Goal: Task Accomplishment & Management: Manage account settings

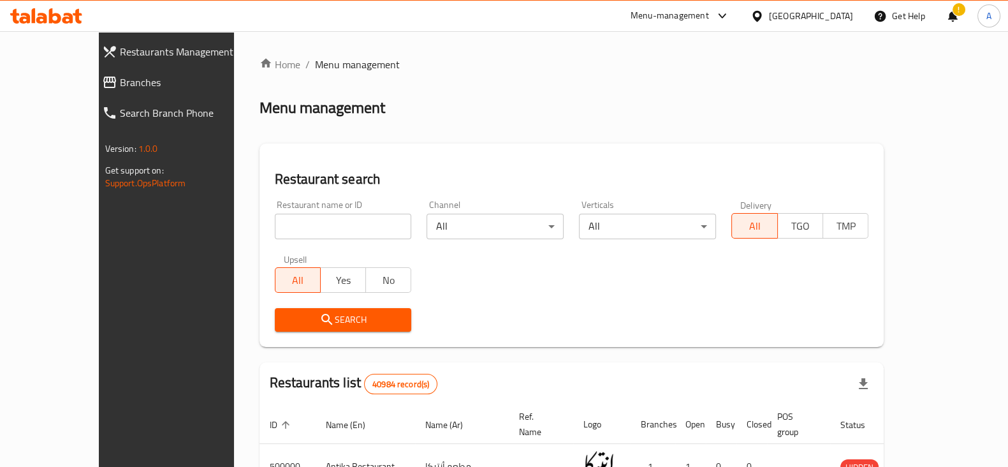
click at [337, 242] on div "Restaurant name or ID Restaurant name or ID" at bounding box center [343, 219] width 152 height 54
click at [335, 234] on input "search" at bounding box center [343, 226] width 137 height 25
type input "sotohy"
click button "Search" at bounding box center [343, 320] width 137 height 24
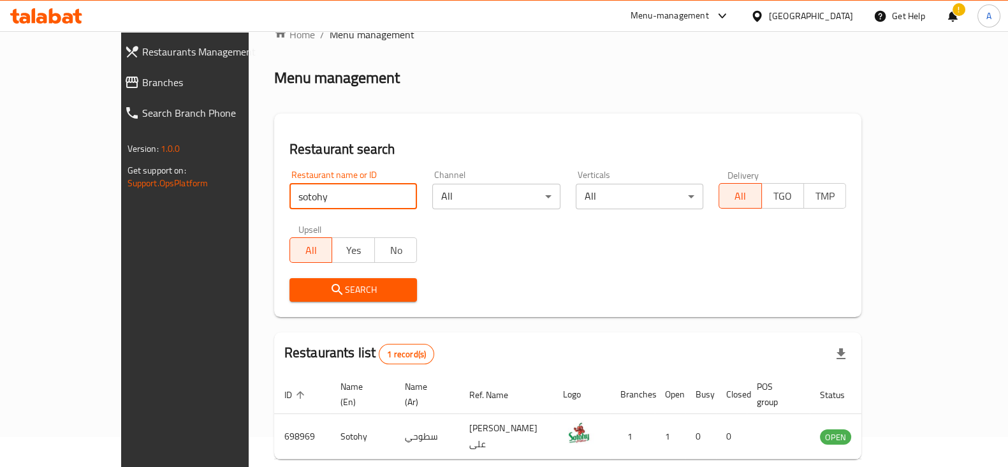
scroll to position [76, 0]
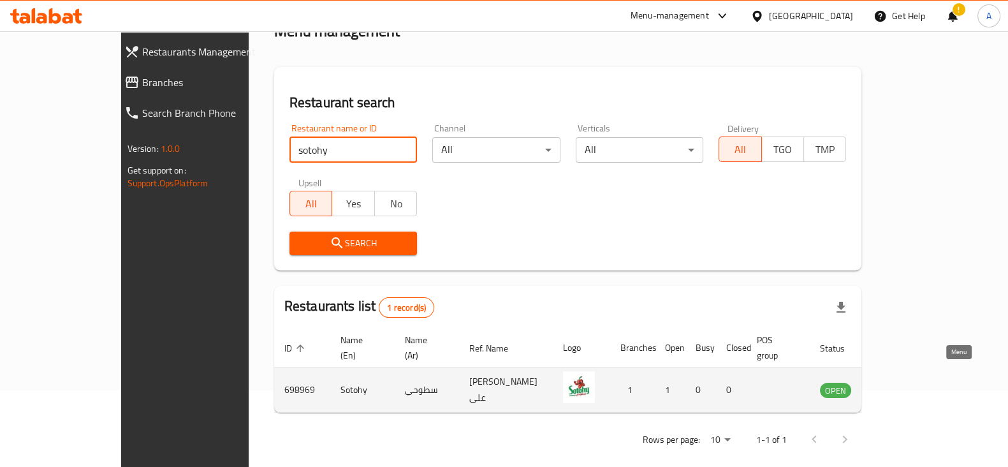
click at [902, 382] on icon "enhanced table" at bounding box center [894, 389] width 15 height 15
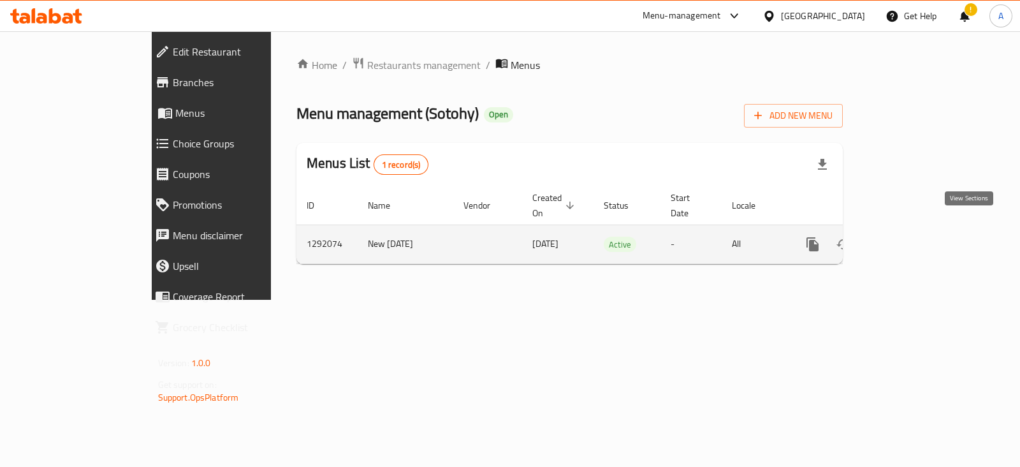
click at [912, 236] on icon "enhanced table" at bounding box center [904, 243] width 15 height 15
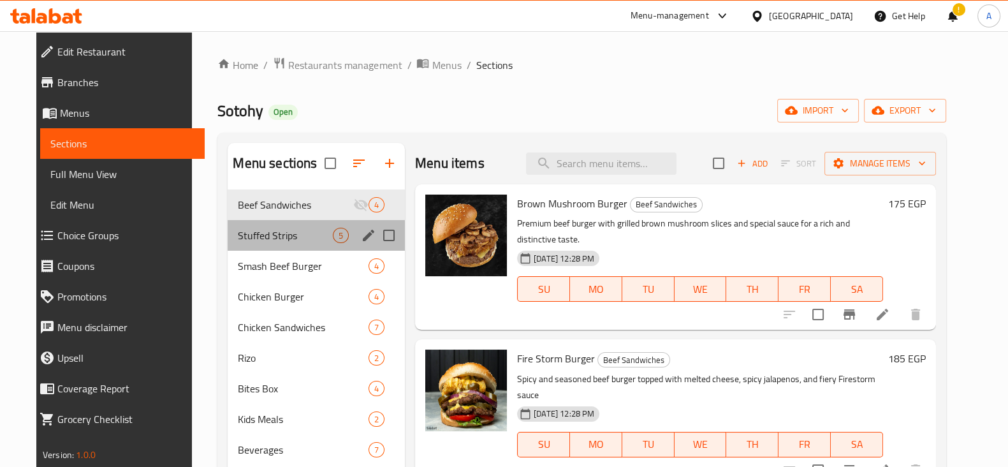
click at [290, 224] on div "Stuffed Strips 5" at bounding box center [316, 235] width 177 height 31
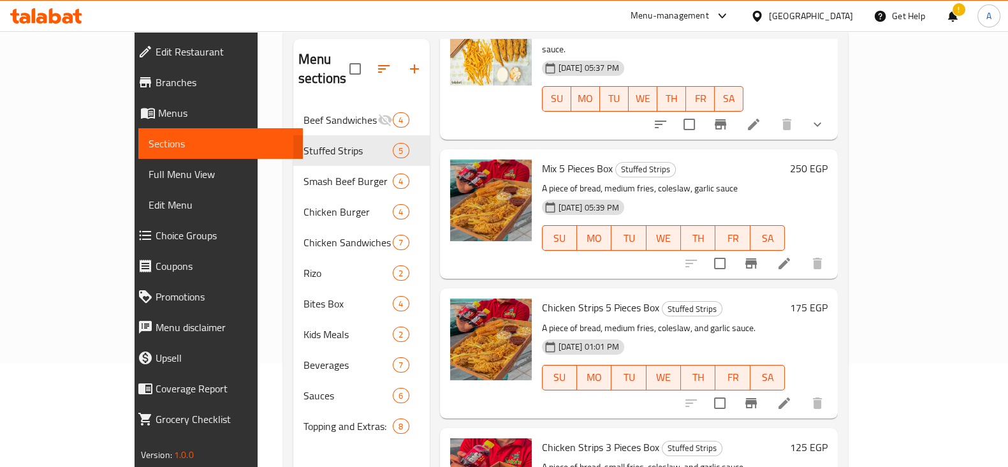
scroll to position [178, 0]
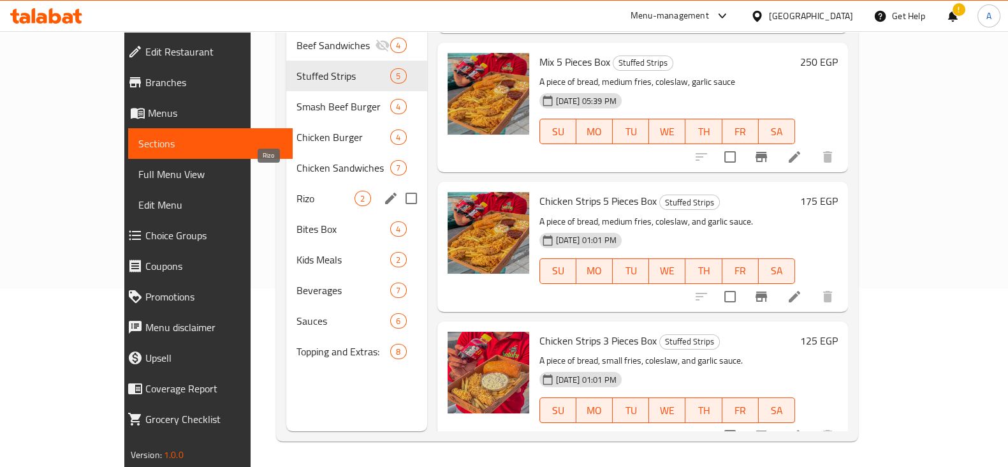
click at [296, 191] on span "Rizo" at bounding box center [325, 198] width 58 height 15
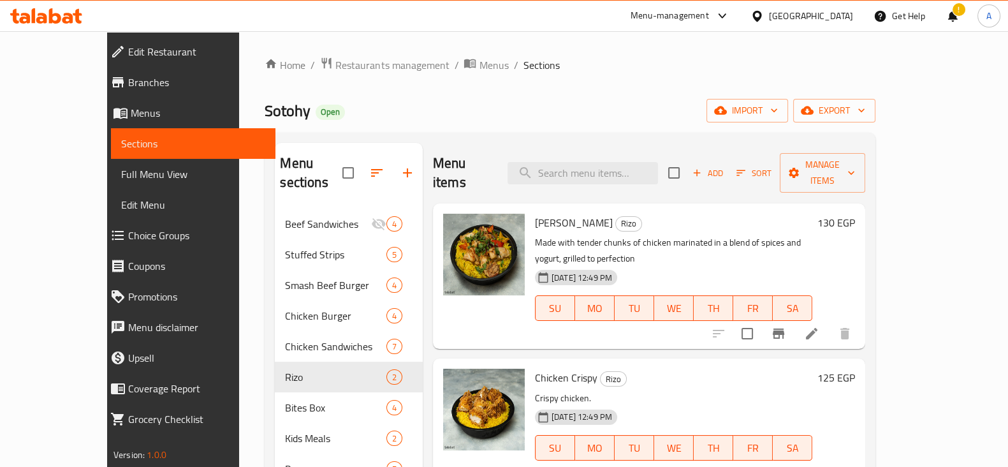
click at [829, 322] on li at bounding box center [812, 333] width 36 height 23
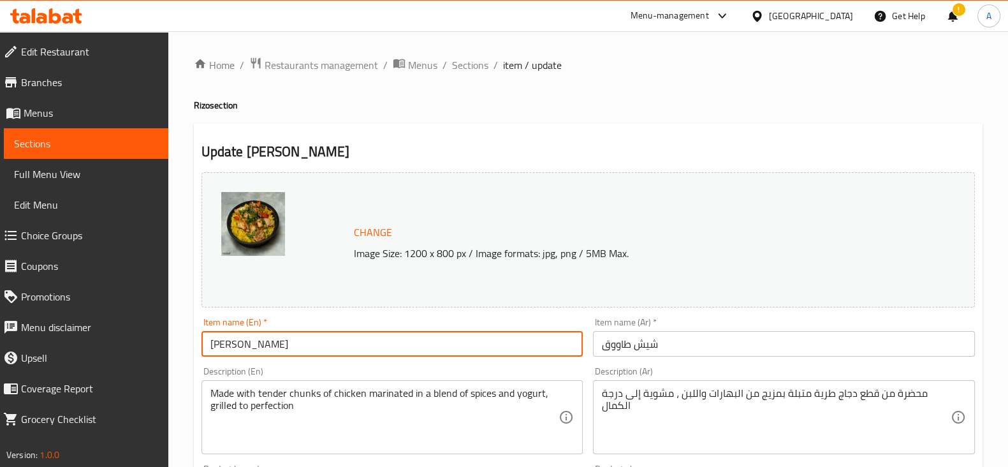
click at [423, 347] on input "[PERSON_NAME]" at bounding box center [392, 343] width 382 height 25
click at [680, 347] on input "شيش طاووق" at bounding box center [784, 343] width 382 height 25
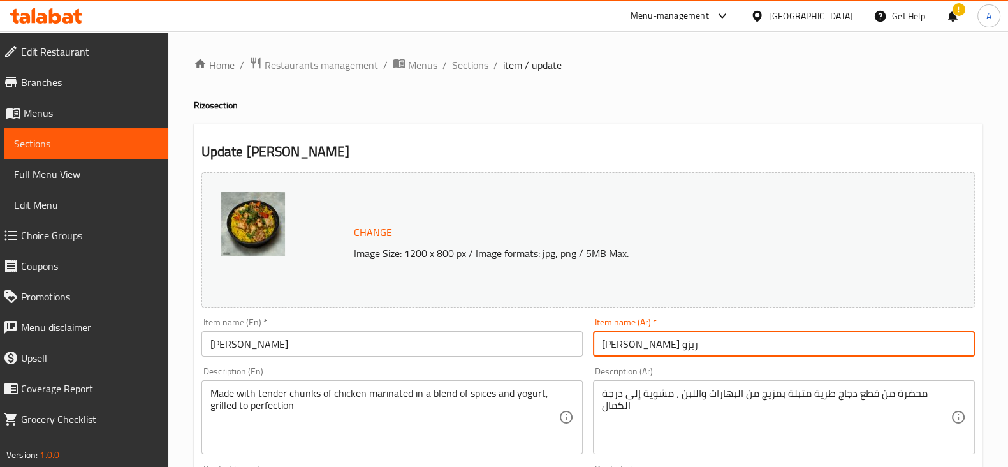
type input "شيش طاووق ريزو"
click at [383, 351] on input "[PERSON_NAME]" at bounding box center [392, 343] width 382 height 25
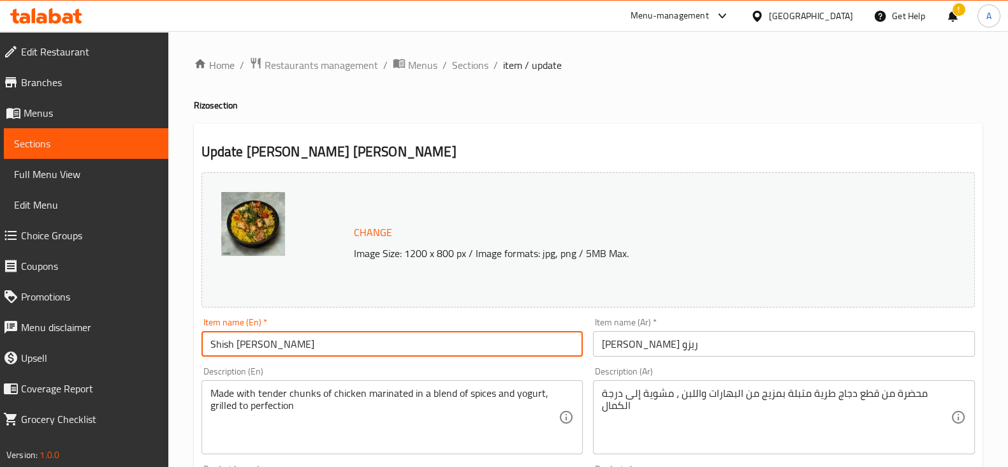
scroll to position [452, 0]
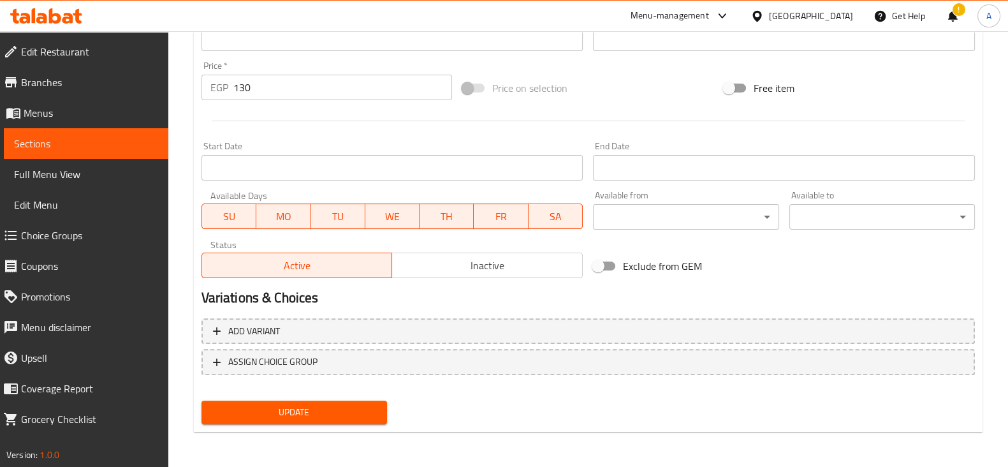
type input "Shish [PERSON_NAME]"
click at [346, 397] on div "Update" at bounding box center [294, 412] width 196 height 34
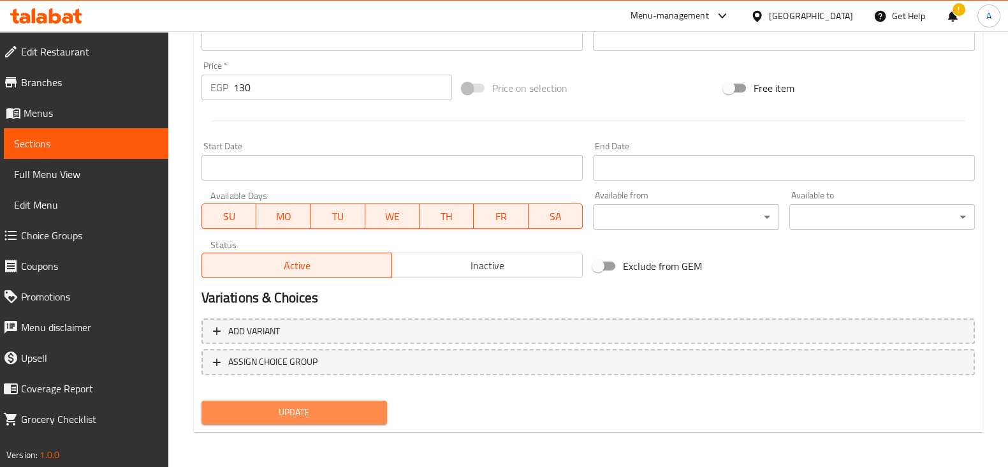
click at [346, 403] on button "Update" at bounding box center [293, 412] width 185 height 24
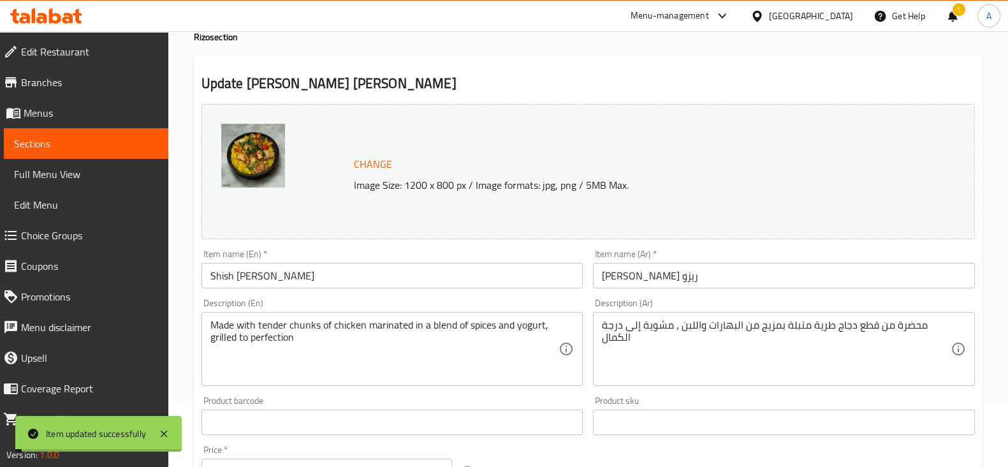
scroll to position [0, 0]
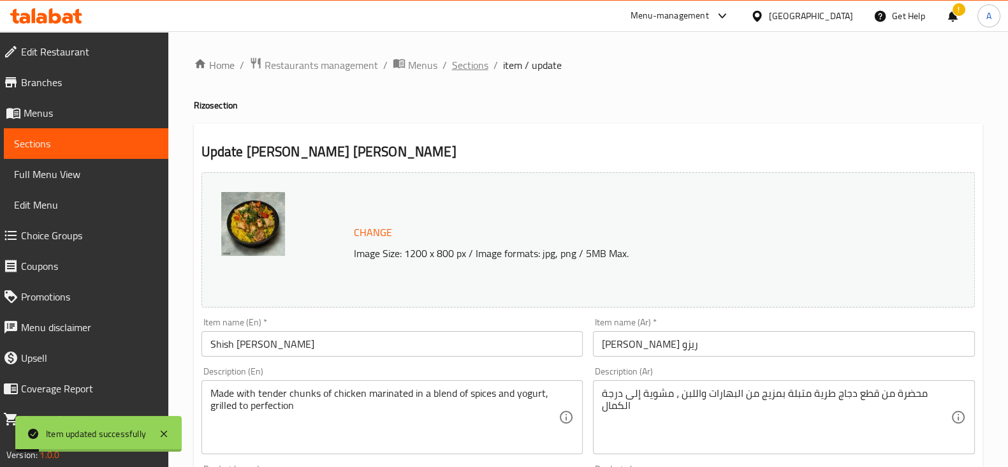
click at [465, 65] on span "Sections" at bounding box center [470, 64] width 36 height 15
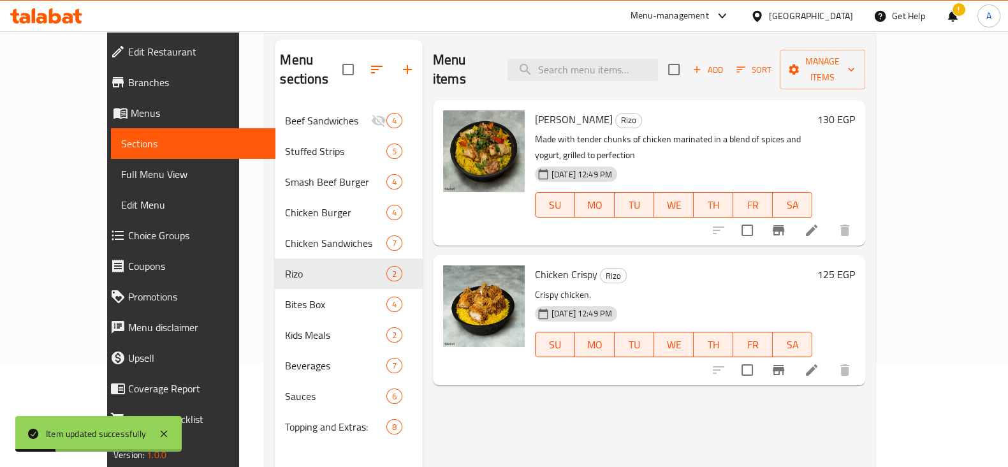
scroll to position [178, 0]
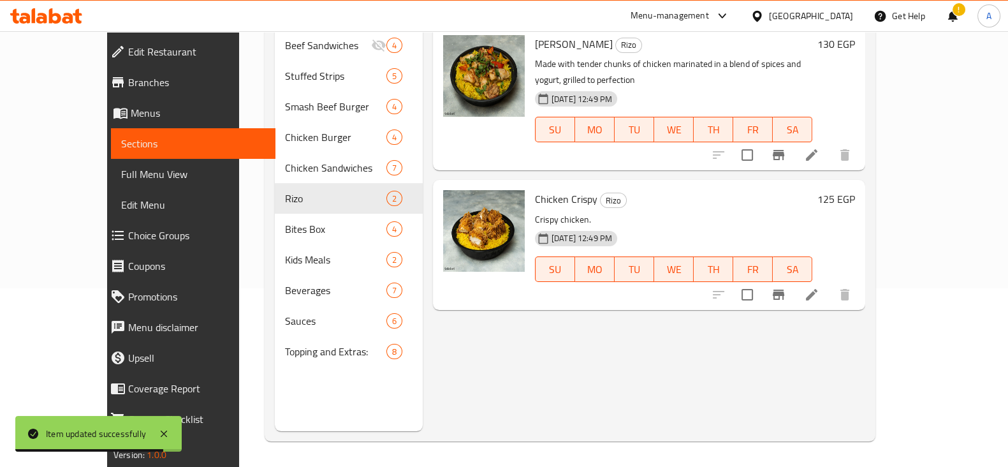
click at [819, 287] on icon at bounding box center [811, 294] width 15 height 15
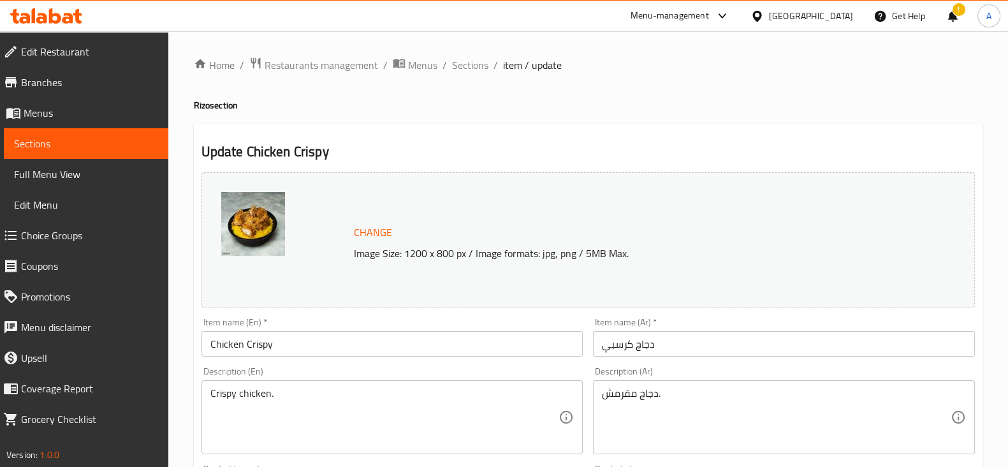
click at [468, 349] on input "Chicken Crispy" at bounding box center [392, 343] width 382 height 25
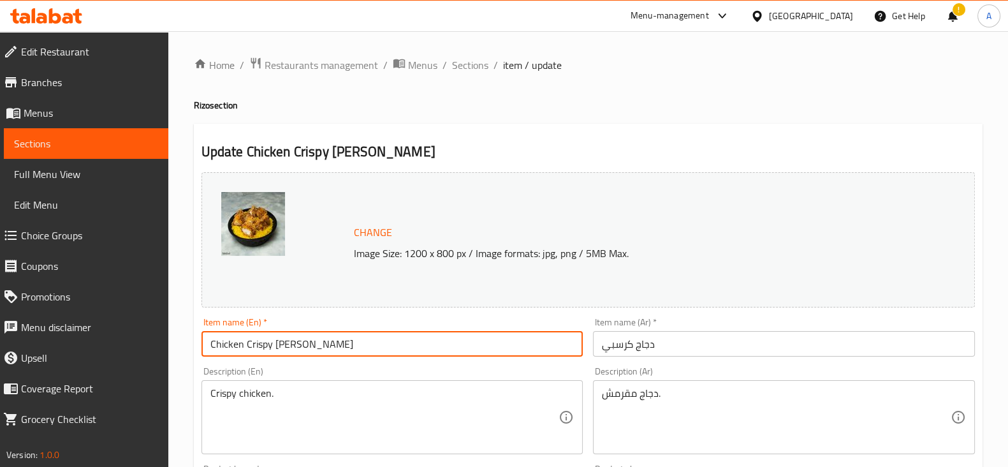
type input "Chicken Crispy [PERSON_NAME]"
click at [746, 347] on input "دجاج كرسبي" at bounding box center [784, 343] width 382 height 25
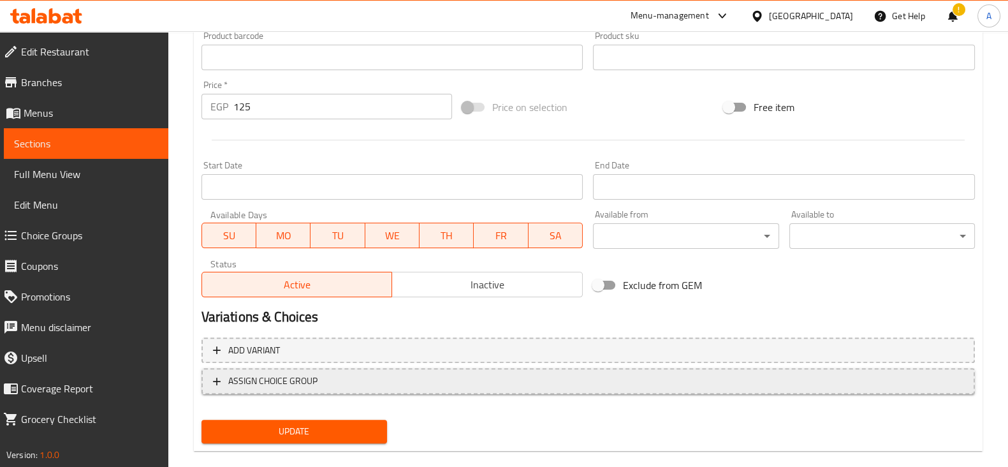
scroll to position [452, 0]
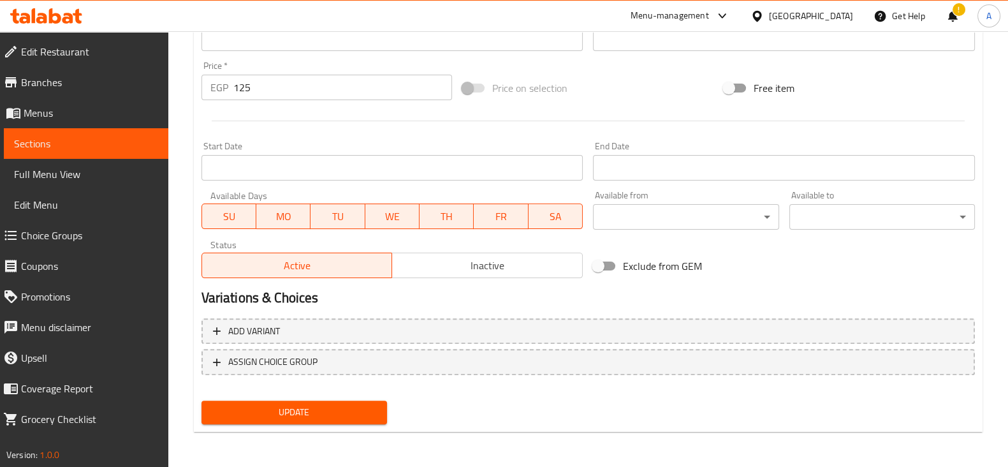
type input "دجاج كرسبي ريزو"
click at [358, 427] on div "Update" at bounding box center [294, 412] width 196 height 34
click at [350, 417] on span "Update" at bounding box center [294, 412] width 165 height 16
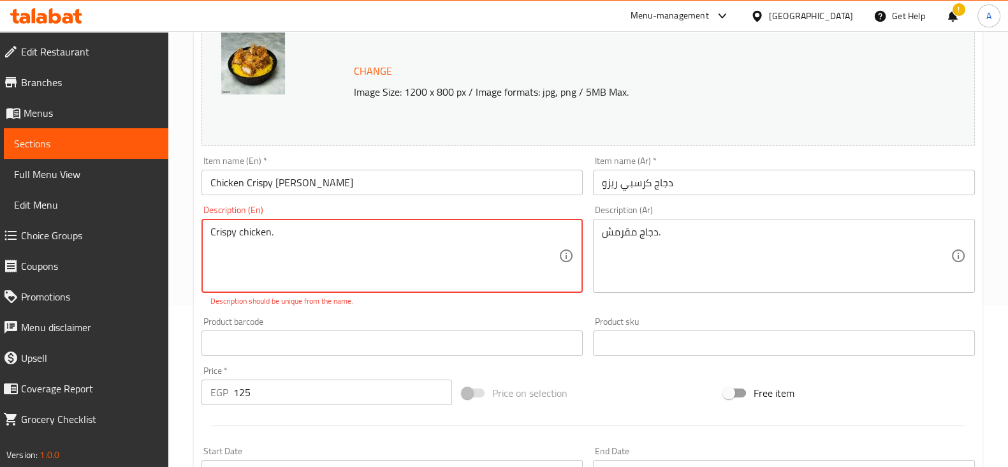
click at [344, 232] on textarea "Crispy chicken." at bounding box center [384, 256] width 349 height 61
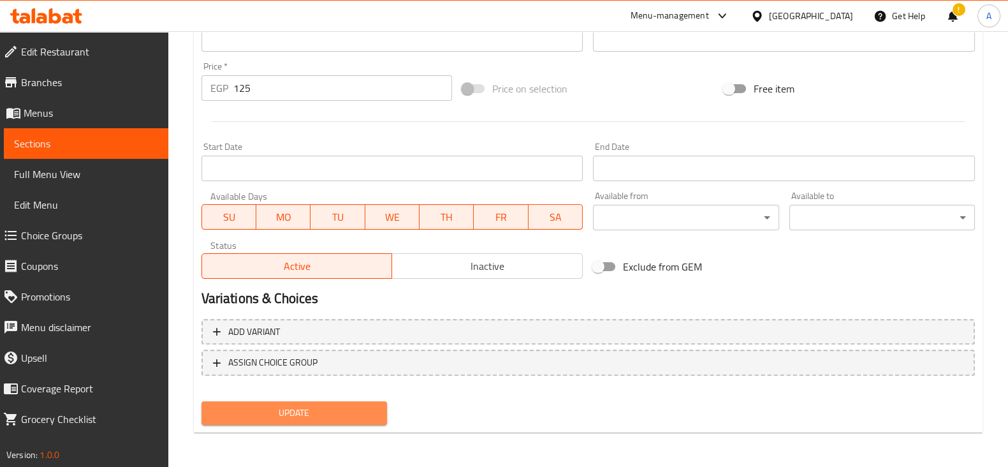
click at [374, 405] on span "Update" at bounding box center [294, 413] width 165 height 16
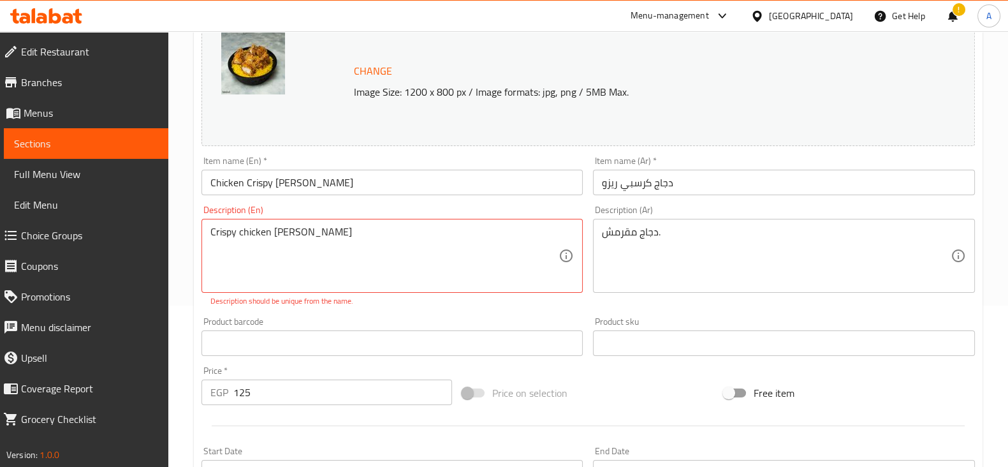
click at [398, 301] on p "Description should be unique from the name." at bounding box center [392, 300] width 364 height 11
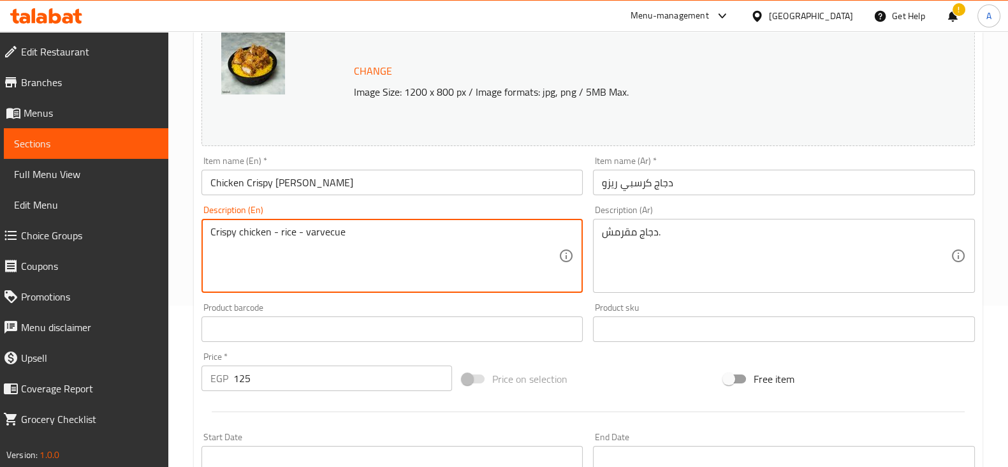
click at [346, 206] on div "Description (En) Crispy chicken - rice - varvecue Description (En)" at bounding box center [392, 248] width 382 height 87
click at [320, 236] on textarea "Crispy chicken - rice - barvecue" at bounding box center [384, 256] width 349 height 61
type textarea "Crispy chicken - rice - barbecue"
click at [354, 212] on div "Description (En) Crispy chicken - rice - barbecue Description (En)" at bounding box center [392, 248] width 382 height 87
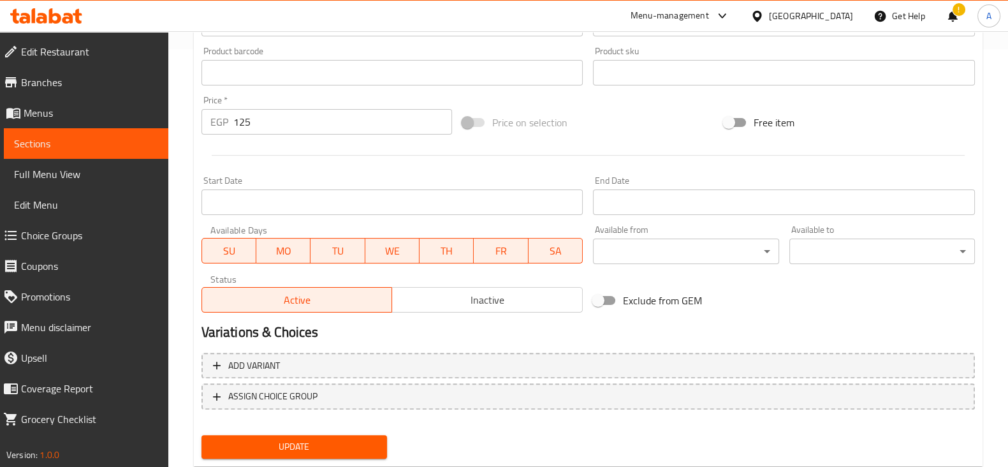
scroll to position [452, 0]
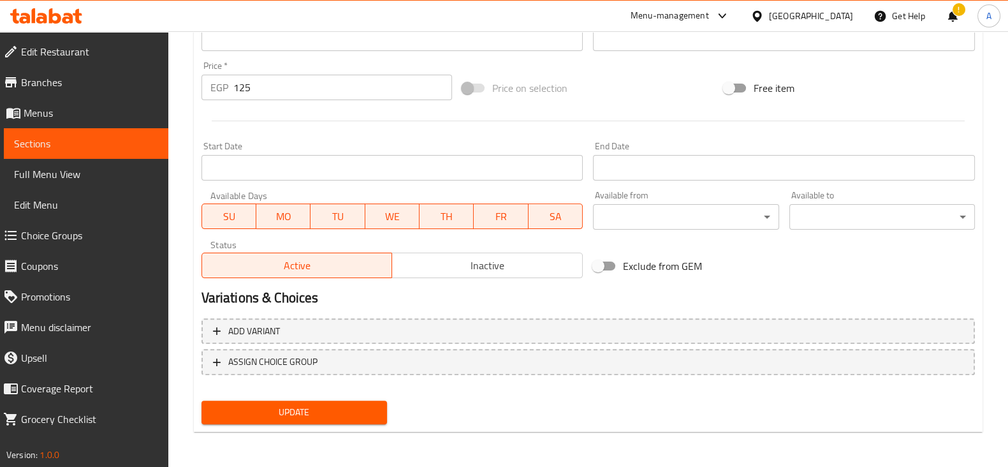
click at [345, 408] on span "Update" at bounding box center [294, 412] width 165 height 16
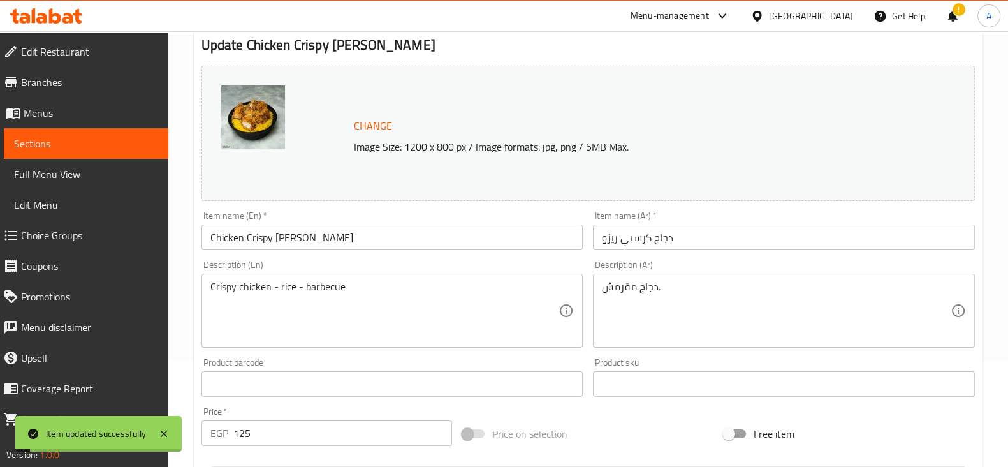
scroll to position [0, 0]
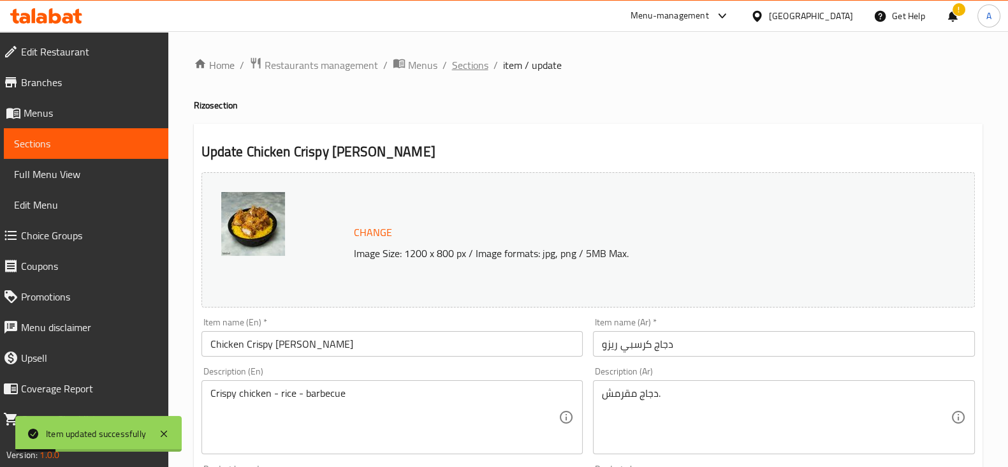
click at [479, 69] on span "Sections" at bounding box center [470, 64] width 36 height 15
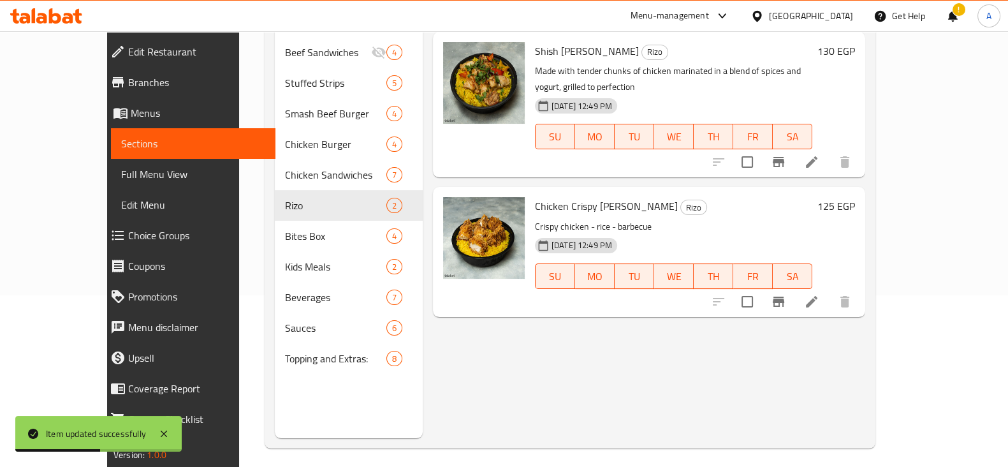
scroll to position [178, 0]
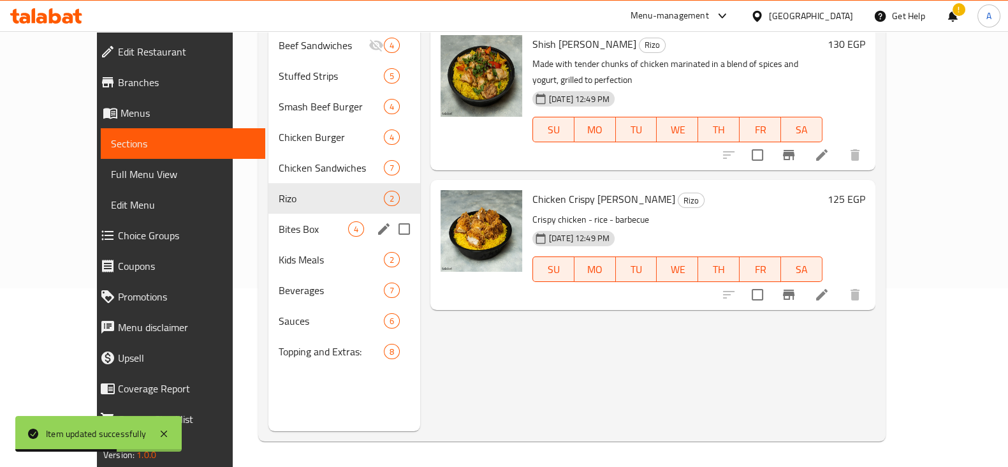
click at [289, 221] on span "Bites Box" at bounding box center [313, 228] width 69 height 15
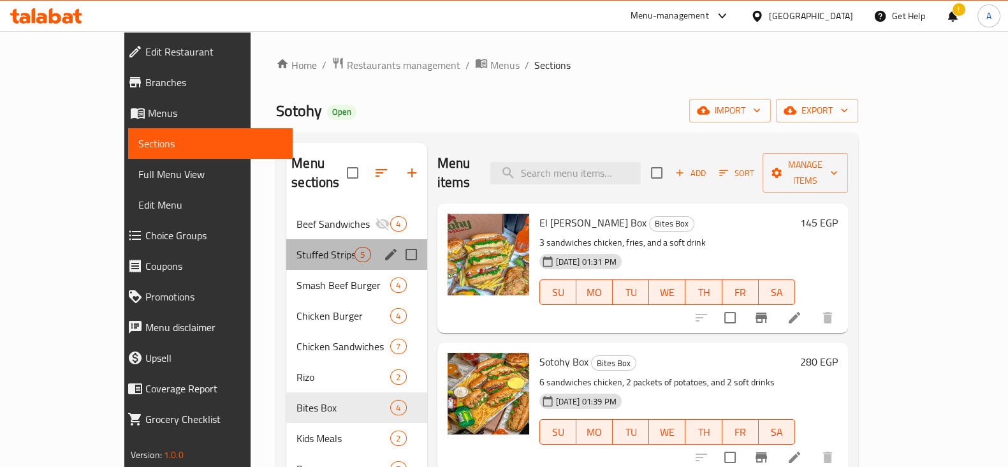
click at [286, 239] on div "Stuffed Strips 5" at bounding box center [356, 254] width 140 height 31
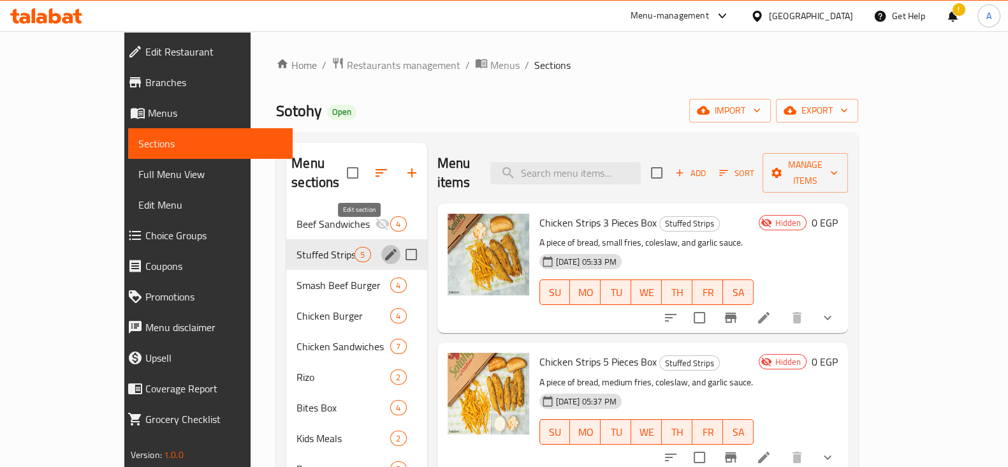
click at [383, 247] on icon "edit" at bounding box center [390, 254] width 15 height 15
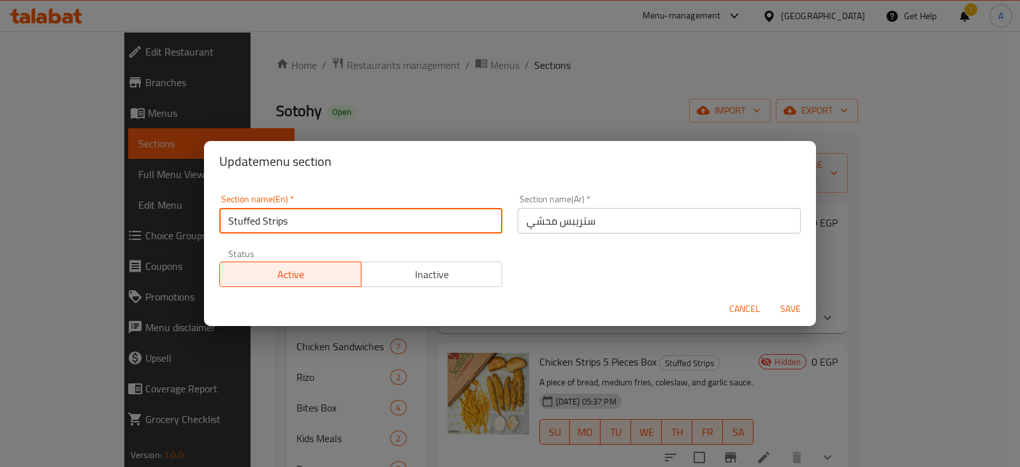
drag, startPoint x: 338, startPoint y: 219, endPoint x: 194, endPoint y: 215, distance: 144.1
click at [194, 215] on div "Update menu section Section name(En)   * Stuffed Strips Section name(En) * Sect…" at bounding box center [510, 233] width 1020 height 467
type input "Strips Roll"
click at [534, 223] on input "ستريبس محشي" at bounding box center [659, 220] width 283 height 25
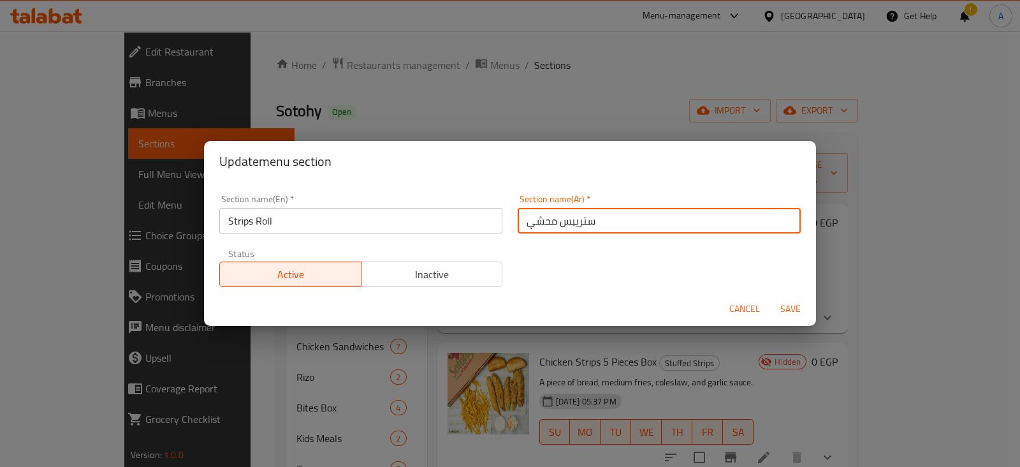
click at [534, 223] on input "ستريبس محشي" at bounding box center [659, 220] width 283 height 25
type input "ستريبس روول"
click at [793, 304] on span "Save" at bounding box center [790, 309] width 31 height 16
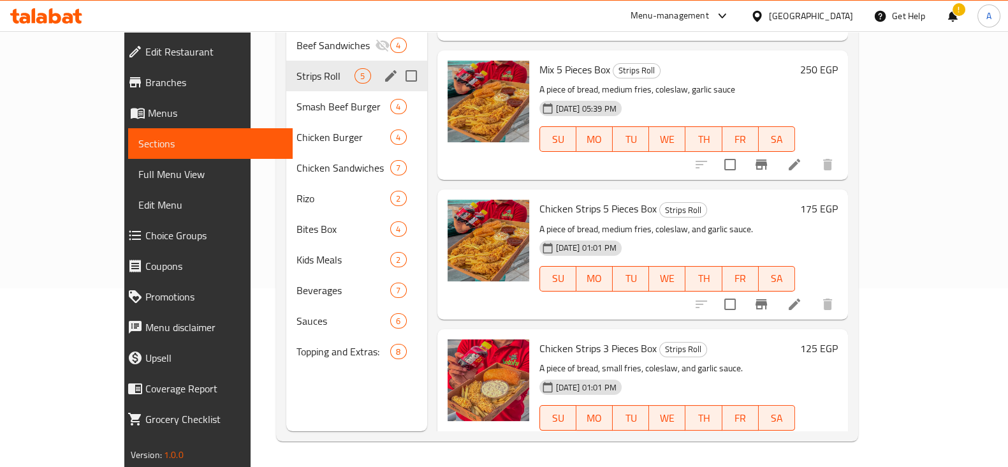
scroll to position [261, 0]
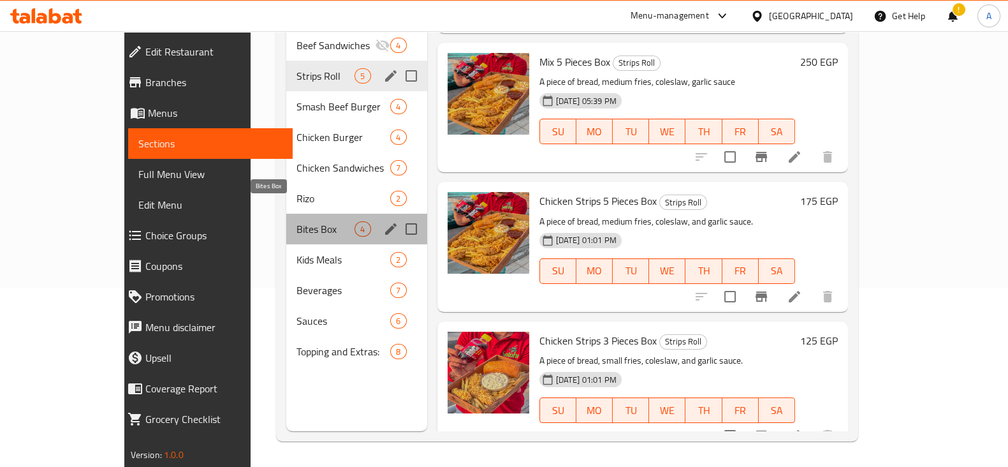
click at [296, 221] on span "Bites Box" at bounding box center [325, 228] width 58 height 15
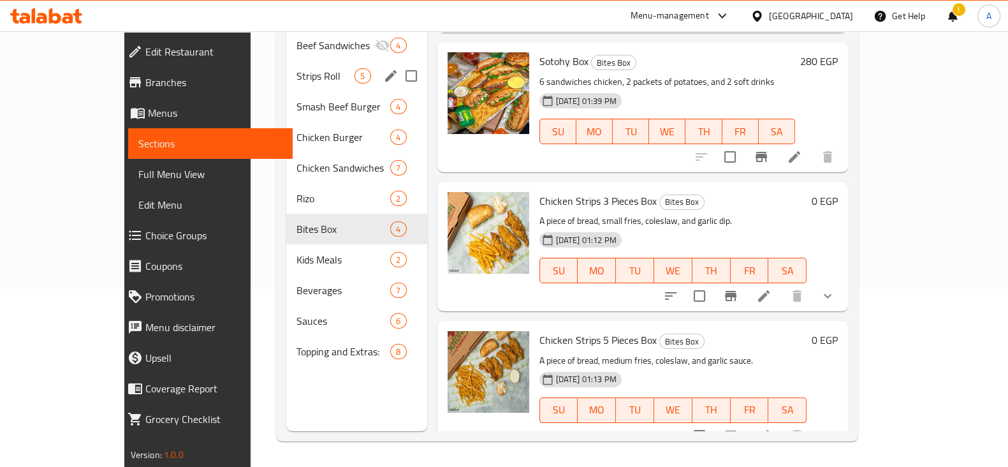
click at [843, 280] on button "show more" at bounding box center [827, 295] width 31 height 31
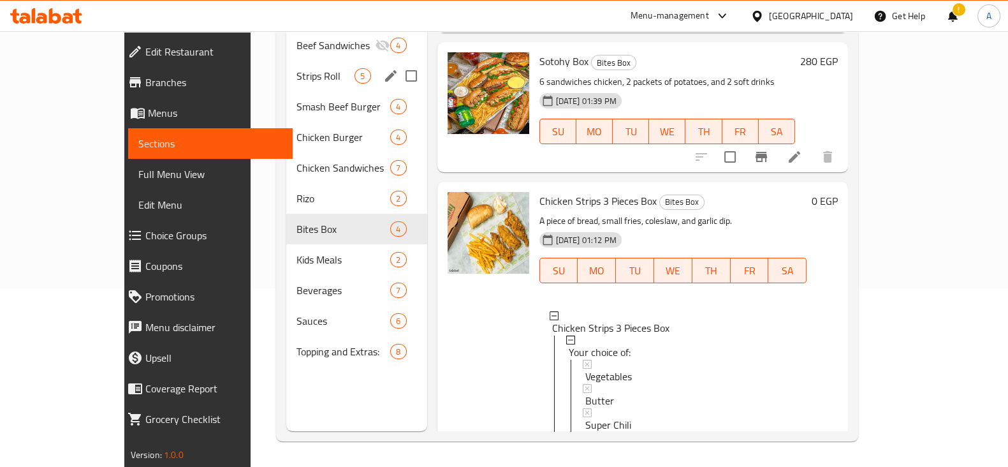
scroll to position [339, 0]
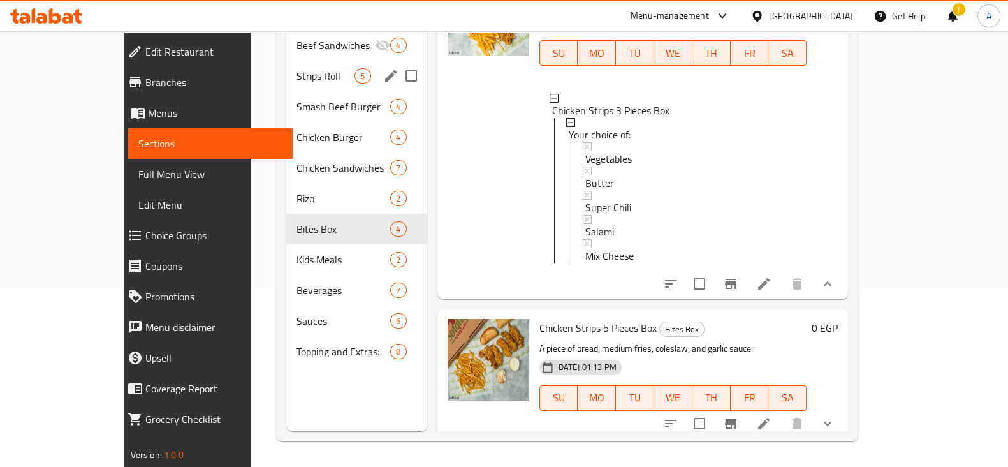
click at [843, 279] on button "show more" at bounding box center [827, 283] width 31 height 31
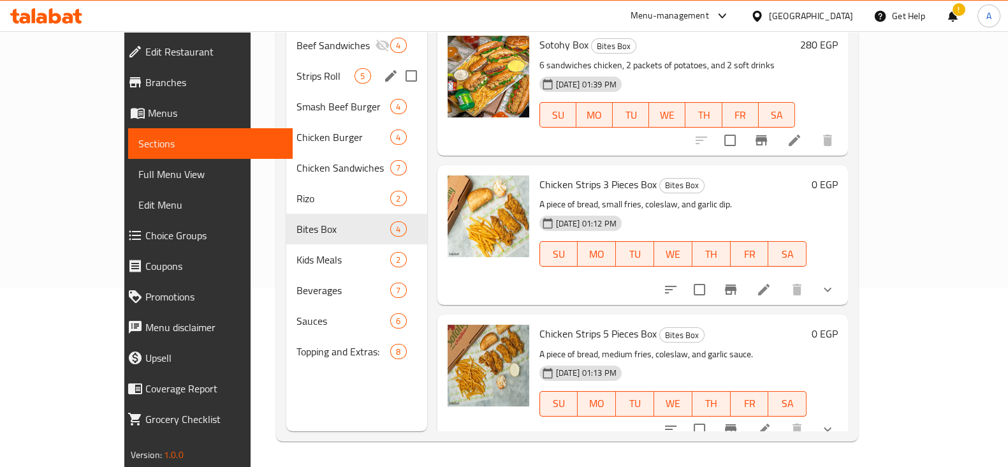
scroll to position [122, 0]
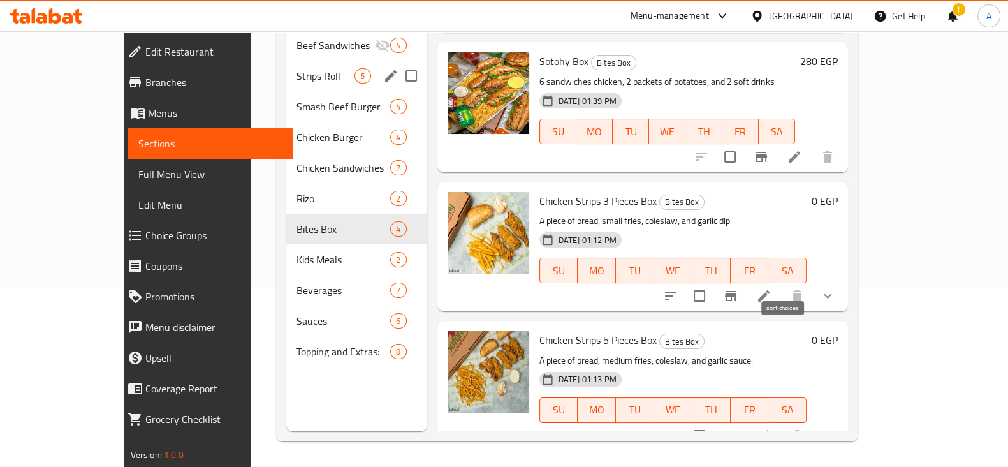
click at [678, 288] on icon "sort-choices" at bounding box center [670, 295] width 15 height 15
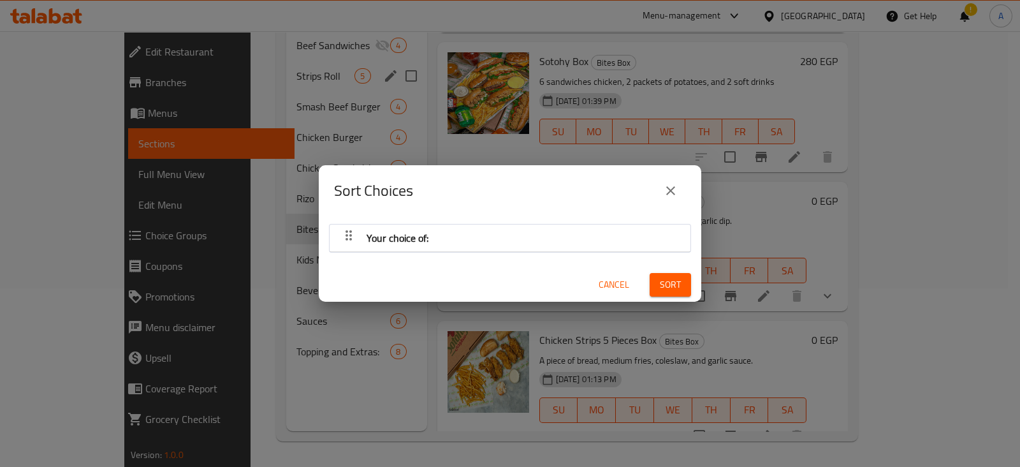
click at [775, 269] on div "Sort Choices Your choice of: Cancel Sort" at bounding box center [510, 233] width 1020 height 467
click at [676, 192] on icon "close" at bounding box center [670, 190] width 15 height 15
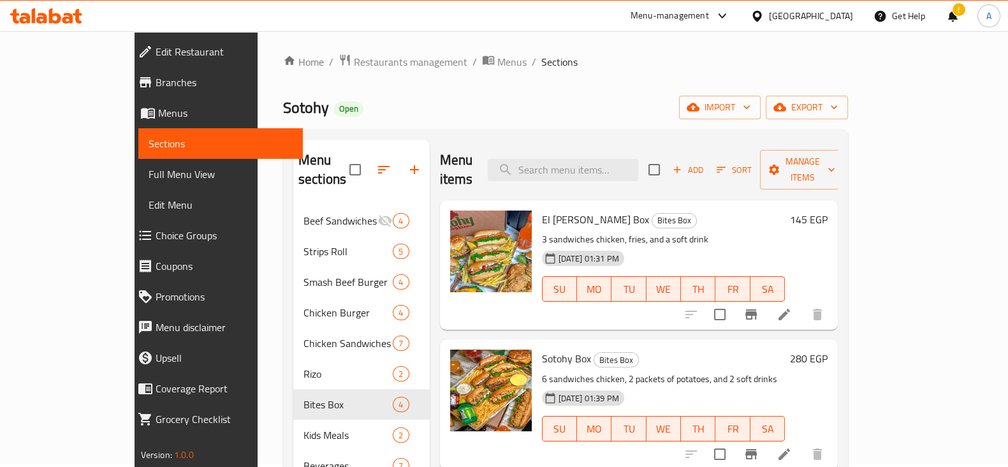
scroll to position [0, 0]
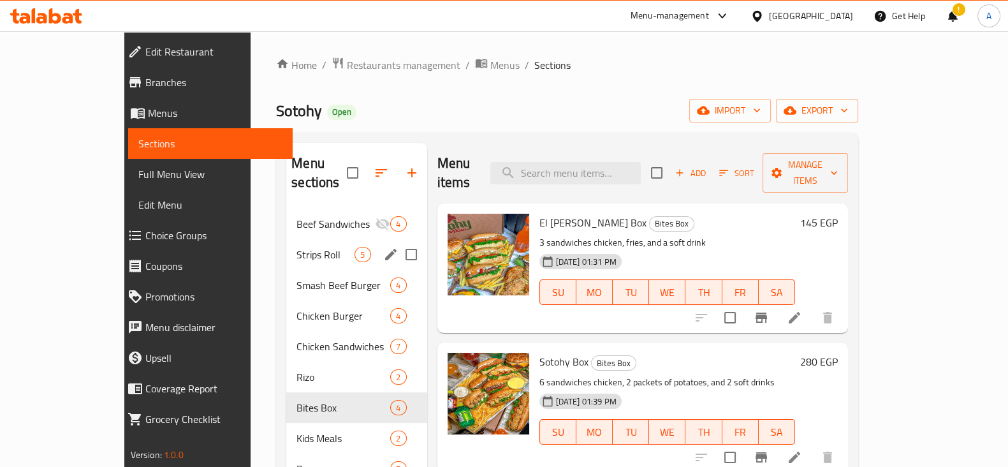
click at [298, 243] on div "Strips Roll 5" at bounding box center [356, 254] width 140 height 31
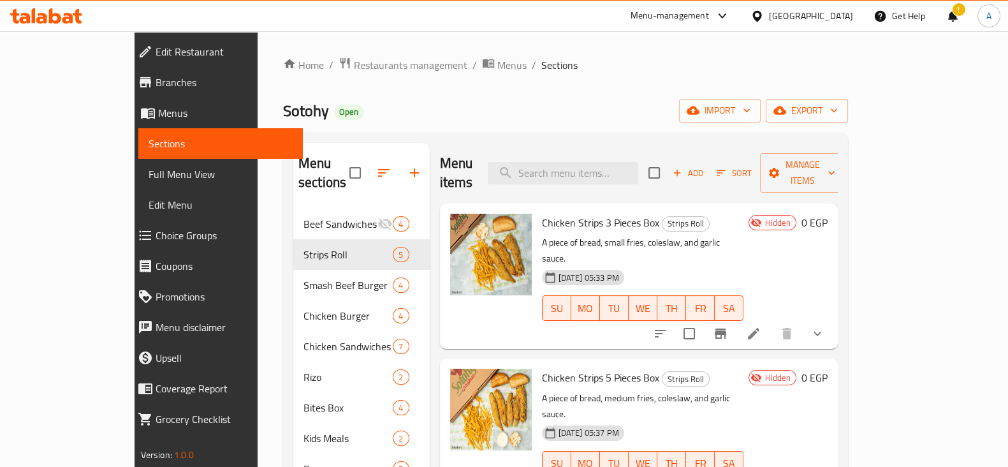
click at [825, 326] on icon "show more" at bounding box center [817, 333] width 15 height 15
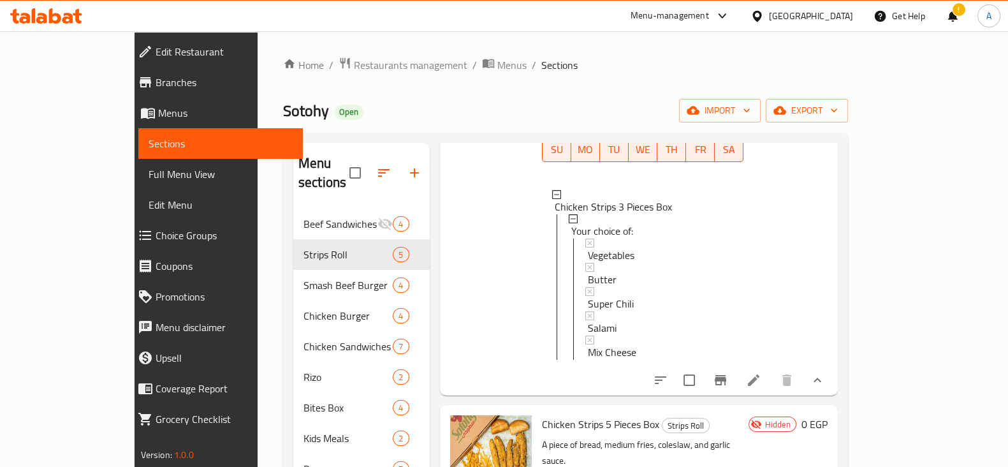
scroll to position [239, 0]
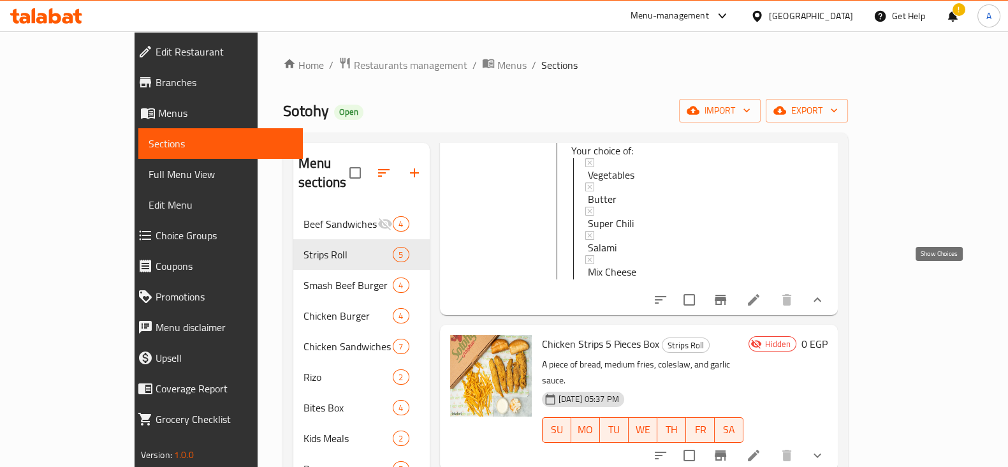
click at [825, 292] on icon "show more" at bounding box center [817, 299] width 15 height 15
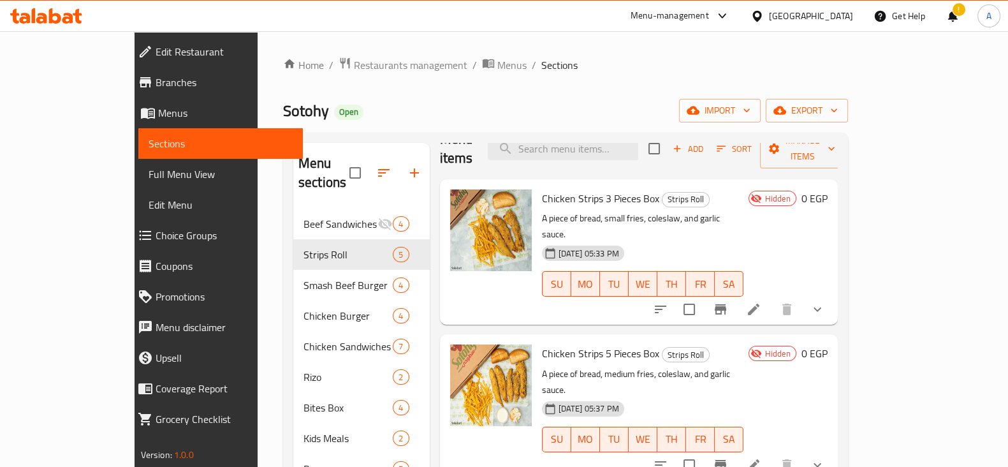
scroll to position [0, 0]
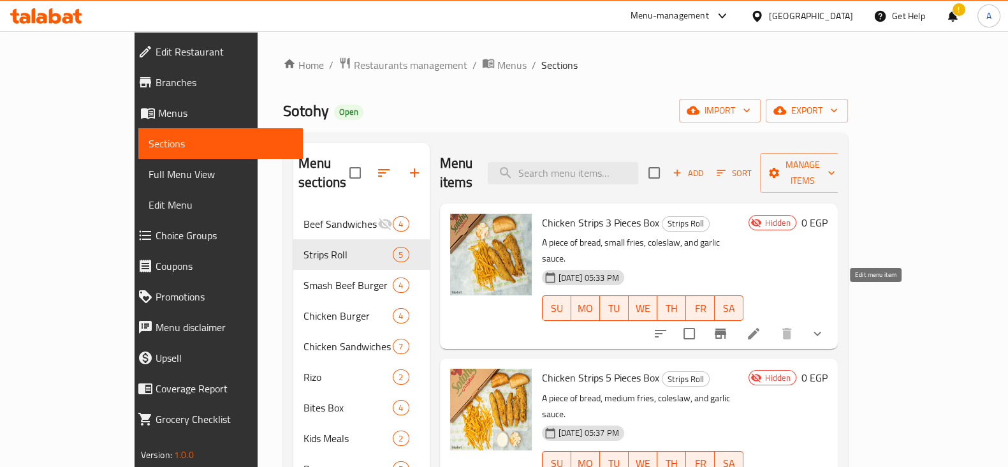
click at [759, 328] on icon at bounding box center [753, 333] width 11 height 11
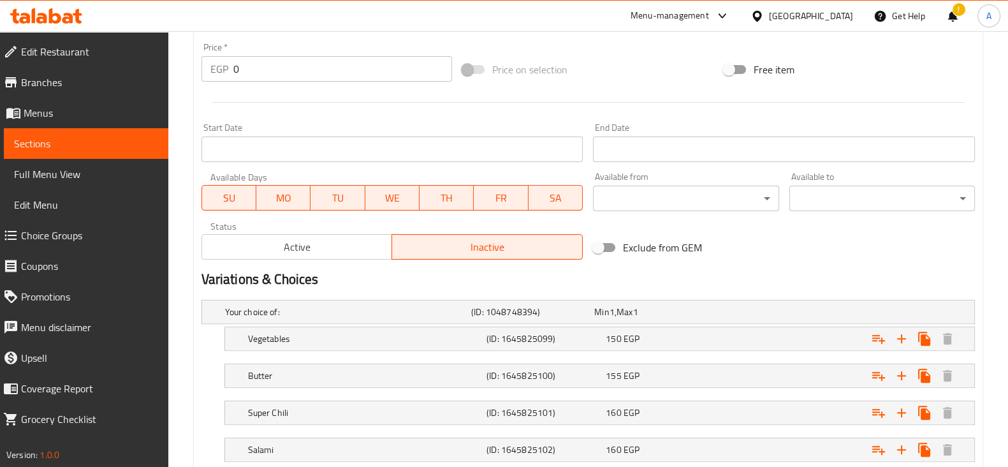
scroll to position [478, 0]
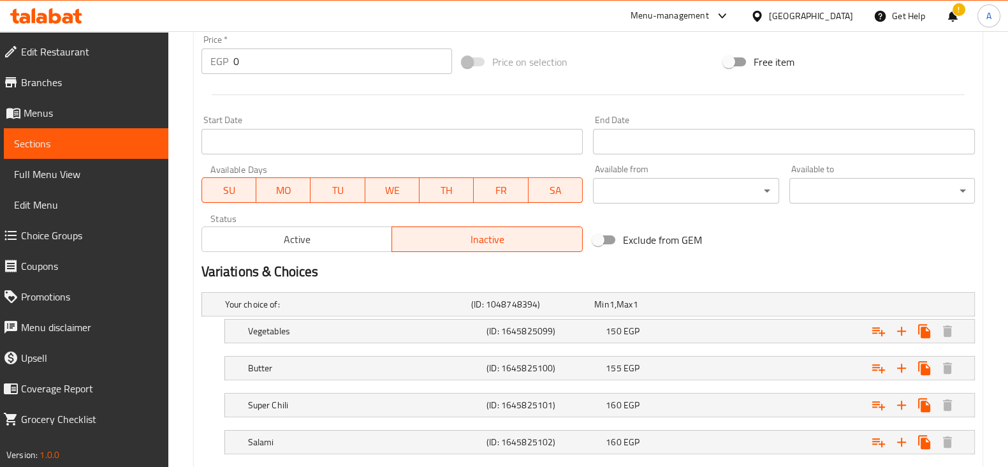
click at [344, 233] on span "Active" at bounding box center [297, 239] width 180 height 18
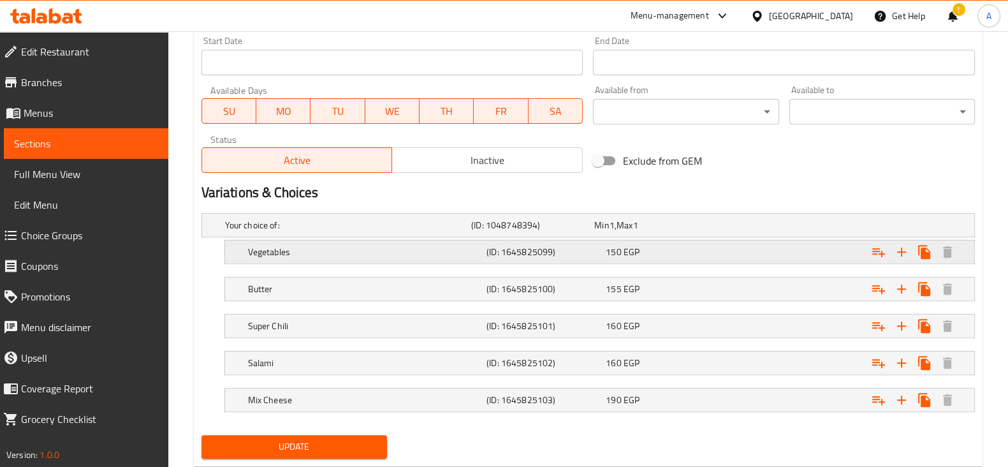
scroll to position [590, 0]
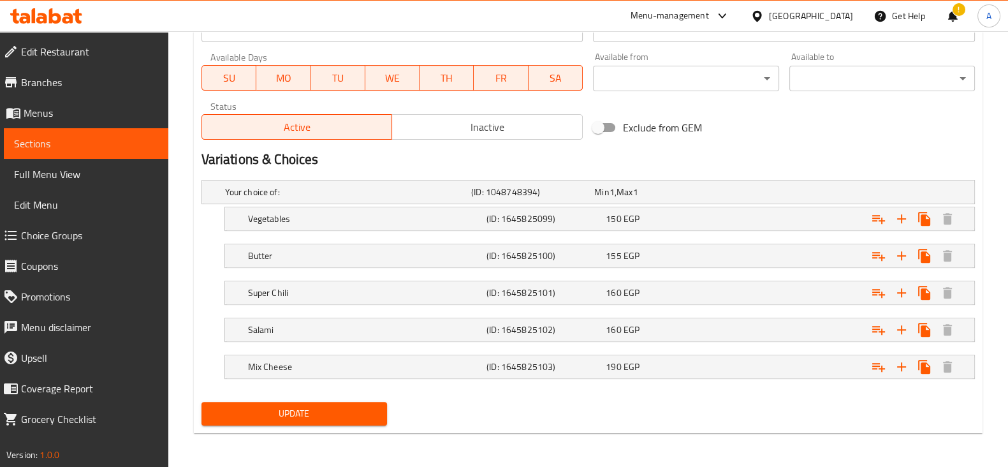
click at [358, 409] on span "Update" at bounding box center [294, 413] width 165 height 16
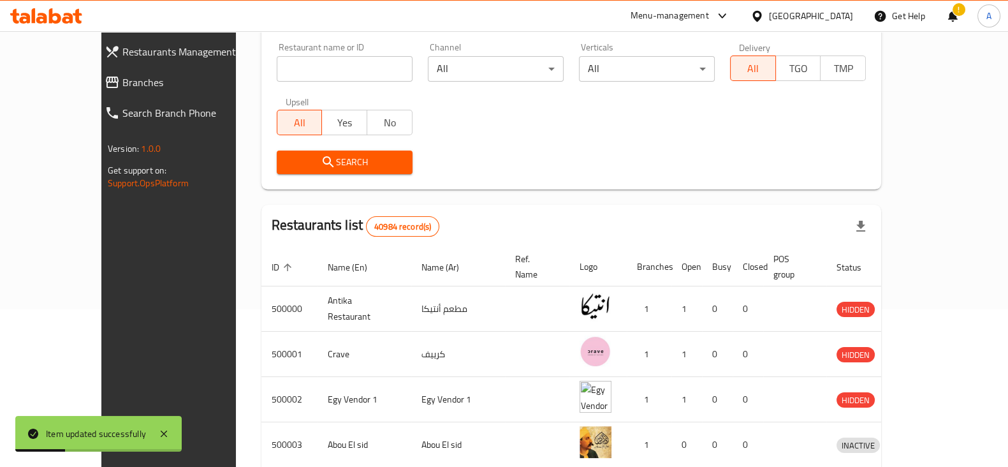
scroll to position [159, 0]
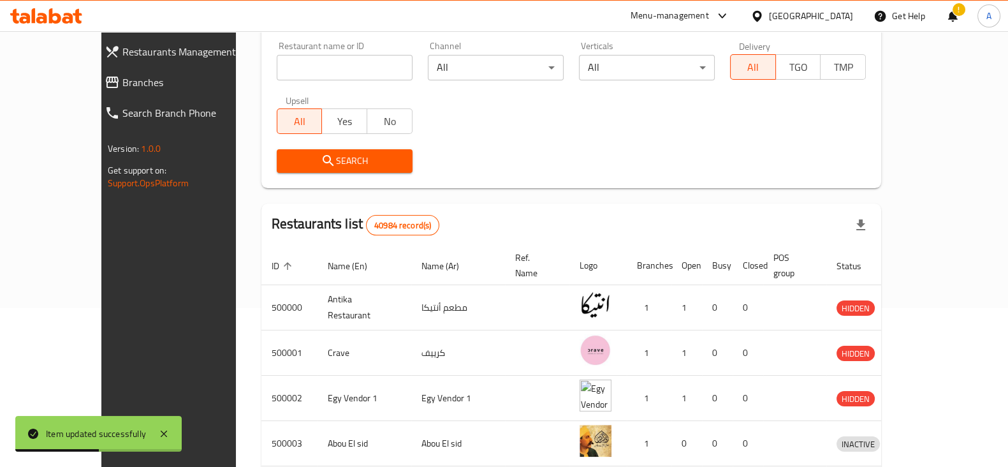
click at [277, 56] on input "search" at bounding box center [345, 67] width 136 height 25
type input "sotohy"
click at [364, 167] on span "Search" at bounding box center [344, 161] width 115 height 16
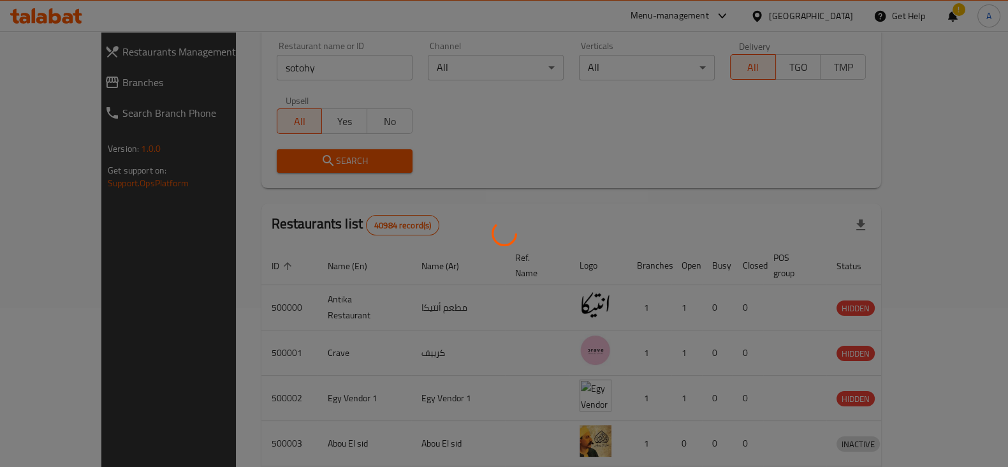
scroll to position [76, 0]
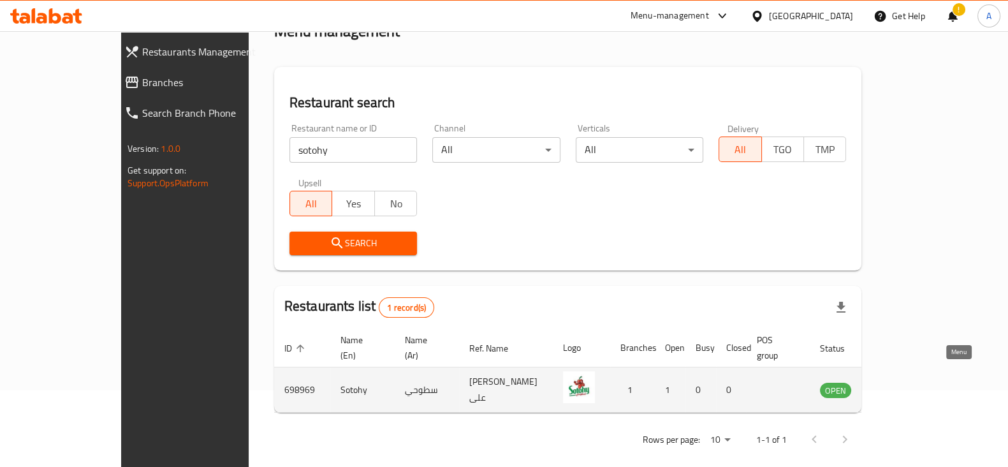
click at [901, 385] on icon "enhanced table" at bounding box center [894, 390] width 14 height 11
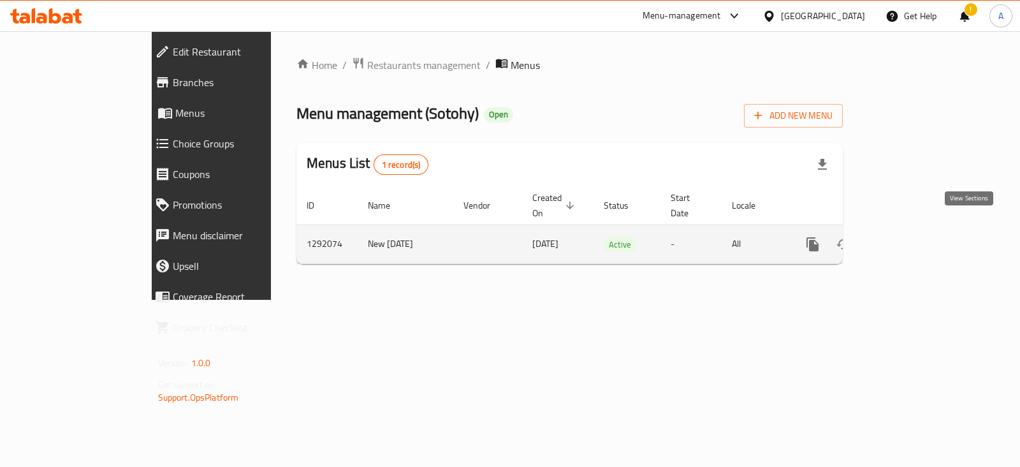
click at [912, 236] on icon "enhanced table" at bounding box center [904, 243] width 15 height 15
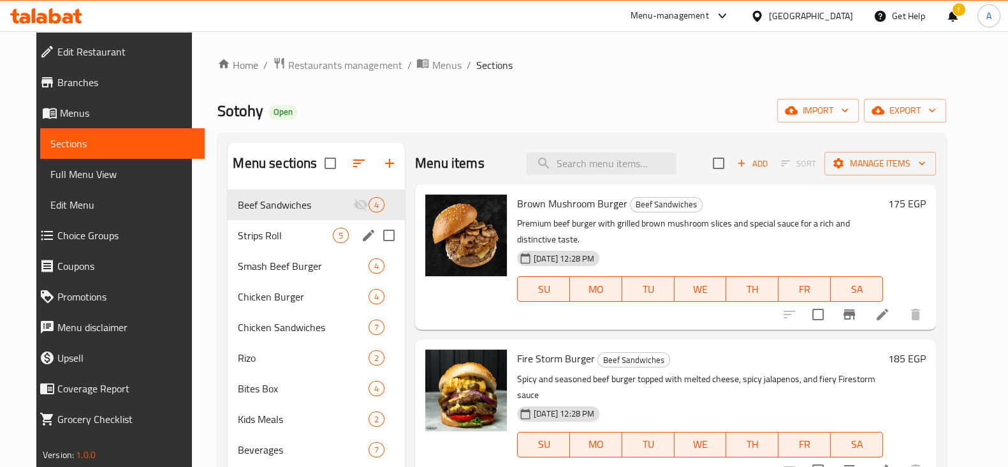
click at [247, 243] on div "Strips Roll 5" at bounding box center [316, 235] width 177 height 31
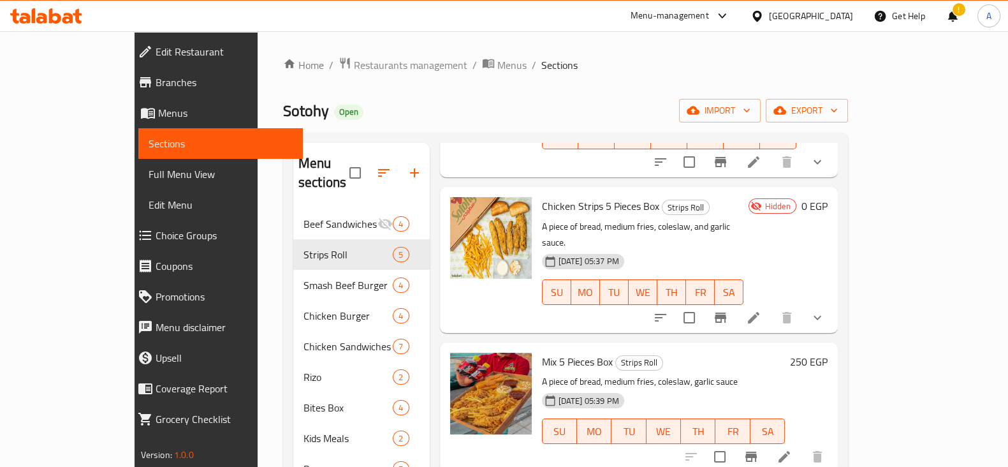
scroll to position [159, 0]
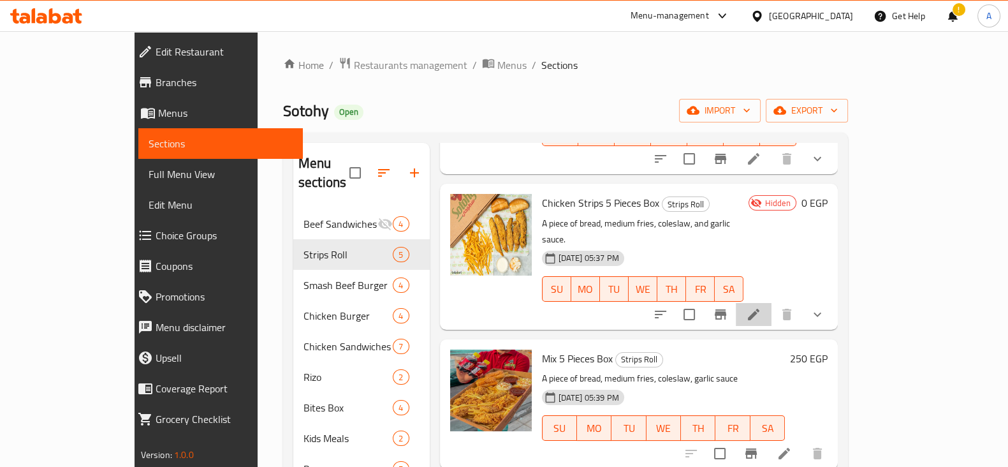
click at [771, 303] on li at bounding box center [754, 314] width 36 height 23
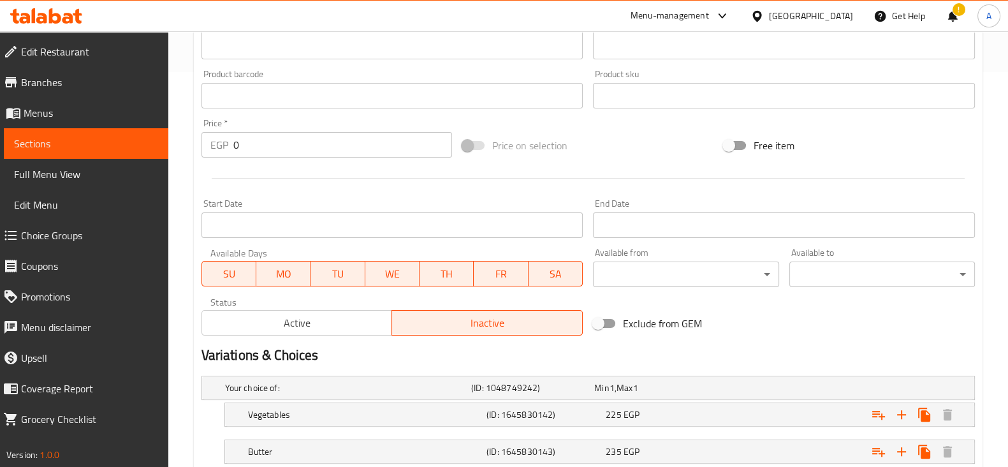
scroll to position [398, 0]
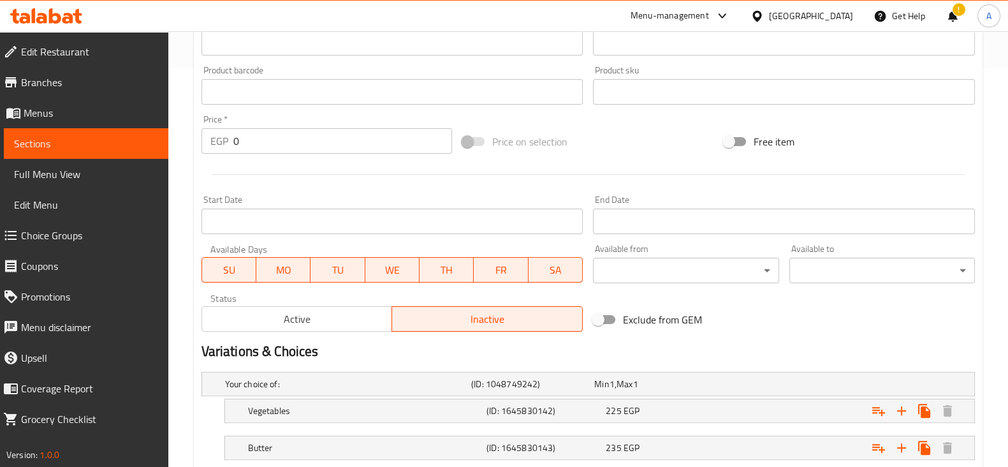
click at [351, 321] on span "Active" at bounding box center [297, 319] width 180 height 18
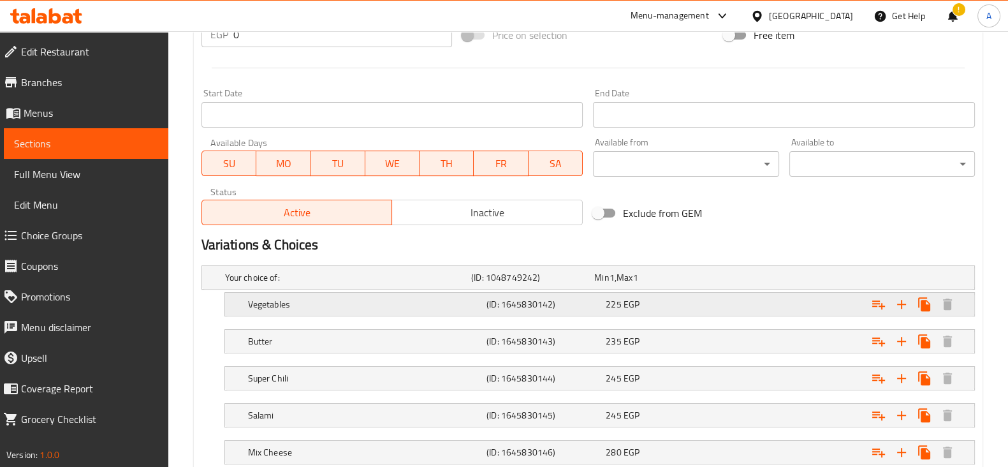
scroll to position [590, 0]
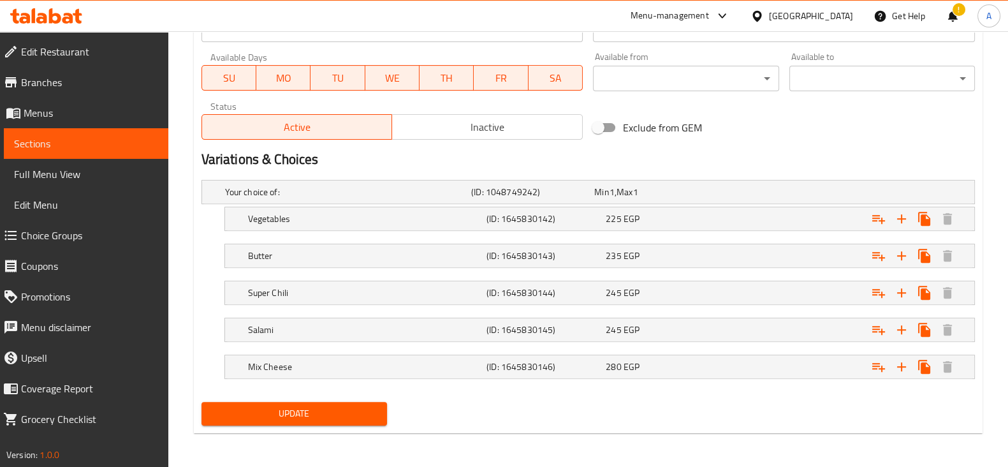
click at [331, 416] on span "Update" at bounding box center [294, 413] width 165 height 16
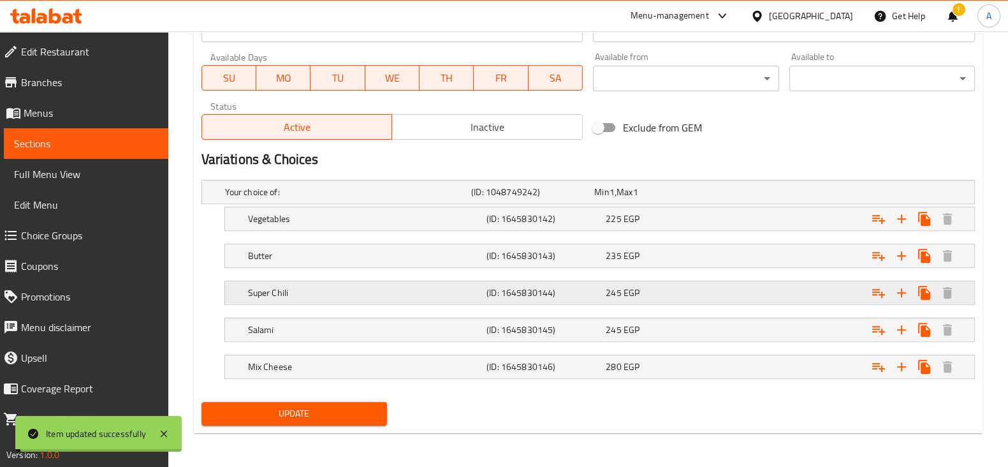
scroll to position [0, 0]
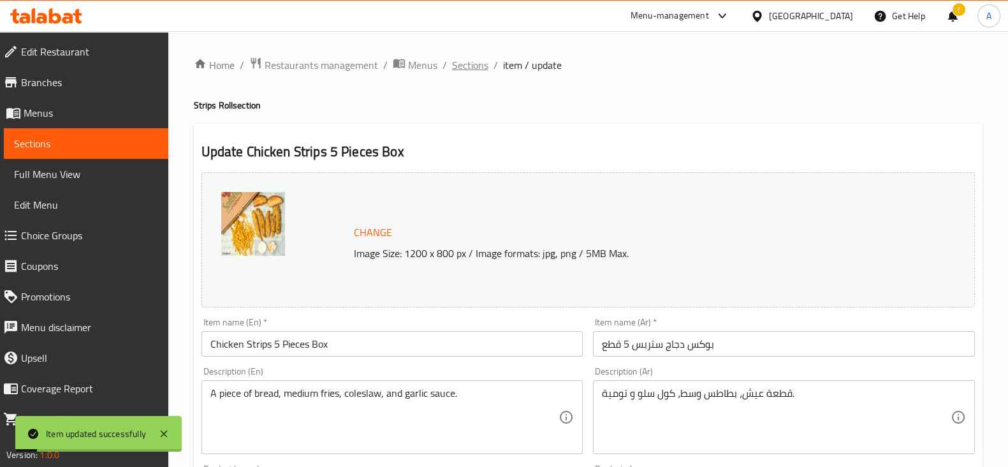
click at [477, 66] on span "Sections" at bounding box center [470, 64] width 36 height 15
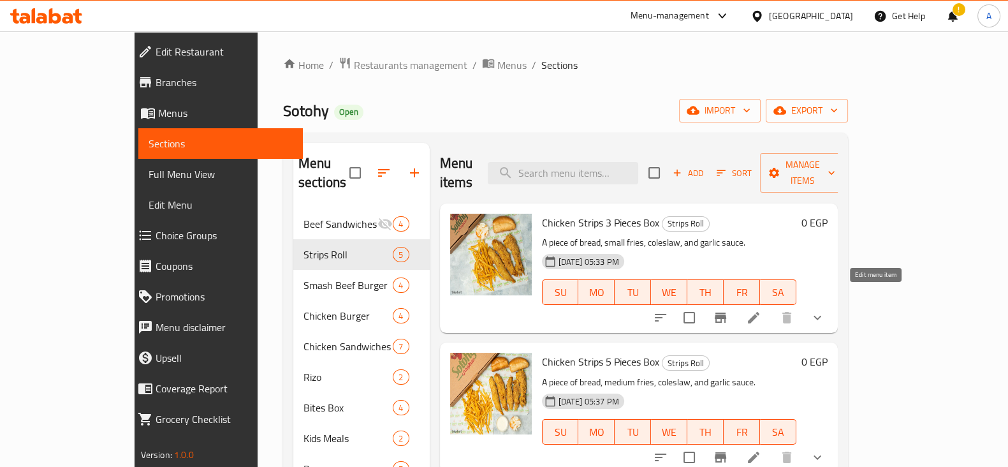
click at [759, 312] on icon at bounding box center [753, 317] width 11 height 11
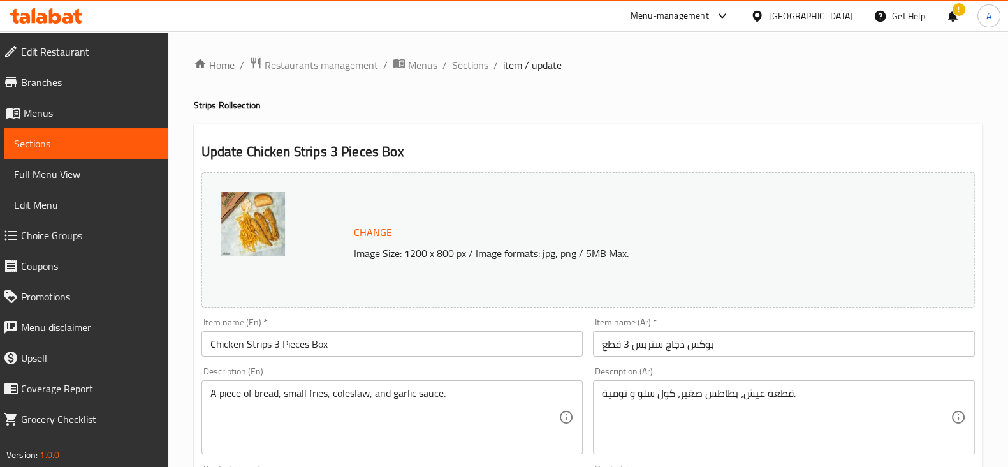
click at [266, 345] on input "Chicken Strips 3 Pieces Box" at bounding box center [392, 343] width 382 height 25
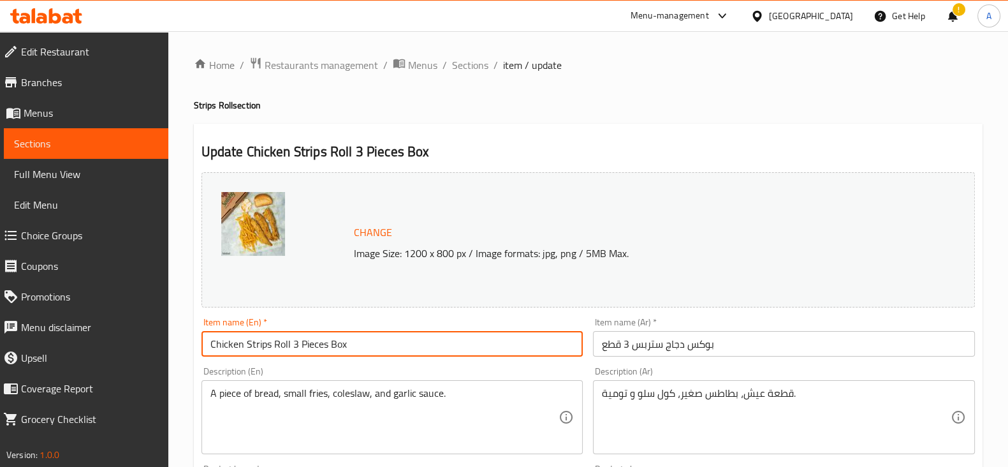
type input "Chicken Strips Roll 3 Pieces Box"
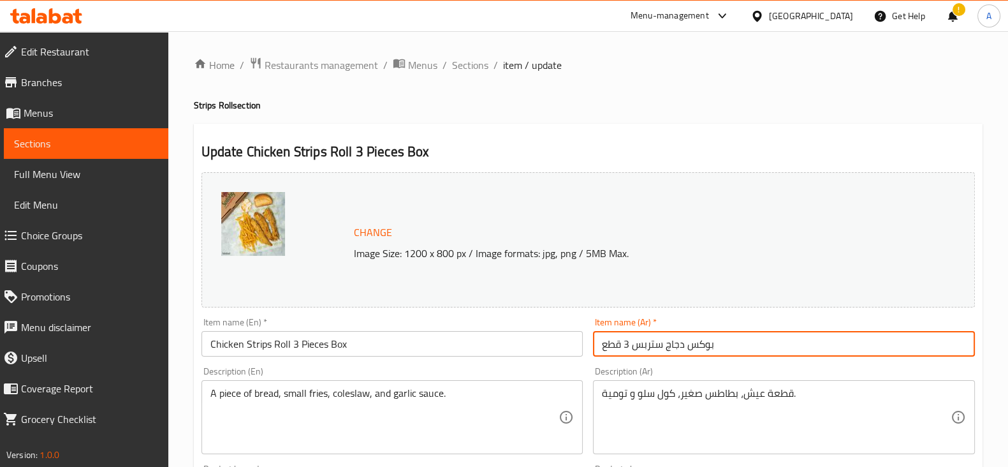
click at [634, 349] on input "بوكس دجاج ستربس 3 قطع" at bounding box center [784, 343] width 382 height 25
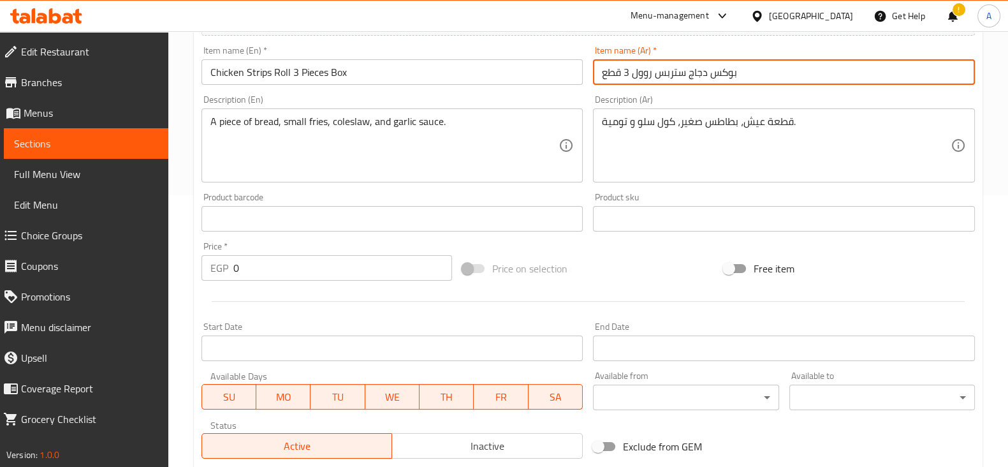
scroll to position [590, 0]
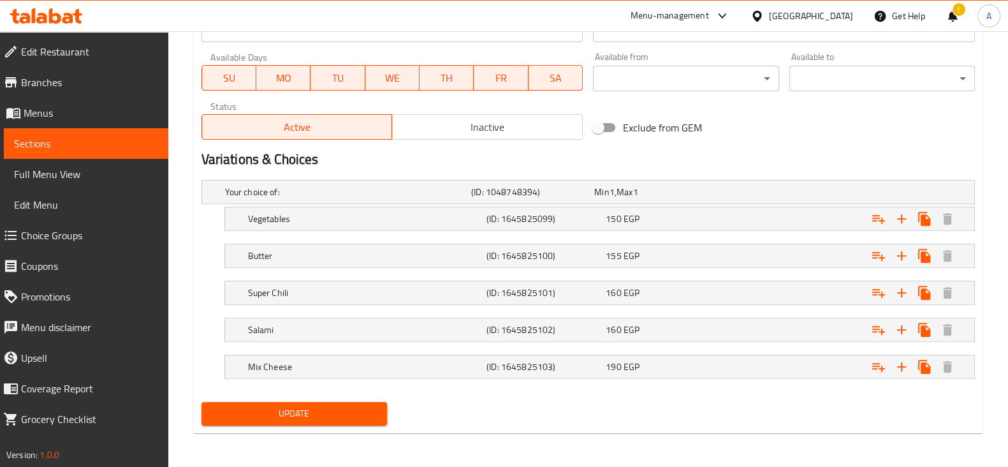
type input "بوكس دجاج ستربس روول 3 قطع"
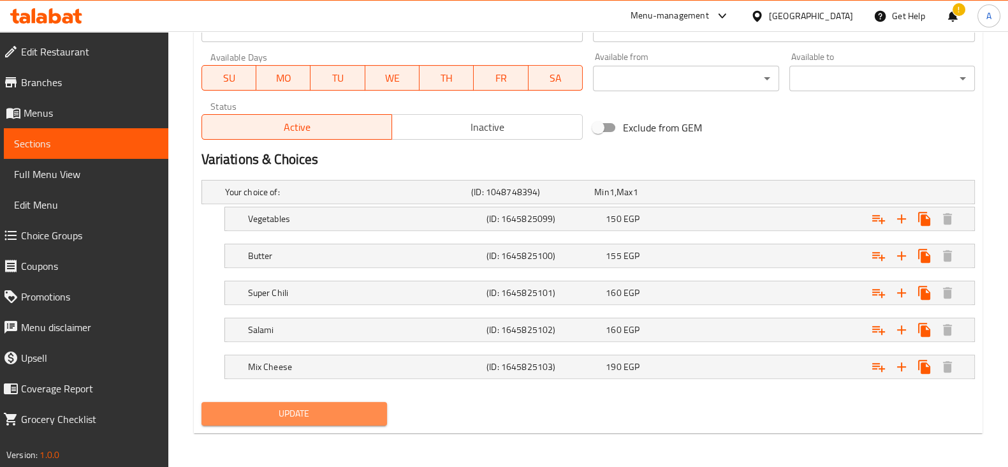
click at [365, 402] on button "Update" at bounding box center [293, 414] width 185 height 24
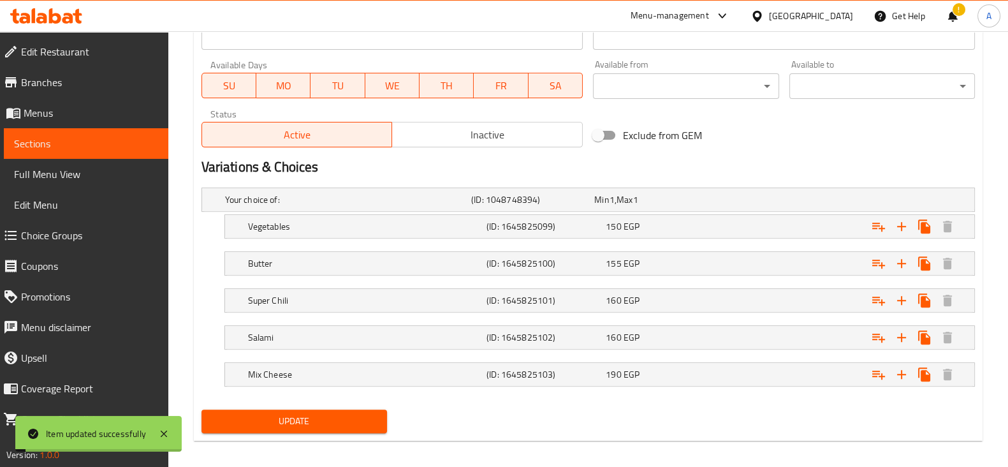
scroll to position [0, 0]
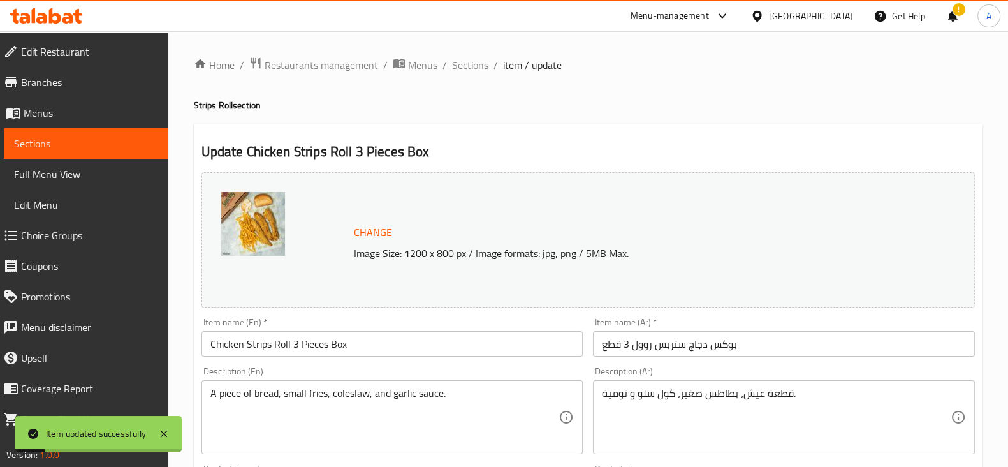
click at [475, 62] on span "Sections" at bounding box center [470, 64] width 36 height 15
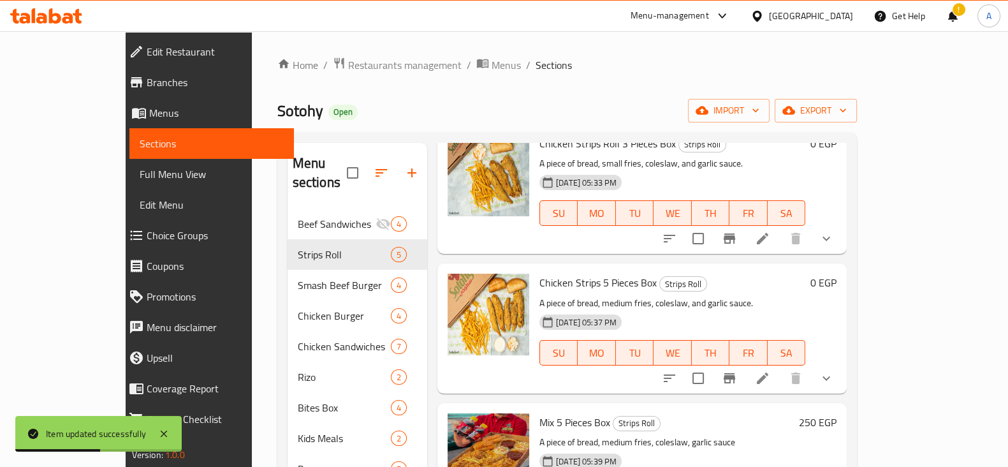
scroll to position [159, 0]
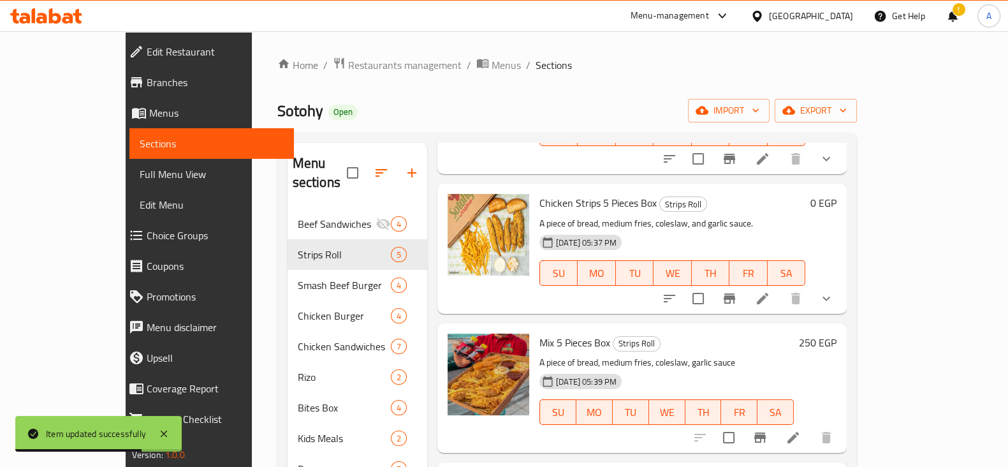
click at [770, 291] on icon at bounding box center [762, 298] width 15 height 15
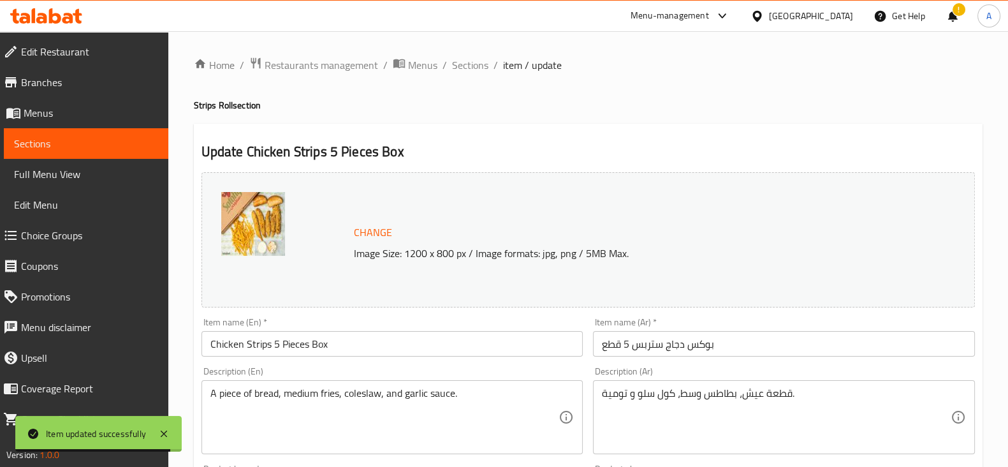
click at [269, 345] on input "Chicken Strips 5 Pieces Box" at bounding box center [392, 343] width 382 height 25
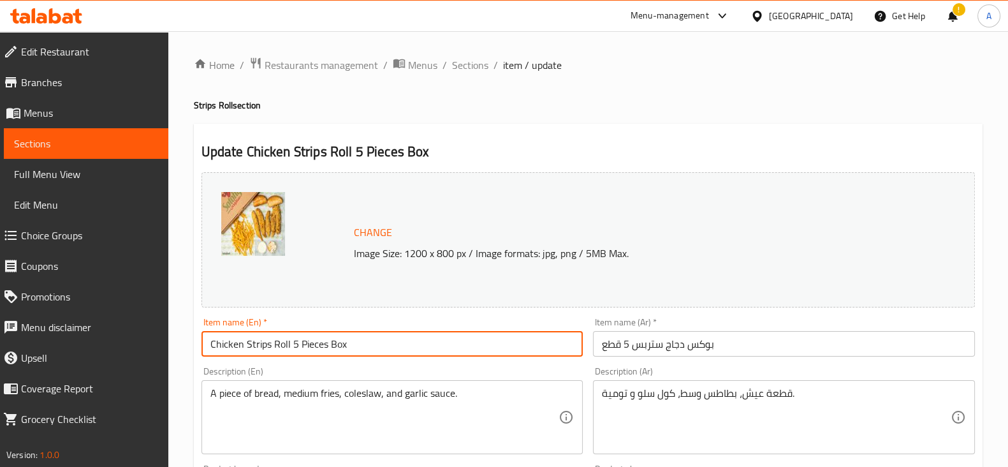
type input "Chicken Strips Roll 5 Pieces Box"
drag, startPoint x: 632, startPoint y: 345, endPoint x: 653, endPoint y: 372, distance: 34.0
click at [632, 345] on input "بوكس دجاج ستربس 5 قطع" at bounding box center [784, 343] width 382 height 25
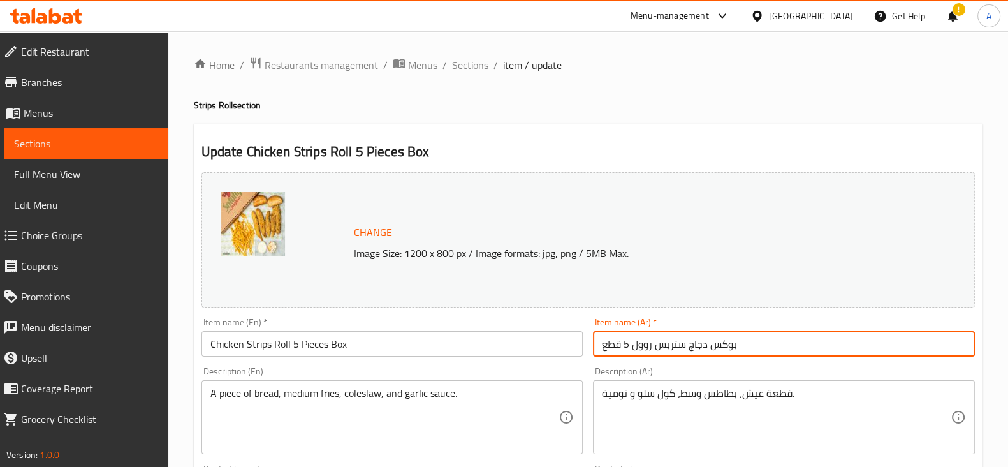
type input "بوكس دجاج ستربس روول 5 قطع"
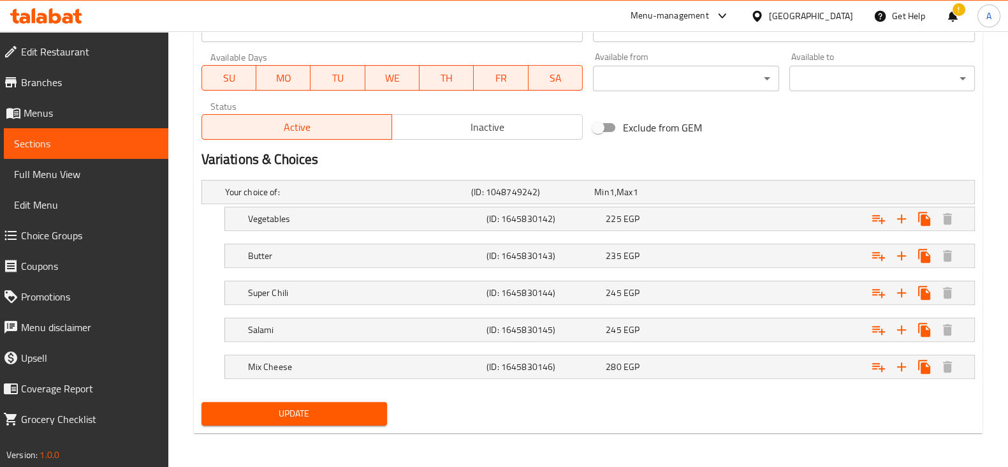
click at [342, 406] on span "Update" at bounding box center [294, 413] width 165 height 16
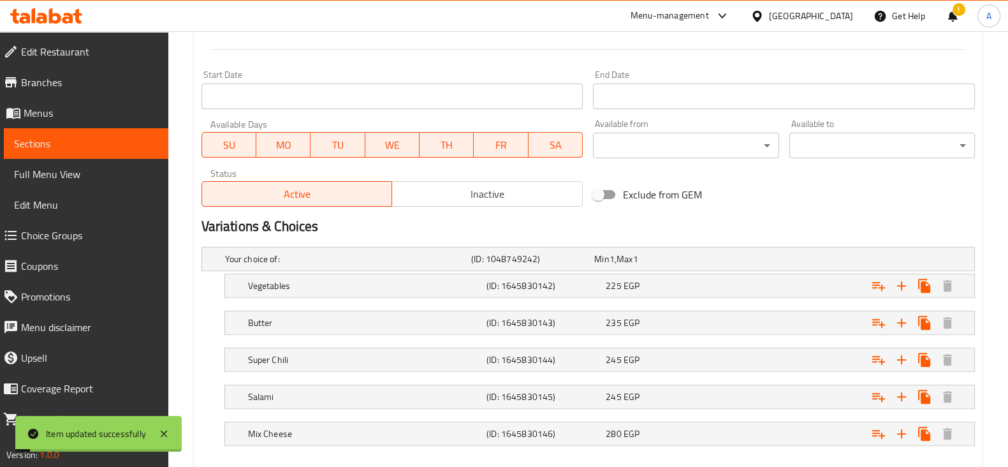
scroll to position [0, 0]
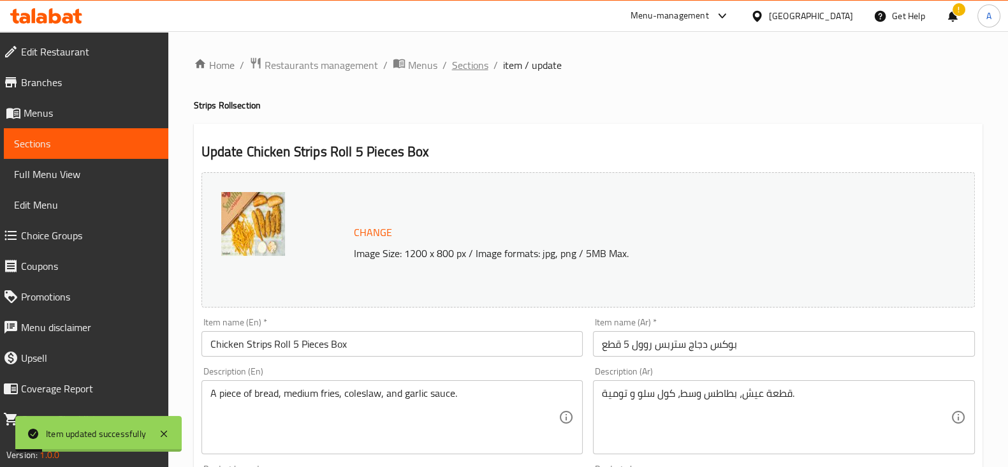
click at [468, 73] on span "Sections" at bounding box center [470, 64] width 36 height 15
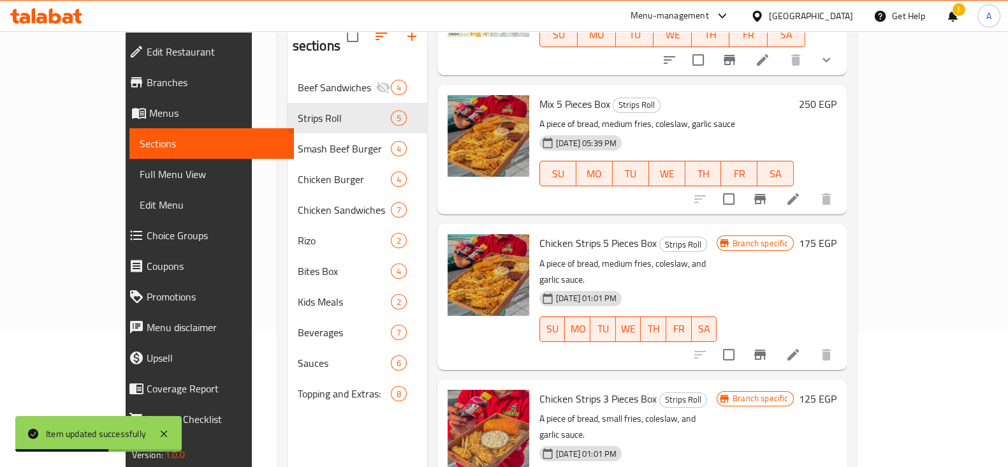
scroll to position [178, 0]
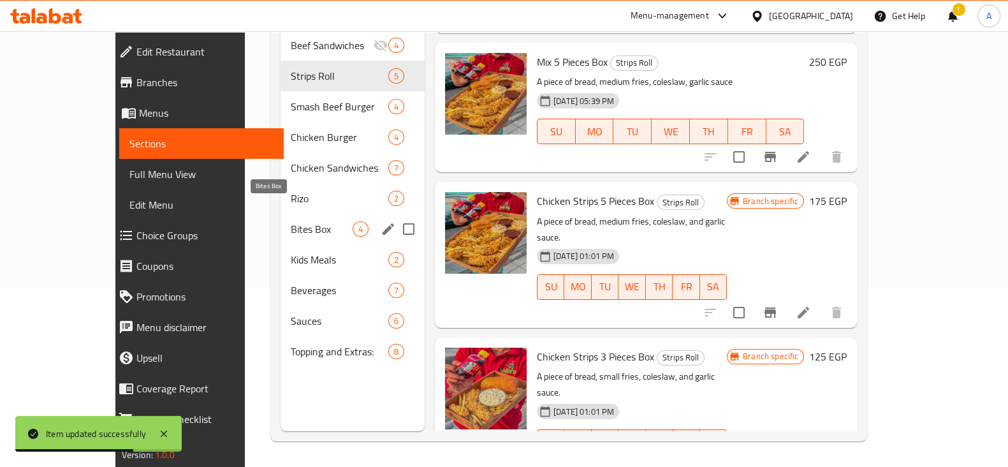
click at [291, 221] on span "Bites Box" at bounding box center [322, 228] width 62 height 15
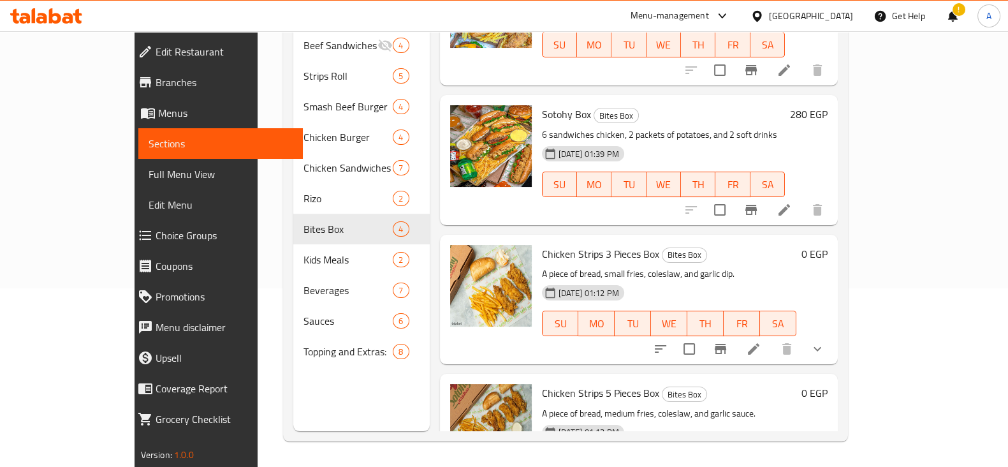
scroll to position [122, 0]
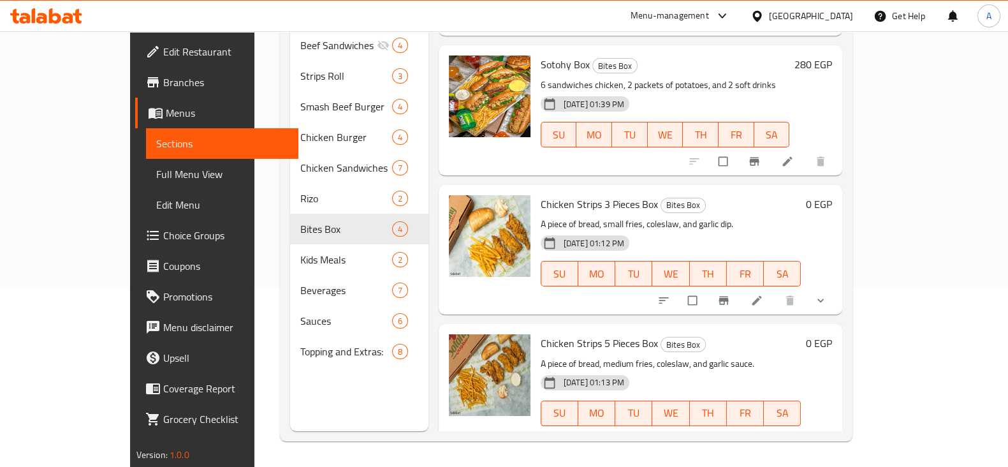
scroll to position [122, 0]
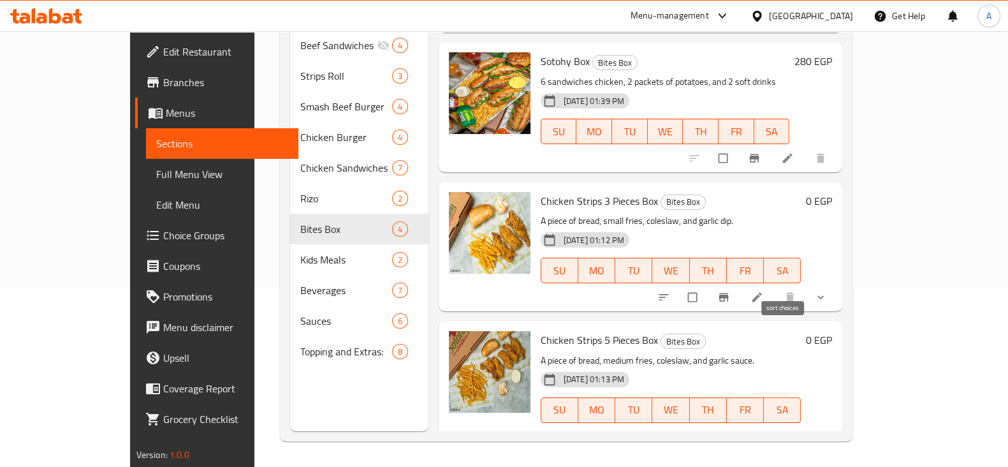
click at [680, 283] on button "sort-choices" at bounding box center [665, 297] width 31 height 28
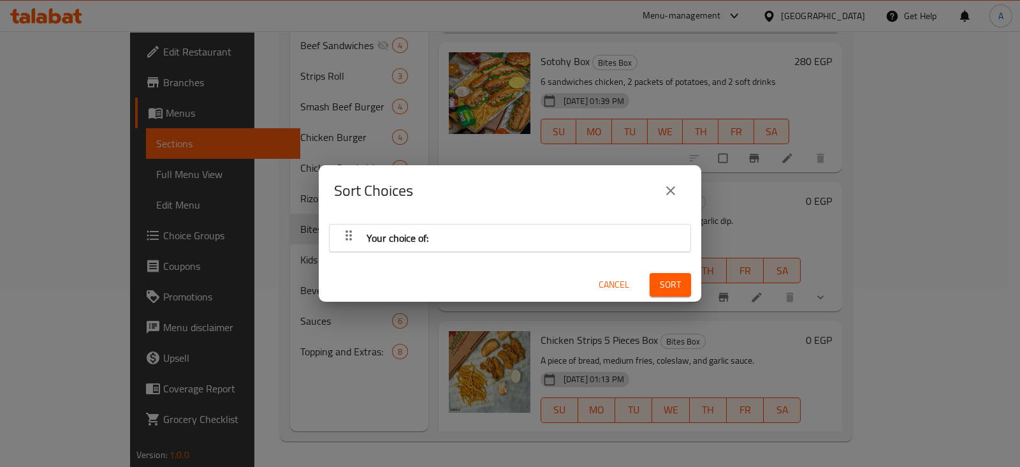
click at [671, 180] on button "close" at bounding box center [670, 190] width 31 height 31
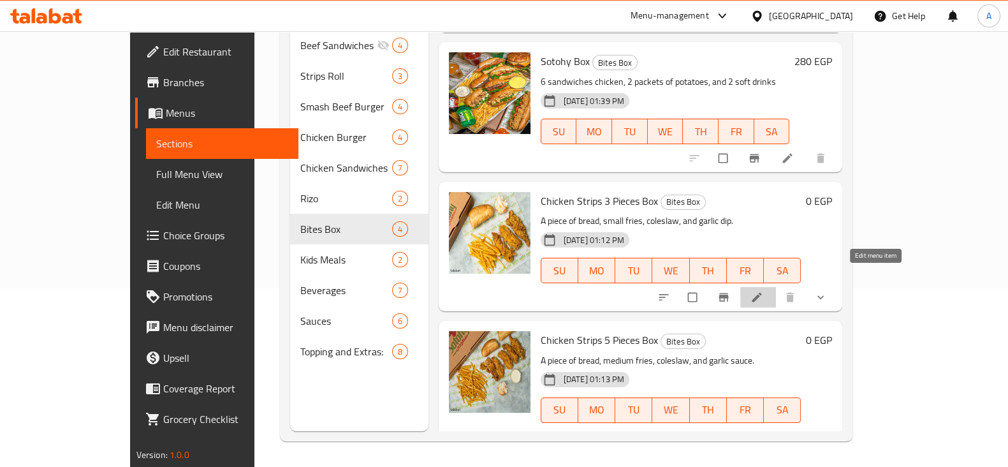
click at [763, 291] on icon at bounding box center [756, 297] width 13 height 13
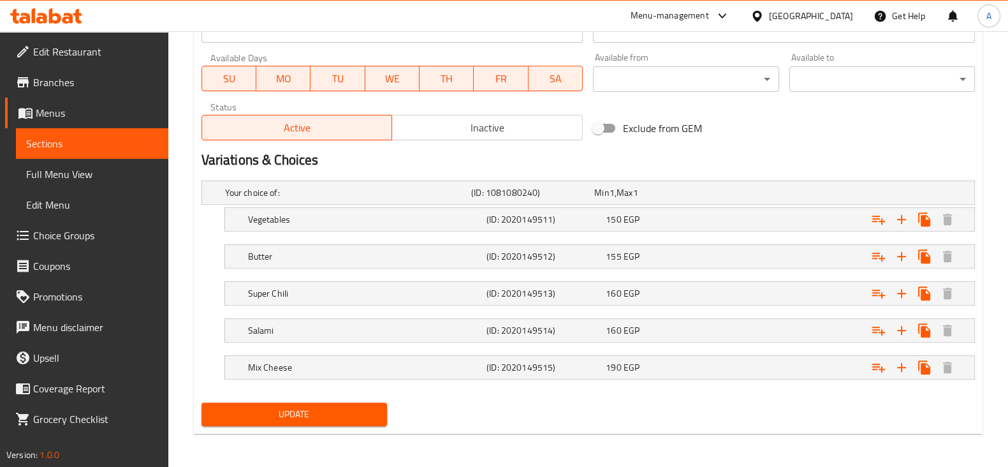
scroll to position [590, 0]
click at [233, 185] on h5 "Your choice of:" at bounding box center [345, 191] width 241 height 13
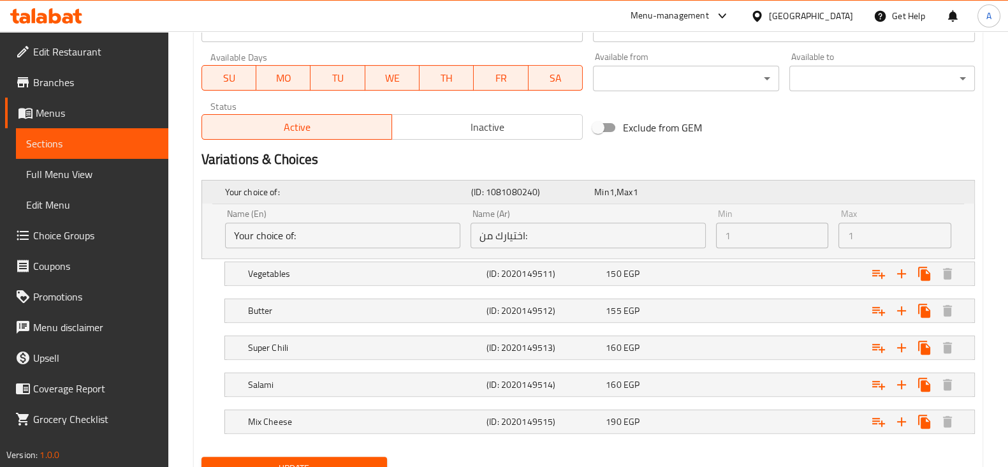
click at [233, 185] on h5 "Your choice of:" at bounding box center [345, 191] width 241 height 13
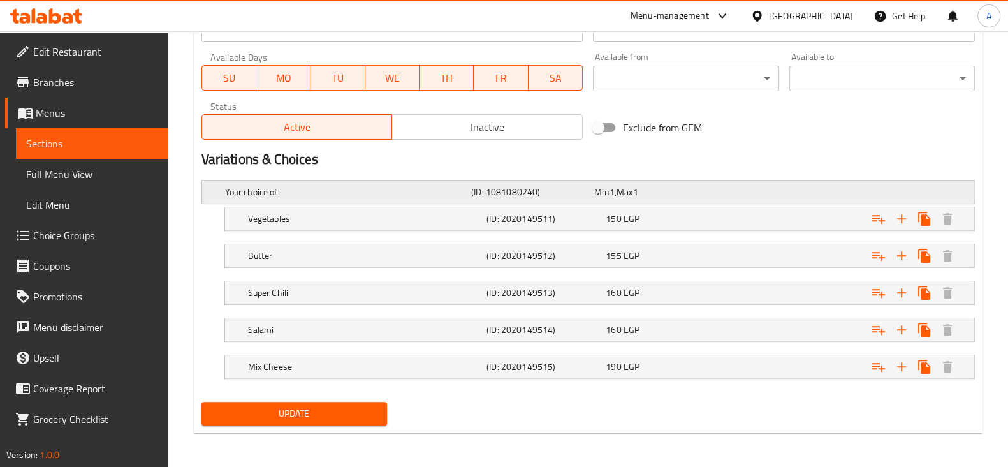
drag, startPoint x: 233, startPoint y: 184, endPoint x: 221, endPoint y: 186, distance: 12.3
click at [221, 186] on div "Your choice of: (ID: 1081080240) Min 1 , Max 1" at bounding box center [588, 191] width 772 height 23
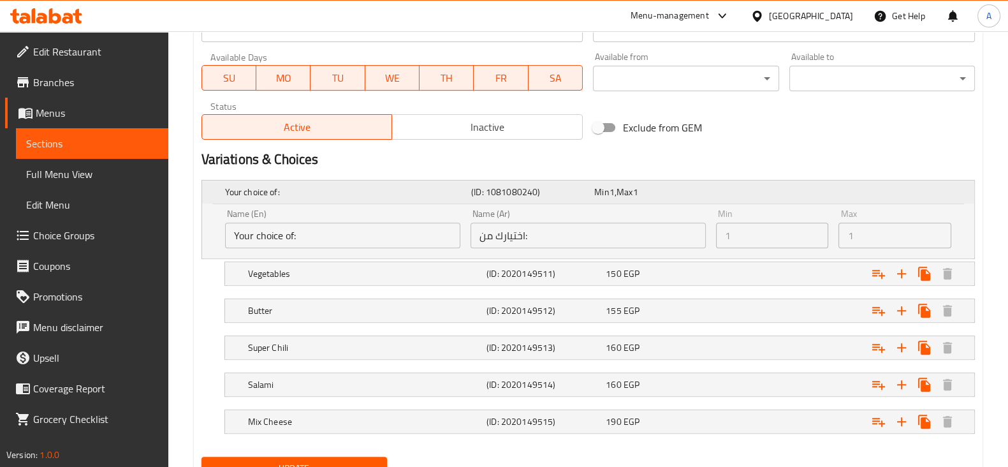
click at [217, 185] on div "Your choice of: (ID: 1081080240) Min 1 , Max 1" at bounding box center [588, 191] width 772 height 23
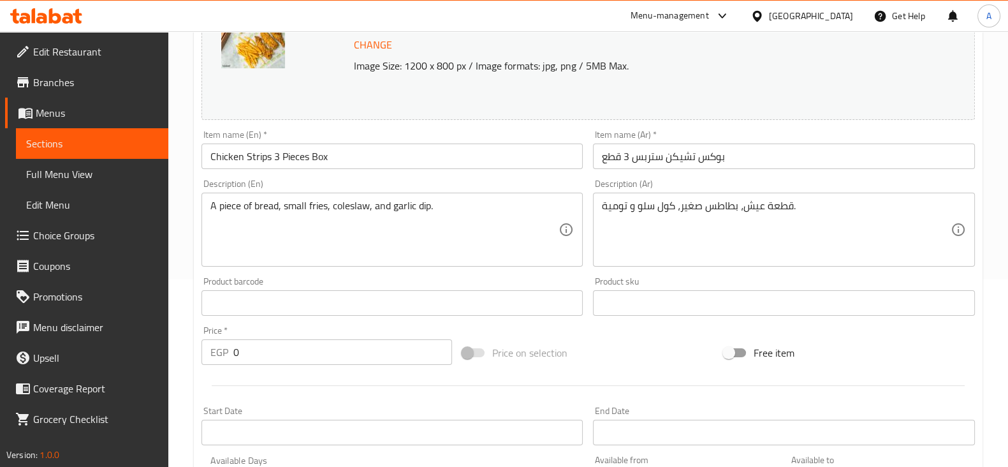
scroll to position [0, 0]
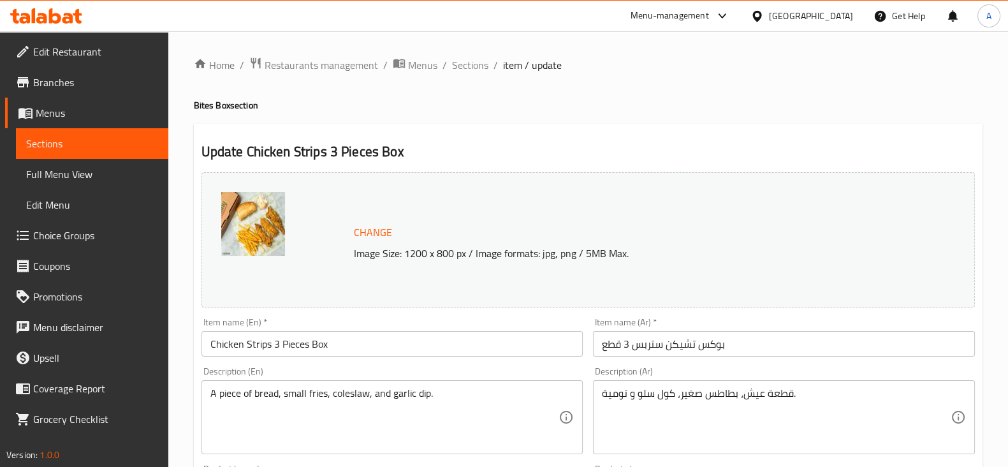
click at [91, 229] on span "Choice Groups" at bounding box center [95, 235] width 125 height 15
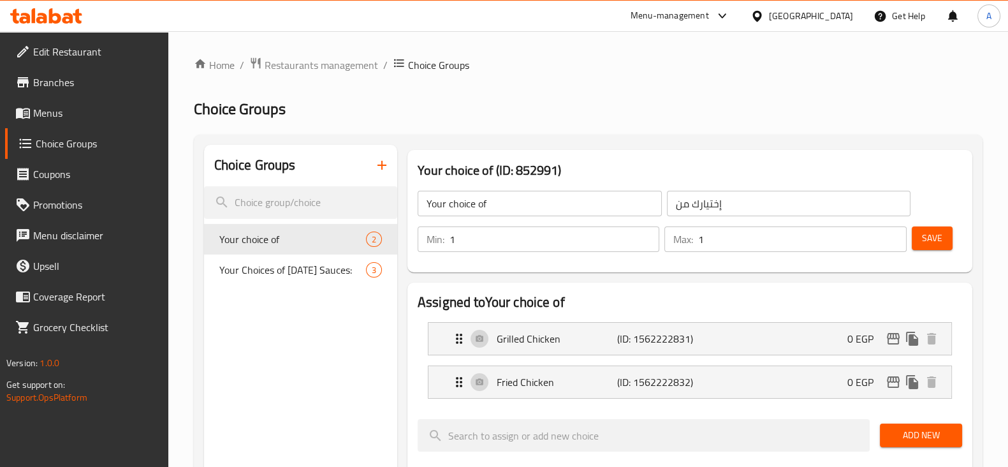
click at [79, 177] on span "Coupons" at bounding box center [95, 173] width 125 height 15
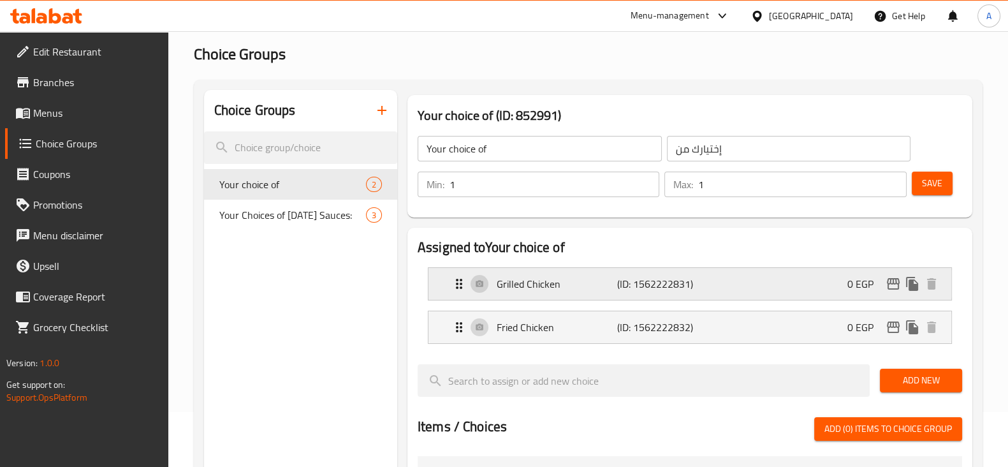
scroll to position [79, 0]
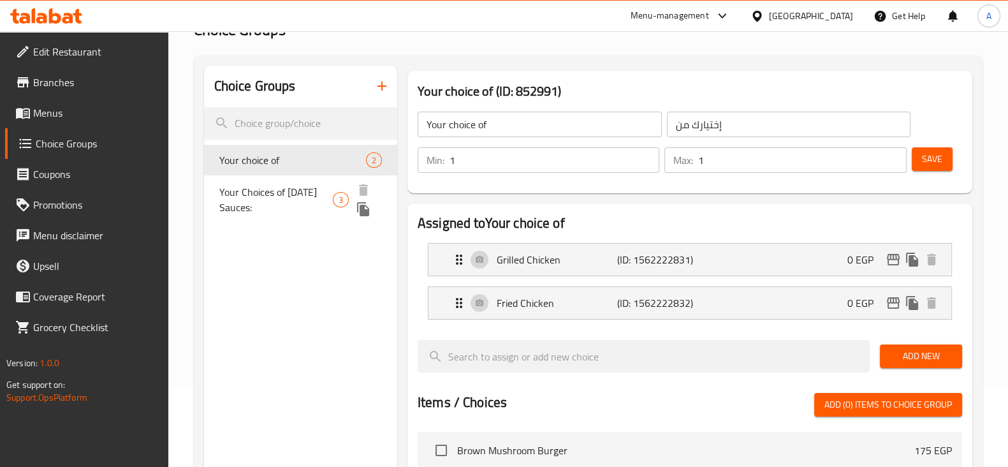
click at [291, 195] on span "Your Choices of Friday Sauces:" at bounding box center [276, 199] width 114 height 31
type input "Your Choices of Friday Sauces:"
type input "اختياراتك من صلصات فرايداي:"
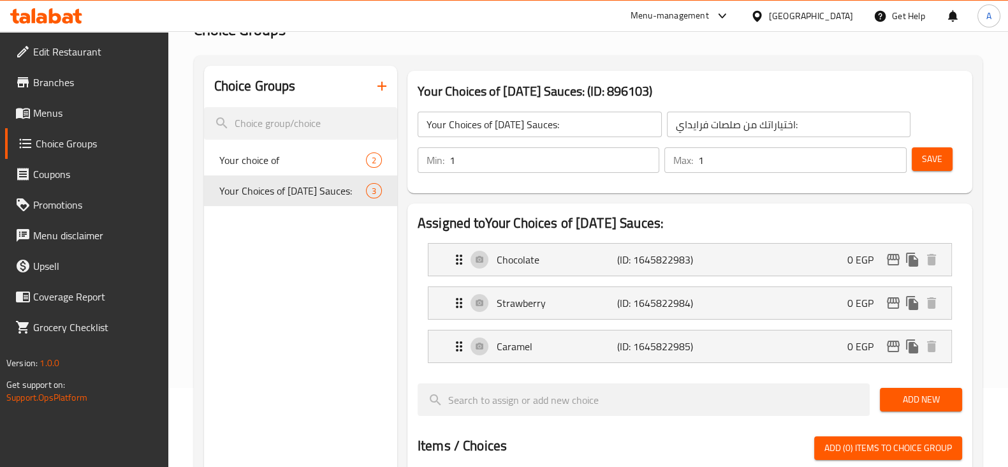
scroll to position [0, 0]
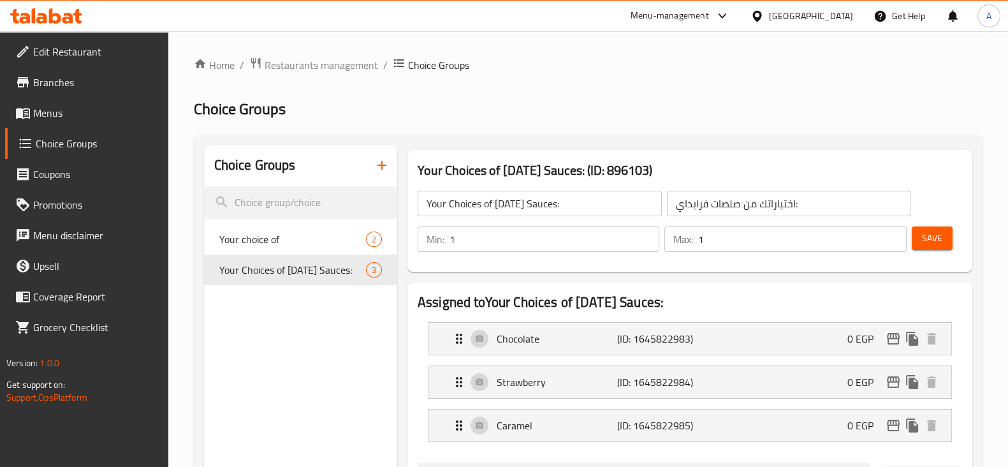
click at [108, 53] on span "Edit Restaurant" at bounding box center [95, 51] width 125 height 15
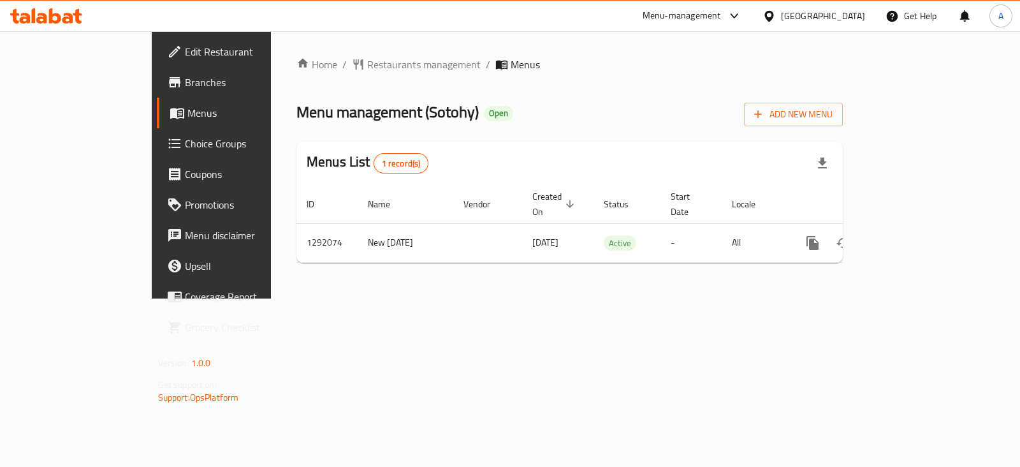
click at [185, 138] on span "Choice Groups" at bounding box center [248, 143] width 127 height 15
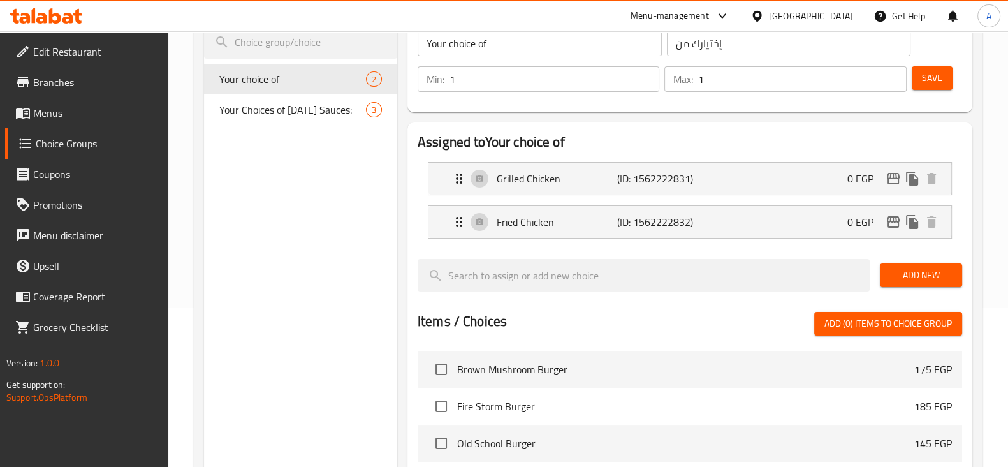
scroll to position [138, 0]
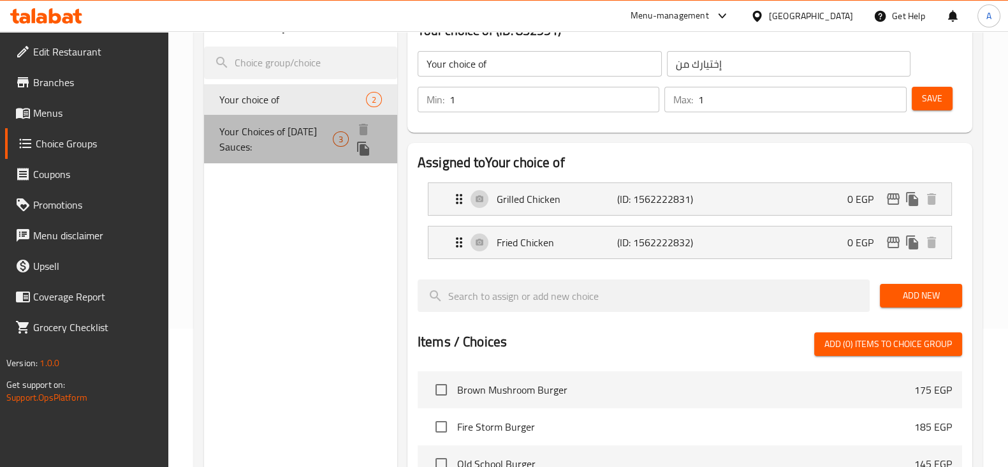
click at [243, 128] on span "Your Choices of [DATE] Sauces:" at bounding box center [276, 139] width 114 height 31
type input "Your Choices of [DATE] Sauces:"
type input "اختياراتك من صلصات فرايداي:"
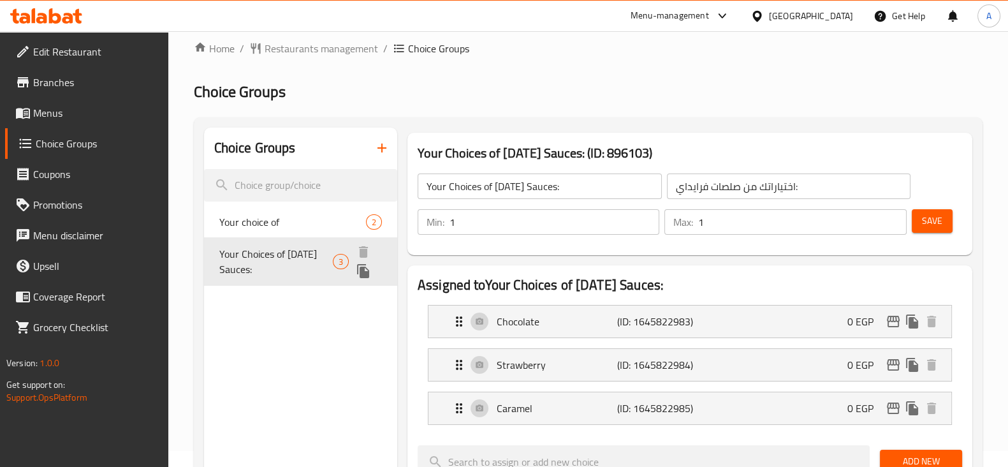
scroll to position [0, 0]
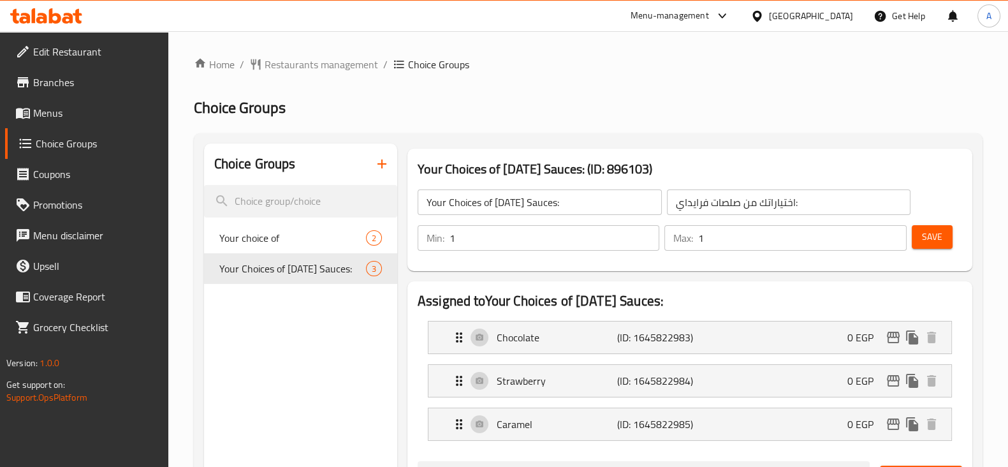
click at [93, 119] on span "Menus" at bounding box center [95, 112] width 125 height 15
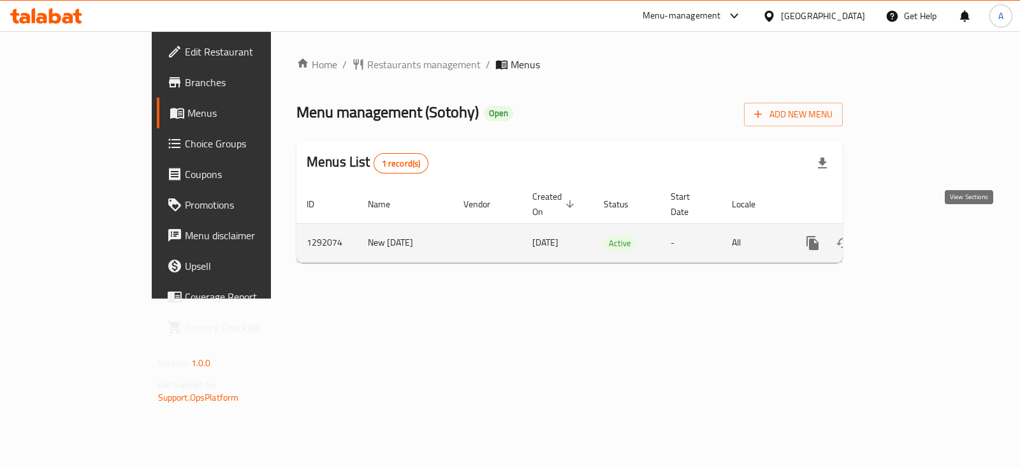
click at [920, 233] on link "enhanced table" at bounding box center [904, 243] width 31 height 31
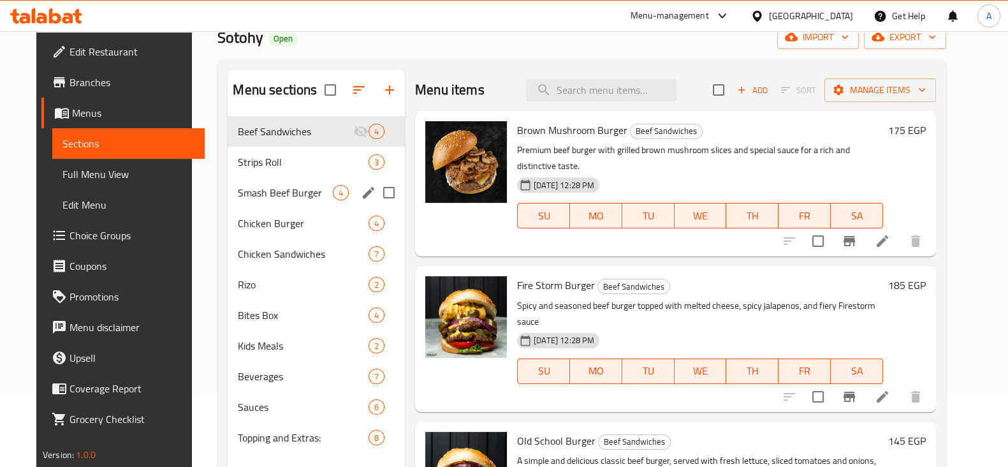
scroll to position [159, 0]
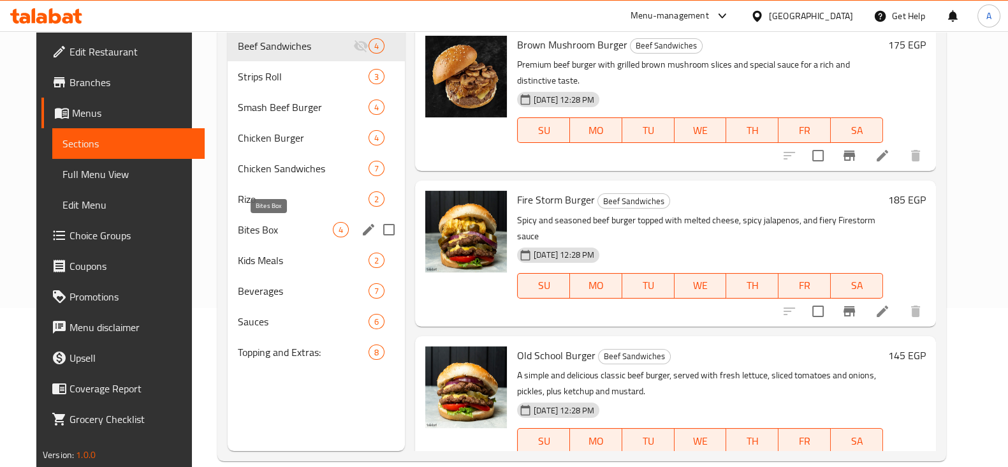
click at [243, 233] on span "Bites Box" at bounding box center [285, 229] width 95 height 15
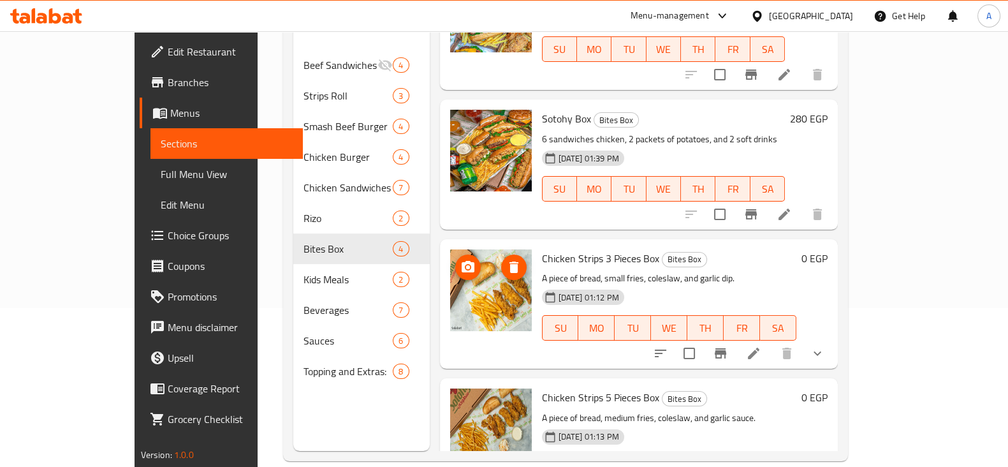
scroll to position [122, 0]
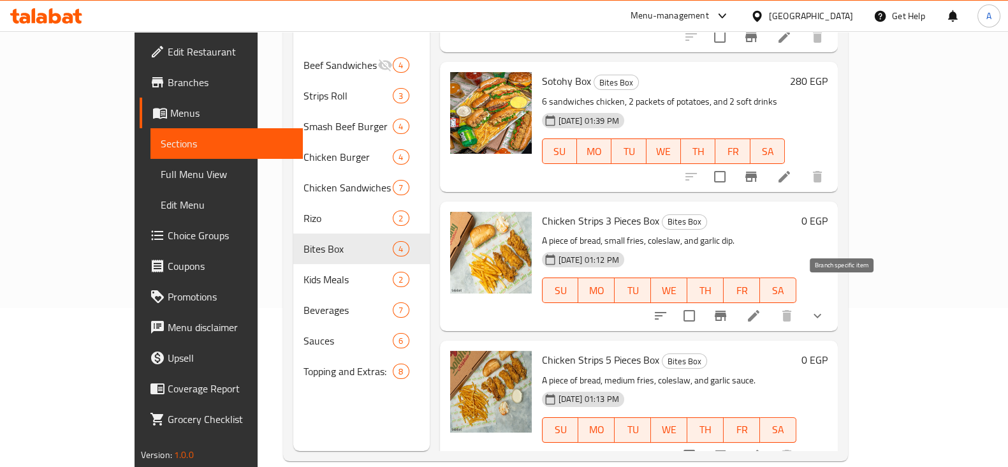
click at [728, 308] on icon "Branch-specific-item" at bounding box center [720, 315] width 15 height 15
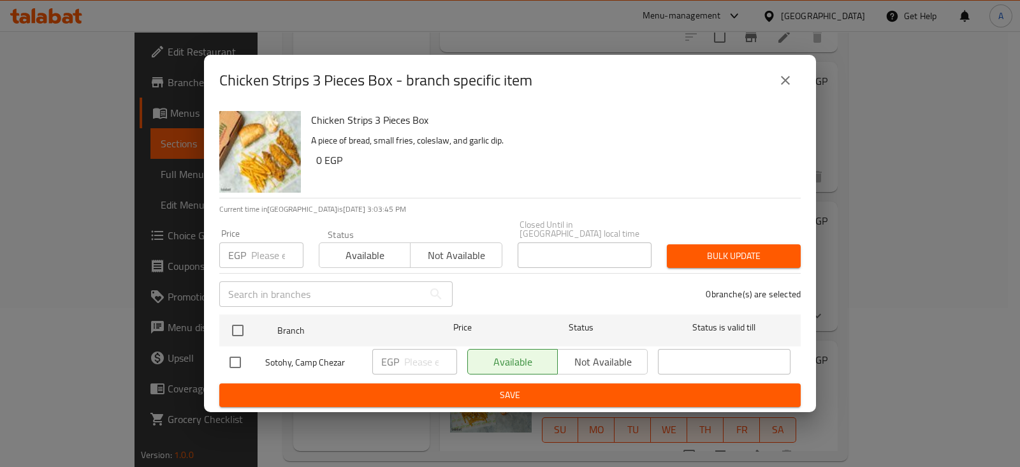
click at [265, 258] on input "number" at bounding box center [277, 254] width 52 height 25
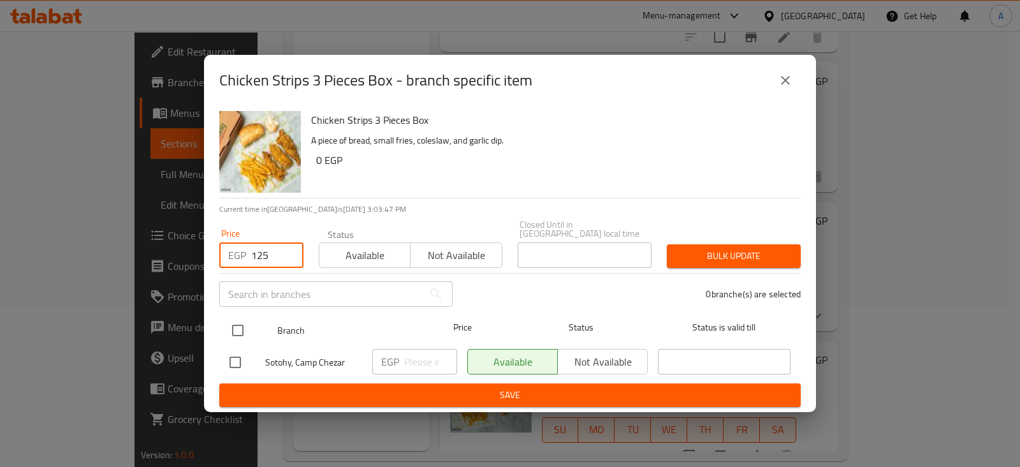
type input "125"
click at [239, 317] on input "checkbox" at bounding box center [237, 330] width 27 height 27
checkbox input "true"
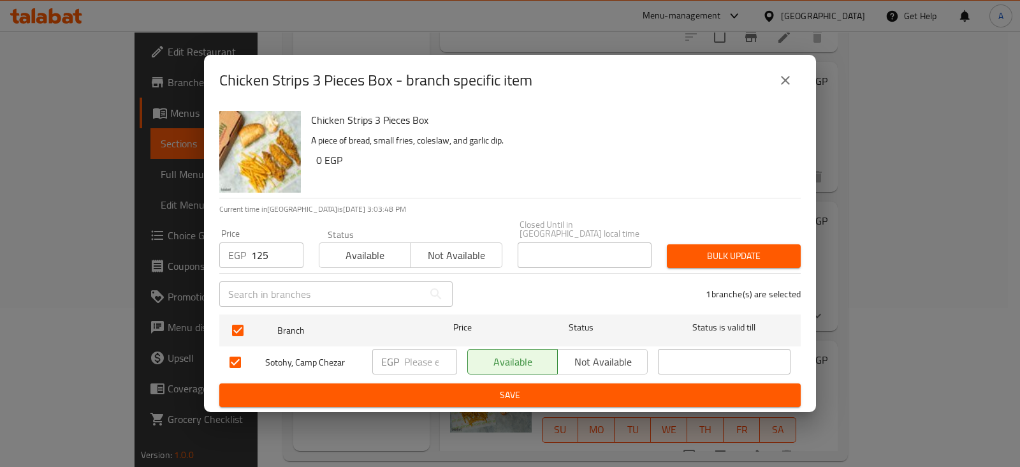
click at [711, 244] on button "Bulk update" at bounding box center [734, 256] width 134 height 24
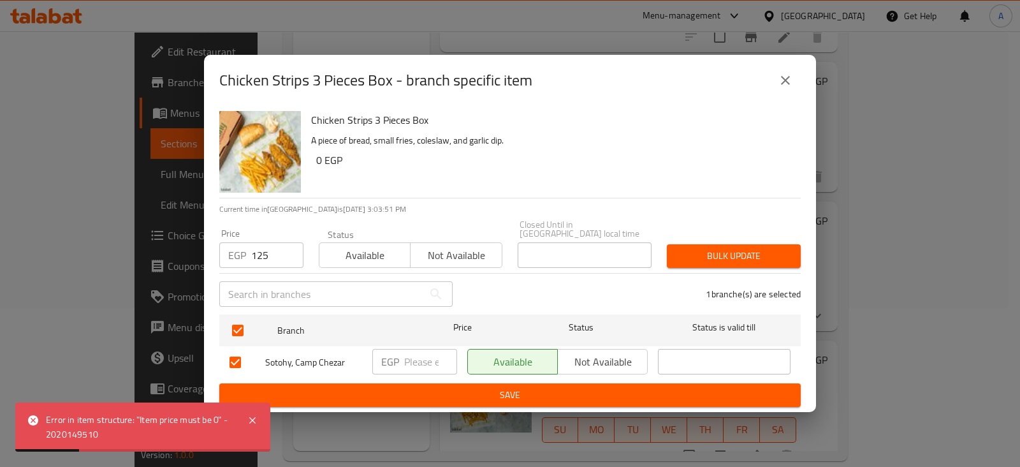
click at [861, 228] on div "Chicken Strips 3 Pieces Box - branch specific item Chicken Strips 3 Pieces Box …" at bounding box center [510, 233] width 1020 height 467
click at [786, 88] on icon "close" at bounding box center [785, 80] width 15 height 15
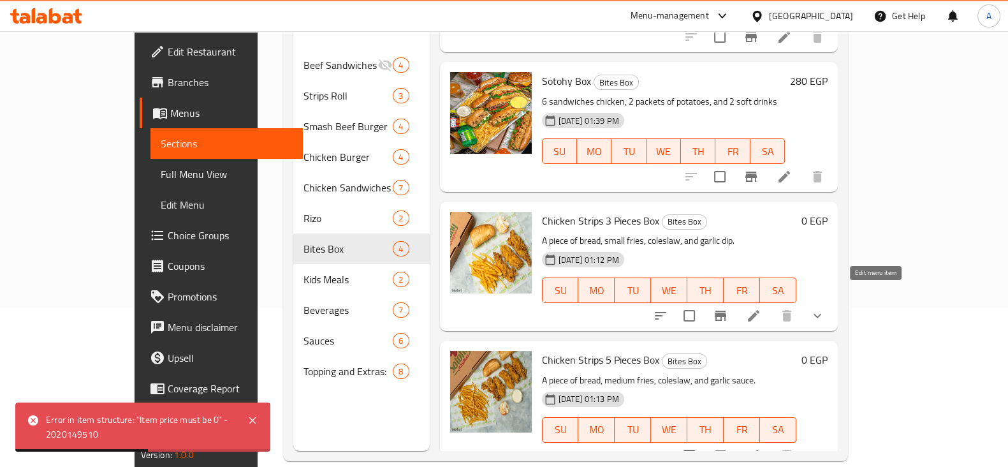
click at [759, 310] on icon at bounding box center [753, 315] width 11 height 11
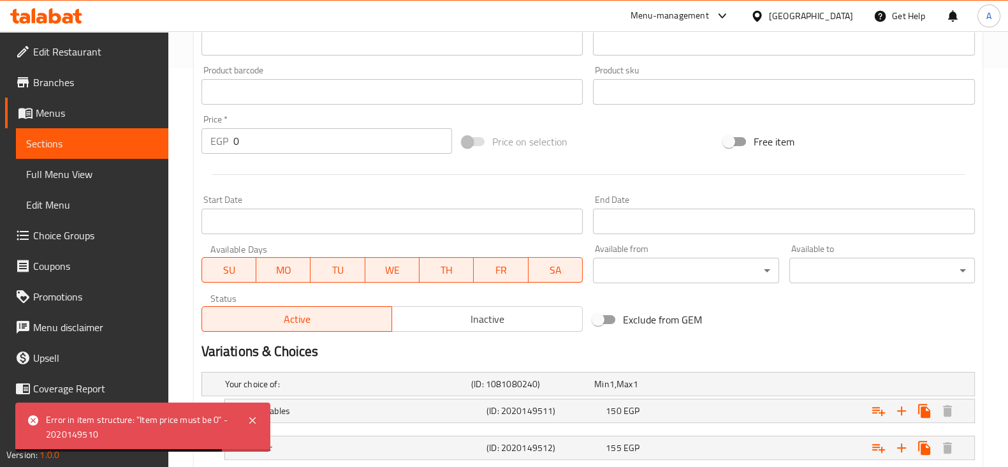
scroll to position [557, 0]
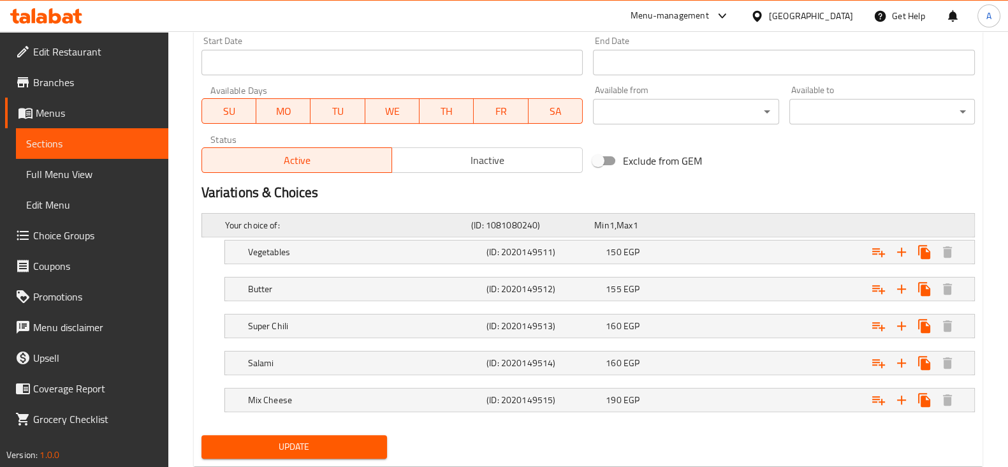
click at [326, 228] on h5 "Your choice of:" at bounding box center [345, 225] width 241 height 13
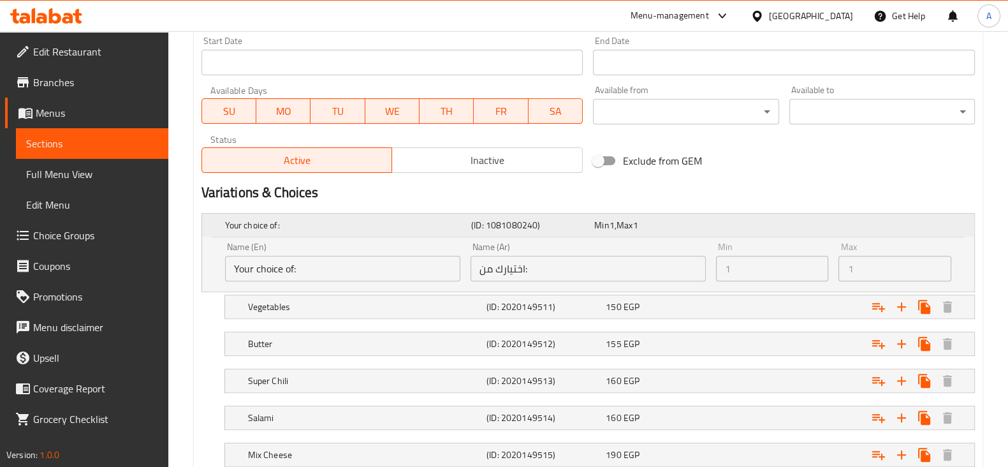
click at [326, 228] on h5 "Your choice of:" at bounding box center [345, 225] width 241 height 13
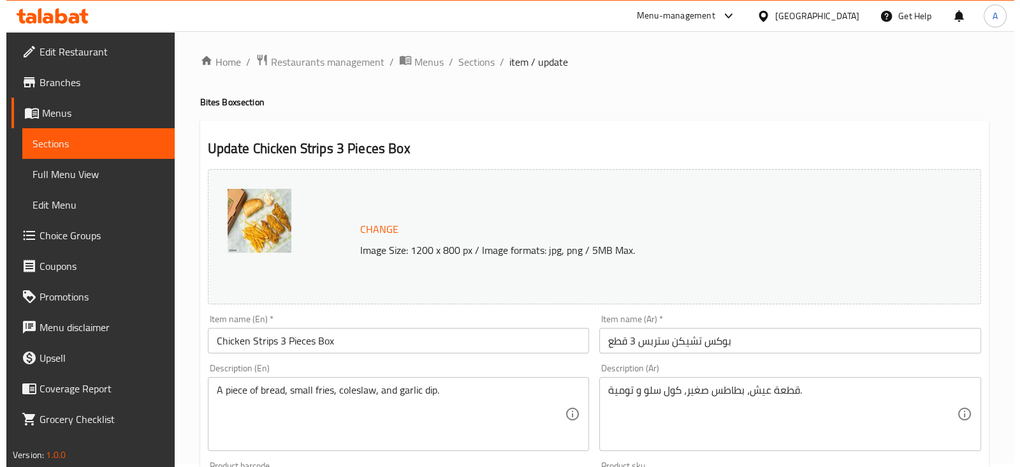
scroll to position [0, 0]
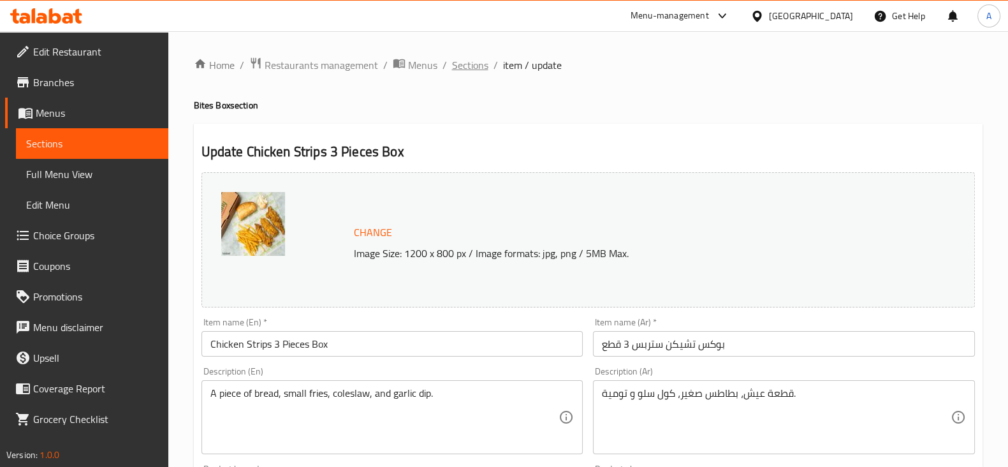
click at [453, 60] on span "Sections" at bounding box center [470, 64] width 36 height 15
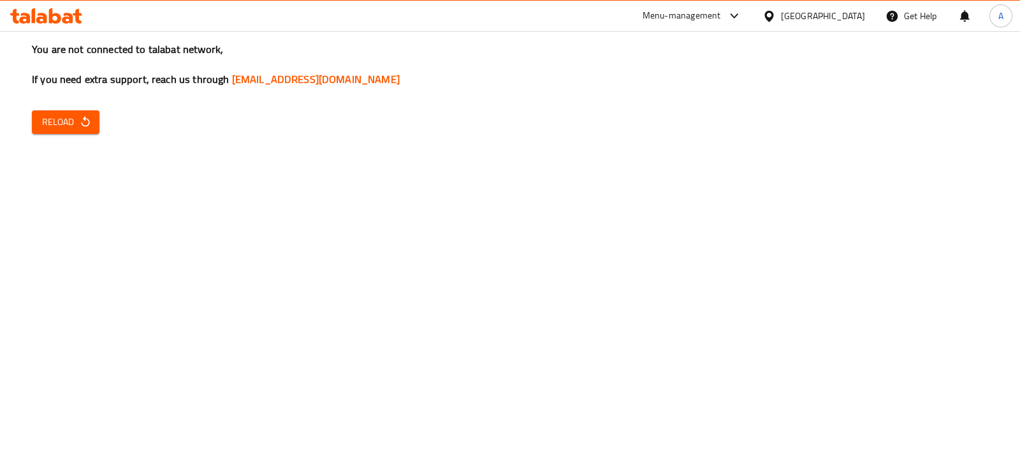
click at [80, 111] on button "Reload" at bounding box center [66, 122] width 68 height 24
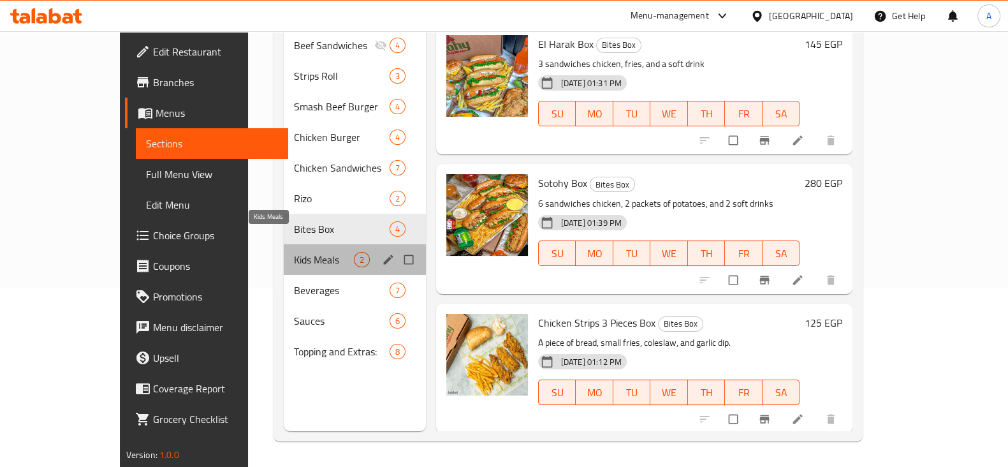
click at [294, 252] on span "Kids Meals" at bounding box center [324, 259] width 60 height 15
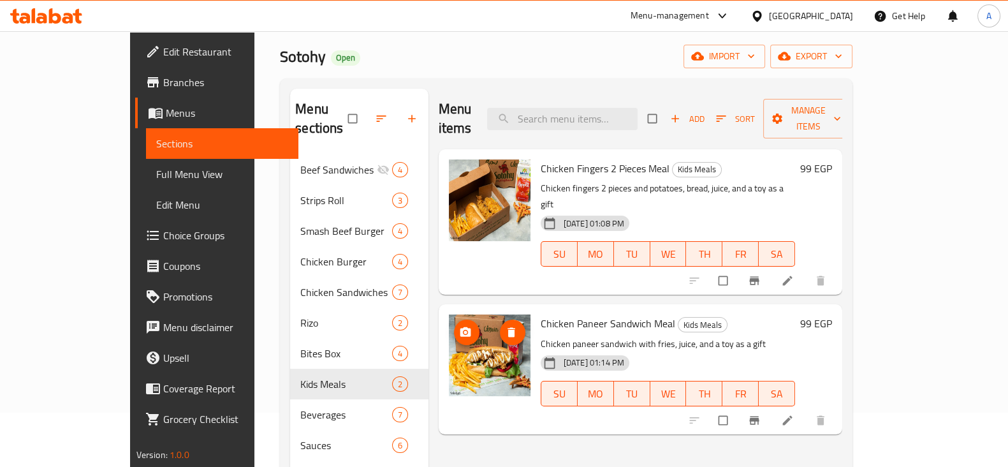
scroll to position [79, 0]
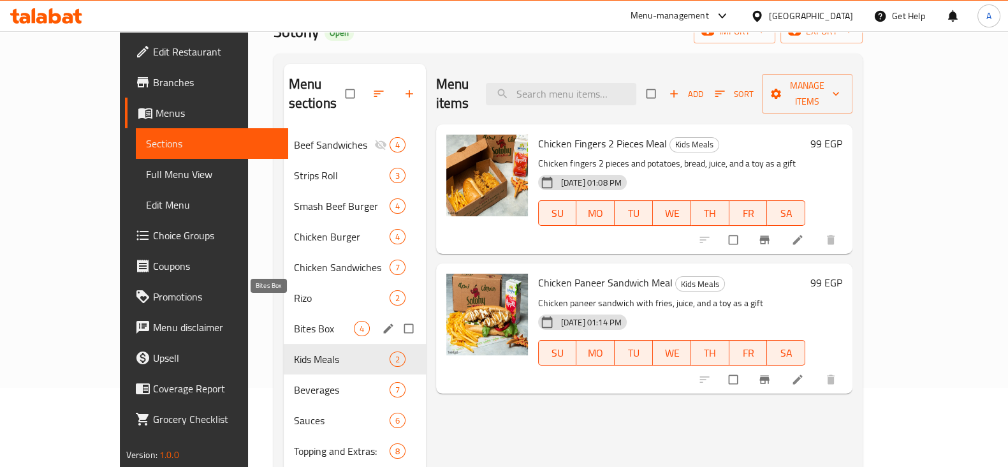
click at [294, 321] on span "Bites Box" at bounding box center [324, 328] width 60 height 15
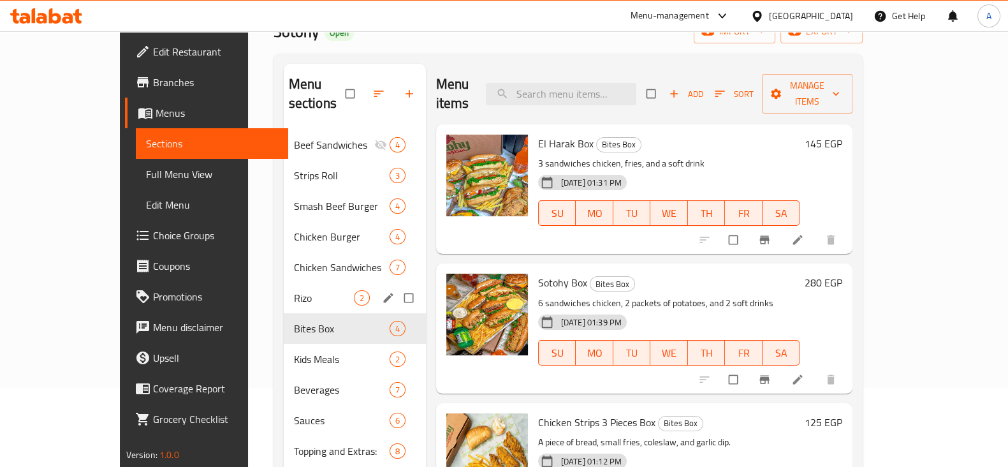
click at [284, 285] on div "Rizo 2" at bounding box center [355, 297] width 142 height 31
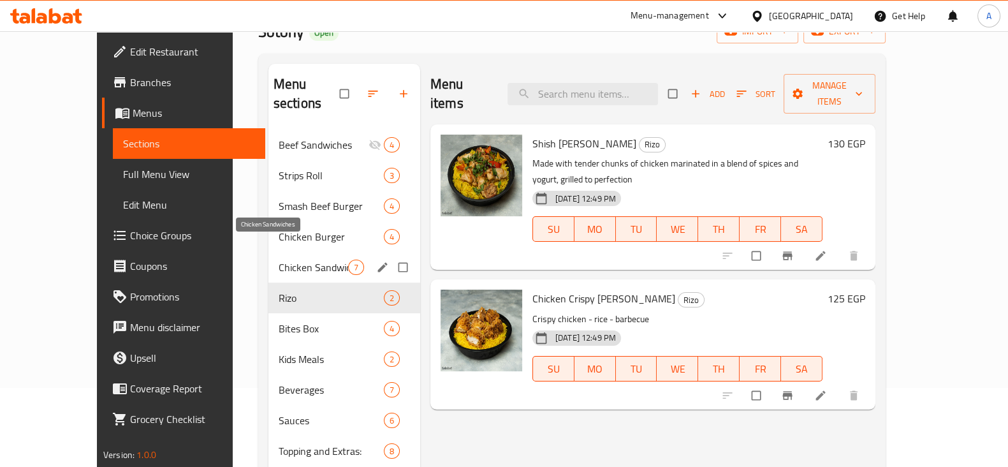
click at [279, 259] on span "Chicken Sandwiches" at bounding box center [313, 266] width 69 height 15
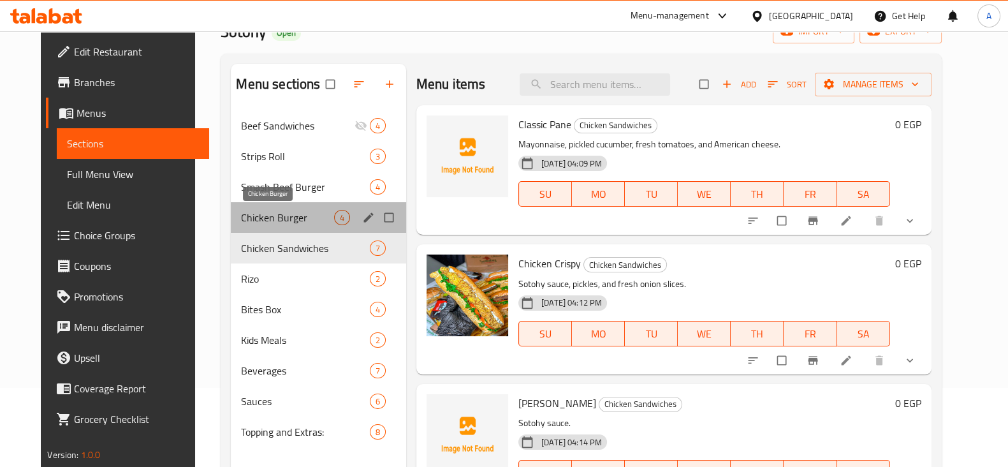
click at [252, 221] on span "Chicken Burger" at bounding box center [287, 217] width 92 height 15
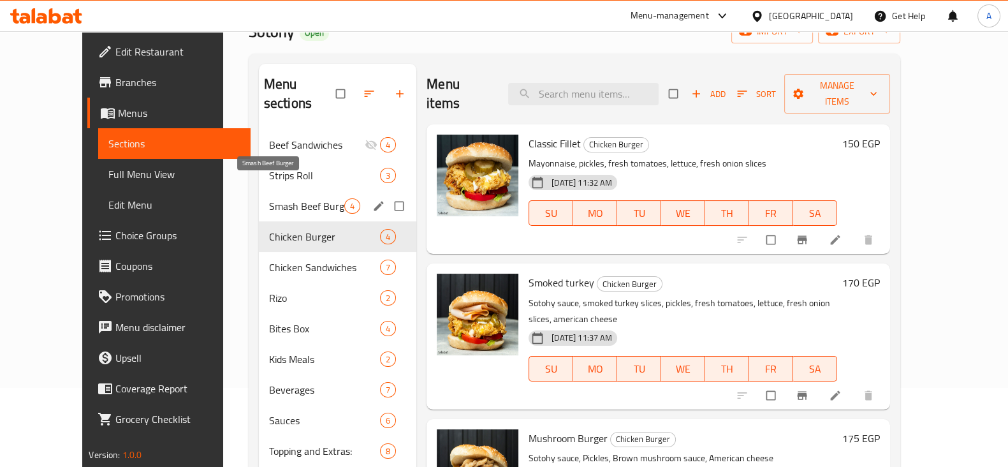
click at [280, 198] on span "Smash Beef Burger" at bounding box center [306, 205] width 75 height 15
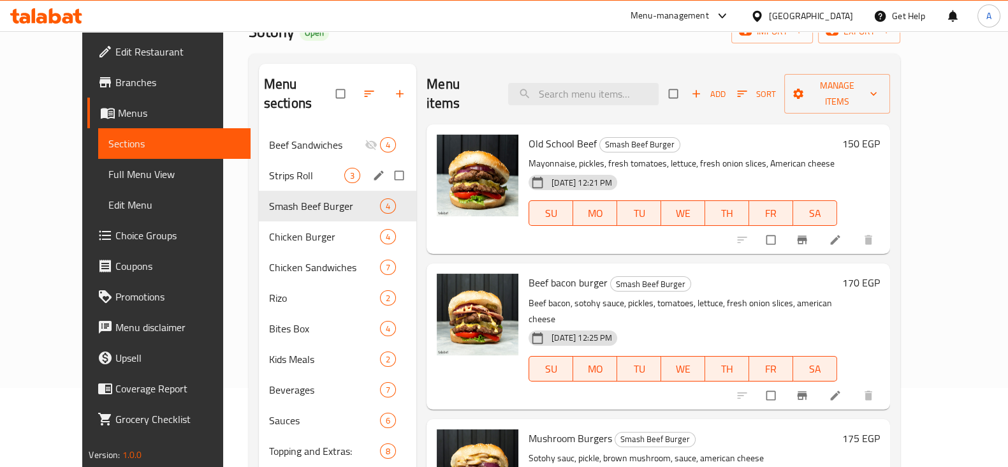
click at [279, 160] on div "Strips Roll 3" at bounding box center [337, 175] width 157 height 31
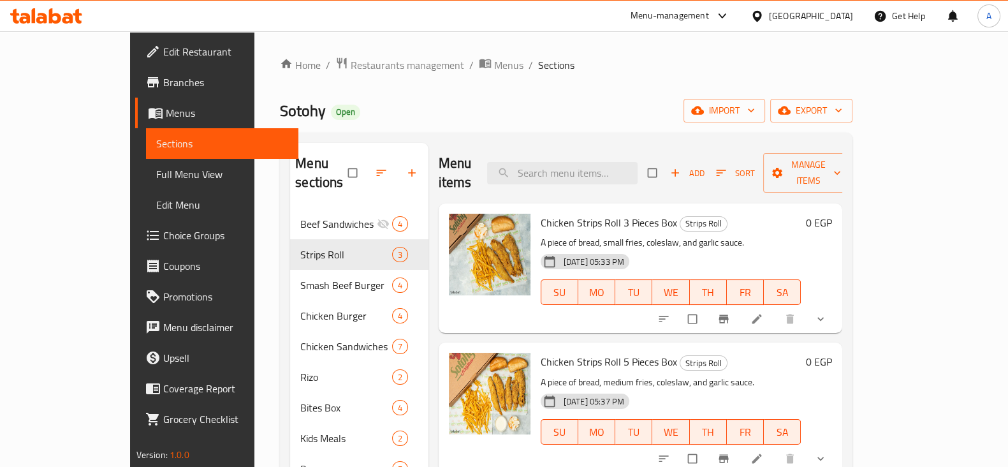
click at [776, 309] on li at bounding box center [758, 319] width 36 height 20
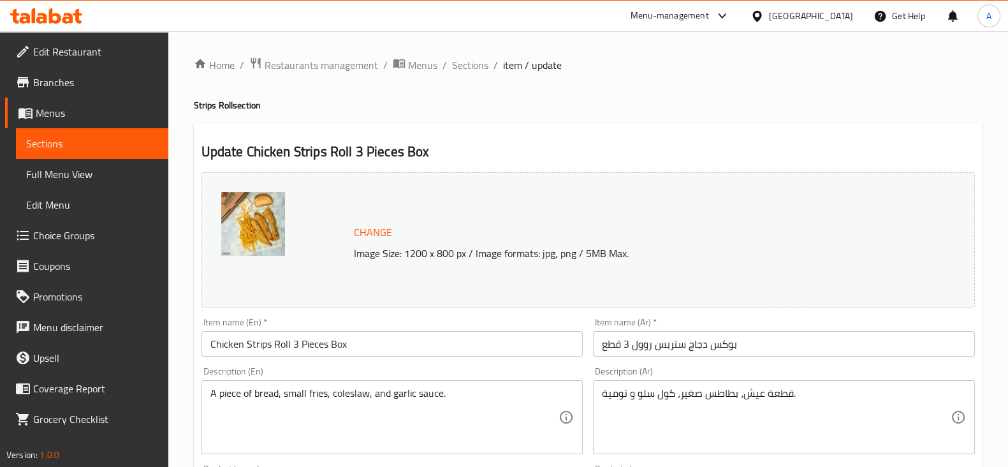
scroll to position [159, 0]
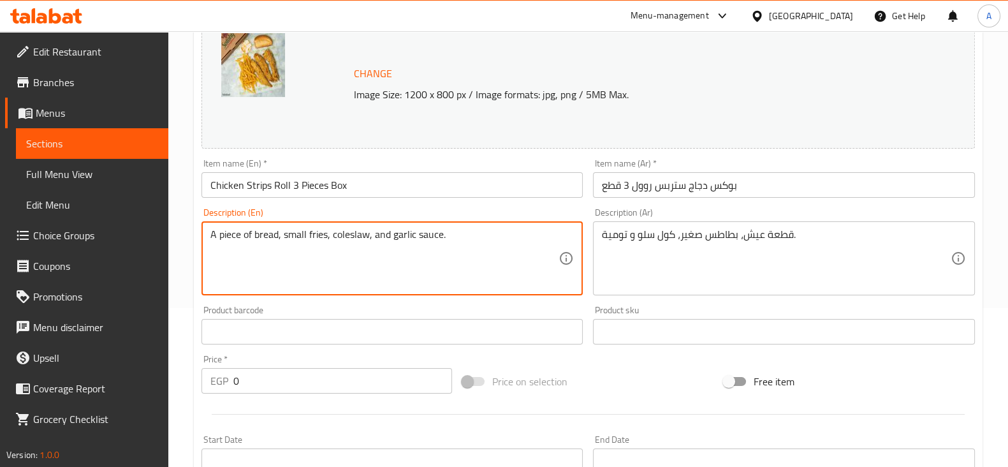
drag, startPoint x: 217, startPoint y: 235, endPoint x: 189, endPoint y: 237, distance: 27.5
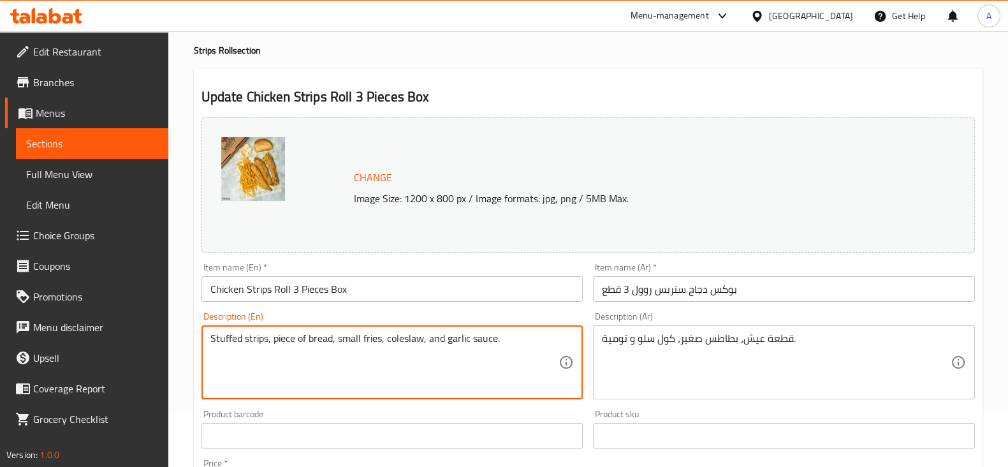
scroll to position [79, 0]
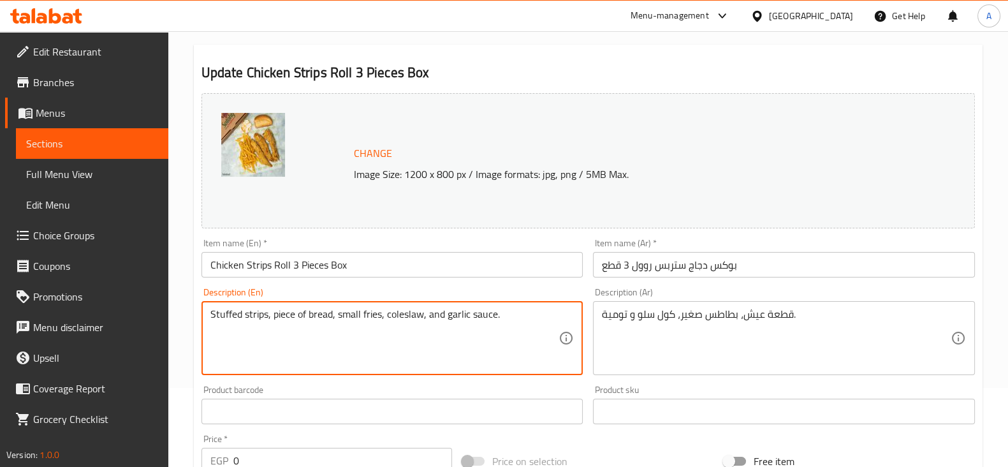
type textarea "Stuffed strips, piece of bread, small fries, coleslaw, and garlic sauce."
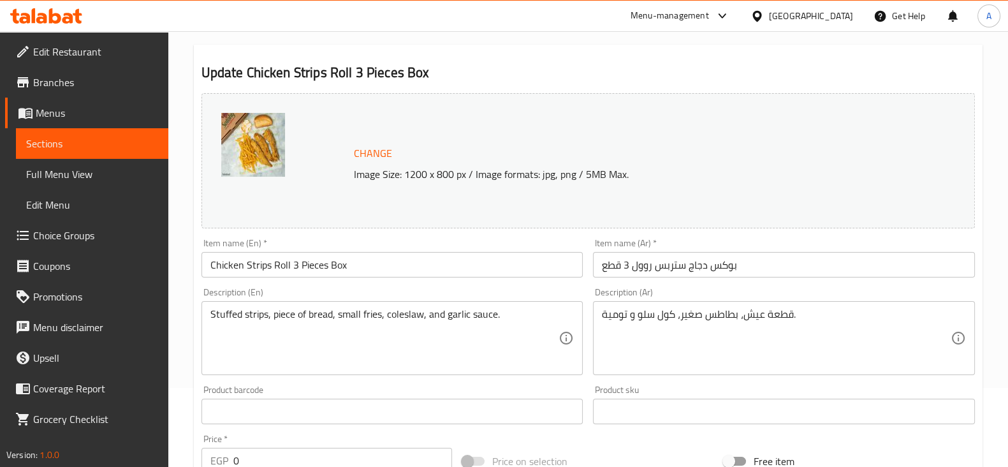
drag, startPoint x: 596, startPoint y: 309, endPoint x: 796, endPoint y: 300, distance: 200.3
click at [796, 300] on div "Description (Ar) قطعة عيش، بطاطس صغير، كول سلو و تومية. Description (Ar)" at bounding box center [784, 330] width 382 height 87
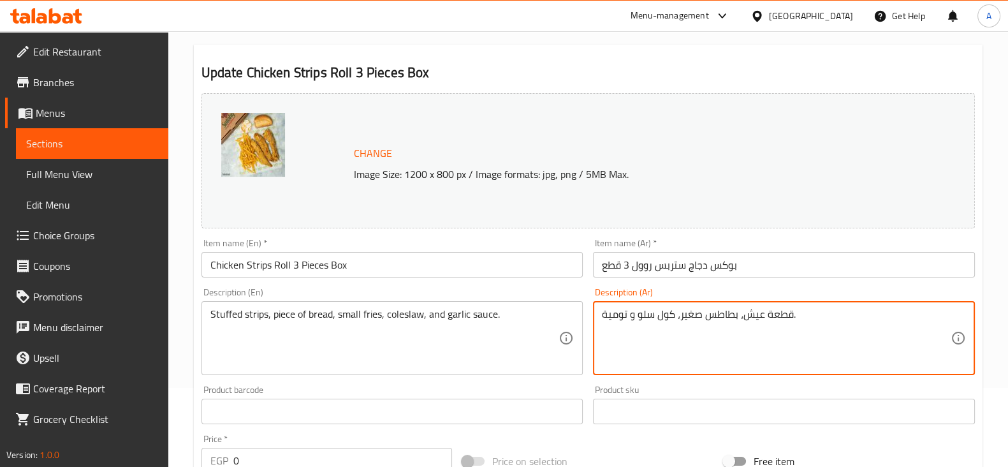
click at [787, 316] on textarea "قطعة عيش، بطاطس صغير، كول سلو و تومية." at bounding box center [776, 338] width 349 height 61
drag, startPoint x: 797, startPoint y: 319, endPoint x: 789, endPoint y: 321, distance: 7.9
click at [789, 321] on textarea "قطعة عيش، بطاطس صغير، كول سلو و تومية." at bounding box center [776, 338] width 349 height 61
type textarea "قطعة عيش، بطاطس صغير، كول سلو و تومية"
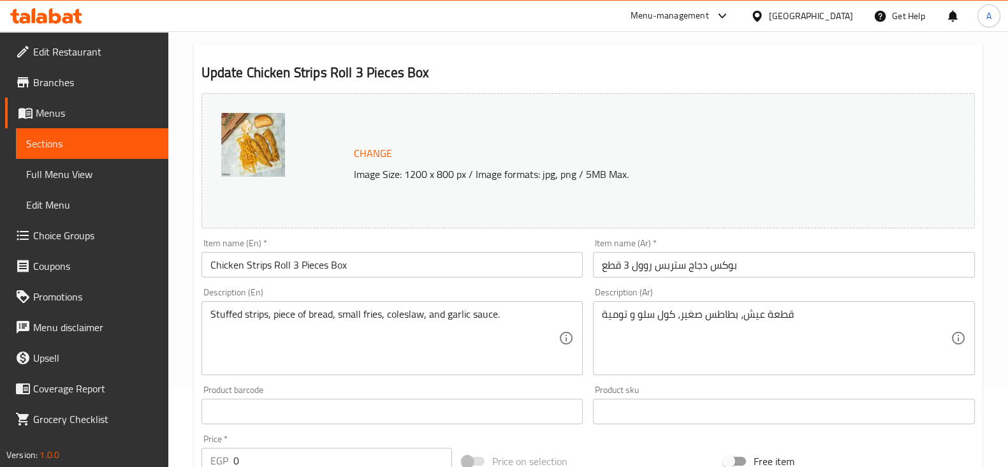
drag, startPoint x: 596, startPoint y: 316, endPoint x: 790, endPoint y: 323, distance: 193.9
click at [790, 323] on div "قطعة عيش، بطاطس صغير، كول سلو و تومية Description (Ar)" at bounding box center [784, 338] width 382 height 74
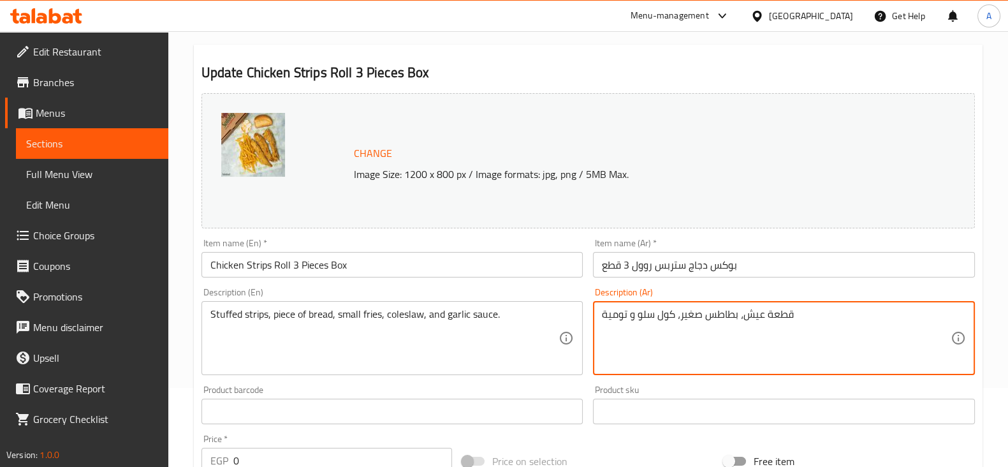
click at [734, 312] on textarea "قطعة عيش، بطاطس صغير، كول سلو و تومية" at bounding box center [776, 338] width 349 height 61
click at [595, 319] on div "قطعة عيش، بطاطس صغير، كول سلو و تومية Description (Ar)" at bounding box center [784, 338] width 382 height 74
click at [602, 322] on textarea "قطعة عيش، بطاطس صغير، كول سلو و تومية" at bounding box center [776, 338] width 349 height 61
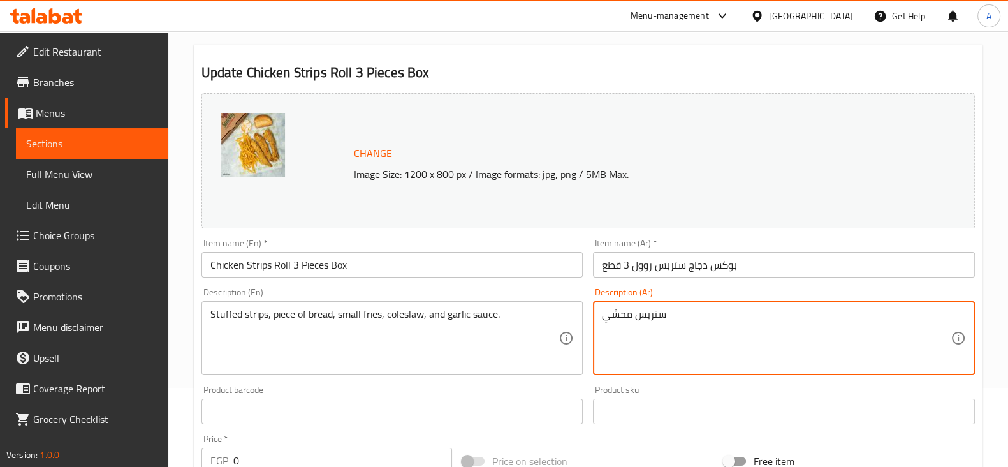
paste textarea "قطعة عيش، بطاطس صغير، كول سلو و تومية"
click at [792, 313] on textarea "ستربس محشي قطعة عيش، بطاطس صغير، كول سلو و تومية" at bounding box center [776, 338] width 349 height 61
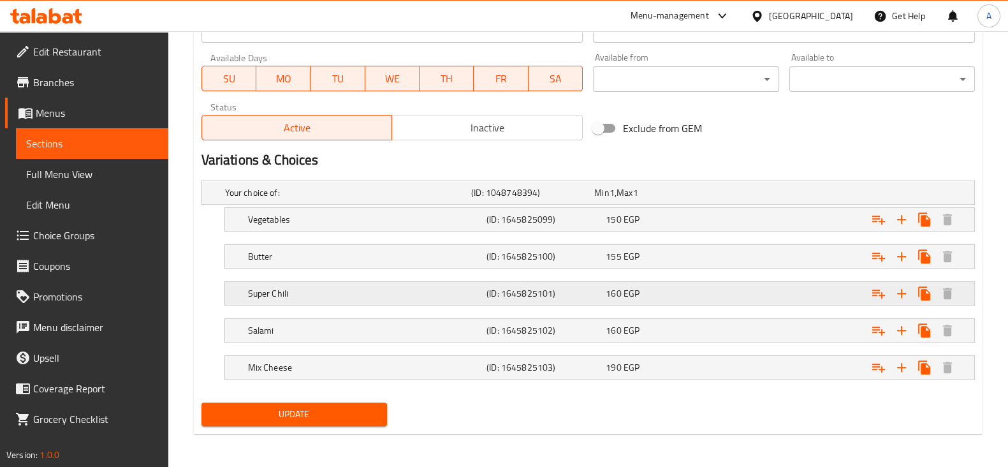
scroll to position [590, 0]
type textarea "ستربس محشي, قطعة عيش، بطاطس صغير، كول سلو و تومية"
click at [350, 411] on span "Update" at bounding box center [294, 413] width 165 height 16
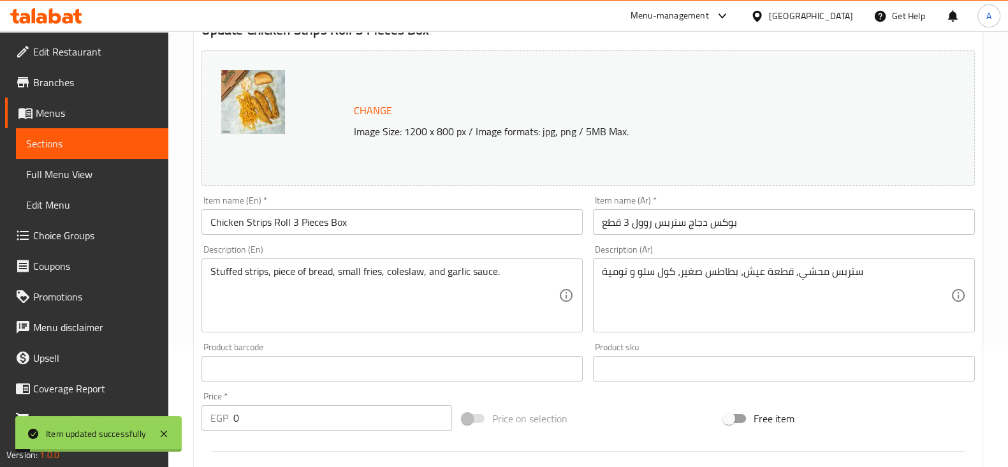
scroll to position [0, 0]
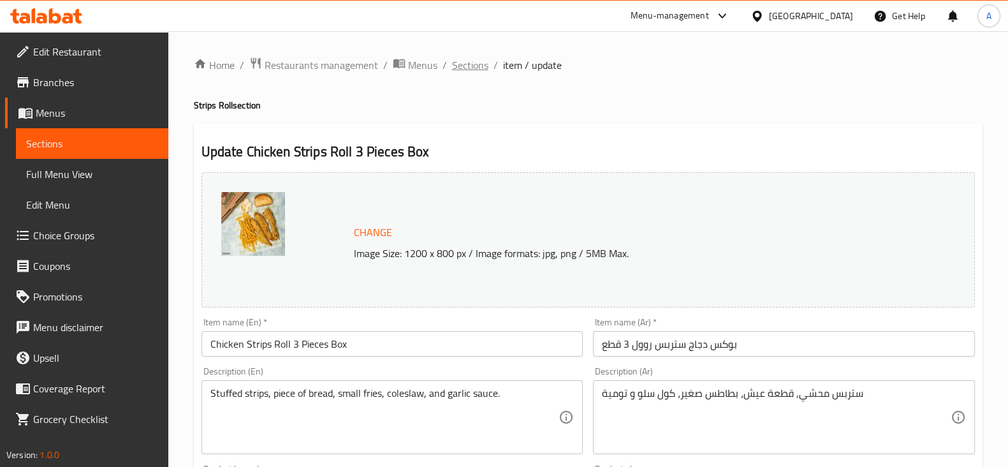
click at [478, 68] on span "Sections" at bounding box center [470, 64] width 36 height 15
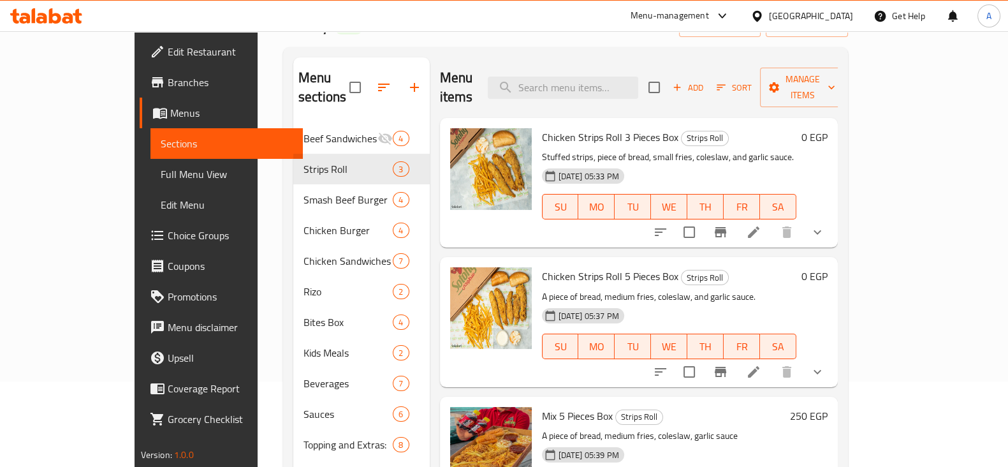
scroll to position [178, 0]
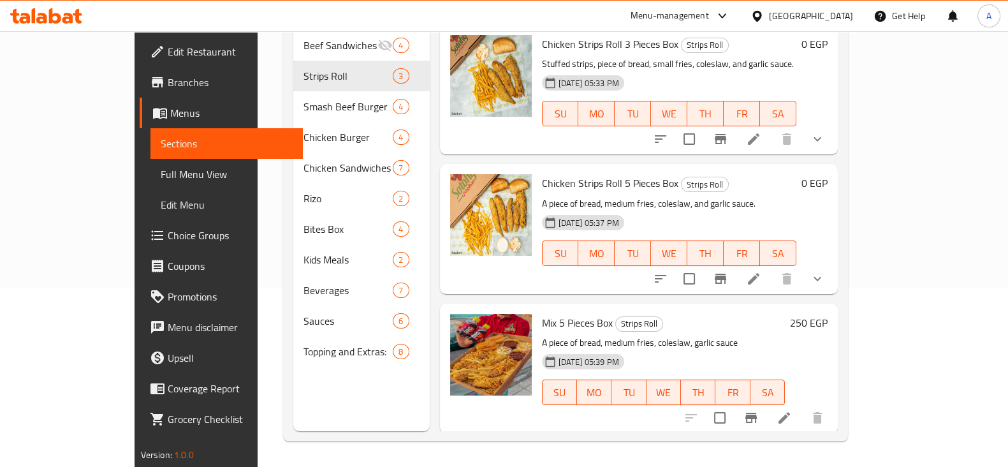
click at [771, 267] on li at bounding box center [754, 278] width 36 height 23
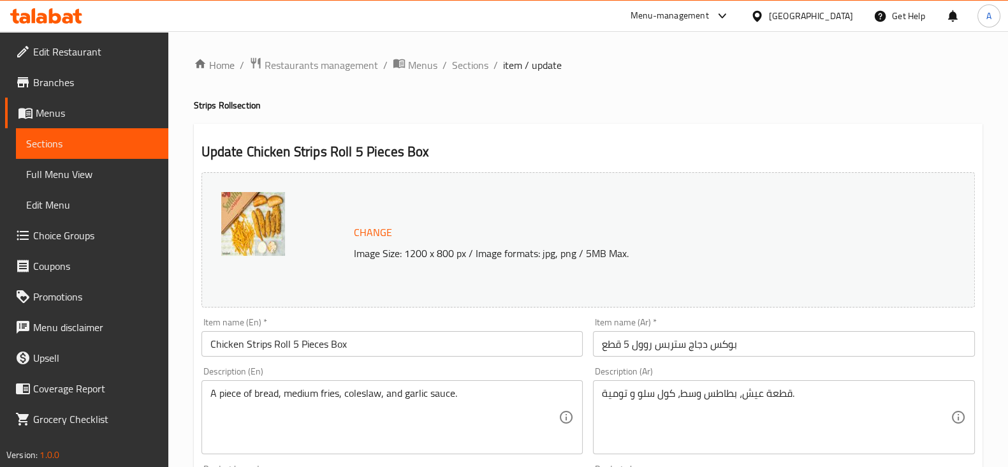
drag, startPoint x: 596, startPoint y: 391, endPoint x: 835, endPoint y: 392, distance: 239.0
click at [835, 392] on div "قطعة عيش، بطاطس وسط، كول سلو و تومية. Description (Ar)" at bounding box center [784, 417] width 382 height 74
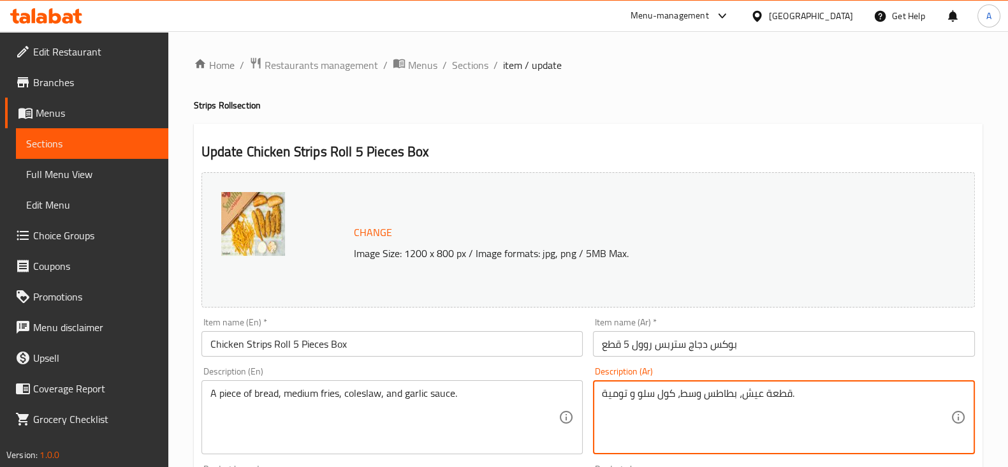
click at [718, 392] on textarea "قطعة عيش، بطاطس وسط، كول سلو و تومية." at bounding box center [776, 417] width 349 height 61
paste textarea "ستربس محشي, قطعة عيش، بطاطس صغير، كول سلو و تومية"
type textarea "ستربس محشي, قطعة عيش، بطاطس صغير، كول سلو و تومية"
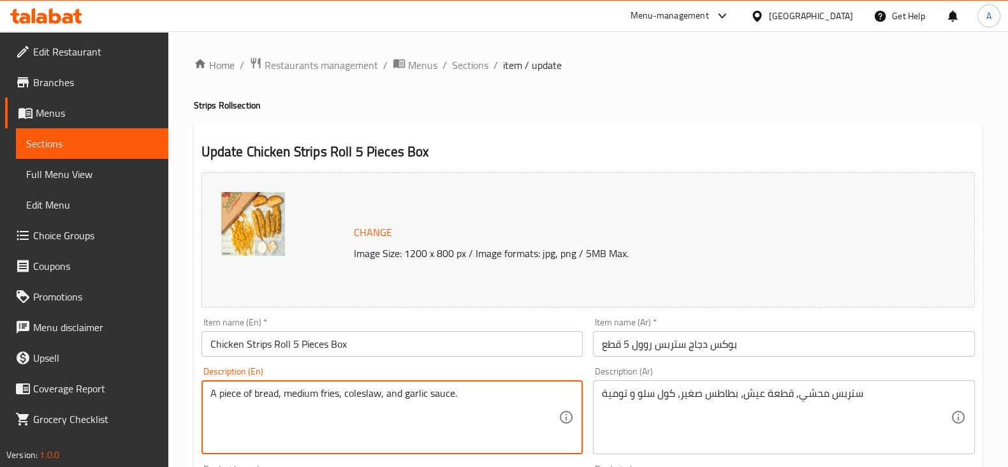
drag, startPoint x: 219, startPoint y: 393, endPoint x: 195, endPoint y: 395, distance: 23.7
click at [236, 395] on textarea "Stuffe strips, piece of bread, medium fries, coleslaw, and garlic sauce." at bounding box center [384, 417] width 349 height 61
type textarea "Stuffed strips, piece of bread, medium fries, coleslaw, and garlic sauce."
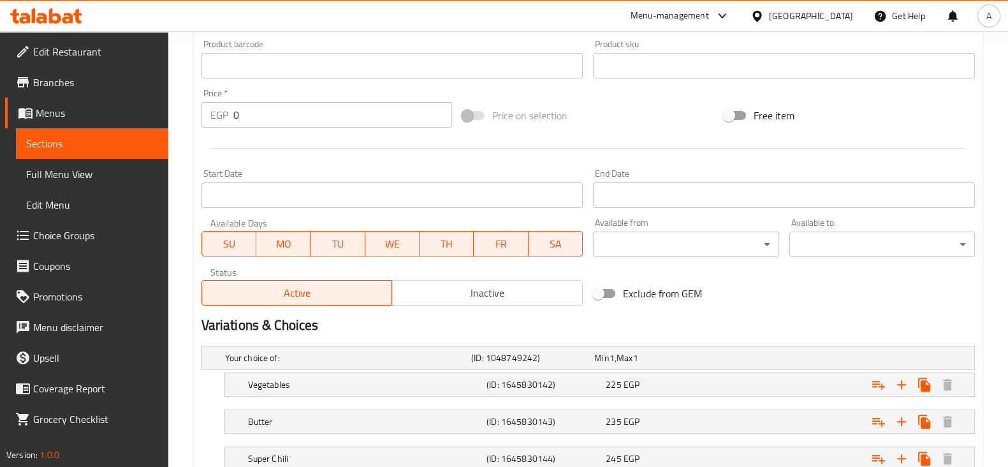
scroll to position [557, 0]
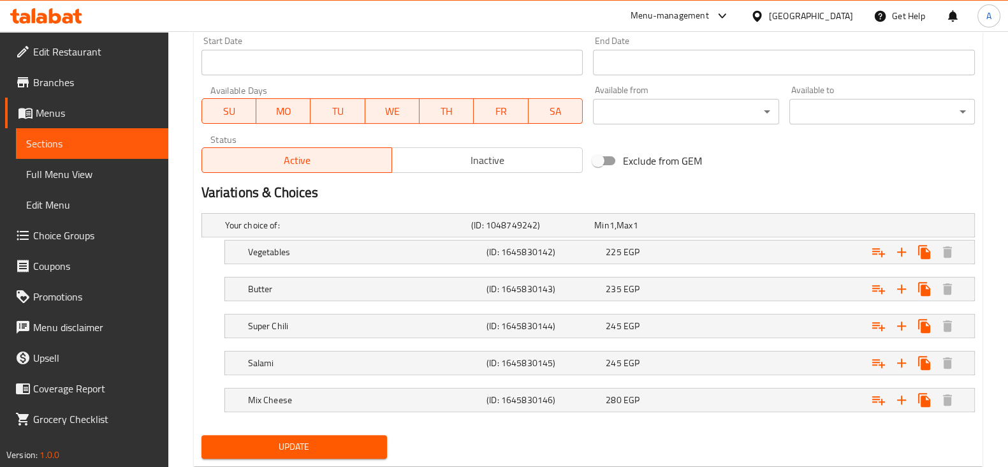
click at [360, 439] on span "Update" at bounding box center [294, 447] width 165 height 16
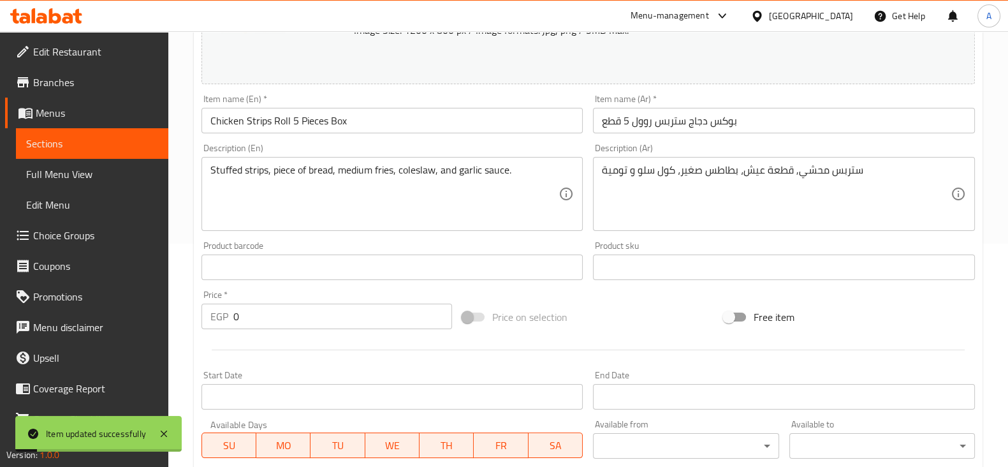
scroll to position [0, 0]
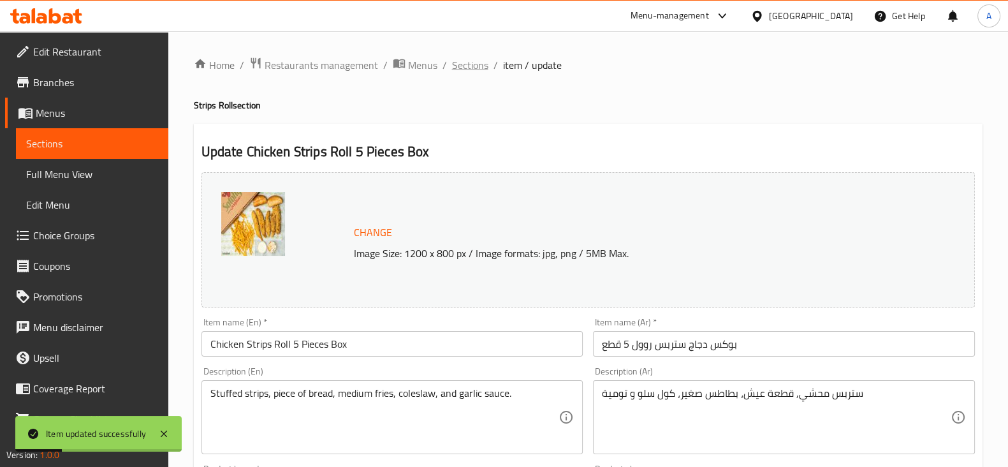
click at [461, 71] on span "Sections" at bounding box center [470, 64] width 36 height 15
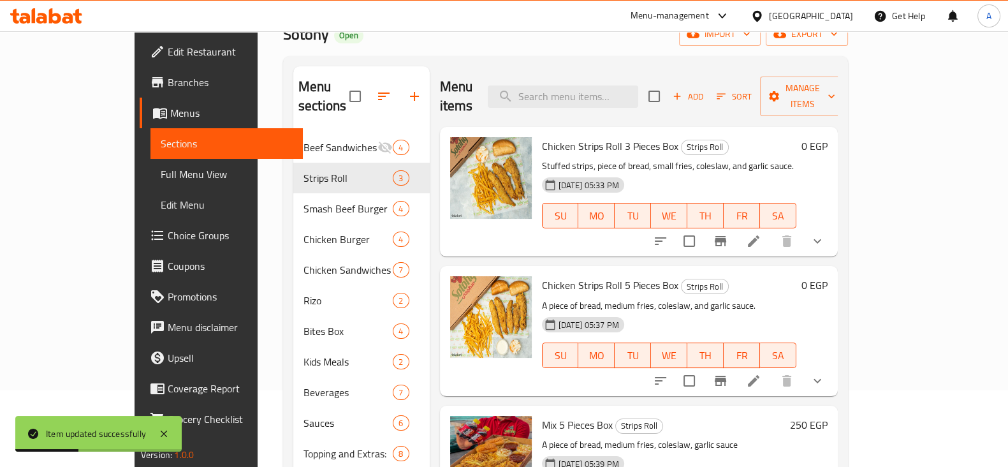
scroll to position [178, 0]
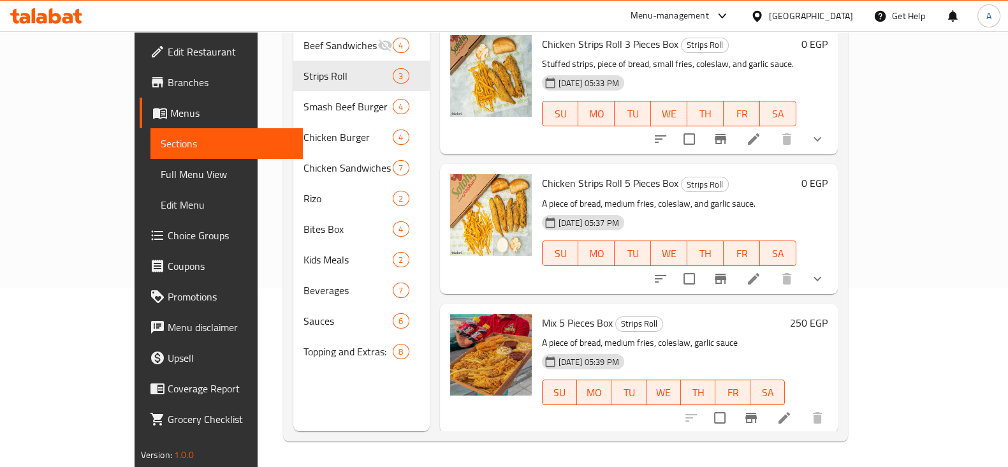
click at [802, 406] on li at bounding box center [784, 417] width 36 height 23
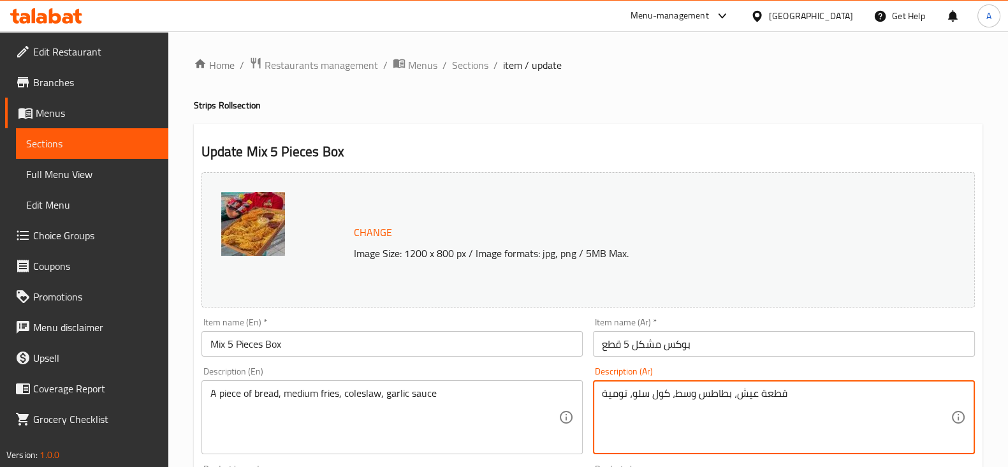
drag, startPoint x: 799, startPoint y: 389, endPoint x: 545, endPoint y: 388, distance: 253.7
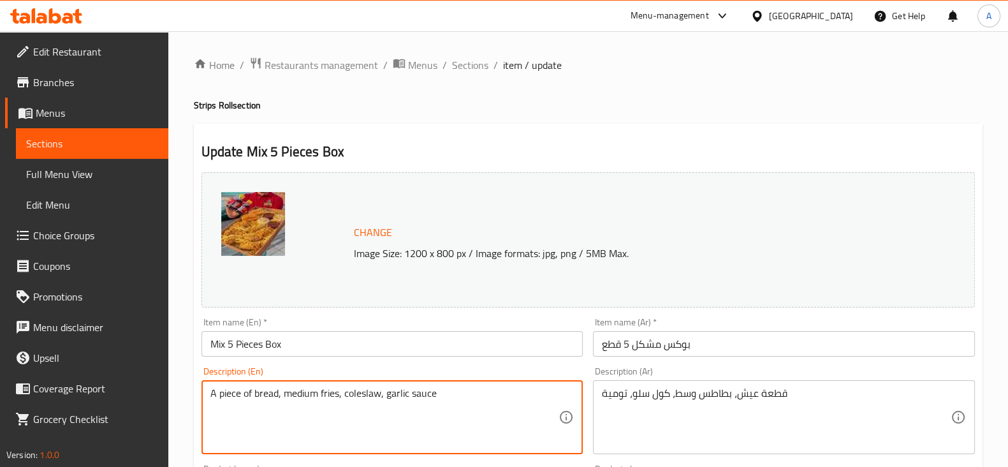
drag, startPoint x: 217, startPoint y: 393, endPoint x: 194, endPoint y: 404, distance: 25.4
drag, startPoint x: 519, startPoint y: 386, endPoint x: 209, endPoint y: 391, distance: 310.5
click at [209, 391] on div "Mix stuffed strips (mix cheese - super chili - salami - butter - vegetables), p…" at bounding box center [392, 417] width 382 height 74
type textarea "Mix stuffed strips (mix cheese - super chili - salami - butter - vegetables), p…"
click at [424, 414] on textarea "Mix stuffed strips (mix cheese - super chili - salami - butter - vegetables), p…" at bounding box center [384, 417] width 349 height 61
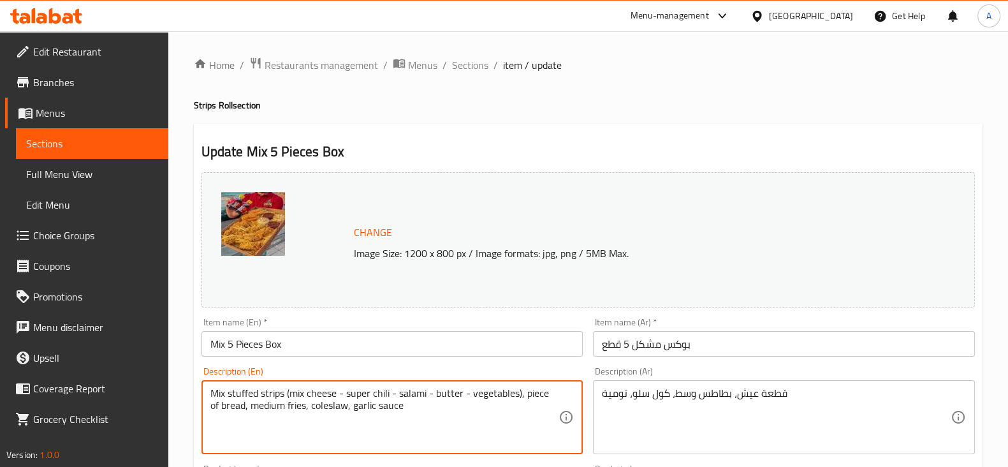
drag, startPoint x: 424, startPoint y: 414, endPoint x: 217, endPoint y: 382, distance: 209.7
click at [217, 382] on div "Mix stuffed strips (mix cheese - super chili - salami - butter - vegetables), p…" at bounding box center [392, 417] width 382 height 74
click at [707, 410] on textarea "قطعة عيش، بطاطس وسط، كول سلو، تومية" at bounding box center [776, 417] width 349 height 61
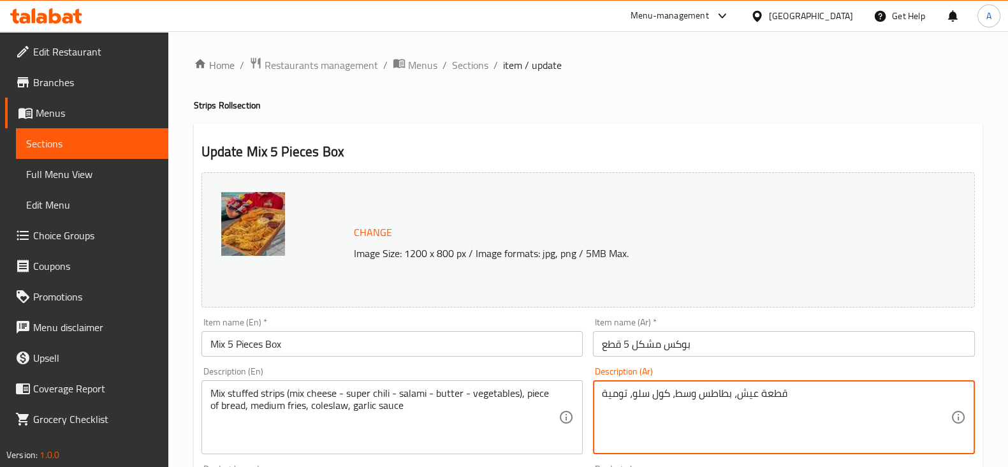
click at [707, 410] on textarea "قطعة عيش، بطاطس وسط، كول سلو، تومية" at bounding box center [776, 417] width 349 height 61
paste textarea "شرائح محشوة مشكلة (جبن مشكل - فلفل حار سوبر - سلامي - زبدة - خضار)، قطعة خبز، ب…"
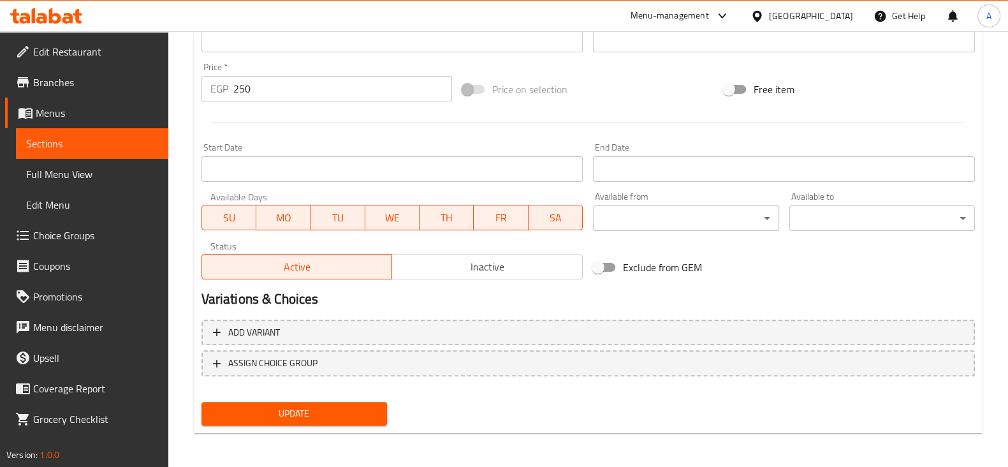
scroll to position [452, 0]
type textarea "شرائح محشوة مشكلة (جبن مشكل - فلفل حار سوبر - سلامي - زبدة - خضار)، قطعة خبز، ب…"
click at [354, 404] on span "Update" at bounding box center [294, 412] width 165 height 16
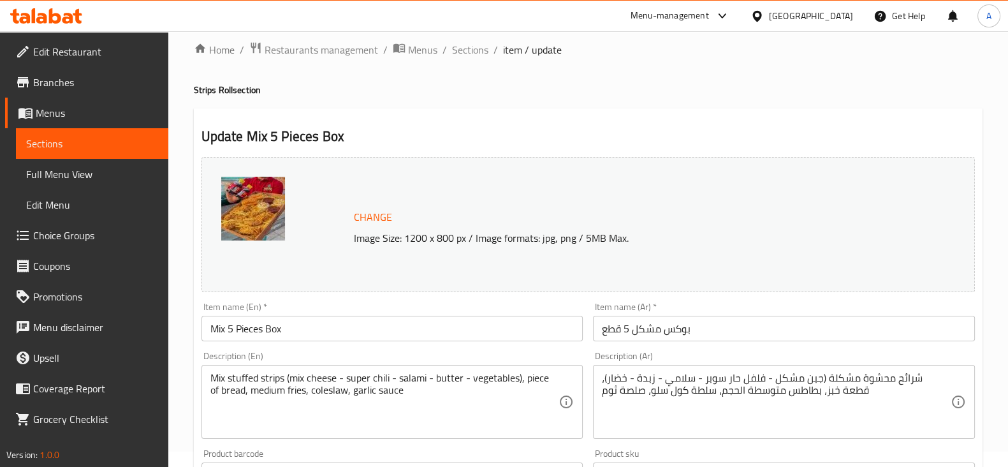
scroll to position [0, 0]
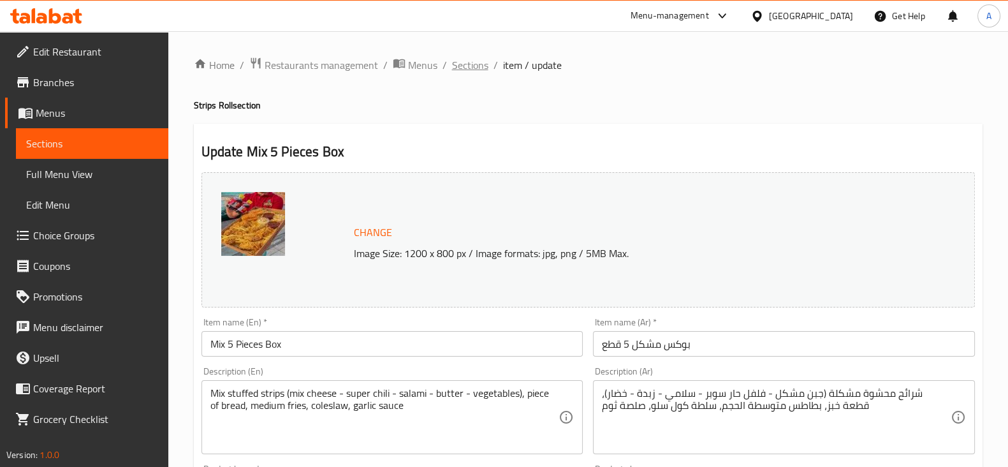
click at [465, 59] on span "Sections" at bounding box center [470, 64] width 36 height 15
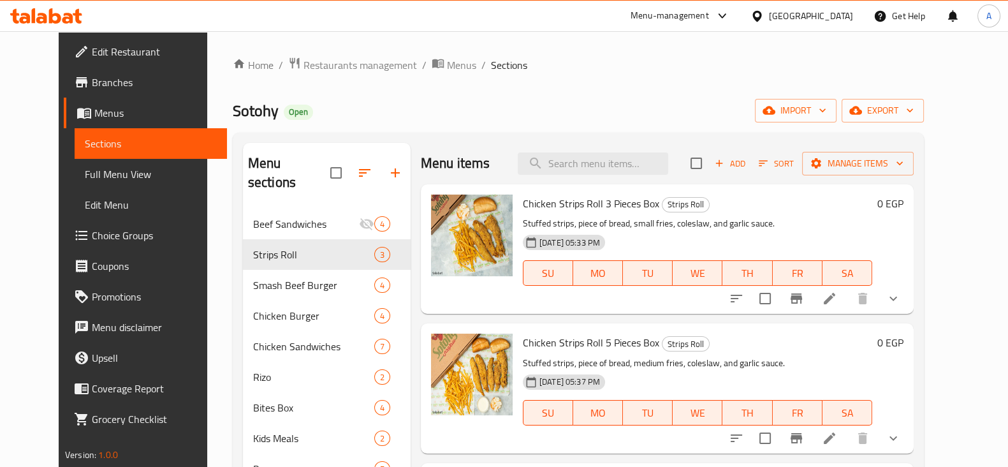
scroll to position [79, 0]
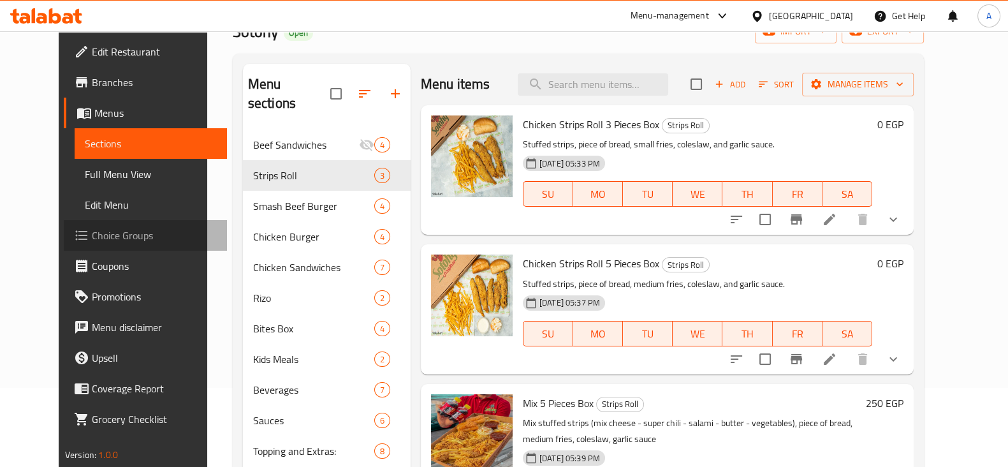
click at [102, 226] on link "Choice Groups" at bounding box center [145, 235] width 163 height 31
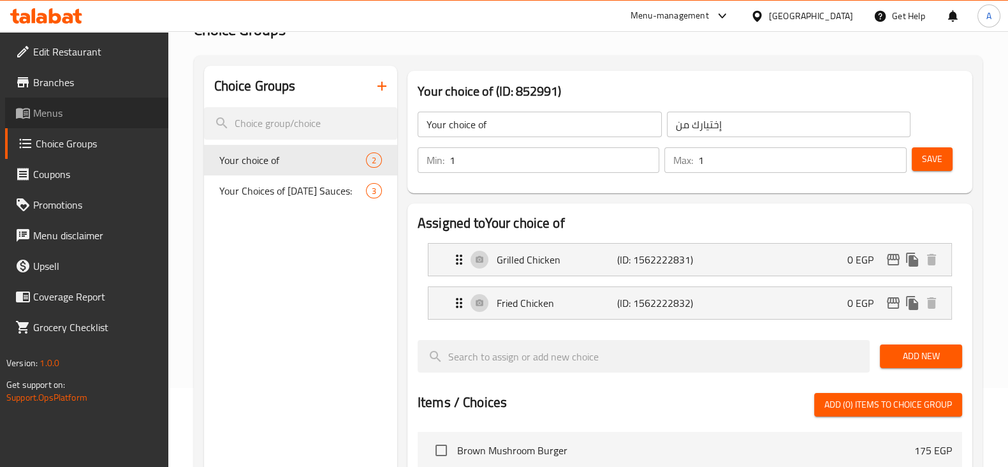
click at [117, 106] on span "Menus" at bounding box center [95, 112] width 125 height 15
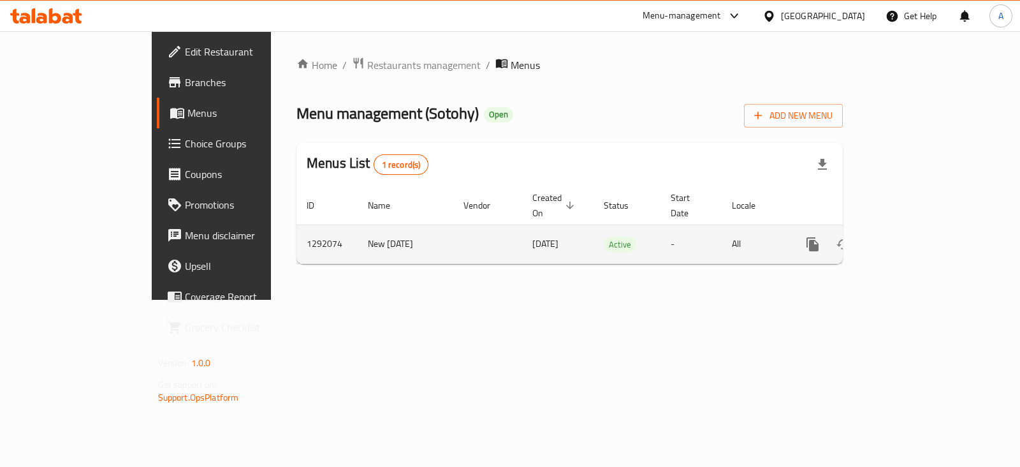
click at [910, 238] on icon "enhanced table" at bounding box center [904, 243] width 11 height 11
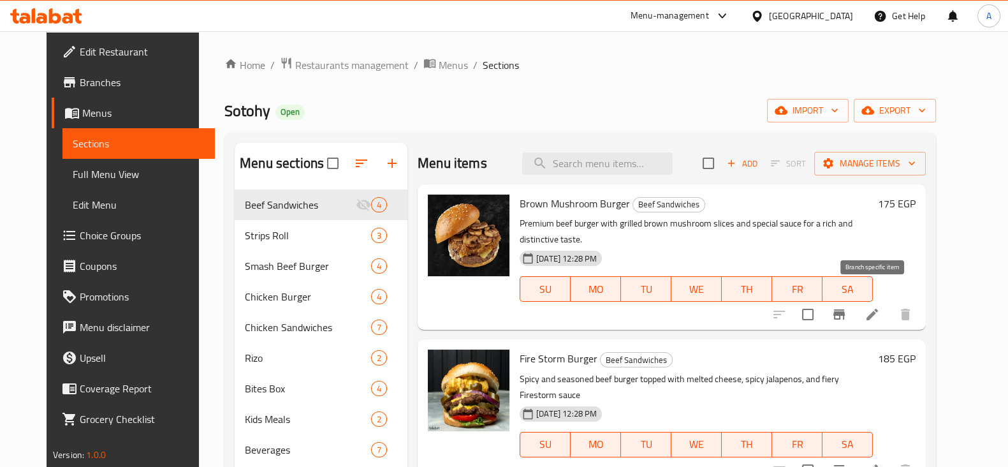
click at [846, 307] on icon "Branch-specific-item" at bounding box center [838, 314] width 15 height 15
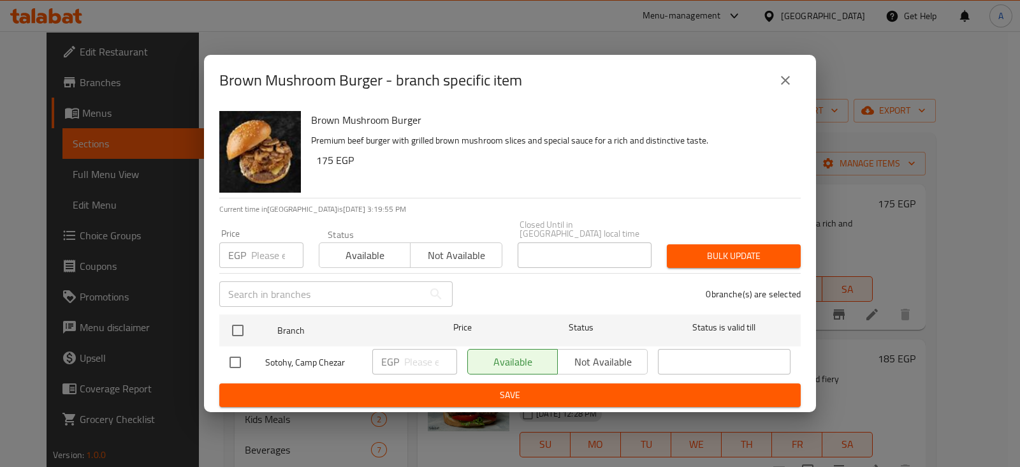
click at [781, 85] on icon "close" at bounding box center [785, 80] width 9 height 9
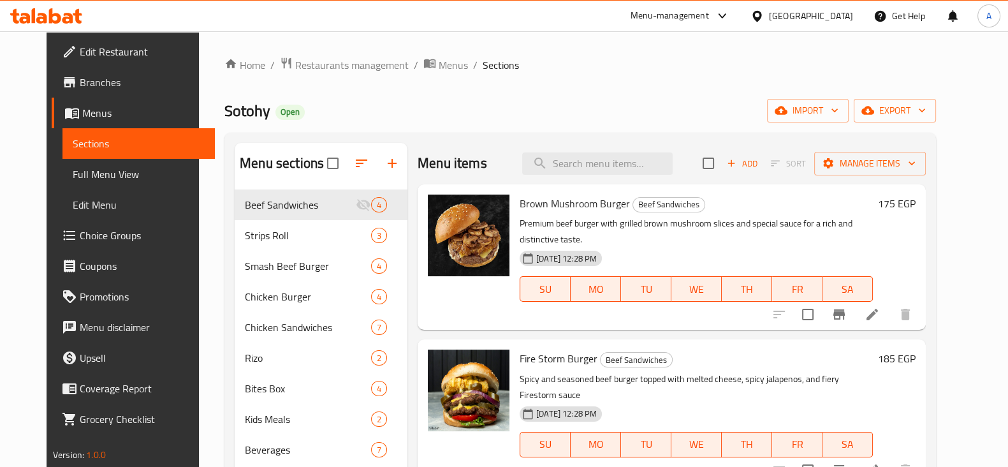
click at [880, 307] on icon at bounding box center [871, 314] width 15 height 15
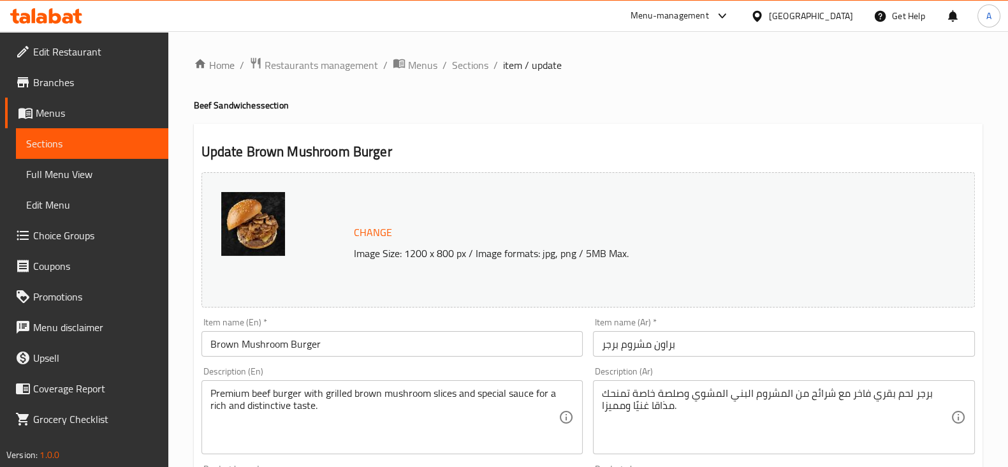
click at [112, 229] on span "Choice Groups" at bounding box center [95, 235] width 125 height 15
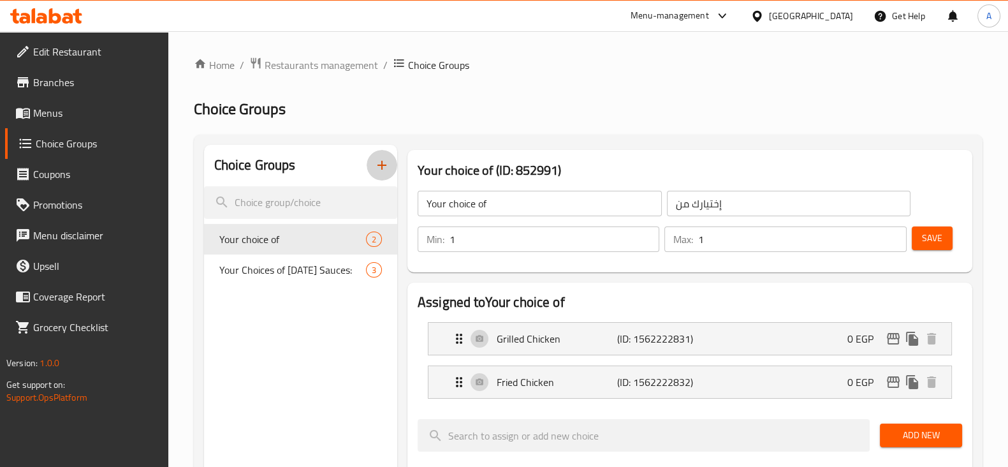
click at [377, 157] on icon "button" at bounding box center [381, 164] width 15 height 15
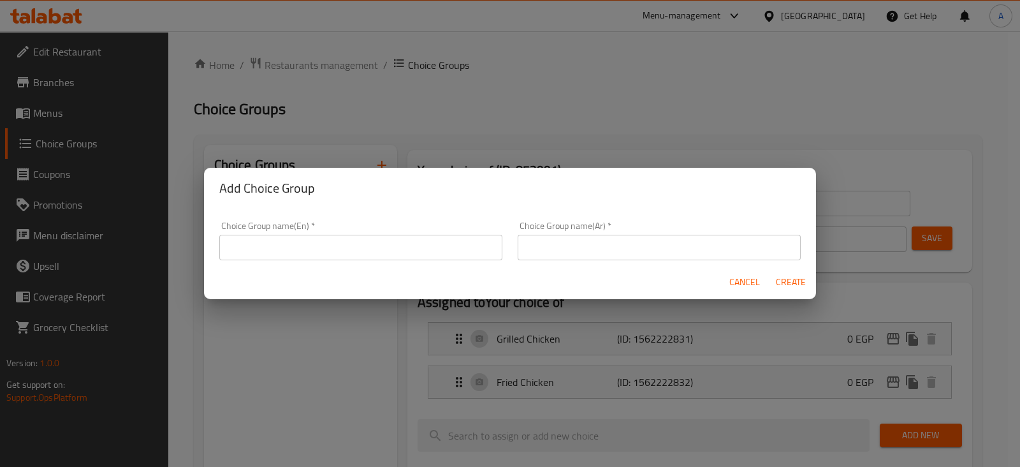
click at [437, 307] on div "Add Choice Group Choice Group name(En)   * Choice Group name(En) * Choice Group…" at bounding box center [510, 233] width 1020 height 467
click at [424, 247] on input "text" at bounding box center [360, 247] width 283 height 25
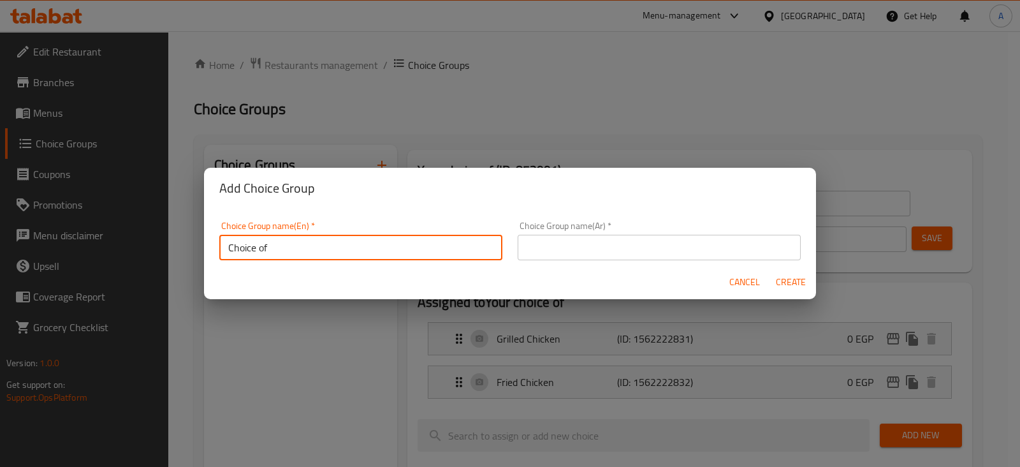
type input "Choice of"
click at [570, 240] on input "text" at bounding box center [659, 247] width 283 height 25
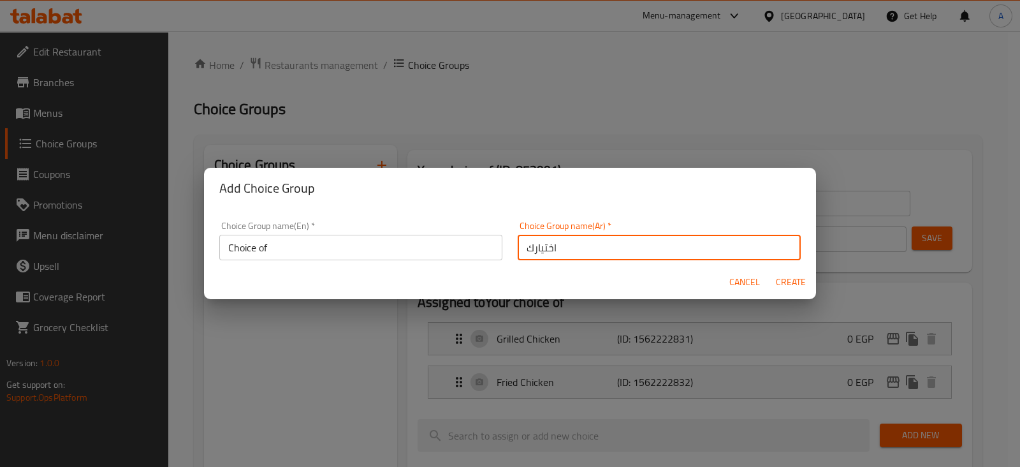
type input "اختيارك"
click at [797, 276] on span "Create" at bounding box center [790, 282] width 31 height 16
type input "Choice of"
type input "اختيارك"
type input "0"
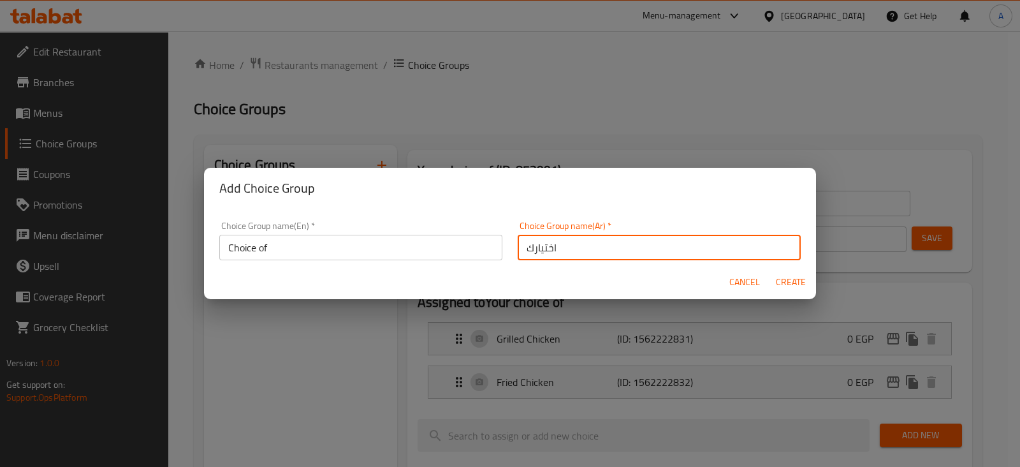
type input "0"
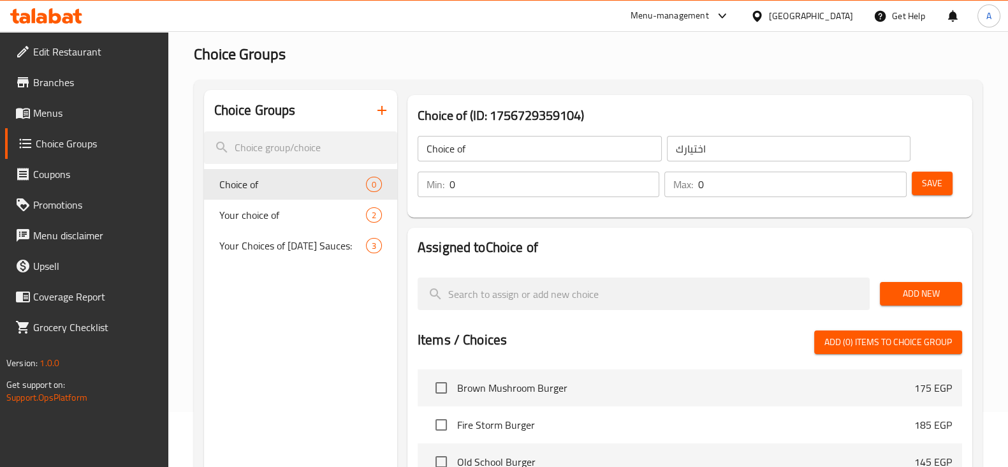
scroll to position [79, 0]
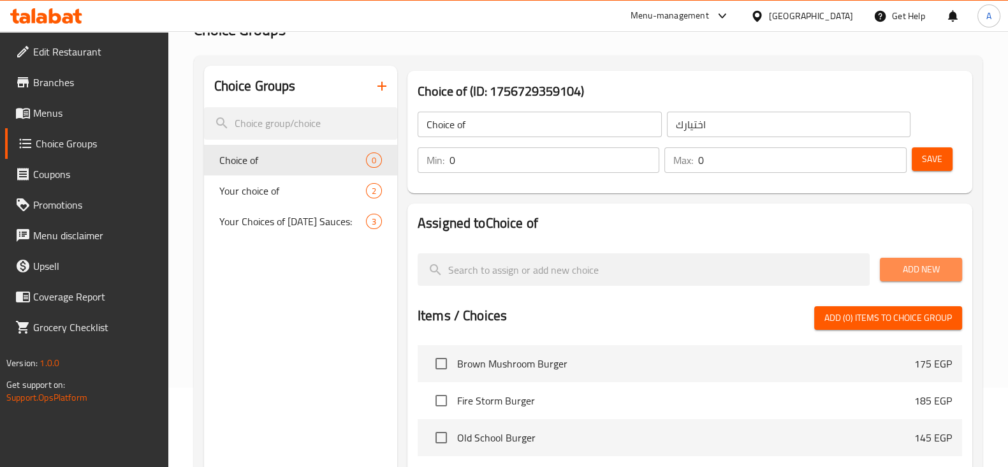
click at [956, 270] on button "Add New" at bounding box center [921, 270] width 82 height 24
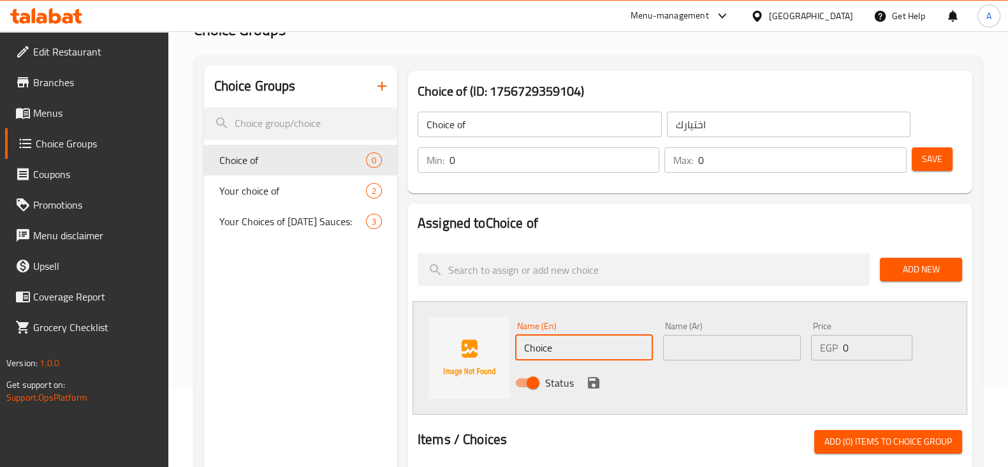
drag, startPoint x: 620, startPoint y: 345, endPoint x: 391, endPoint y: 345, distance: 228.8
click at [391, 345] on div "Choice Groups Choice of 0 Your choice of 2 Your Choices of [DATE] Sauces: 3 Cho…" at bounding box center [590, 457] width 773 height 782
type input "ؤ"
type input "Combo"
click at [709, 351] on input "text" at bounding box center [732, 347] width 138 height 25
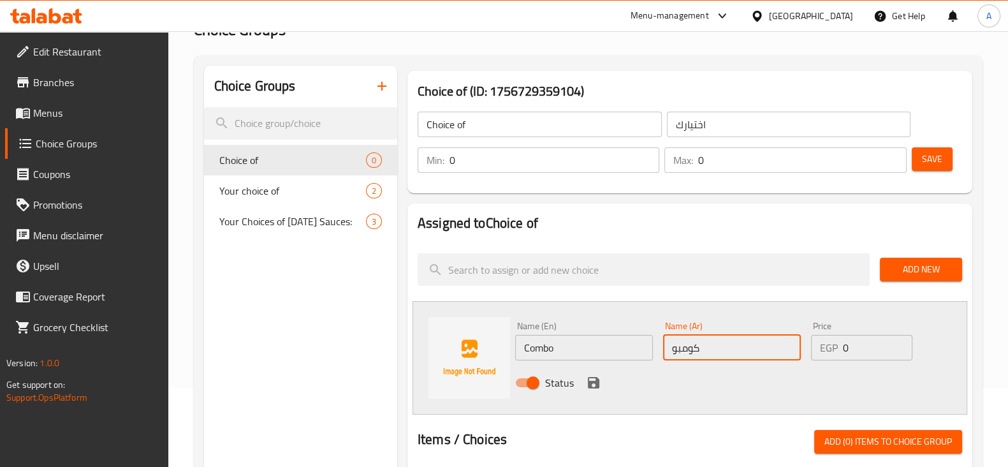
type input "كومبو"
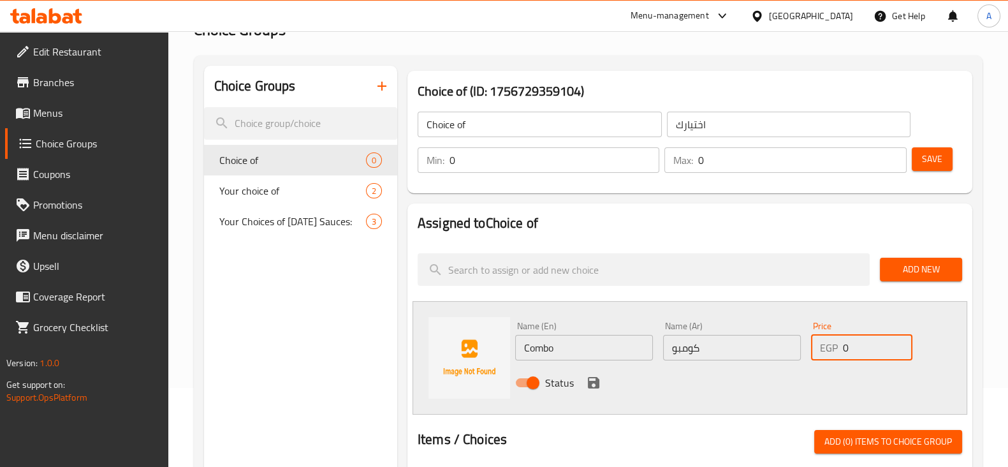
drag, startPoint x: 860, startPoint y: 344, endPoint x: 824, endPoint y: 349, distance: 36.1
click at [824, 349] on div "EGP 0 Price" at bounding box center [861, 347] width 101 height 25
type input "40"
click at [594, 383] on icon "save" at bounding box center [593, 382] width 11 height 11
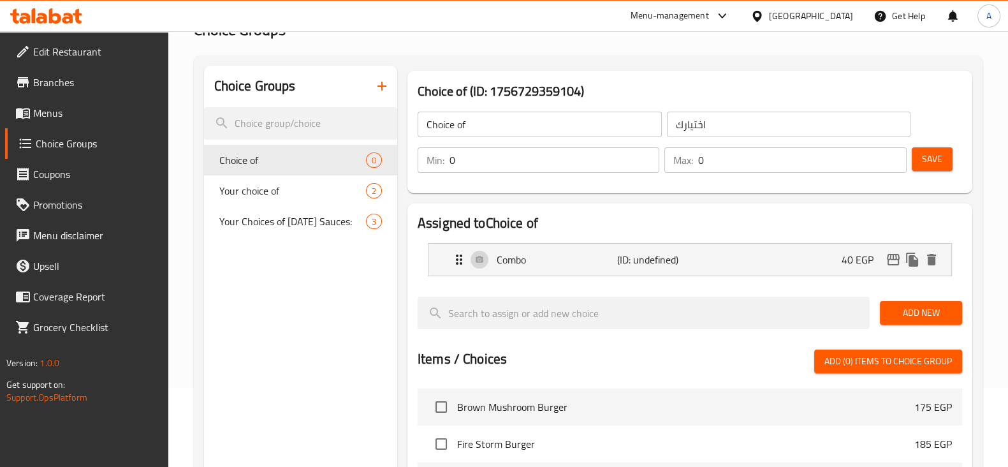
click at [947, 167] on button "Save" at bounding box center [931, 159] width 41 height 24
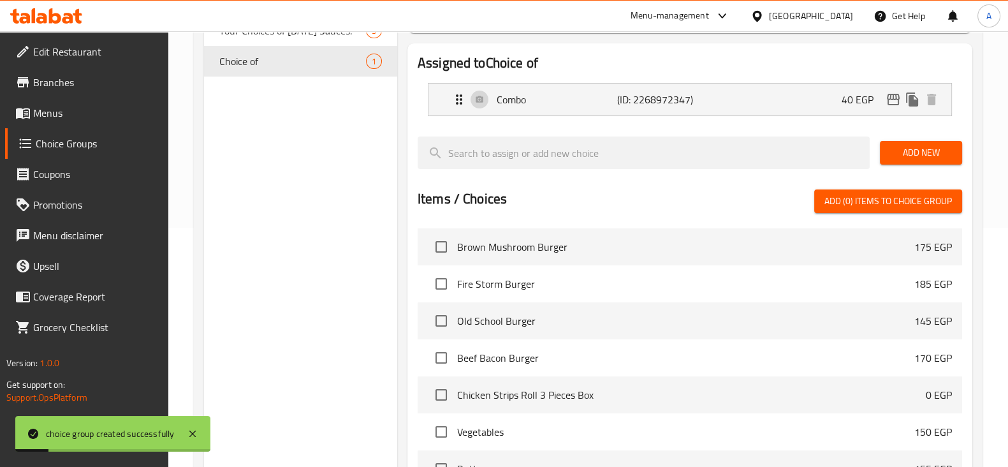
scroll to position [318, 0]
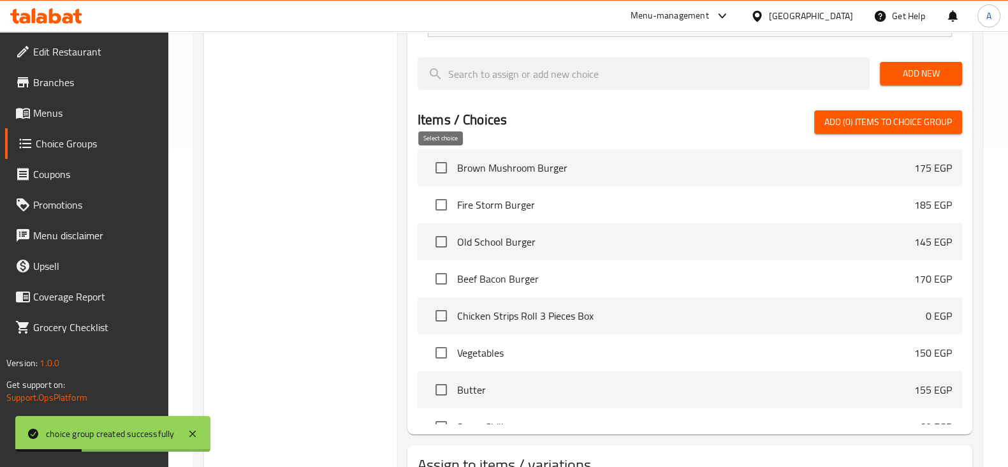
click at [441, 165] on input "checkbox" at bounding box center [441, 167] width 27 height 27
checkbox input "true"
click at [435, 205] on input "checkbox" at bounding box center [441, 204] width 27 height 27
checkbox input "true"
drag, startPoint x: 437, startPoint y: 240, endPoint x: 437, endPoint y: 250, distance: 10.2
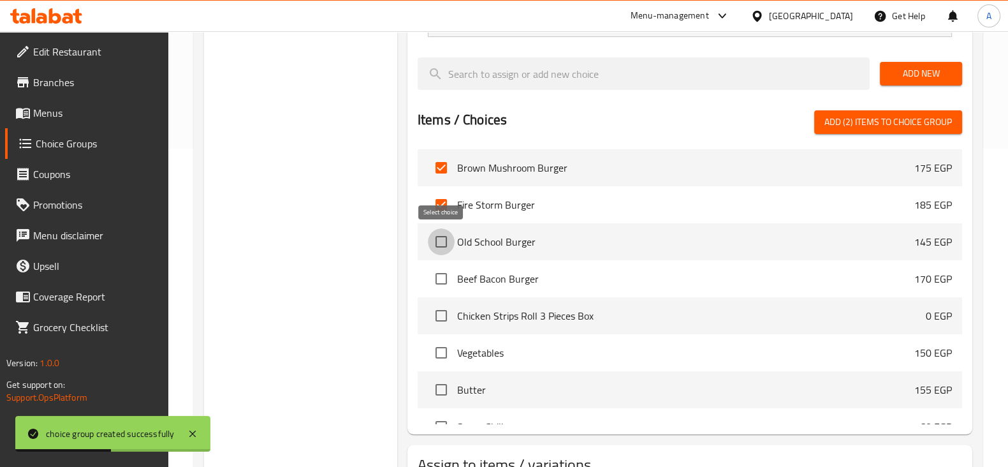
click at [436, 242] on input "checkbox" at bounding box center [441, 241] width 27 height 27
checkbox input "true"
click at [434, 275] on input "checkbox" at bounding box center [441, 278] width 27 height 27
checkbox input "true"
click at [437, 317] on input "checkbox" at bounding box center [441, 315] width 27 height 27
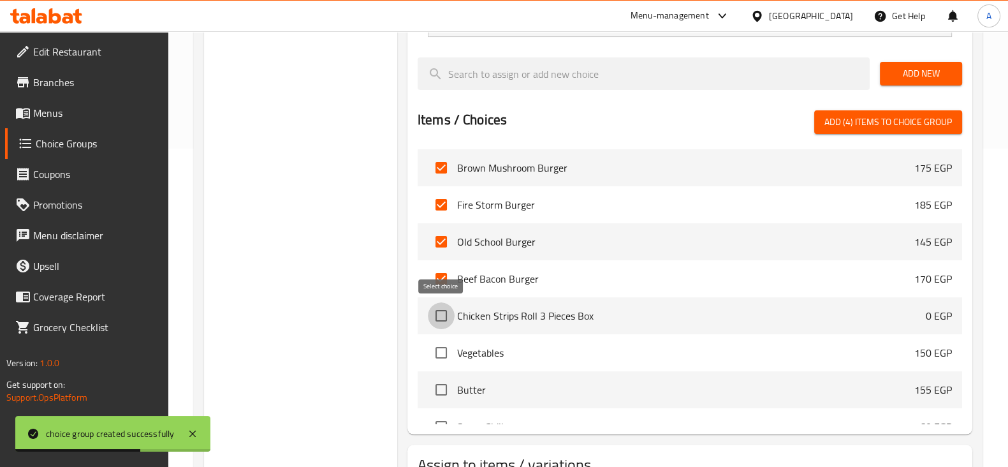
checkbox input "true"
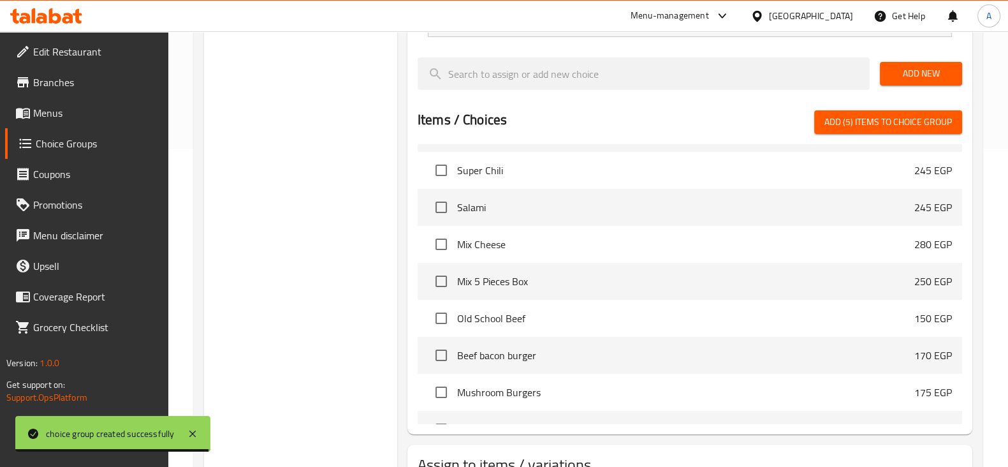
scroll to position [557, 0]
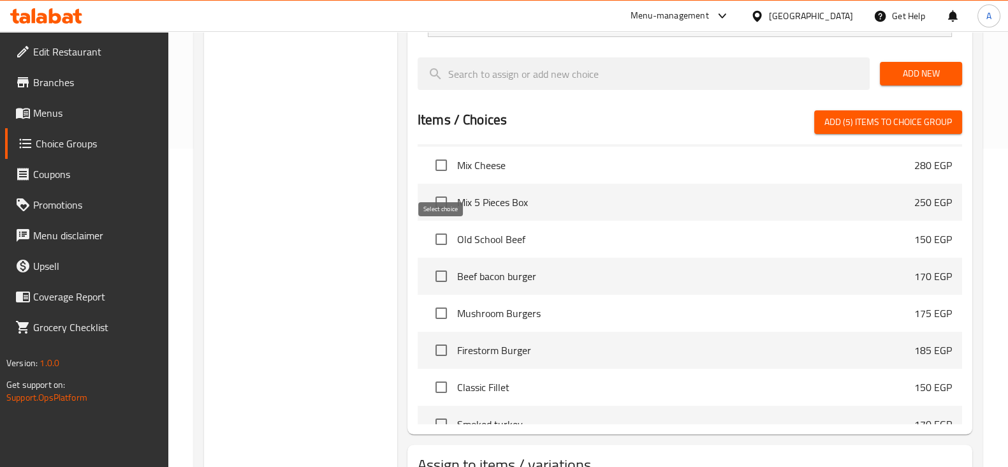
click at [437, 229] on input "checkbox" at bounding box center [441, 239] width 27 height 27
checkbox input "true"
click at [444, 272] on input "checkbox" at bounding box center [441, 276] width 27 height 27
checkbox input "true"
click at [433, 304] on input "checkbox" at bounding box center [441, 313] width 27 height 27
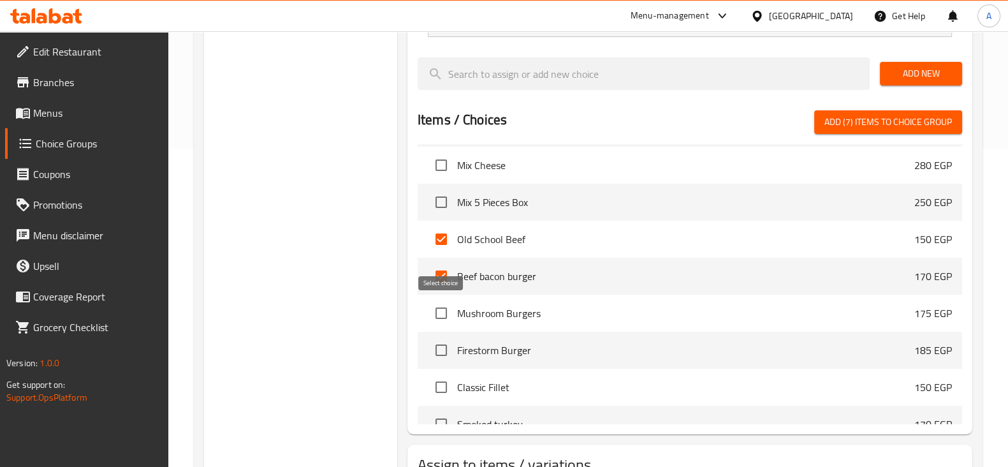
checkbox input "true"
click at [431, 339] on input "checkbox" at bounding box center [441, 350] width 27 height 27
checkbox input "true"
click at [444, 384] on input "checkbox" at bounding box center [441, 387] width 27 height 27
checkbox input "true"
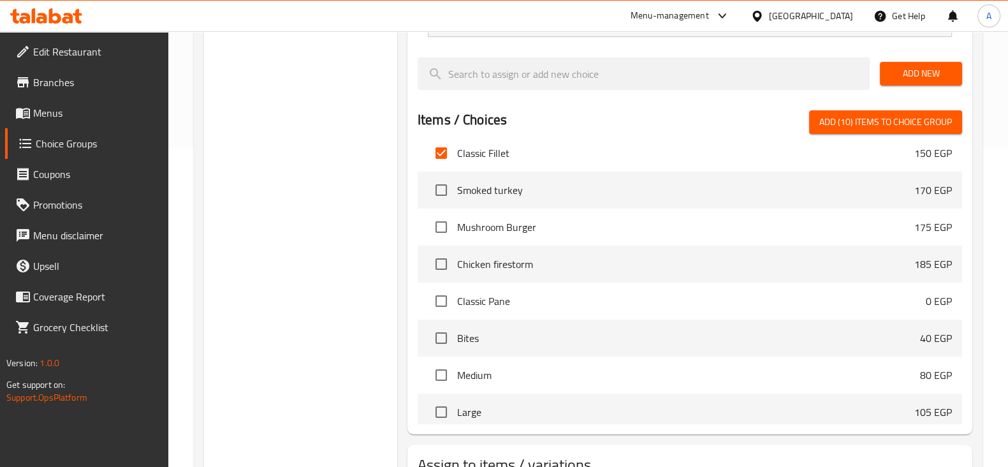
scroll to position [797, 0]
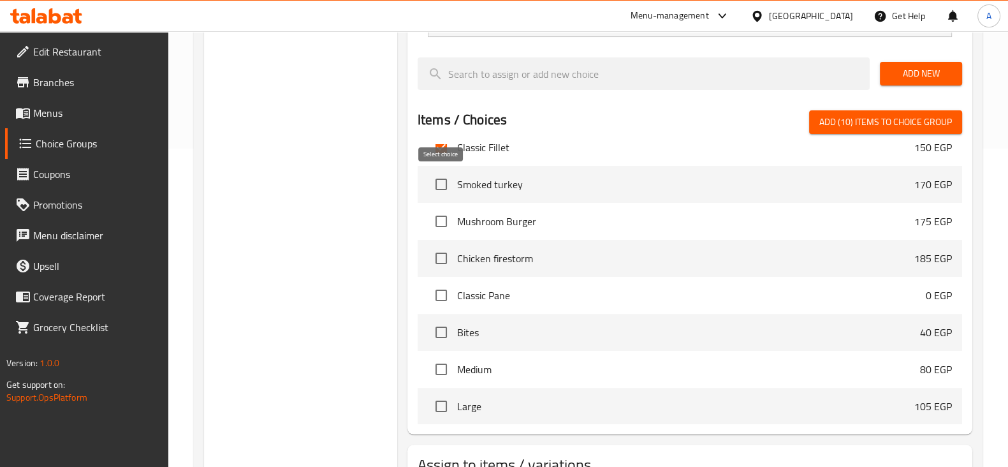
click at [441, 184] on input "checkbox" at bounding box center [441, 184] width 27 height 27
checkbox input "true"
click at [442, 219] on input "checkbox" at bounding box center [441, 221] width 27 height 27
checkbox input "true"
click at [440, 245] on input "checkbox" at bounding box center [441, 258] width 27 height 27
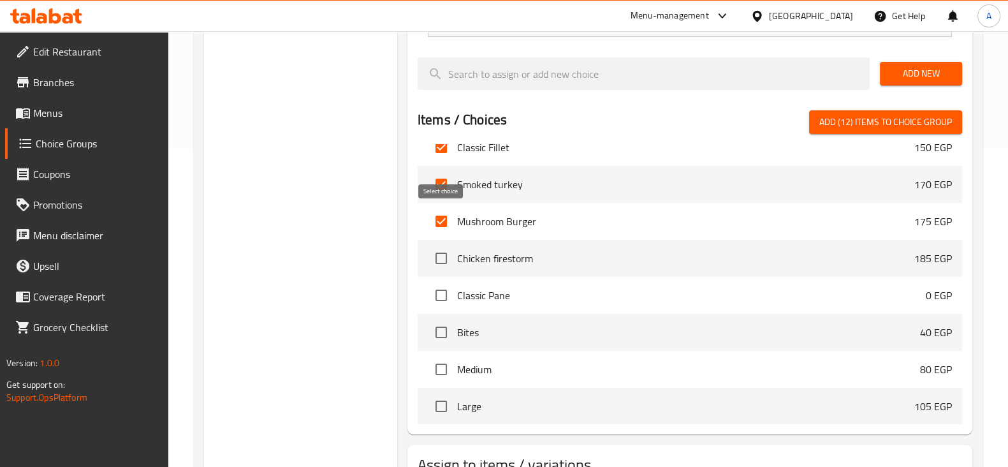
checkbox input "true"
click at [436, 285] on input "checkbox" at bounding box center [441, 295] width 27 height 27
checkbox input "true"
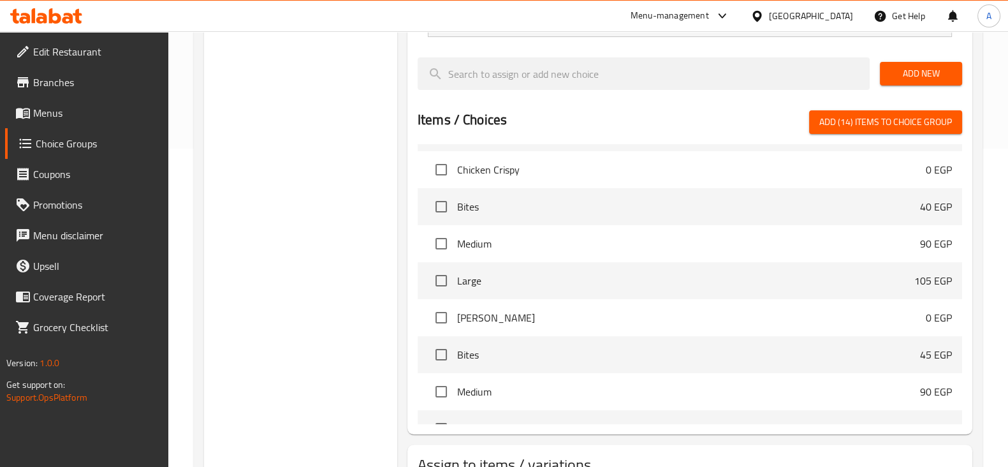
scroll to position [1035, 0]
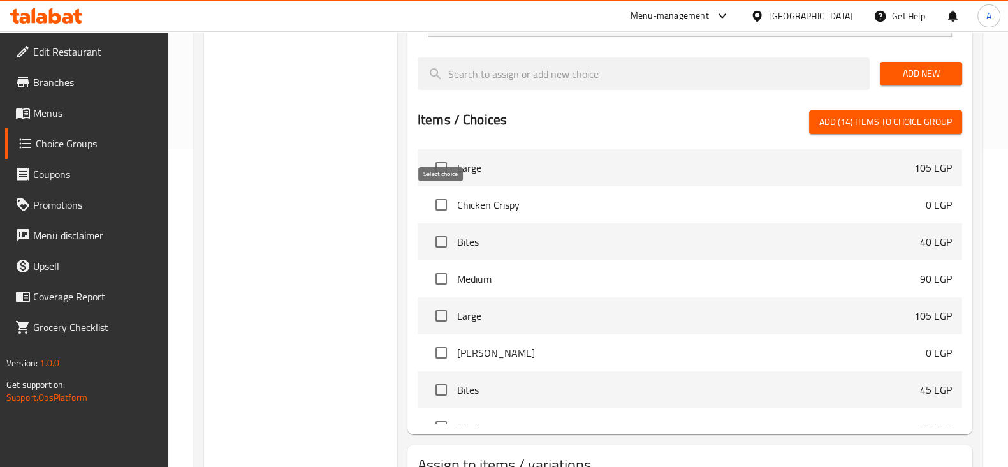
click at [445, 207] on input "checkbox" at bounding box center [441, 204] width 27 height 27
checkbox input "true"
click at [443, 346] on input "checkbox" at bounding box center [441, 352] width 27 height 27
checkbox input "true"
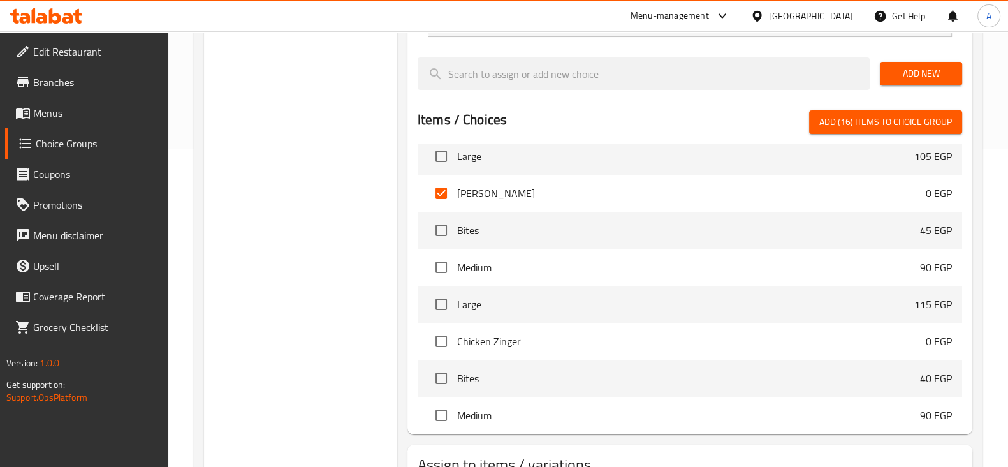
scroll to position [1274, 0]
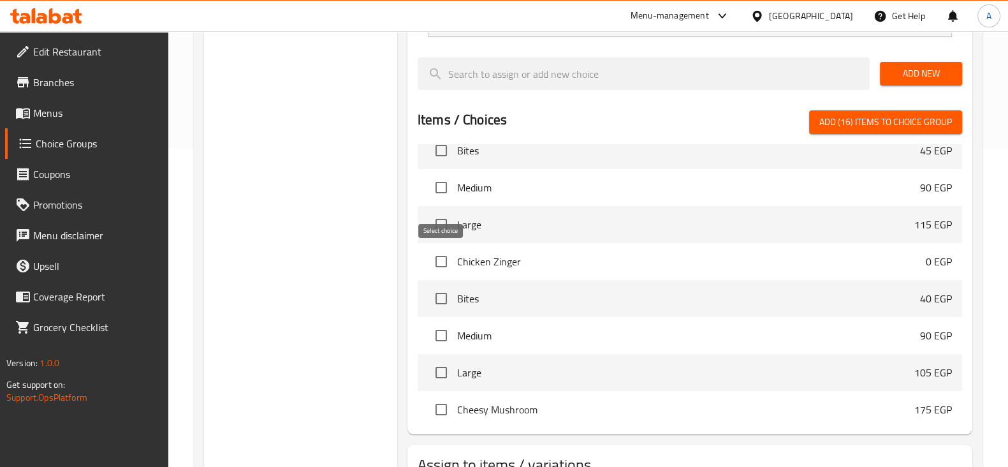
click at [446, 259] on input "checkbox" at bounding box center [441, 261] width 27 height 27
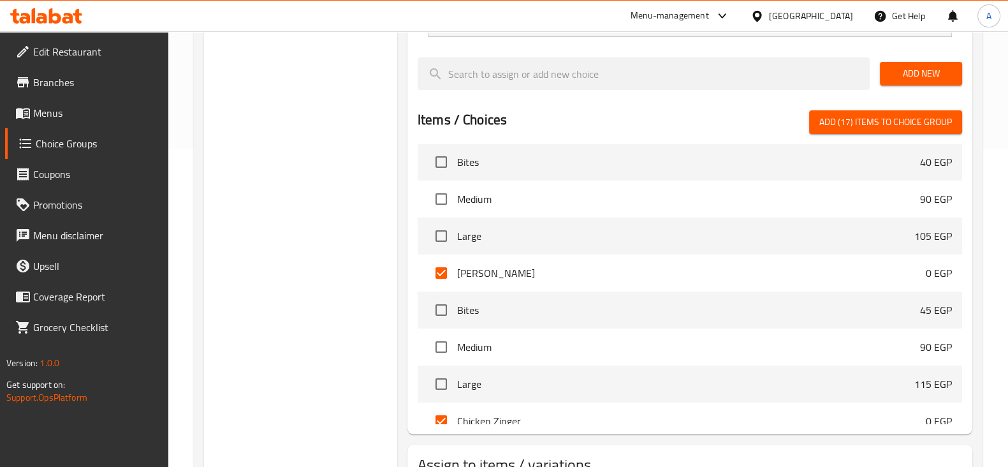
scroll to position [1195, 0]
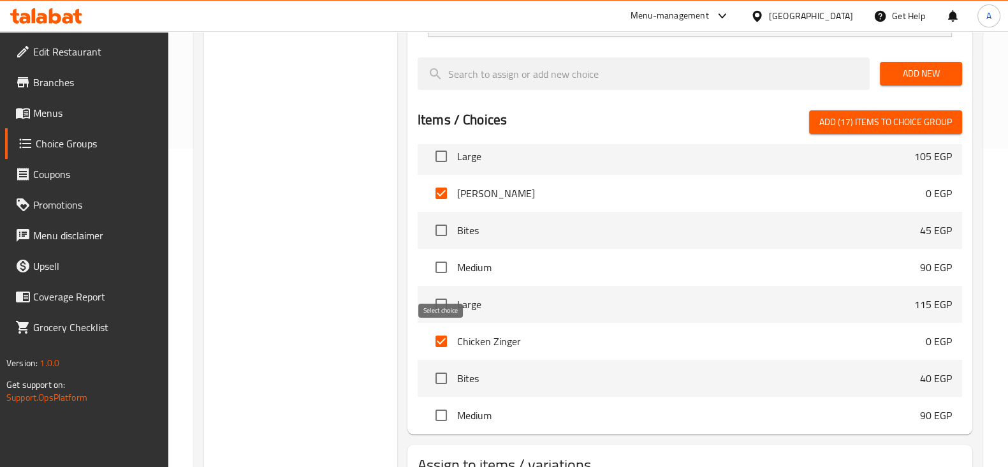
click at [440, 340] on input "checkbox" at bounding box center [441, 341] width 27 height 27
checkbox input "false"
click at [442, 196] on input "checkbox" at bounding box center [441, 193] width 27 height 27
checkbox input "false"
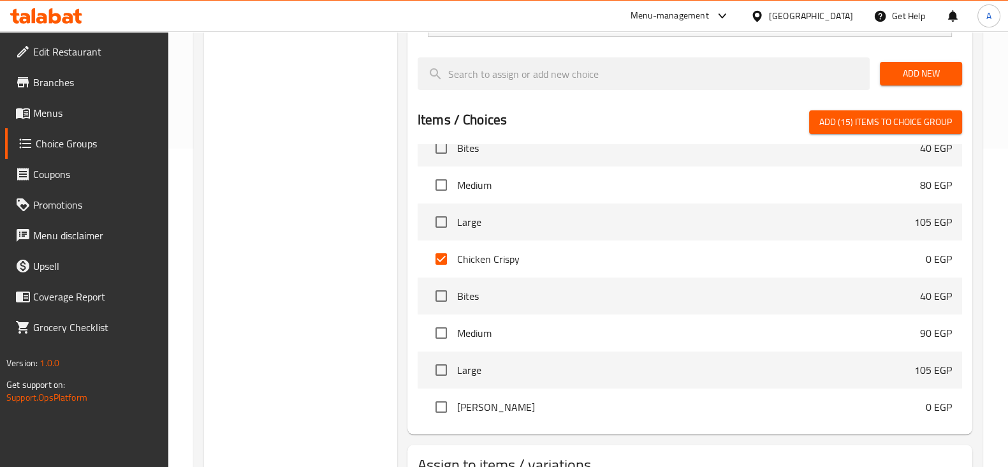
scroll to position [956, 0]
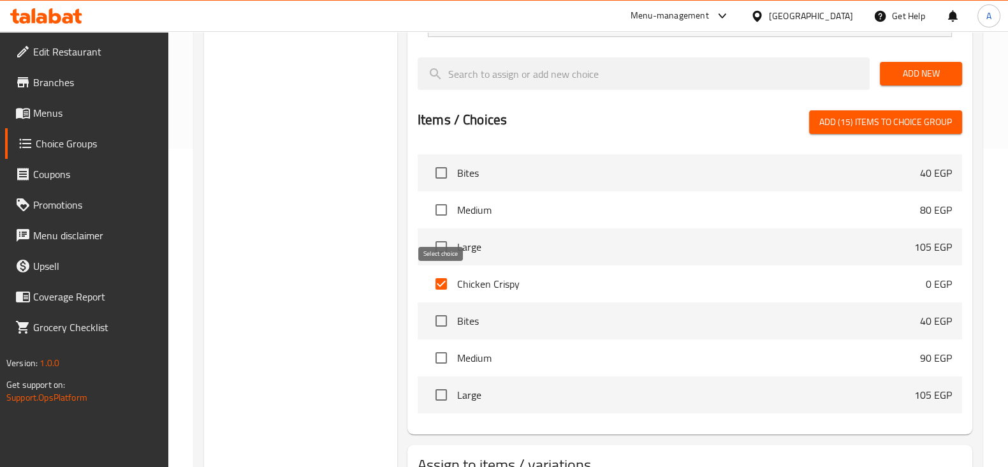
click at [437, 281] on input "checkbox" at bounding box center [441, 283] width 27 height 27
checkbox input "false"
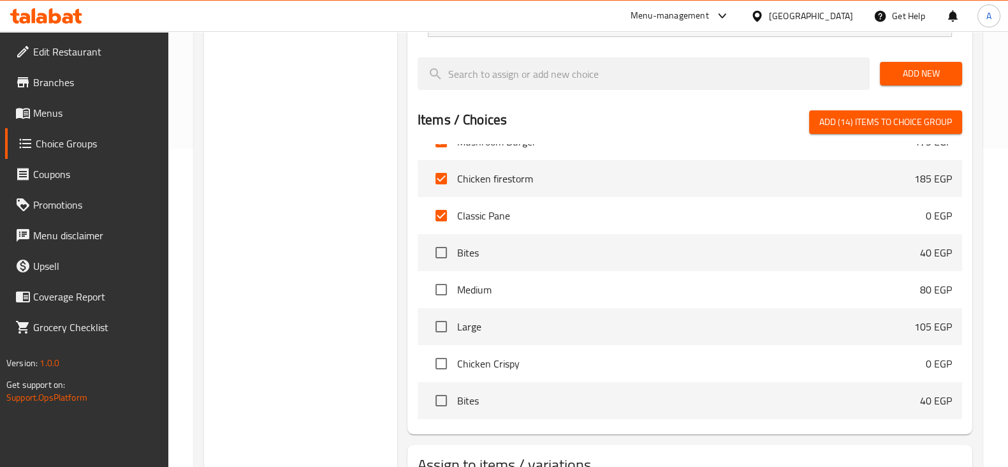
scroll to position [797, 0]
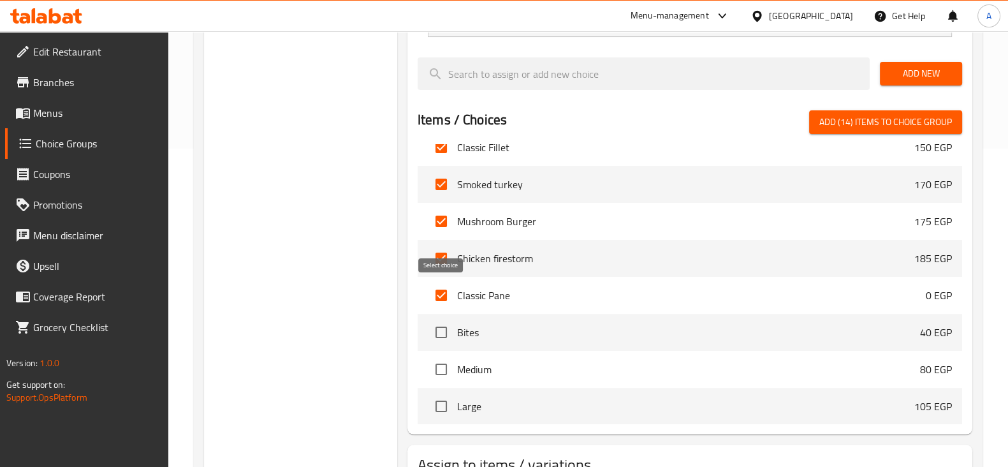
click at [440, 289] on input "checkbox" at bounding box center [441, 295] width 27 height 27
checkbox input "false"
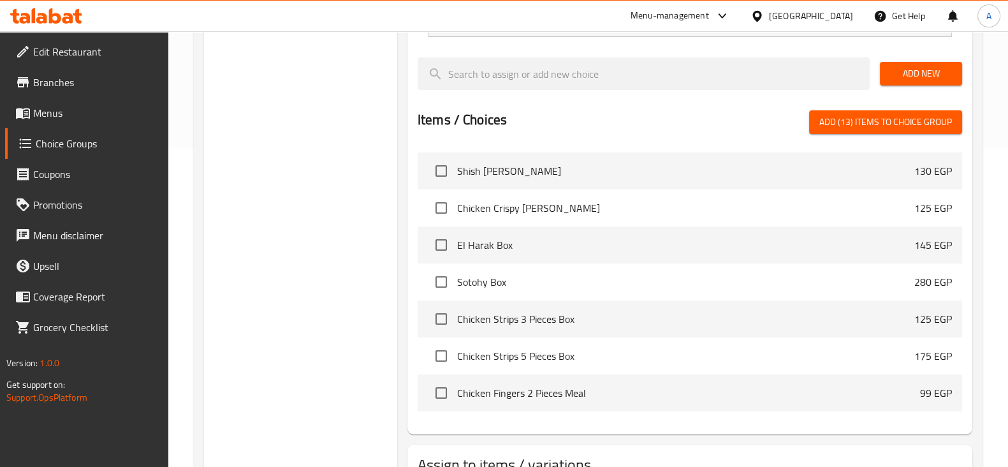
scroll to position [1673, 0]
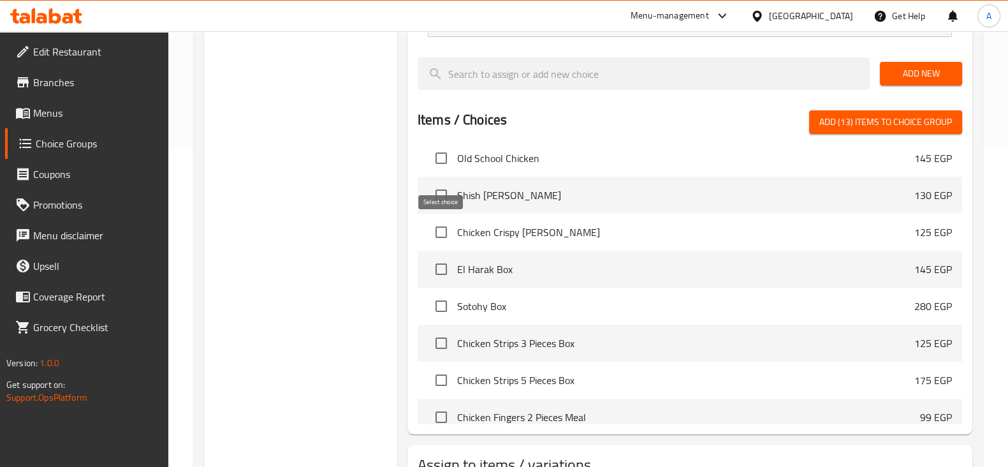
click at [444, 232] on input "checkbox" at bounding box center [441, 232] width 27 height 27
checkbox input "true"
click at [442, 189] on input "checkbox" at bounding box center [441, 195] width 27 height 27
checkbox input "true"
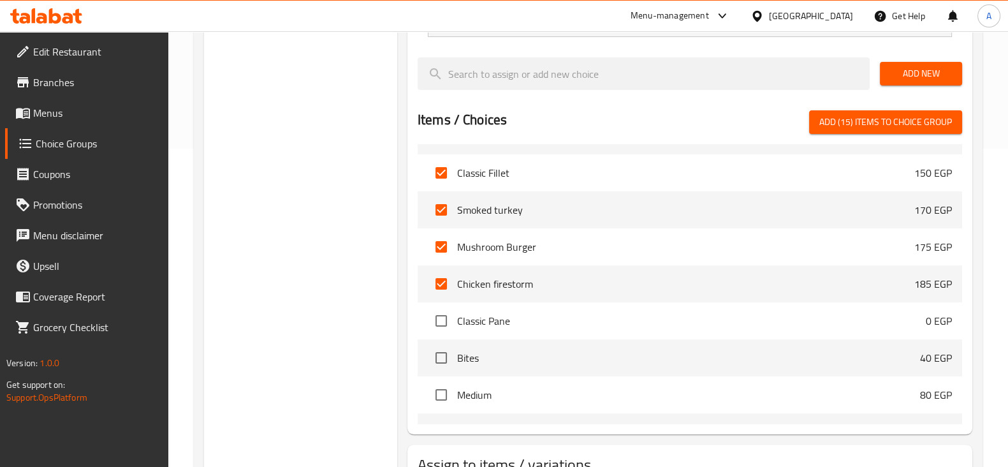
scroll to position [797, 0]
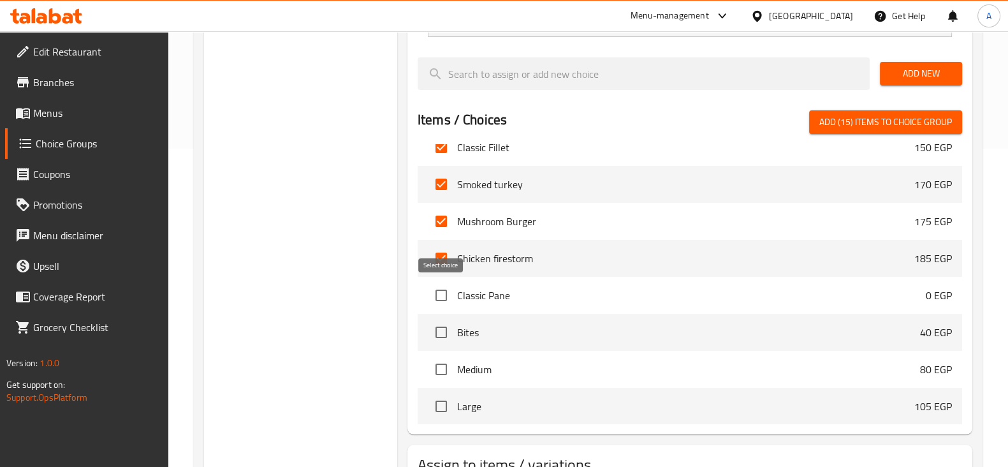
click at [439, 293] on input "checkbox" at bounding box center [441, 295] width 27 height 27
checkbox input "true"
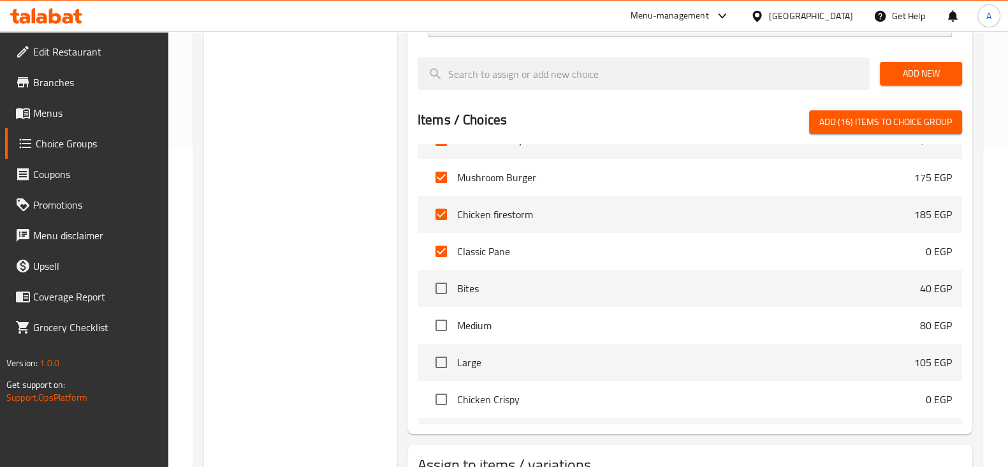
scroll to position [876, 0]
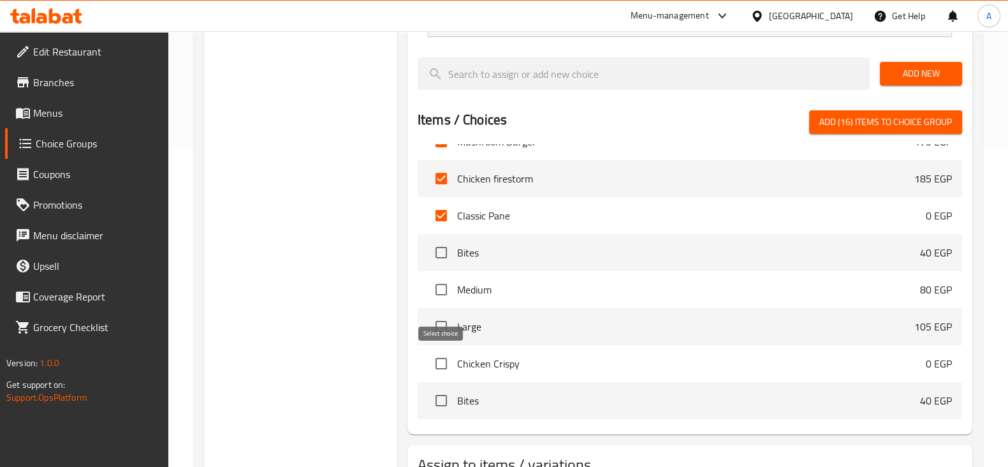
click at [446, 363] on input "checkbox" at bounding box center [441, 363] width 27 height 27
checkbox input "true"
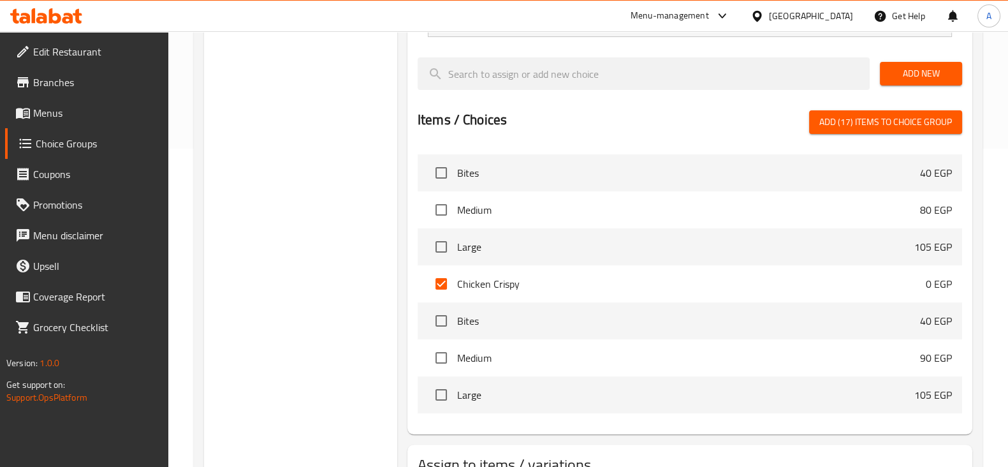
scroll to position [1035, 0]
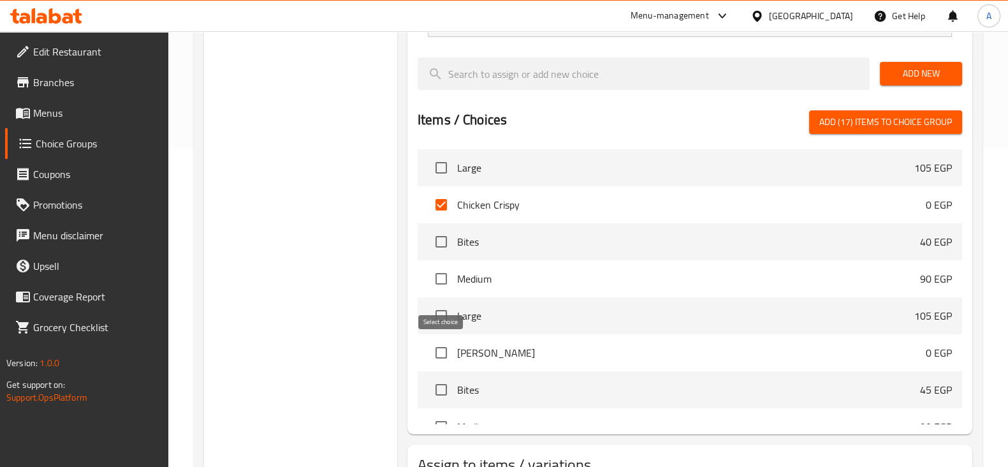
click at [433, 349] on input "checkbox" at bounding box center [441, 352] width 27 height 27
checkbox input "true"
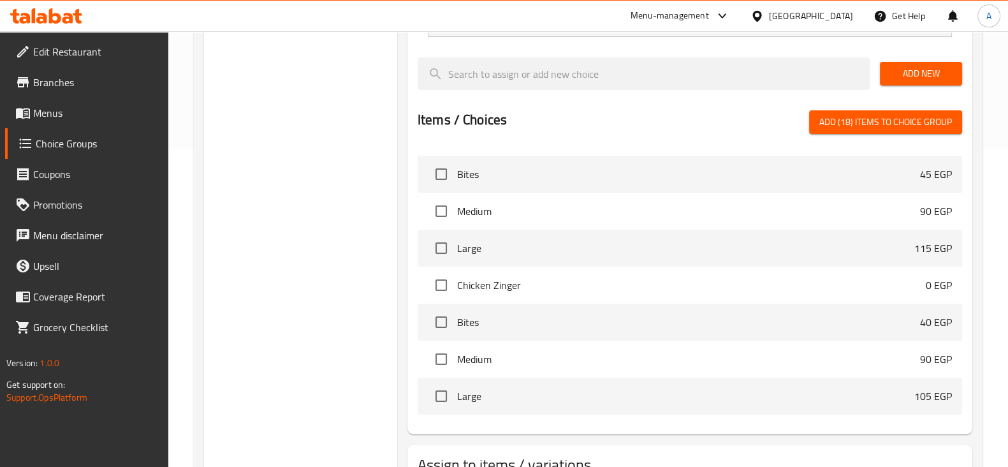
scroll to position [1274, 0]
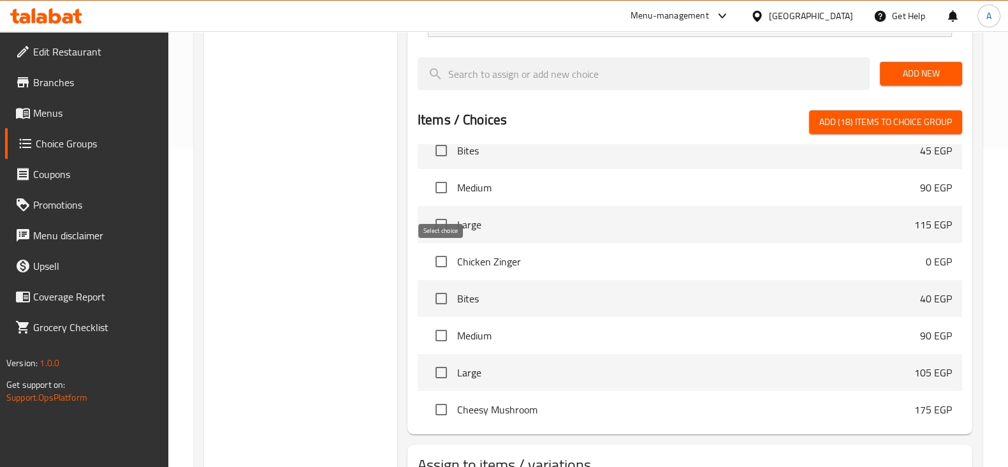
click at [443, 263] on input "checkbox" at bounding box center [441, 261] width 27 height 27
checkbox input "true"
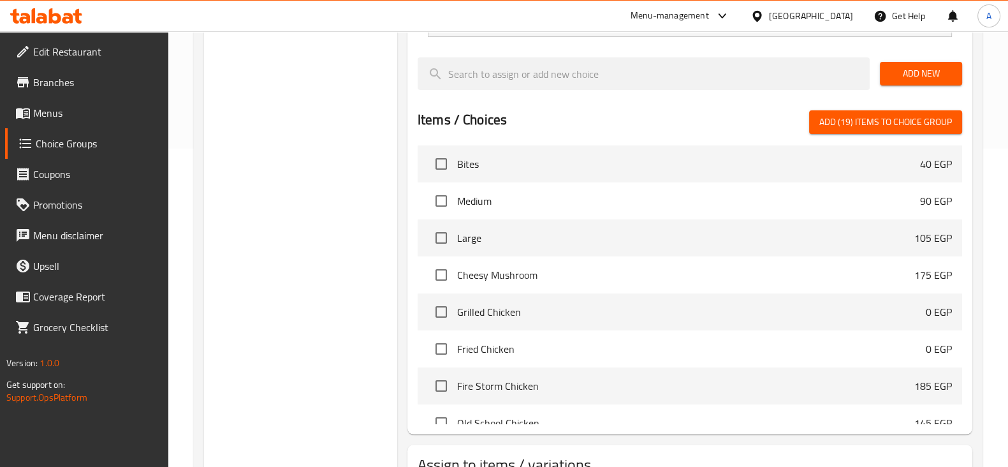
scroll to position [1434, 0]
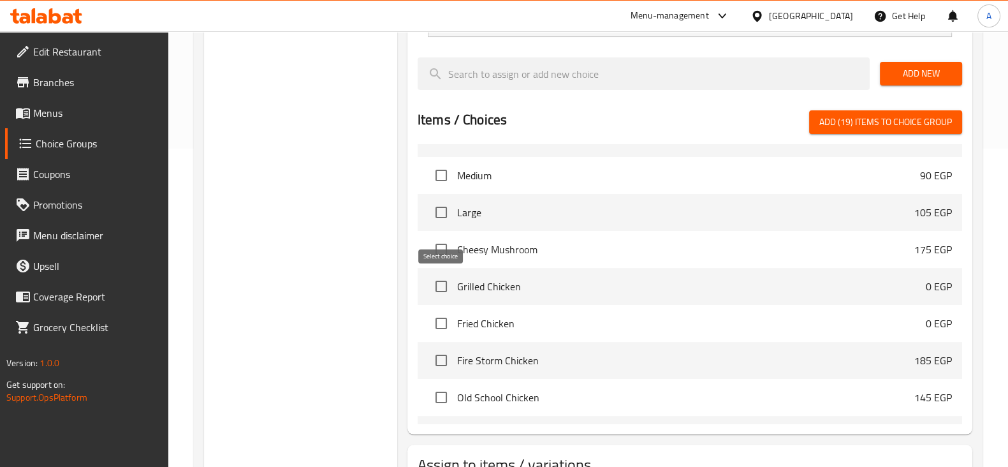
click at [433, 285] on input "checkbox" at bounding box center [441, 286] width 27 height 27
checkbox input "true"
click at [430, 319] on input "checkbox" at bounding box center [441, 323] width 27 height 27
checkbox input "true"
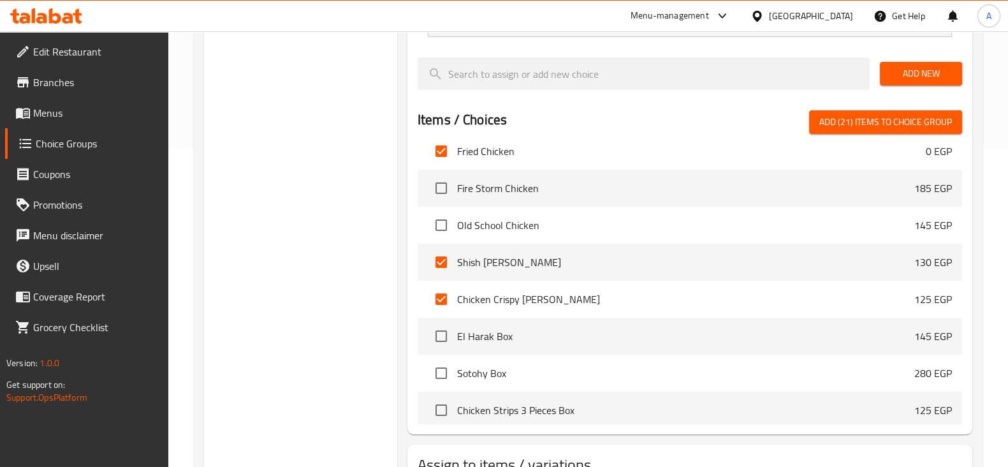
scroll to position [1514, 0]
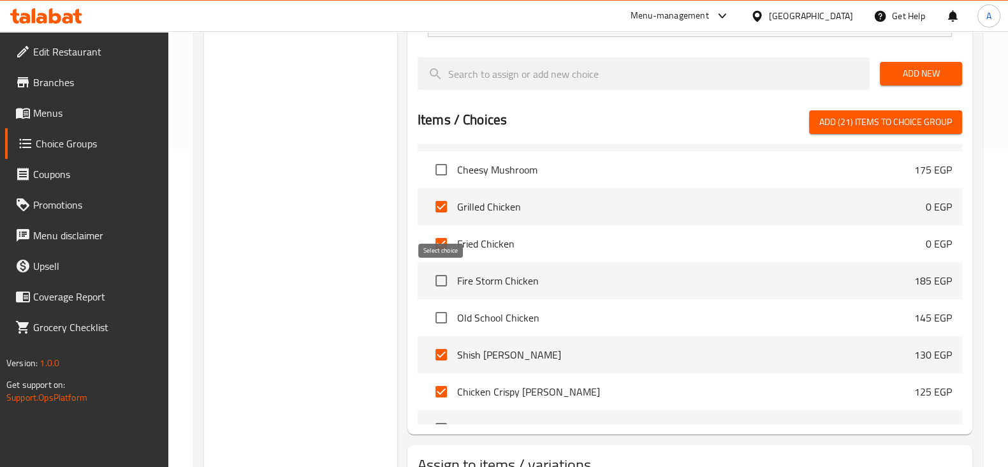
click at [437, 278] on input "checkbox" at bounding box center [441, 280] width 27 height 27
checkbox input "true"
click at [441, 310] on input "checkbox" at bounding box center [441, 317] width 27 height 27
checkbox input "true"
click at [870, 125] on span "Add (23) items to choice group" at bounding box center [885, 122] width 133 height 16
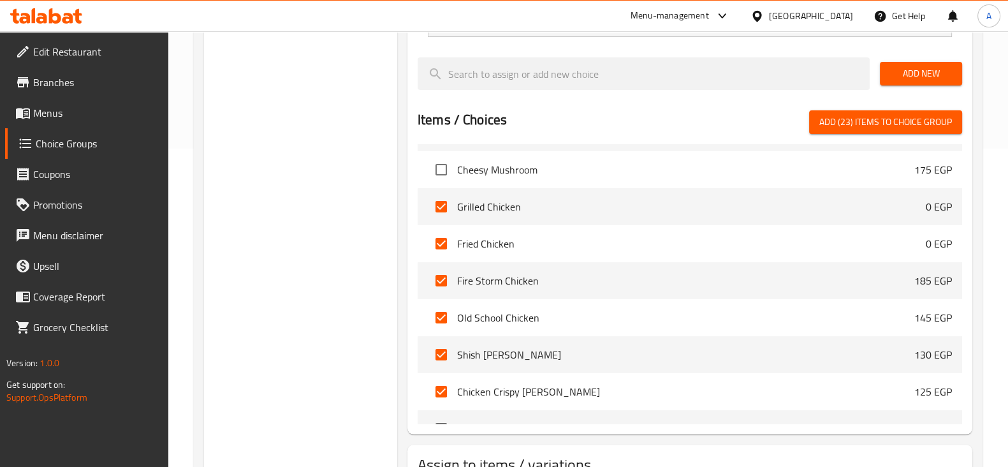
checkbox input "false"
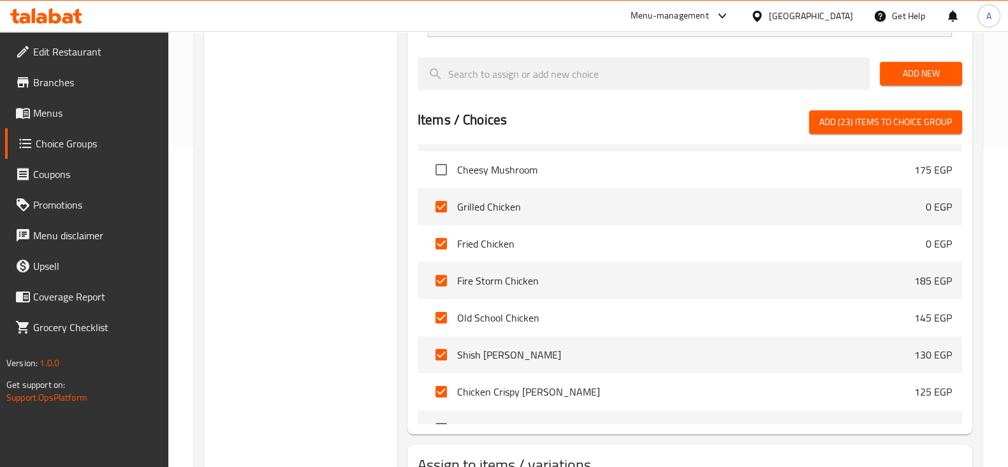
checkbox input "false"
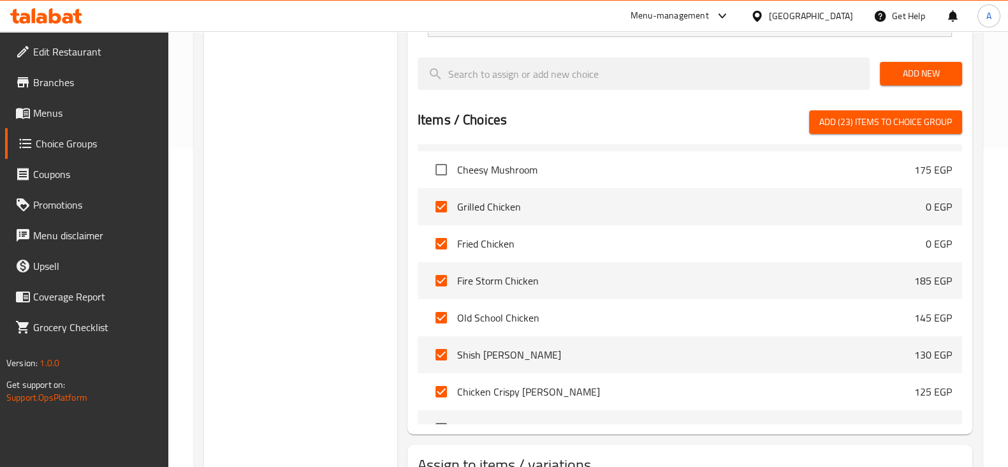
checkbox input "false"
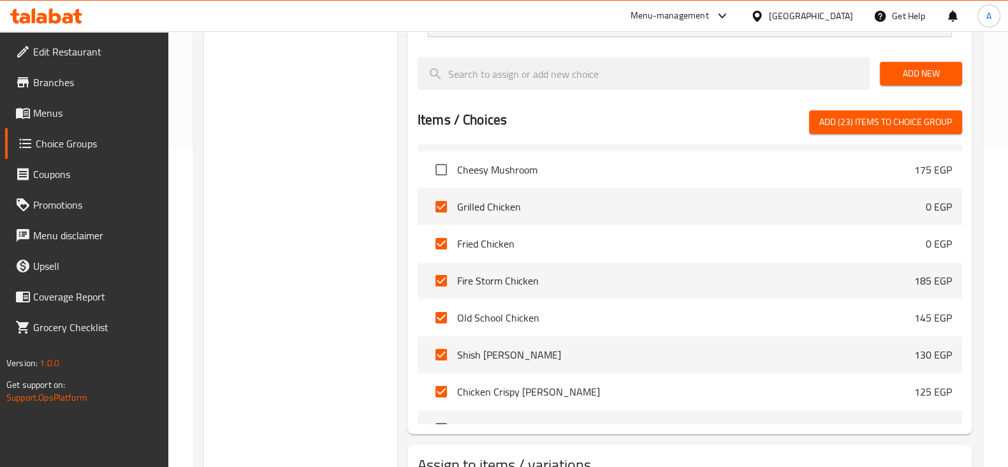
checkbox input "false"
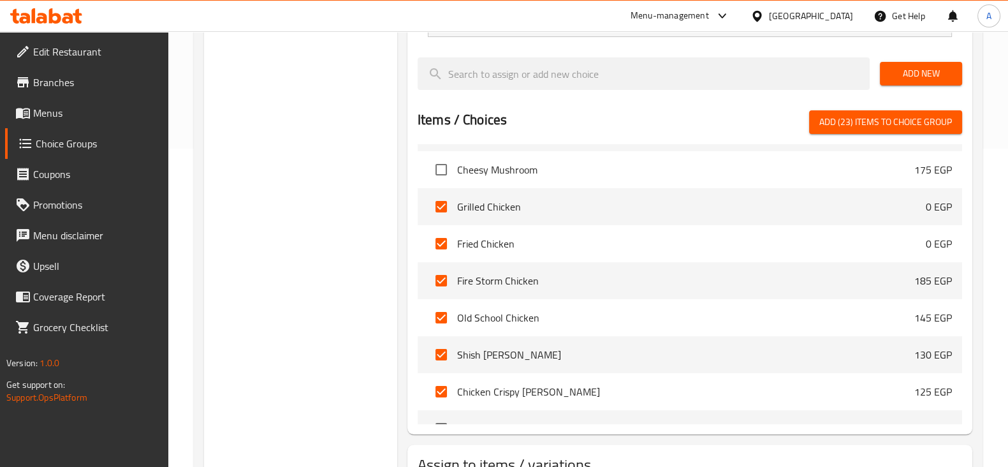
checkbox input "false"
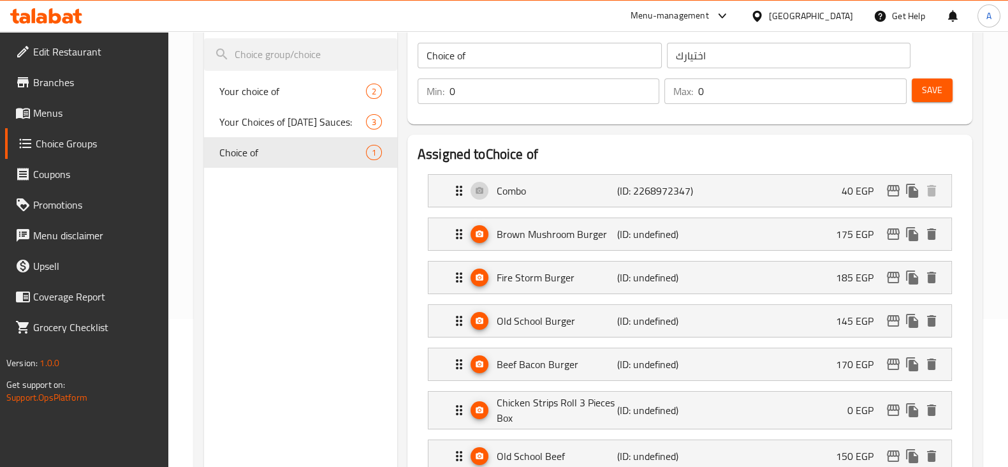
scroll to position [159, 0]
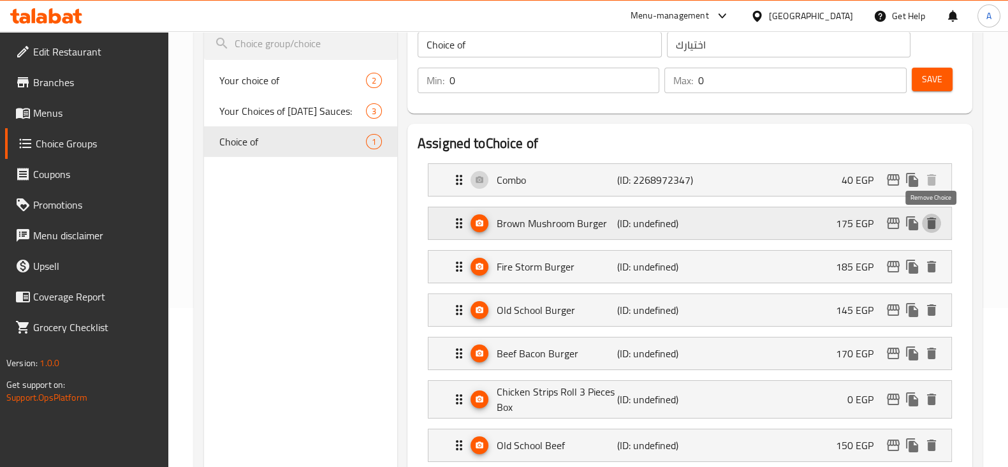
click at [926, 217] on icon "delete" at bounding box center [931, 222] width 15 height 15
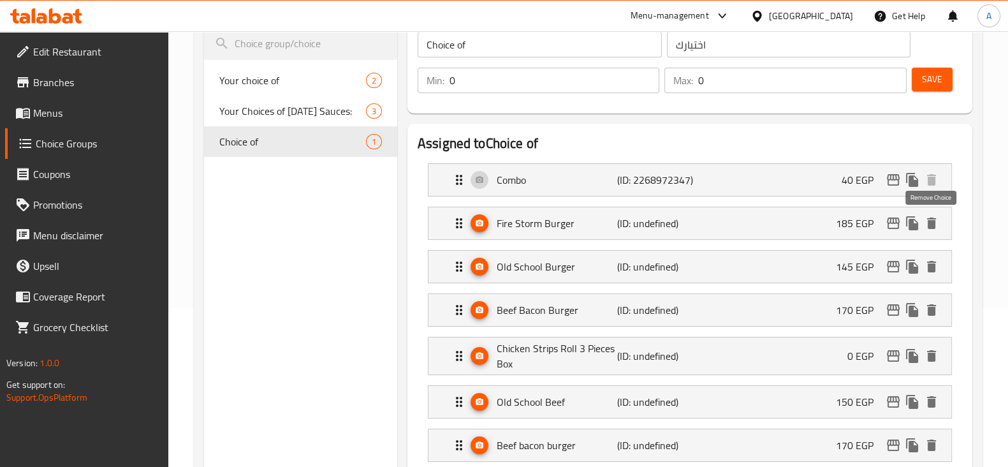
click at [926, 217] on icon "delete" at bounding box center [931, 222] width 15 height 15
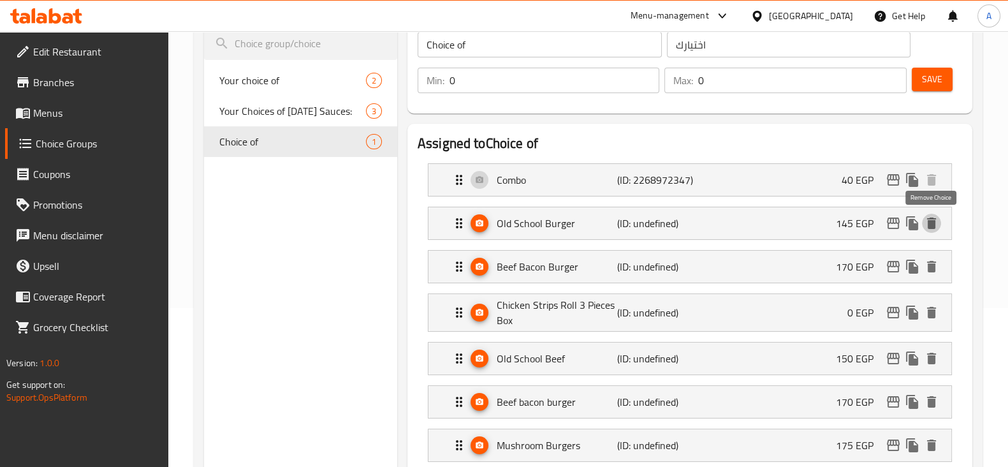
click at [926, 217] on icon "delete" at bounding box center [931, 222] width 15 height 15
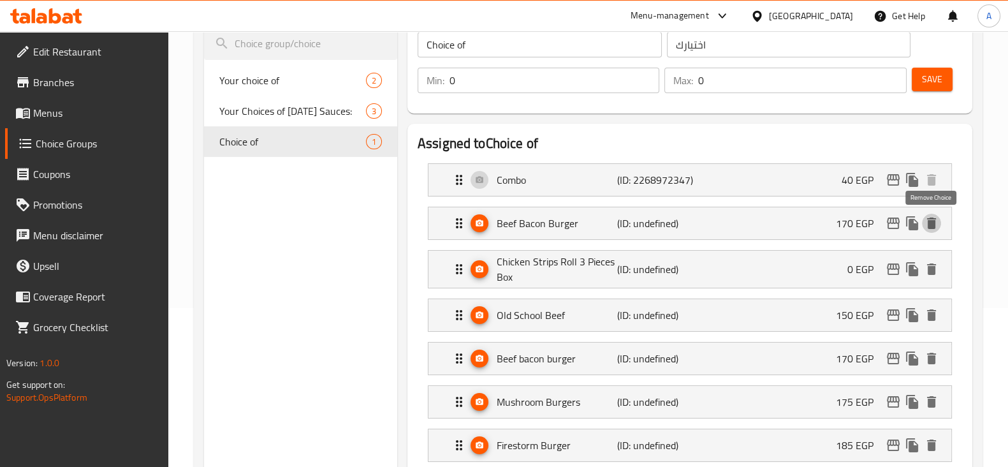
click at [926, 217] on icon "delete" at bounding box center [931, 222] width 15 height 15
click at [926, 261] on icon "delete" at bounding box center [931, 268] width 15 height 15
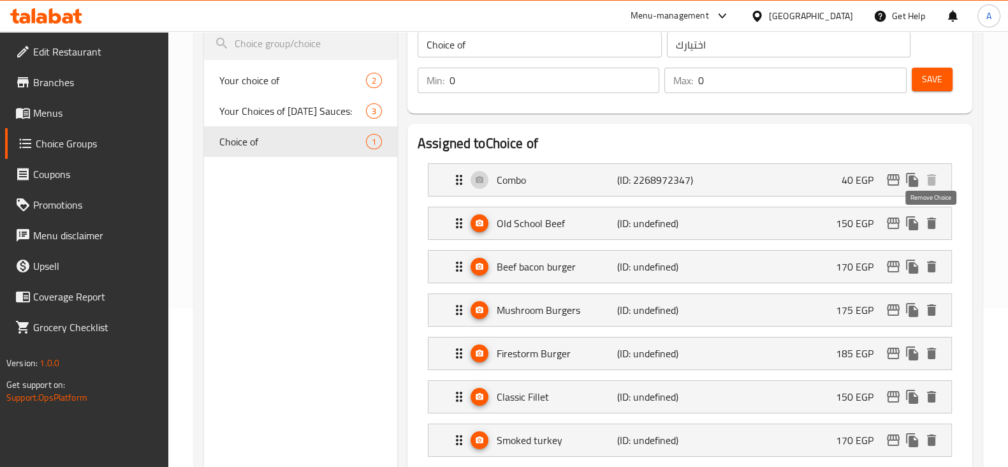
click at [926, 217] on icon "delete" at bounding box center [931, 222] width 15 height 15
click at [926, 259] on icon "delete" at bounding box center [931, 266] width 15 height 15
click at [926, 217] on icon "delete" at bounding box center [931, 222] width 15 height 15
click at [926, 259] on icon "delete" at bounding box center [931, 266] width 15 height 15
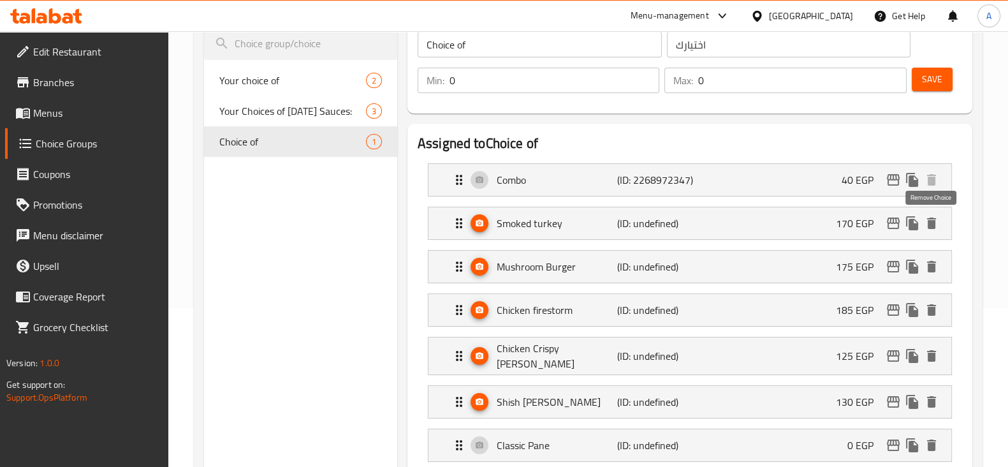
click at [926, 217] on icon "delete" at bounding box center [931, 222] width 15 height 15
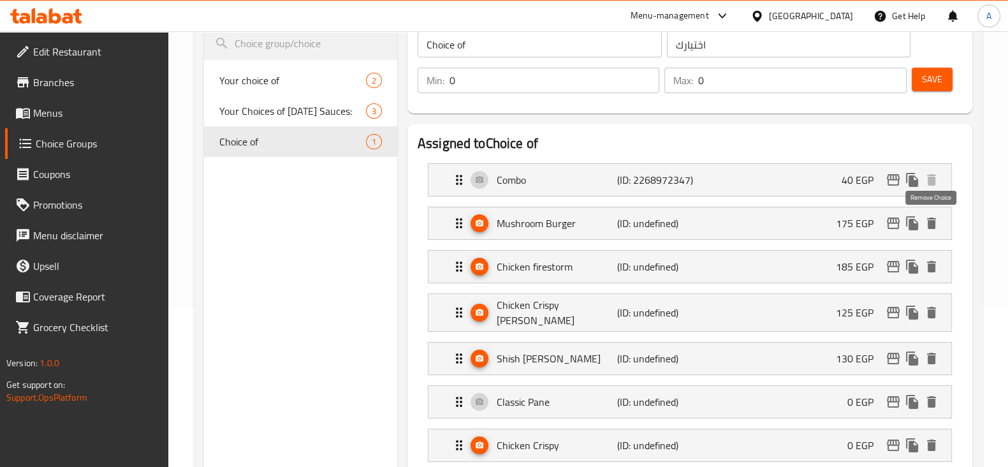
click at [926, 217] on icon "delete" at bounding box center [931, 222] width 15 height 15
click at [926, 259] on icon "delete" at bounding box center [931, 266] width 15 height 15
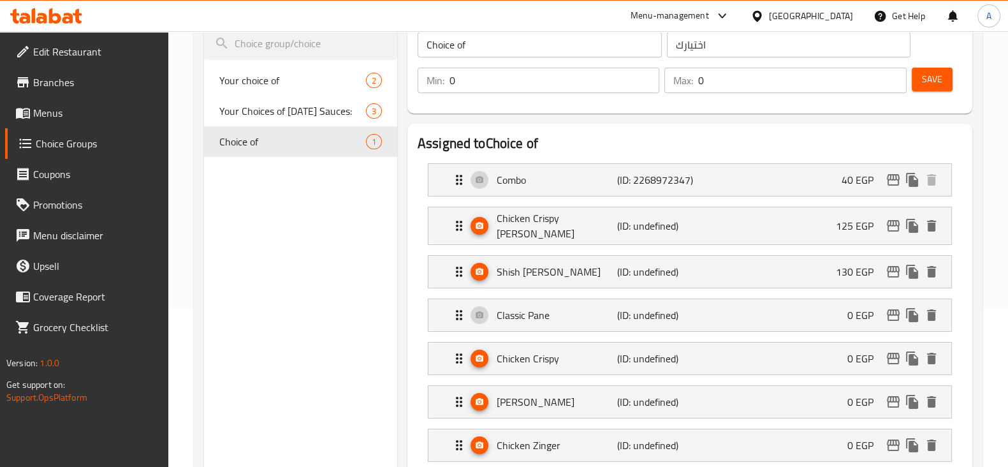
click at [926, 218] on icon "delete" at bounding box center [931, 225] width 15 height 15
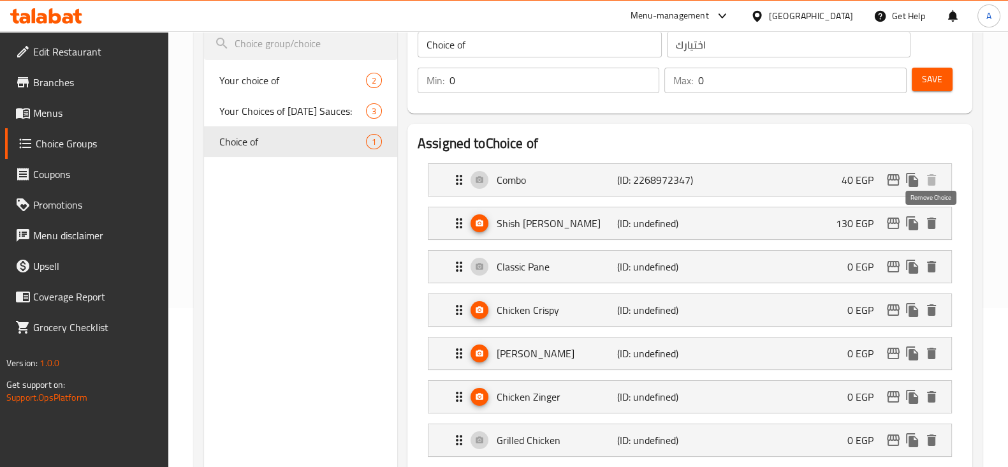
click at [926, 217] on icon "delete" at bounding box center [931, 222] width 15 height 15
click at [926, 259] on icon "delete" at bounding box center [931, 266] width 15 height 15
click at [926, 217] on icon "delete" at bounding box center [931, 222] width 15 height 15
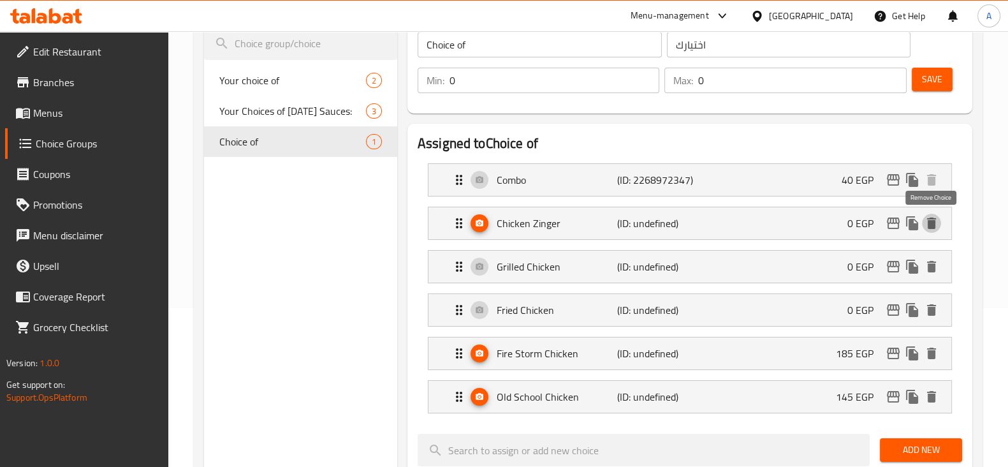
click at [926, 217] on icon "delete" at bounding box center [931, 222] width 15 height 15
click at [926, 259] on icon "delete" at bounding box center [931, 266] width 15 height 15
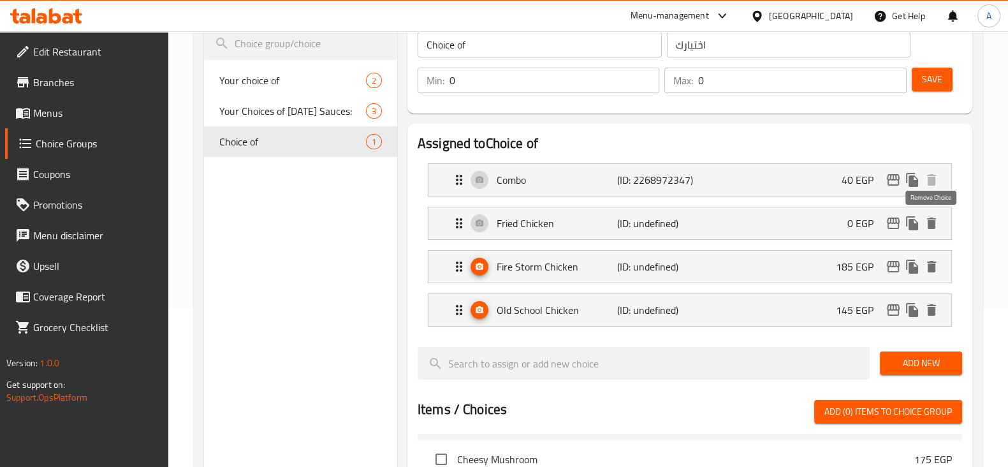
click at [926, 217] on icon "delete" at bounding box center [931, 222] width 15 height 15
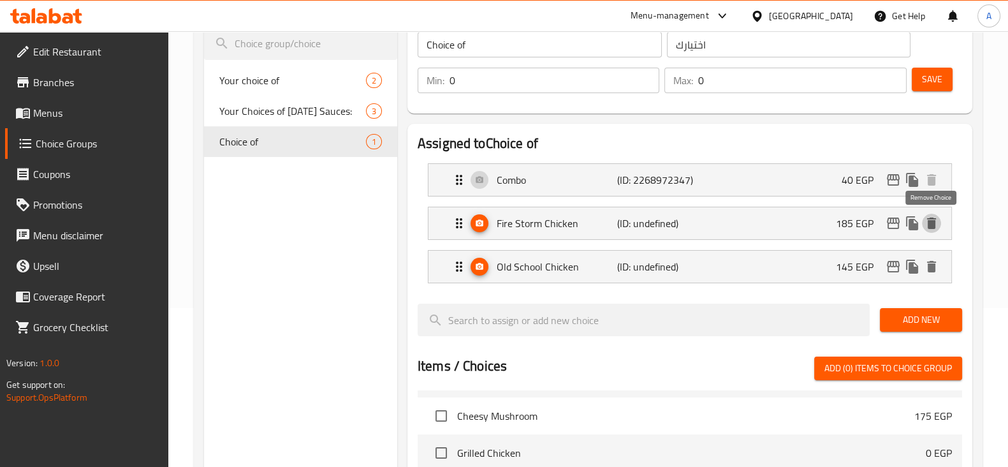
click at [926, 217] on icon "delete" at bounding box center [931, 222] width 15 height 15
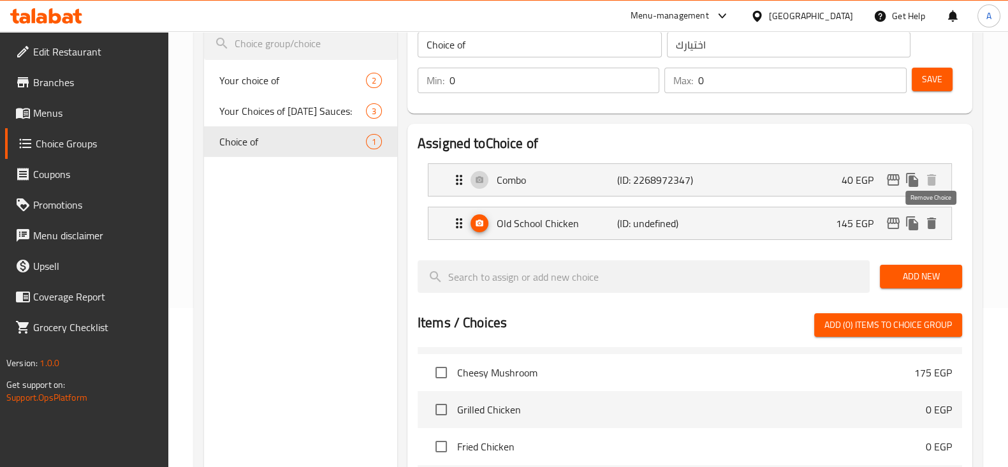
click at [926, 217] on icon "delete" at bounding box center [931, 222] width 15 height 15
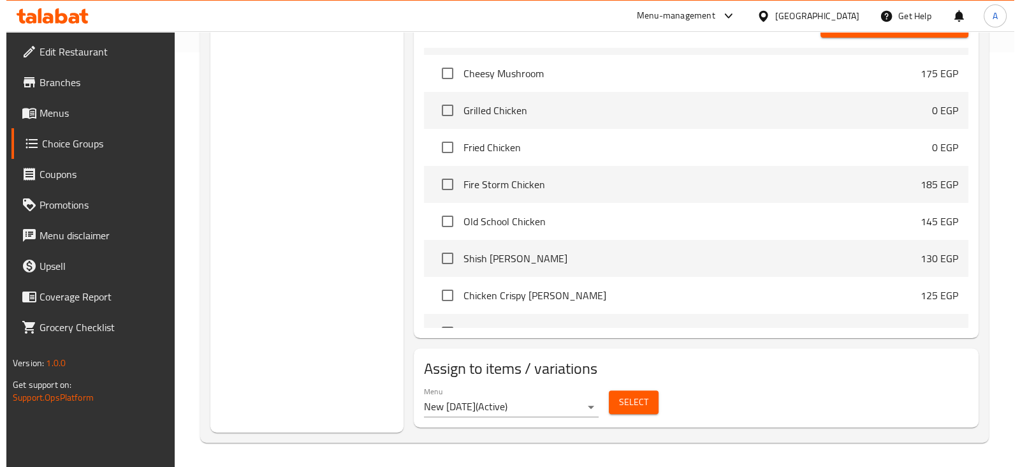
scroll to position [416, 0]
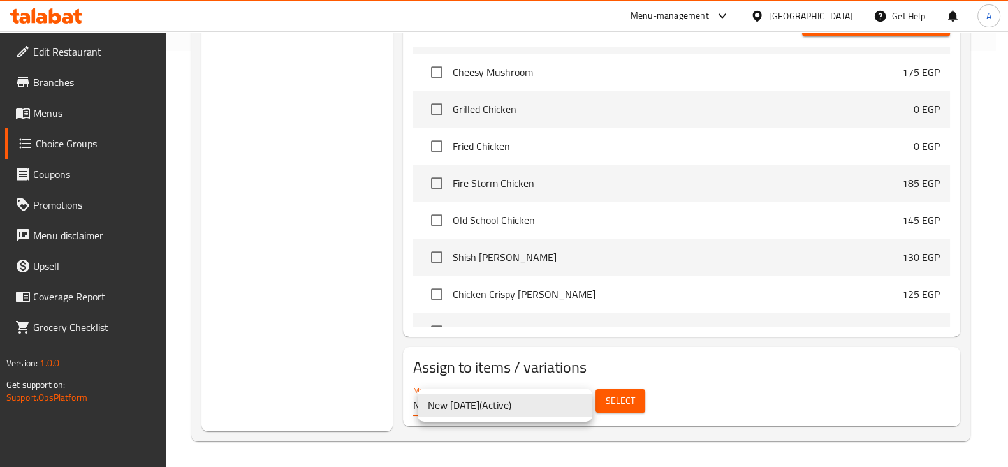
click at [665, 377] on div at bounding box center [510, 233] width 1020 height 467
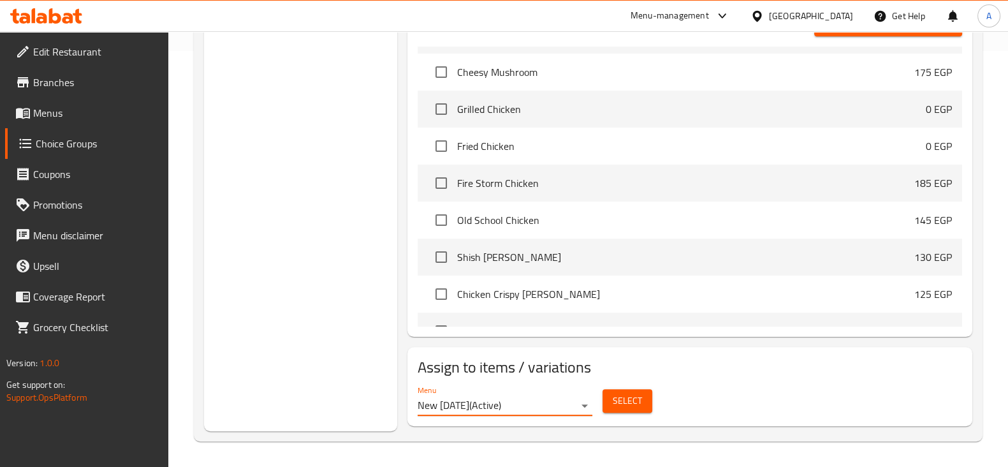
click at [639, 394] on span "Select" at bounding box center [627, 401] width 29 height 16
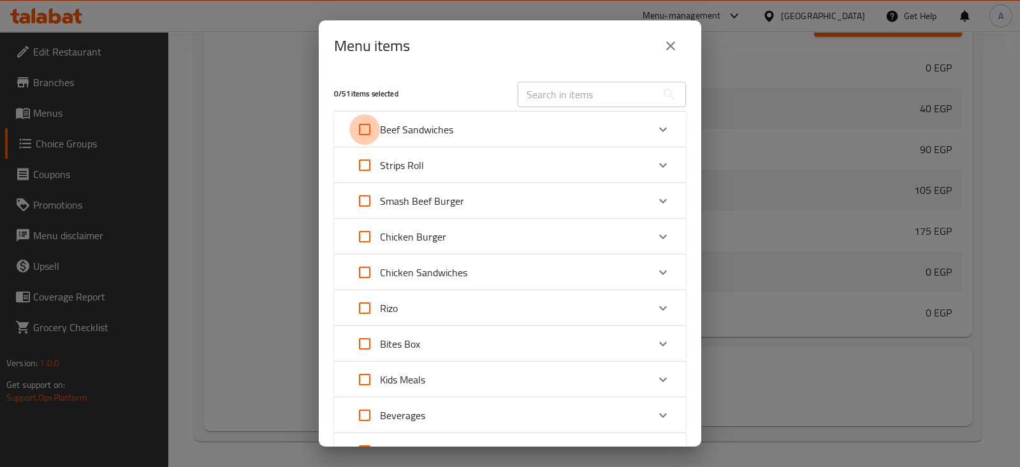
click at [363, 133] on input "Expand" at bounding box center [364, 129] width 31 height 31
checkbox input "true"
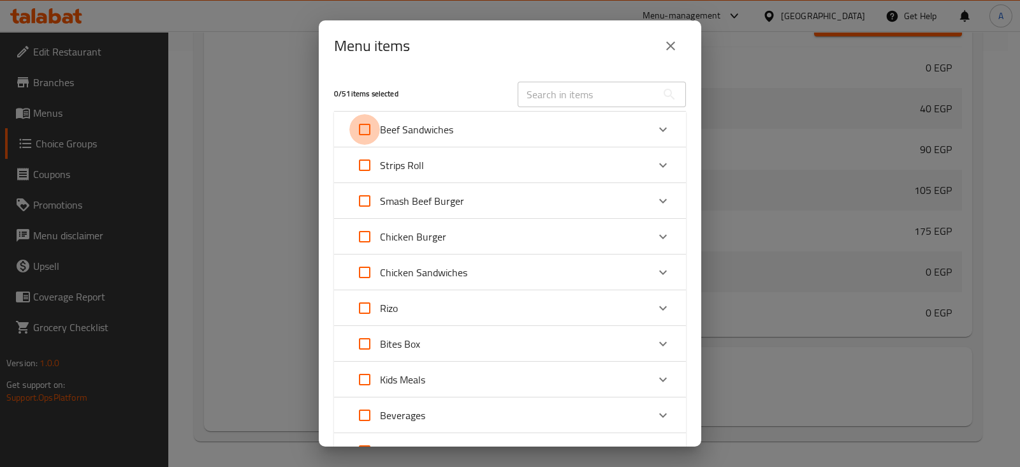
checkbox input "true"
click at [362, 197] on input "Expand" at bounding box center [364, 200] width 31 height 31
checkbox input "true"
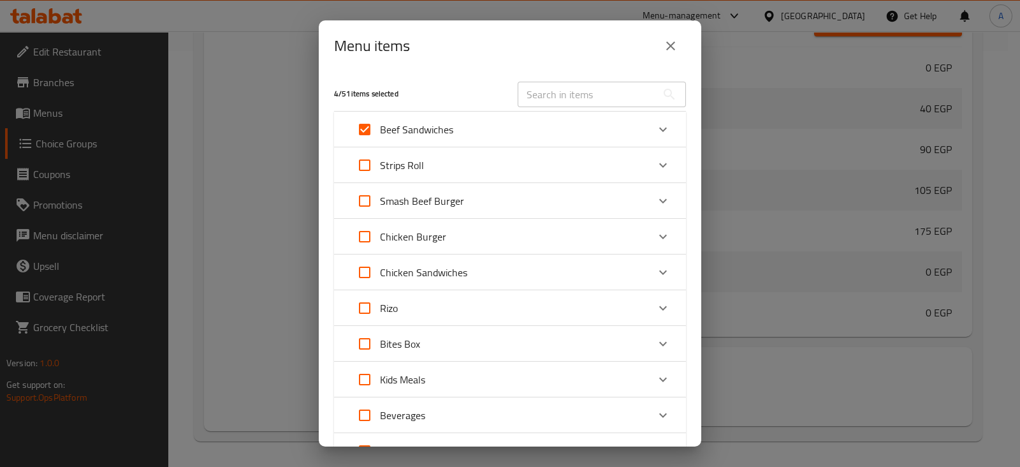
checkbox input "true"
click at [367, 229] on input "Expand" at bounding box center [364, 236] width 31 height 31
checkbox input "true"
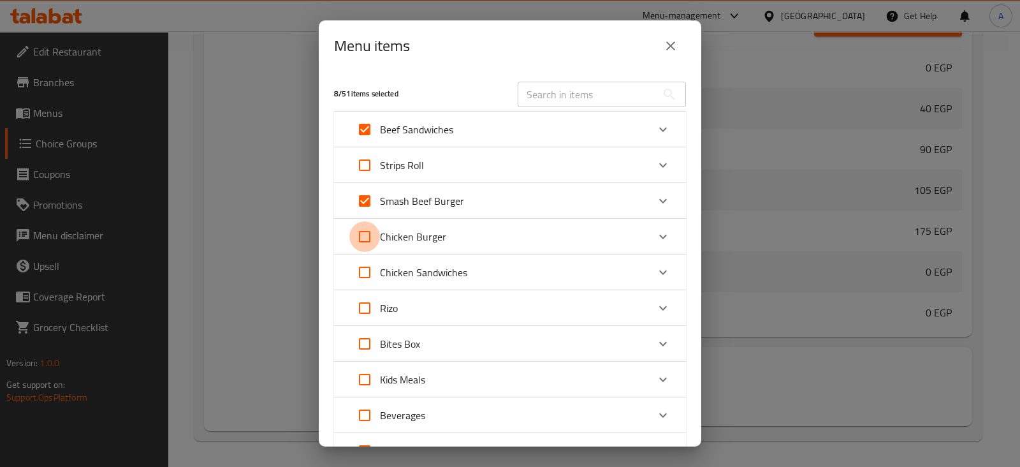
checkbox input "true"
click at [368, 272] on input "Expand" at bounding box center [364, 272] width 31 height 31
checkbox input "true"
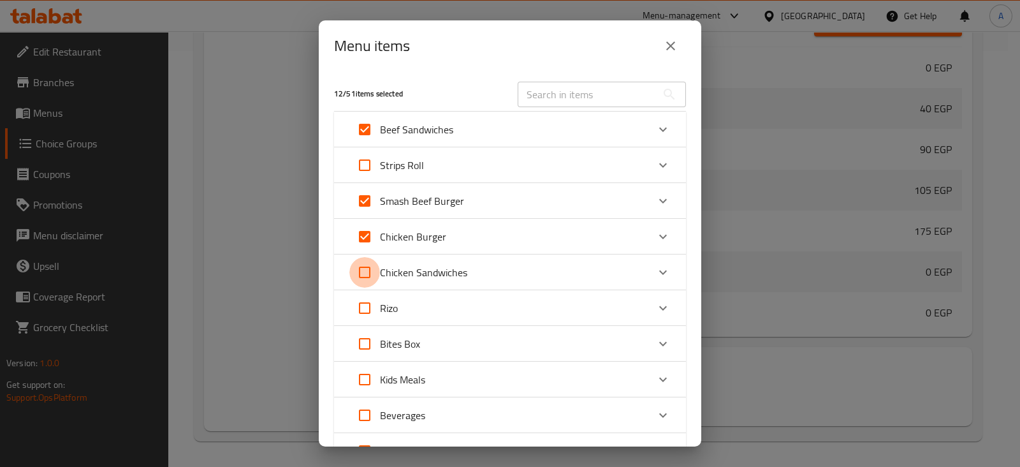
checkbox input "true"
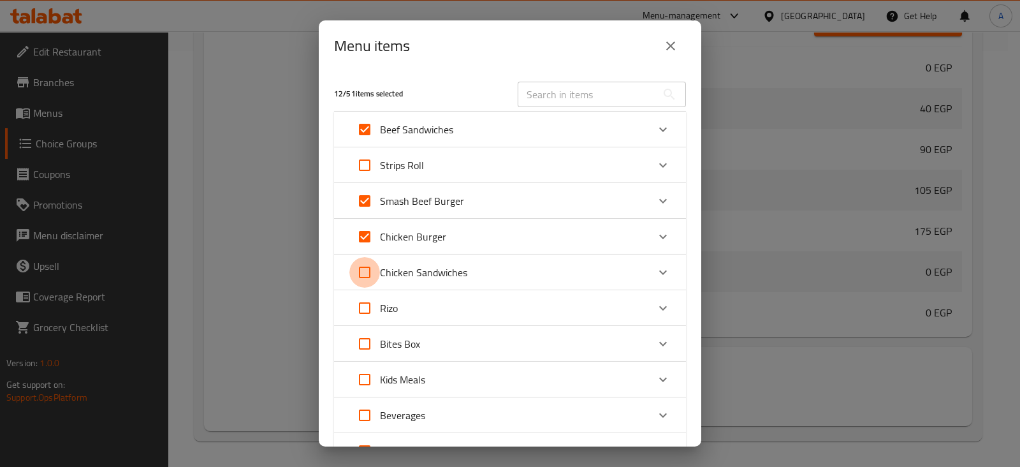
checkbox input "true"
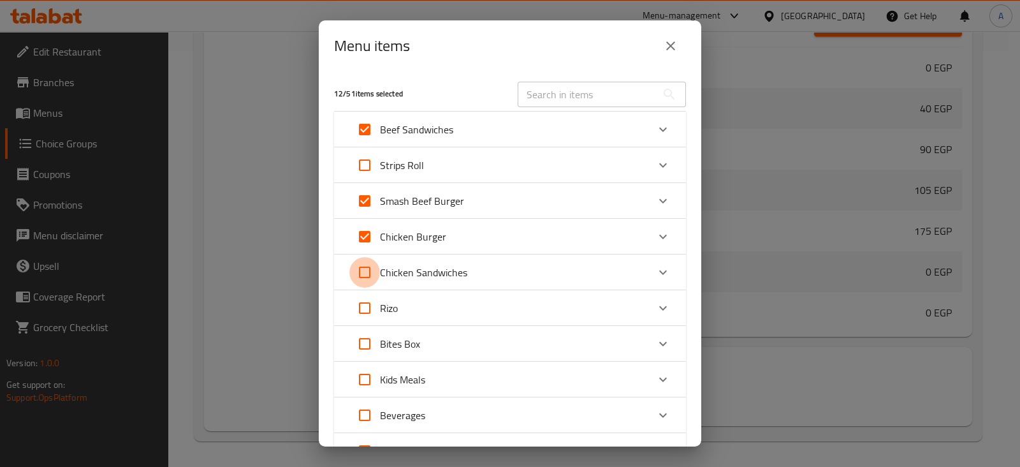
checkbox input "true"
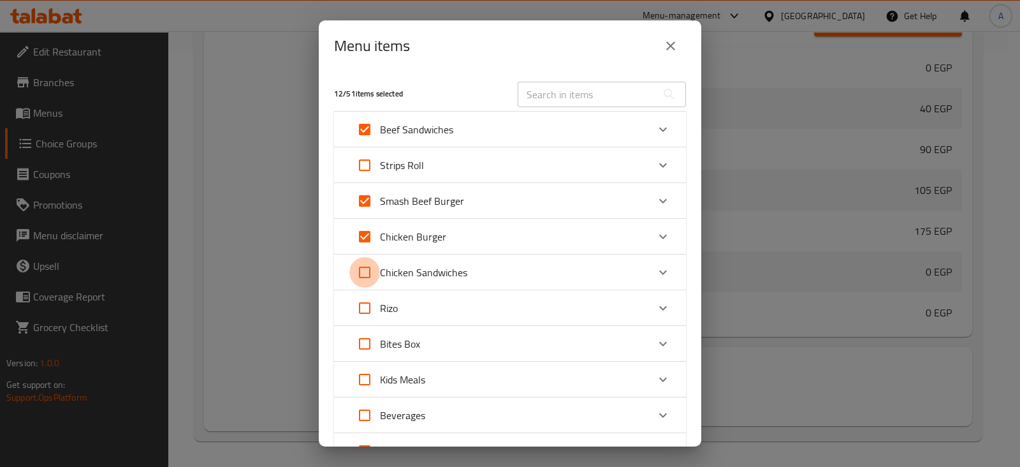
checkbox input "true"
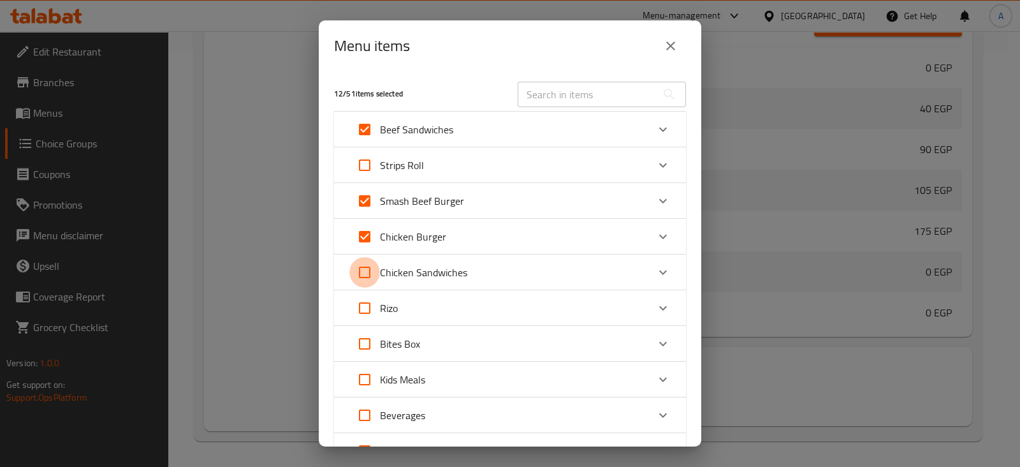
checkbox input "true"
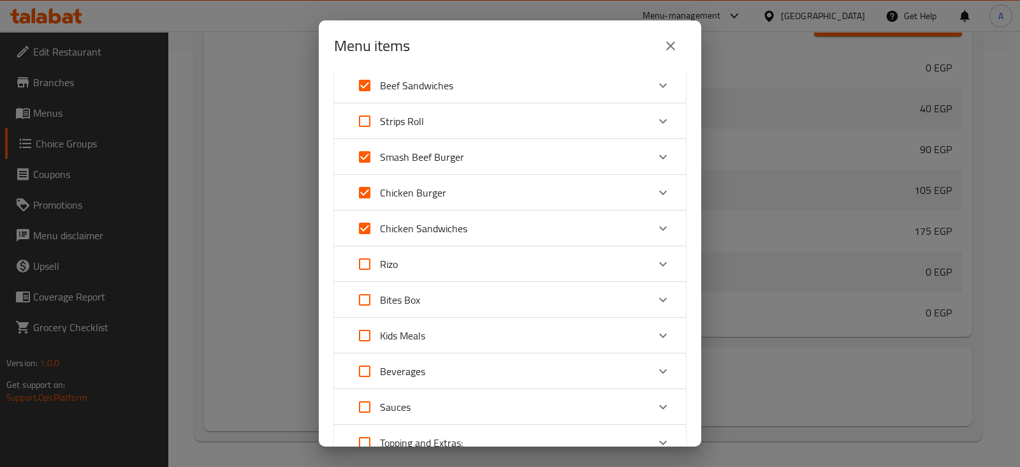
scroll to position [79, 0]
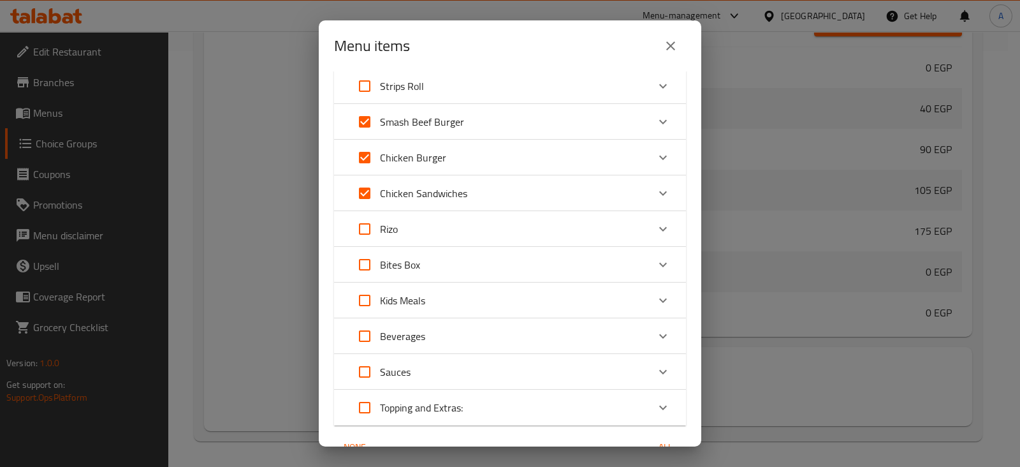
click at [361, 230] on input "Expand" at bounding box center [364, 229] width 31 height 31
checkbox input "true"
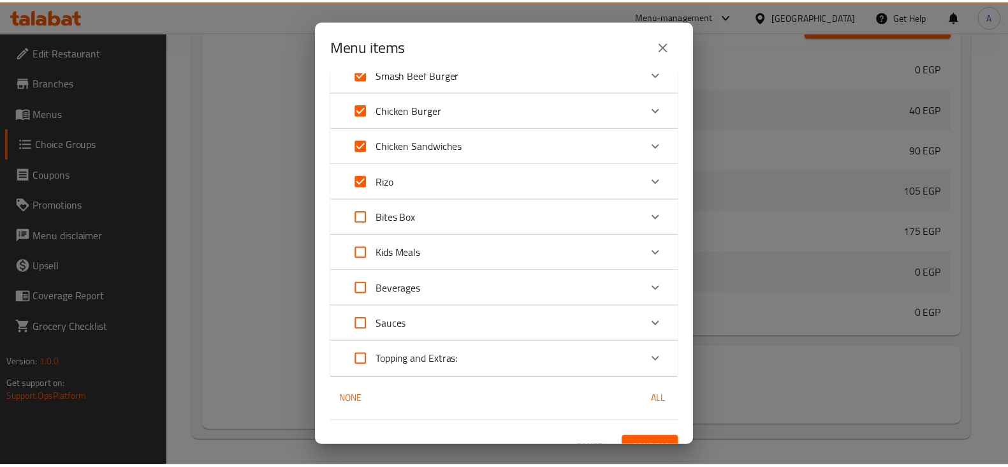
scroll to position [146, 0]
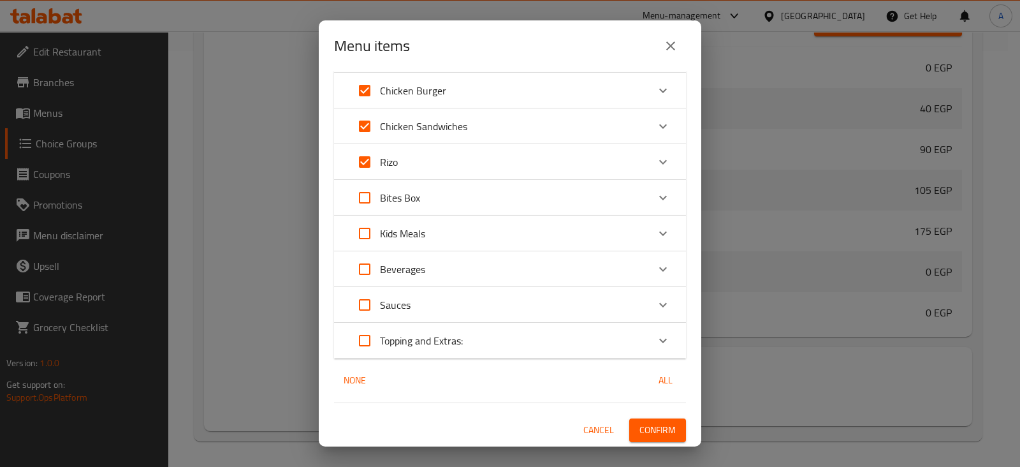
click at [643, 418] on button "Confirm" at bounding box center [657, 430] width 57 height 24
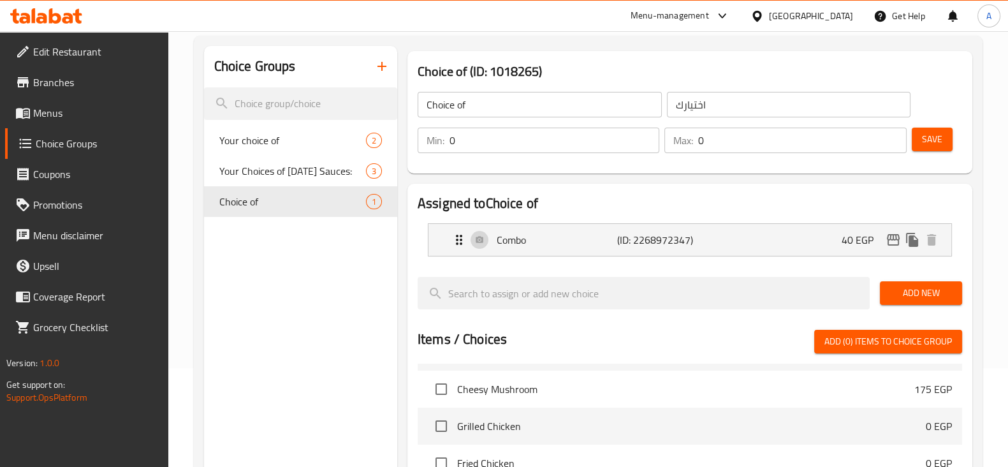
scroll to position [0, 0]
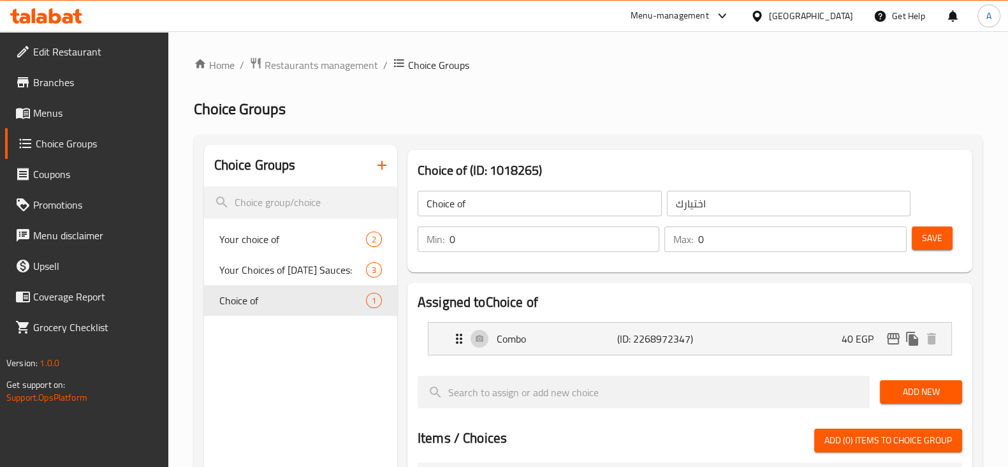
click at [373, 161] on button "button" at bounding box center [382, 165] width 31 height 31
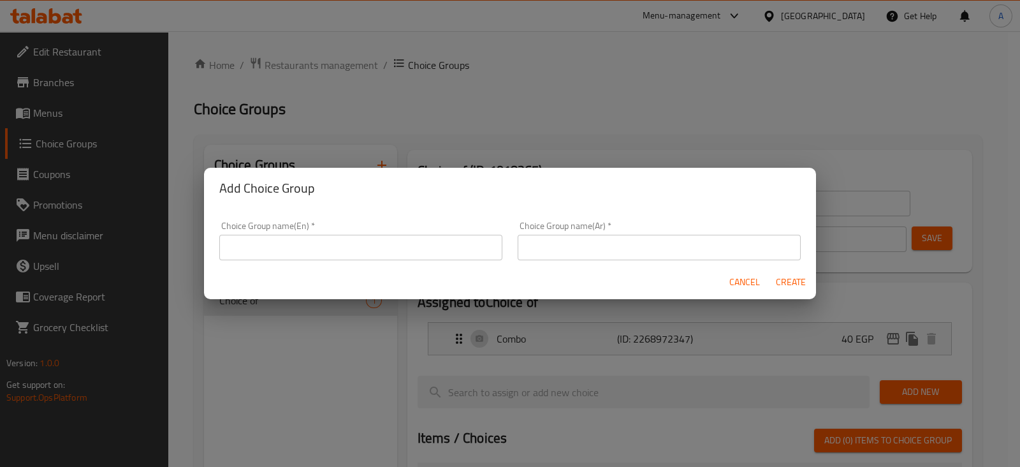
drag, startPoint x: 374, startPoint y: 245, endPoint x: 392, endPoint y: 251, distance: 19.2
click at [375, 245] on input "text" at bounding box center [360, 247] width 283 height 25
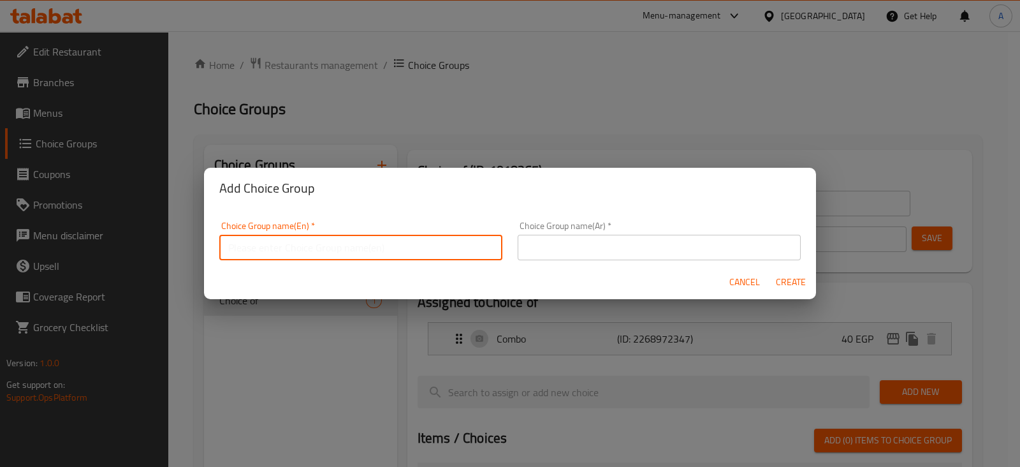
type input "ث"
type input "Extras"
click at [665, 237] on input "text" at bounding box center [659, 247] width 283 height 25
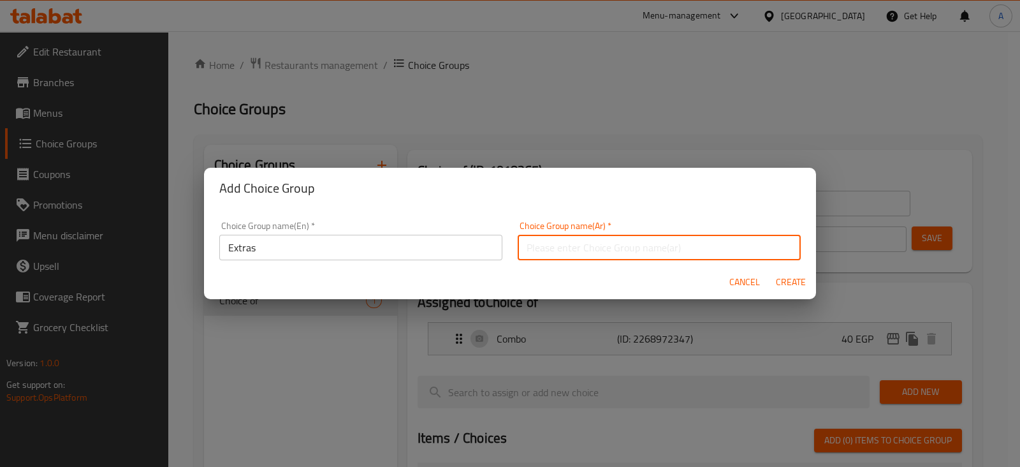
type input "الاضافات"
click at [782, 283] on span "Create" at bounding box center [790, 282] width 31 height 16
type input "Extras"
type input "الاضافات"
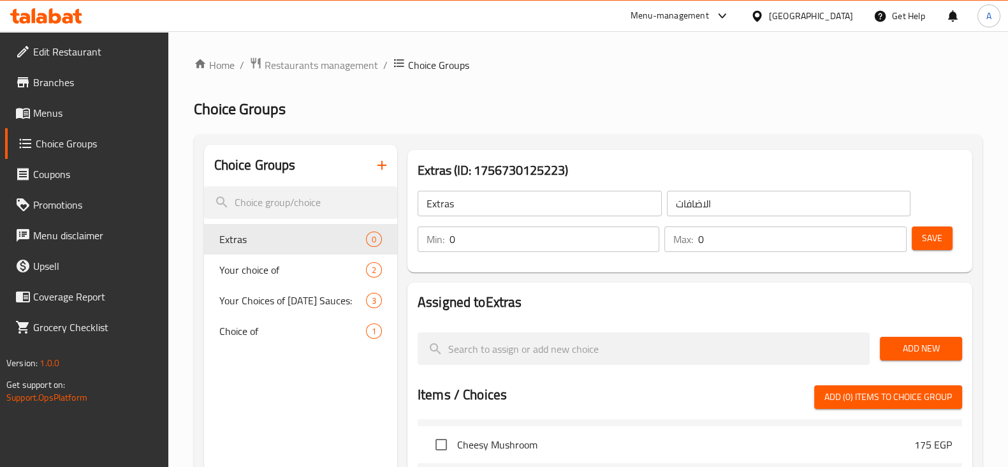
click at [927, 354] on span "Add New" at bounding box center [921, 348] width 62 height 16
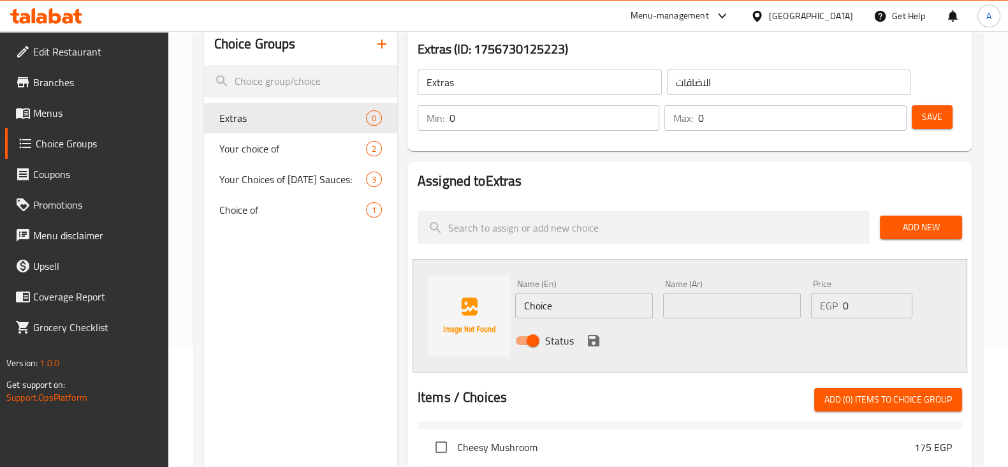
scroll to position [159, 0]
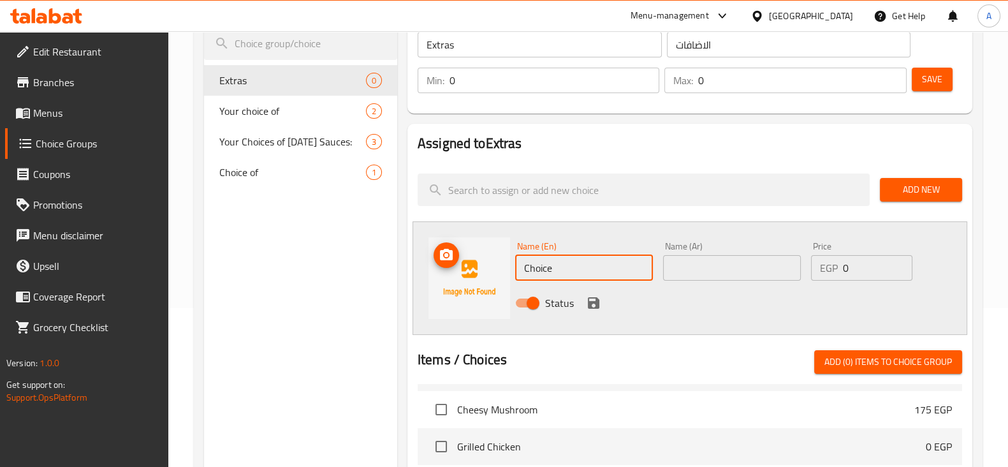
drag, startPoint x: 612, startPoint y: 270, endPoint x: 492, endPoint y: 273, distance: 119.9
click at [492, 273] on div "Name (En) Choice Name (En) Name (Ar) Name (Ar) Price EGP 0 Price Status" at bounding box center [689, 277] width 555 height 113
type input "Burger Patty"
click at [704, 263] on input "text" at bounding box center [732, 267] width 138 height 25
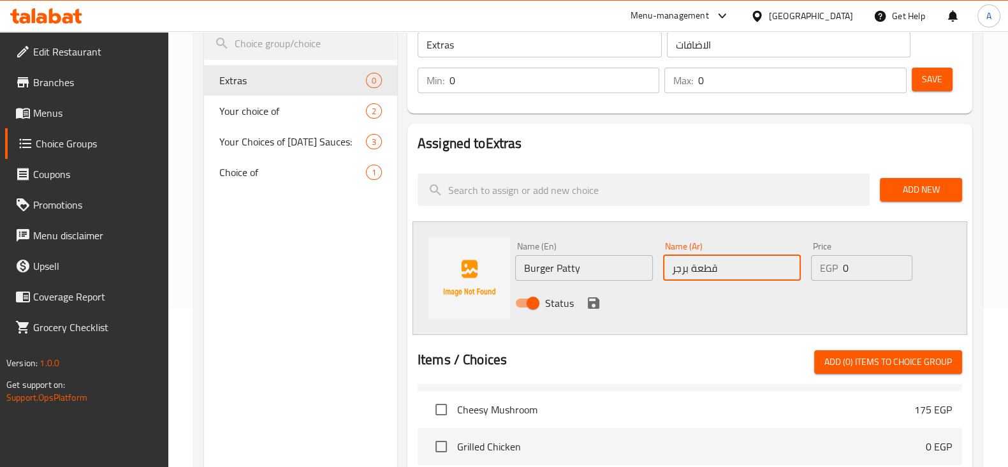
type input "قطعة برجر"
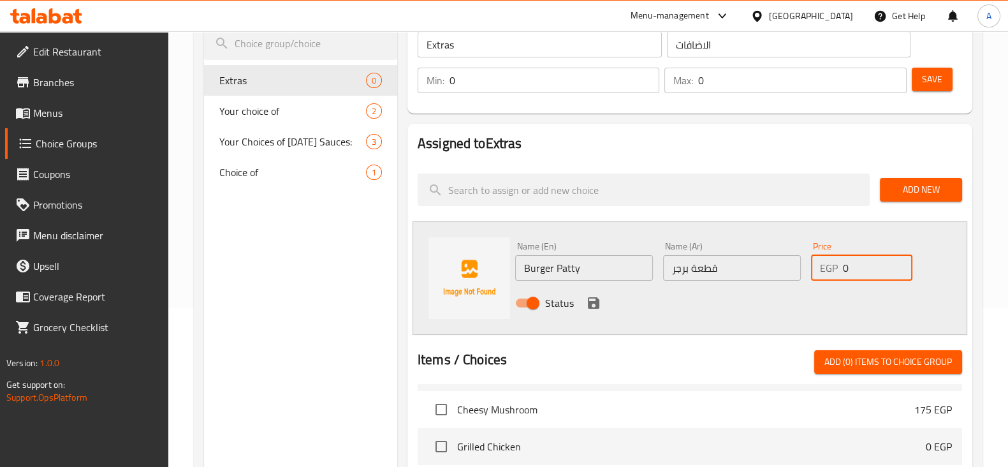
drag, startPoint x: 876, startPoint y: 260, endPoint x: 824, endPoint y: 260, distance: 52.3
click at [824, 260] on div "EGP 0 Price" at bounding box center [861, 267] width 101 height 25
type input "60"
click at [599, 300] on icon "save" at bounding box center [593, 302] width 15 height 15
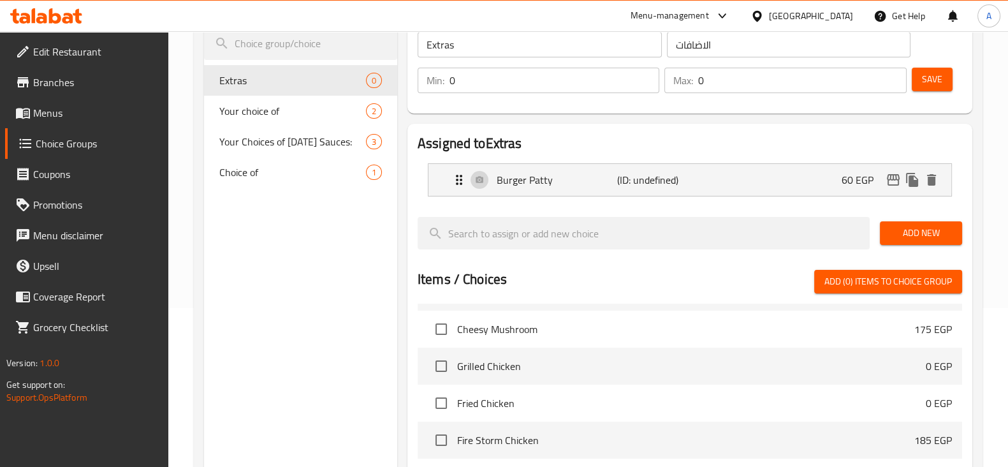
click at [931, 85] on span "Save" at bounding box center [932, 79] width 20 height 16
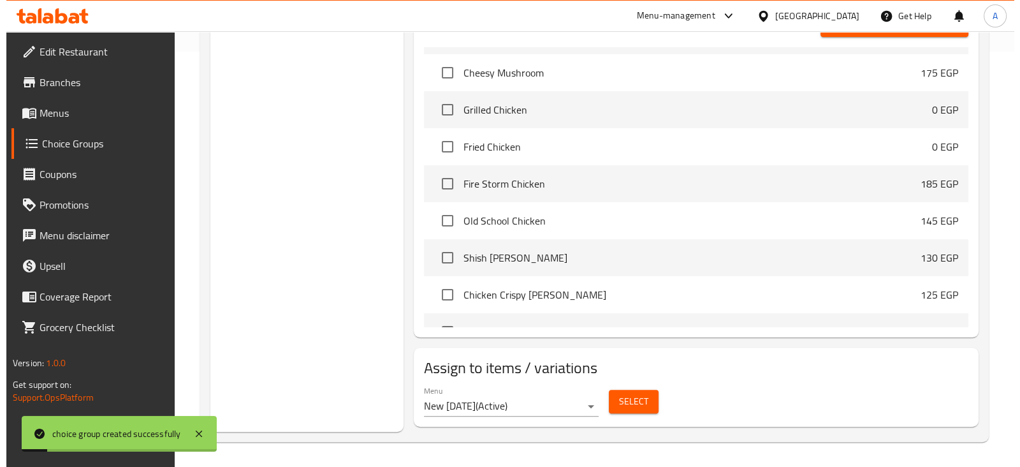
scroll to position [416, 0]
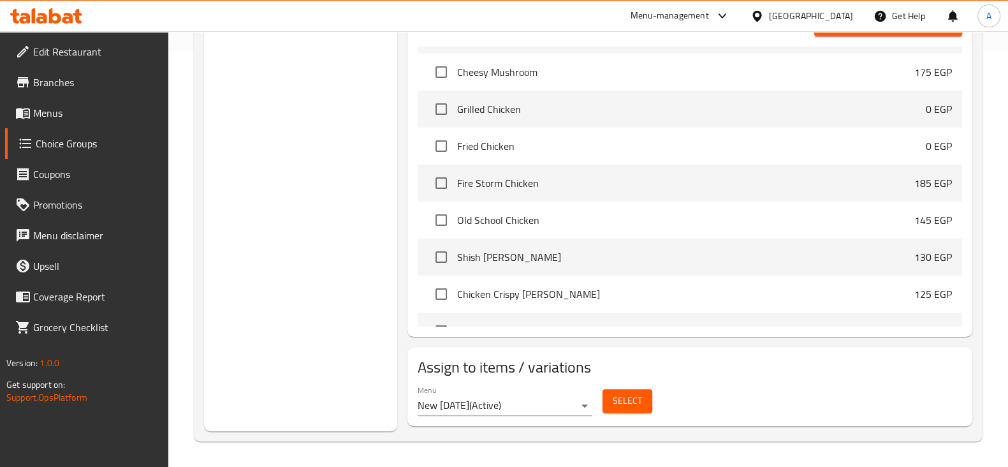
click at [615, 395] on span "Select" at bounding box center [627, 401] width 29 height 16
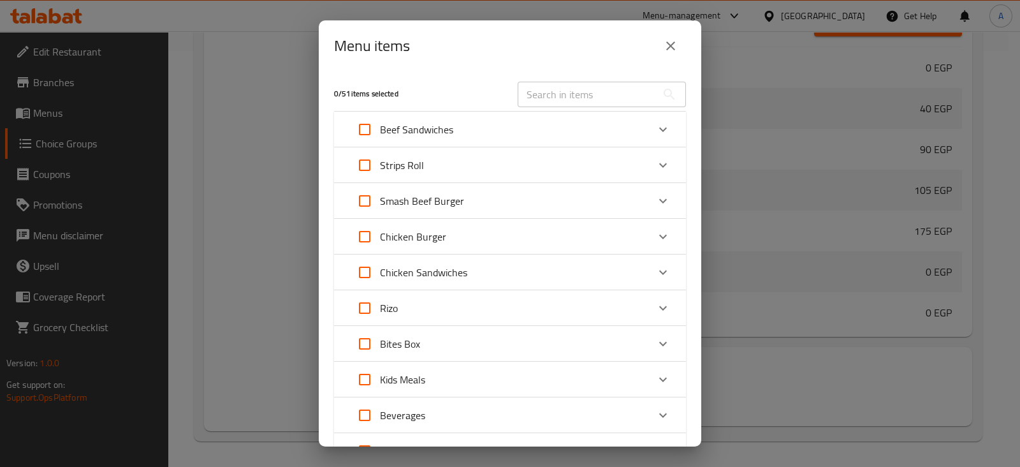
click at [363, 196] on input "Expand" at bounding box center [364, 200] width 31 height 31
checkbox input "true"
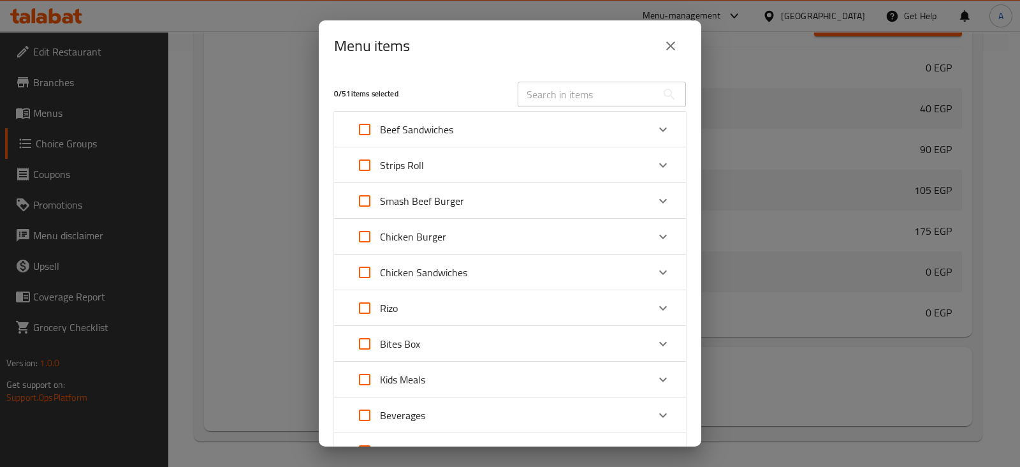
checkbox input "true"
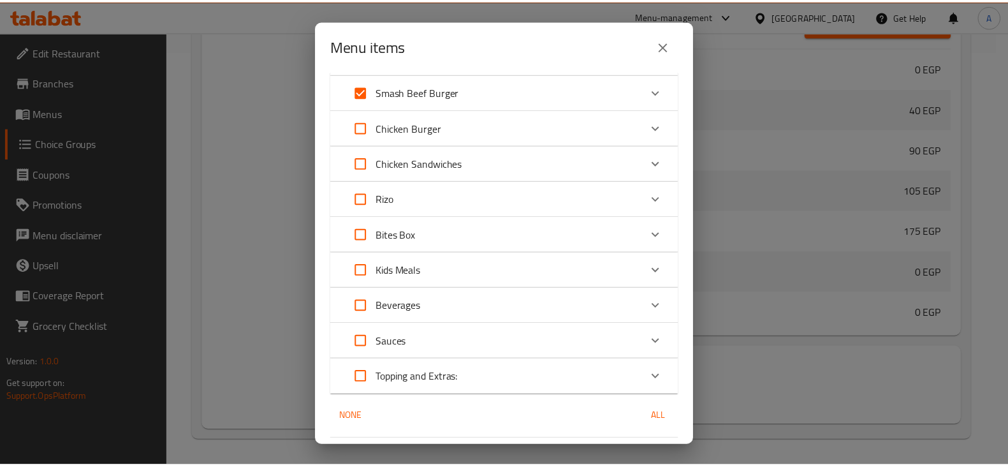
scroll to position [146, 0]
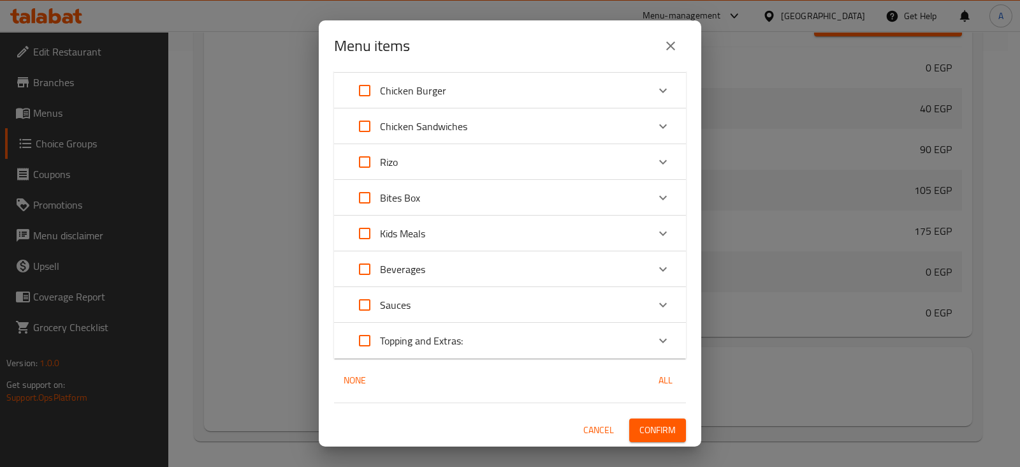
click at [639, 425] on span "Confirm" at bounding box center [657, 430] width 36 height 16
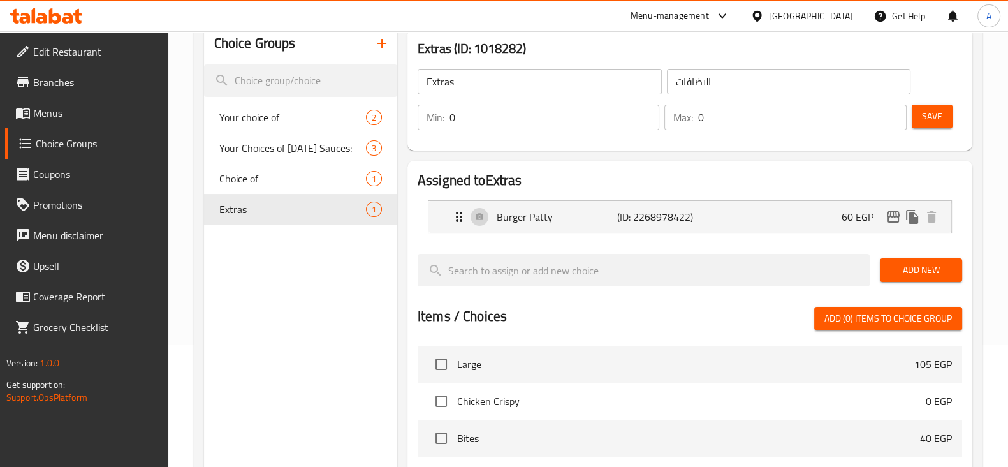
scroll to position [0, 0]
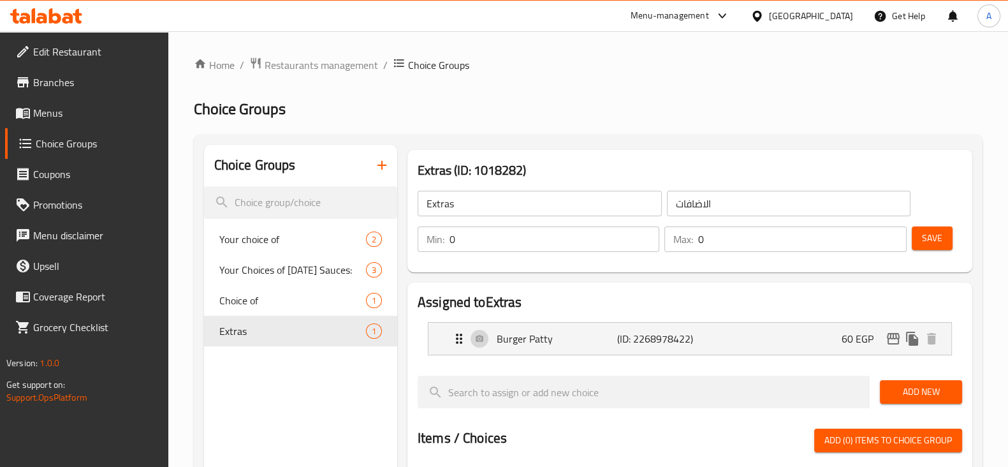
click at [376, 164] on icon "button" at bounding box center [381, 164] width 15 height 15
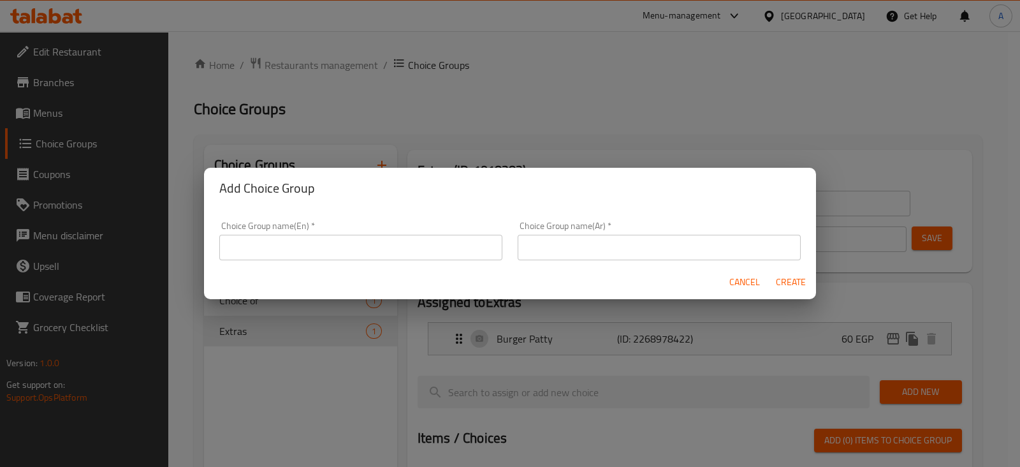
click at [373, 235] on input "text" at bounding box center [360, 247] width 283 height 25
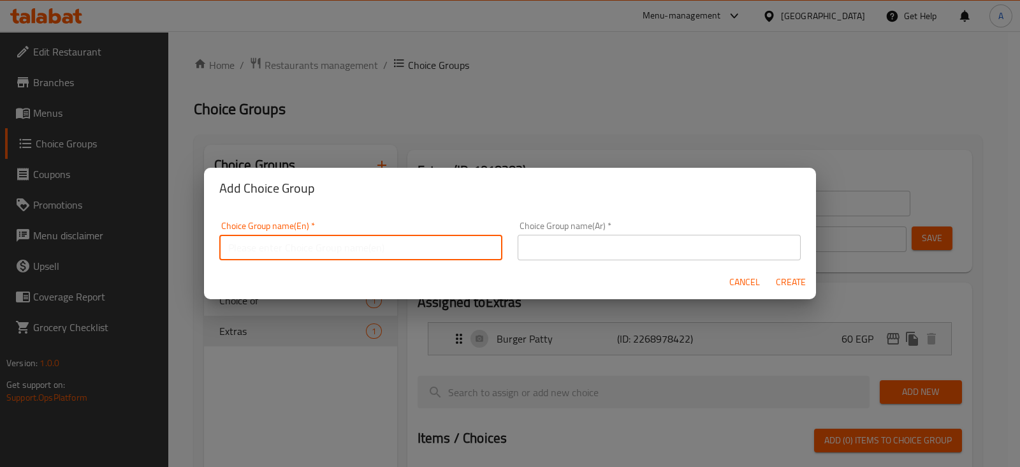
type input "Extras"
click at [558, 239] on input "text" at bounding box center [659, 247] width 283 height 25
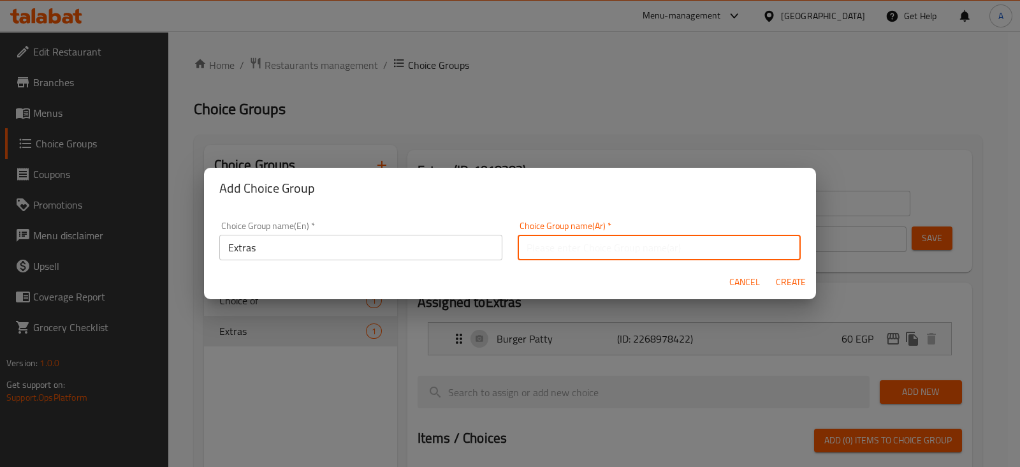
type input "الاضافات"
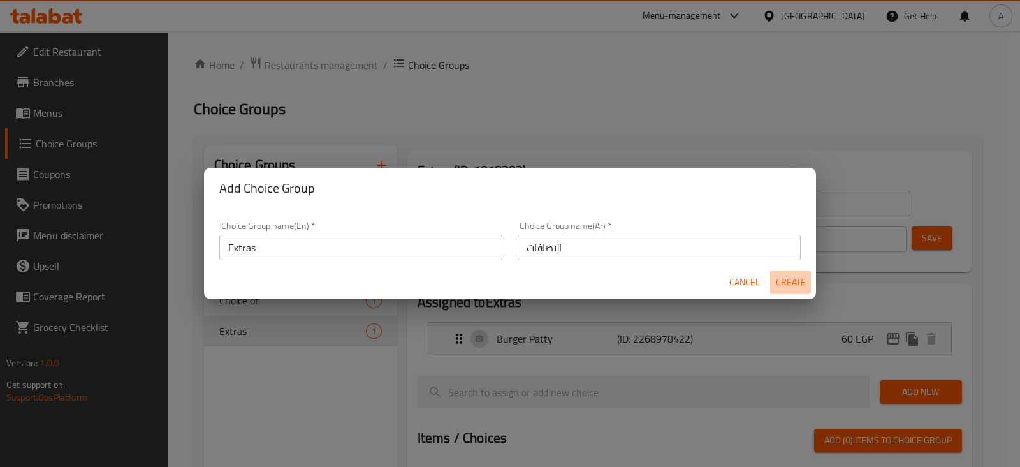
click at [788, 279] on span "Create" at bounding box center [790, 282] width 31 height 16
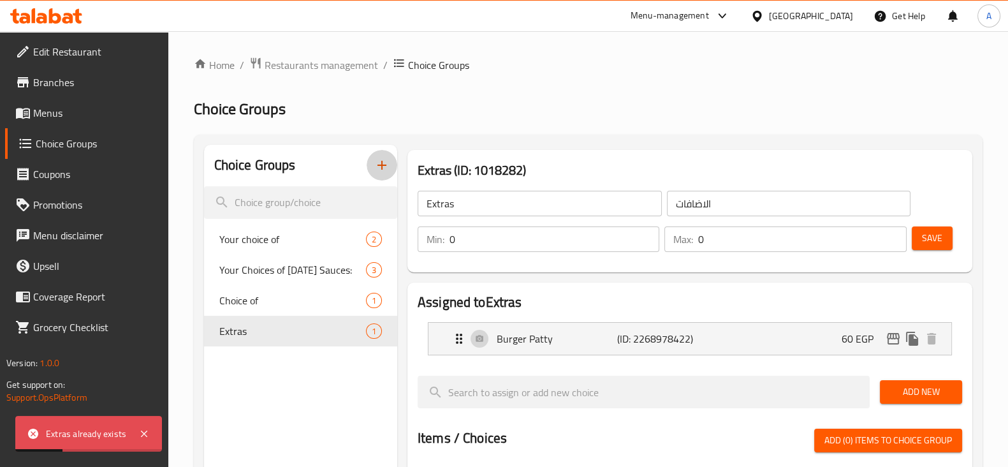
click at [378, 171] on icon "button" at bounding box center [381, 164] width 15 height 15
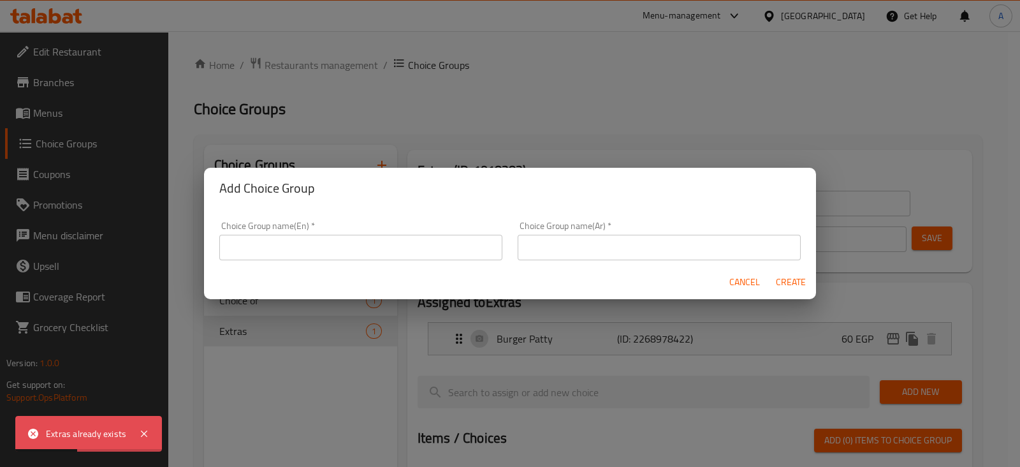
click at [410, 240] on input "text" at bounding box center [360, 247] width 283 height 25
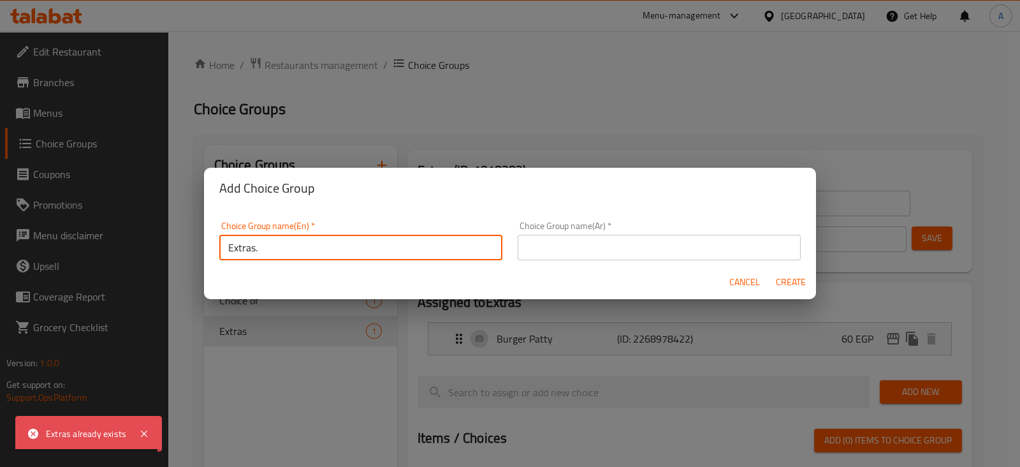
type input "Extras."
click at [577, 251] on input "text" at bounding box center [659, 247] width 283 height 25
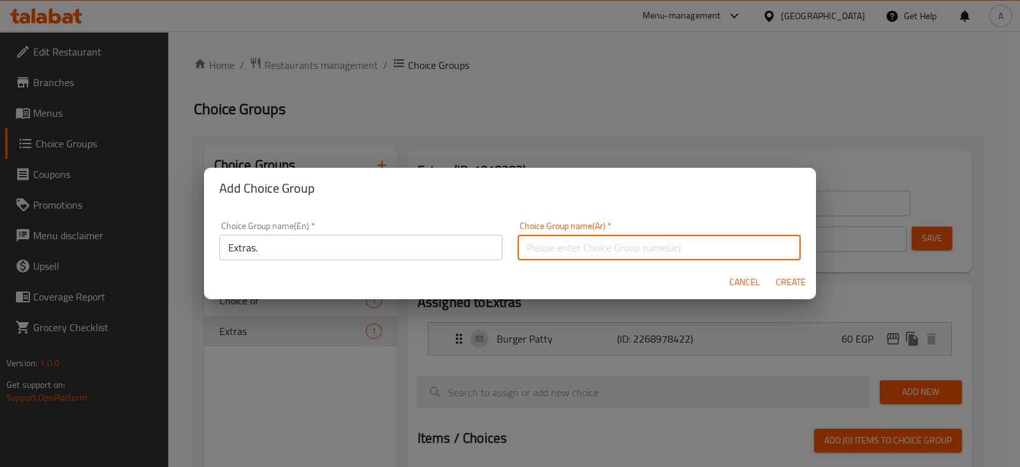
type input "الاضافات"
click at [800, 278] on span "Create" at bounding box center [790, 282] width 31 height 16
type input "Extras."
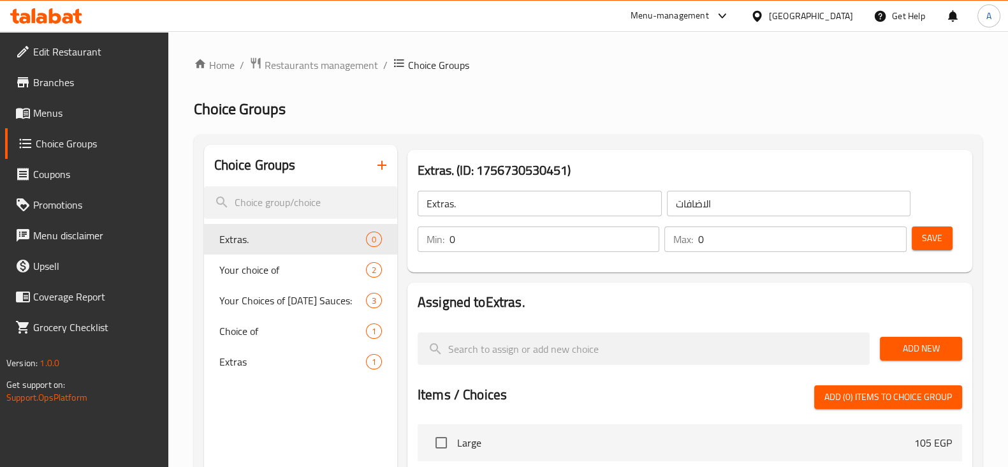
click at [908, 349] on span "Add New" at bounding box center [921, 348] width 62 height 16
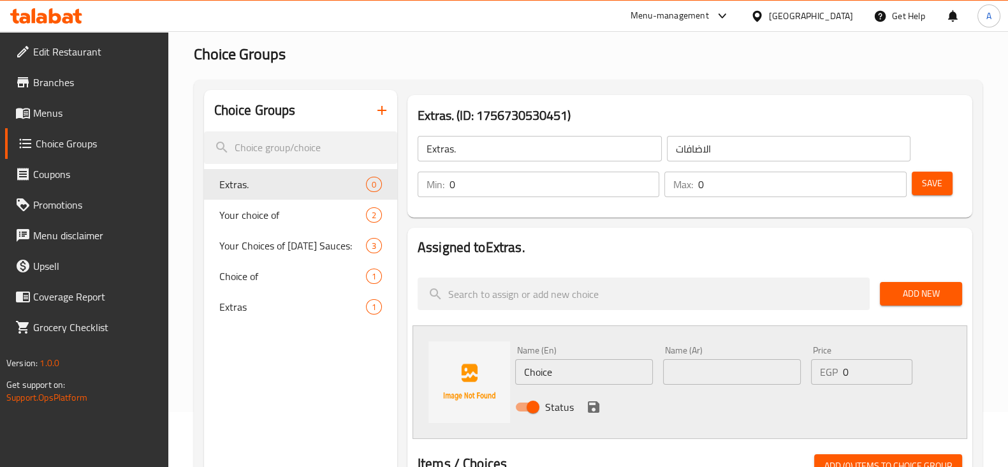
scroll to position [79, 0]
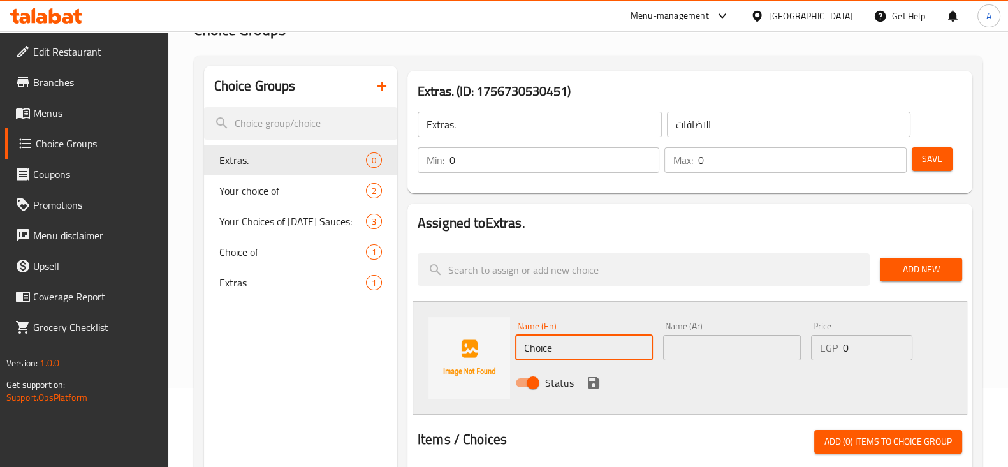
drag, startPoint x: 585, startPoint y: 347, endPoint x: 500, endPoint y: 350, distance: 85.5
click at [500, 350] on div "Name (En) Choice Name (En) Name (Ar) Name (Ar) Price EGP 0 Price Status" at bounding box center [689, 357] width 555 height 113
type input "Chicken [PERSON_NAME]"
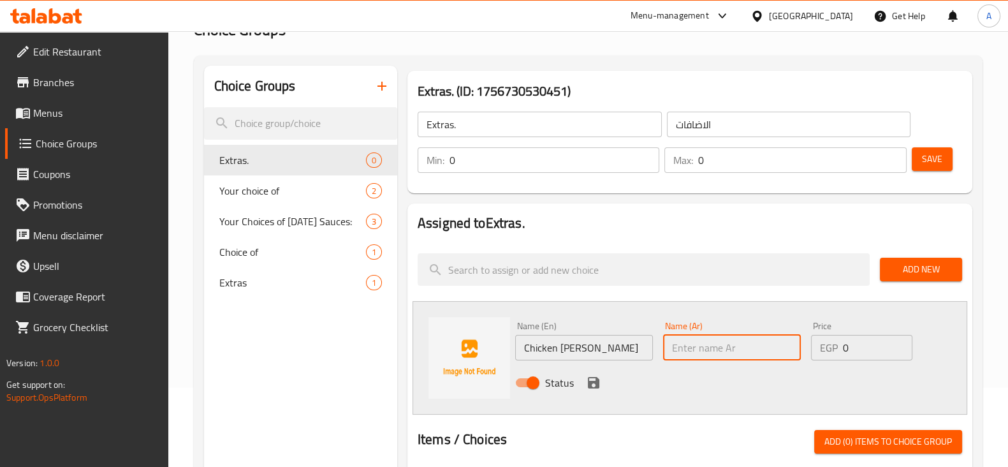
click at [692, 354] on input "text" at bounding box center [732, 347] width 138 height 25
type input "ب"
type input "قطعة برجر فراخ"
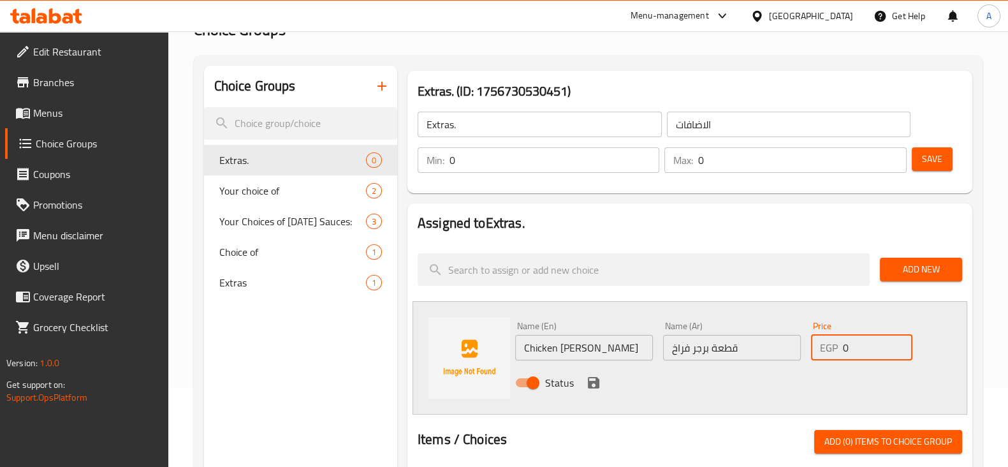
drag, startPoint x: 864, startPoint y: 354, endPoint x: 838, endPoint y: 353, distance: 26.2
click at [838, 353] on div "EGP 0 Price" at bounding box center [861, 347] width 101 height 25
type input "60"
click at [595, 377] on icon "save" at bounding box center [593, 382] width 11 height 11
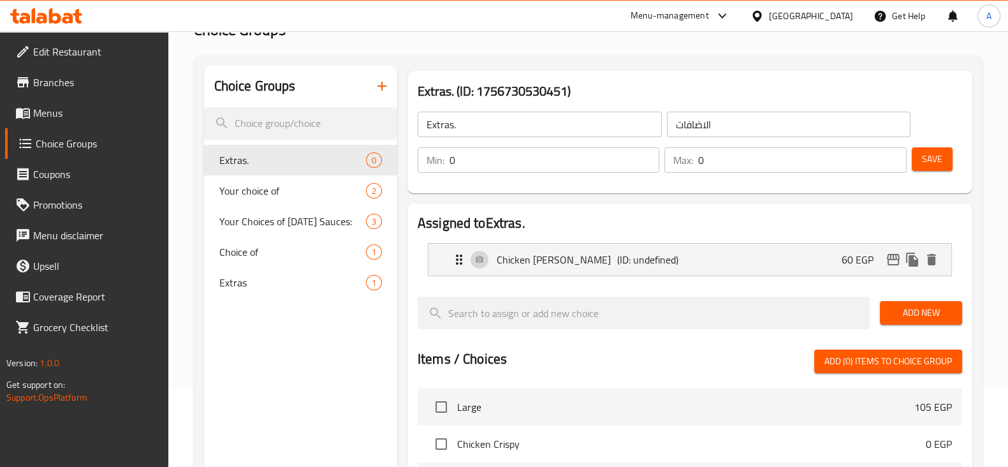
click at [933, 151] on span "Save" at bounding box center [932, 159] width 20 height 16
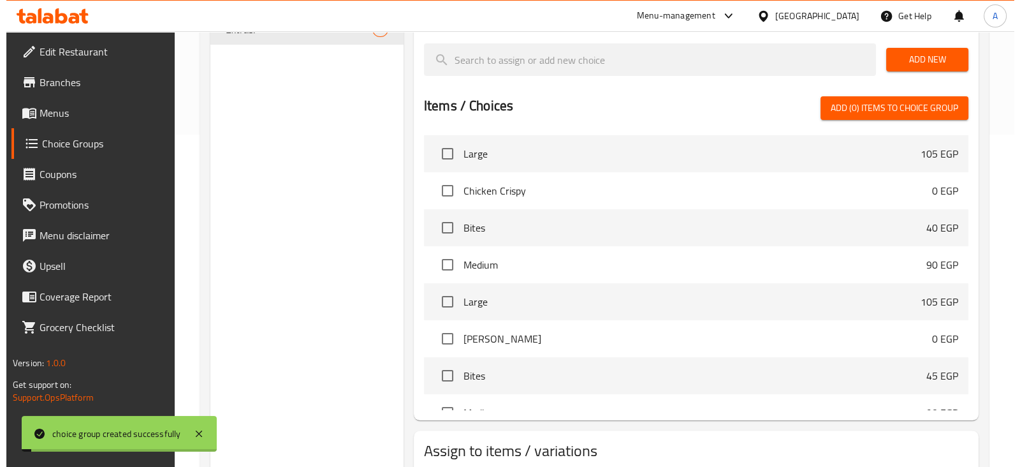
scroll to position [416, 0]
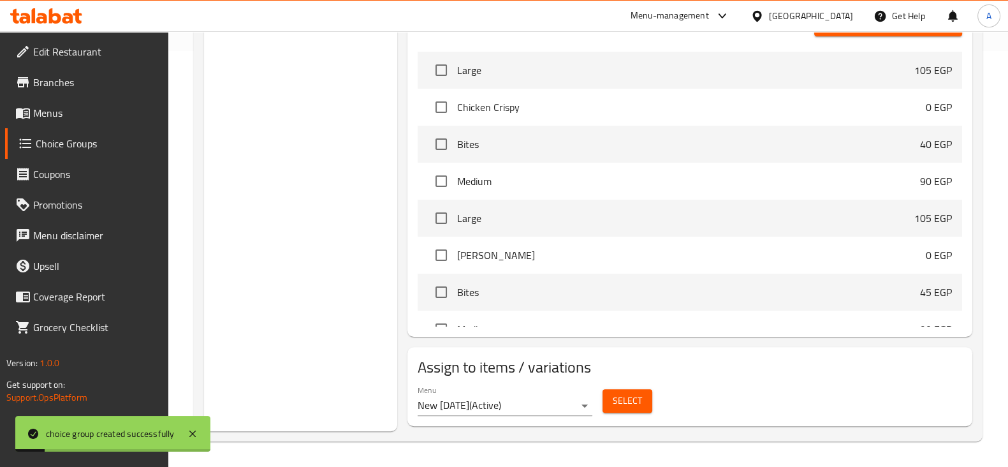
click at [634, 393] on span "Select" at bounding box center [627, 401] width 29 height 16
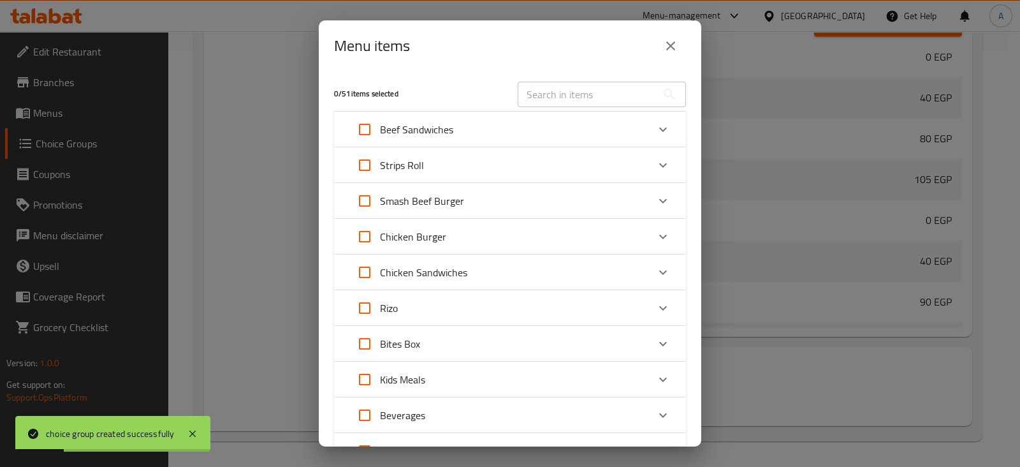
scroll to position [1138, 0]
click at [367, 240] on input "Expand" at bounding box center [364, 236] width 31 height 31
checkbox input "true"
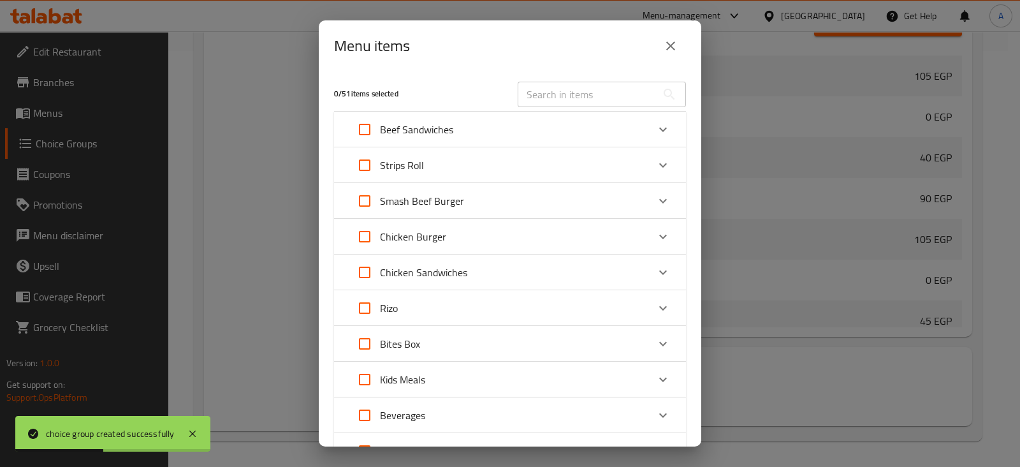
checkbox input "true"
click at [655, 271] on icon "Expand" at bounding box center [662, 272] width 15 height 15
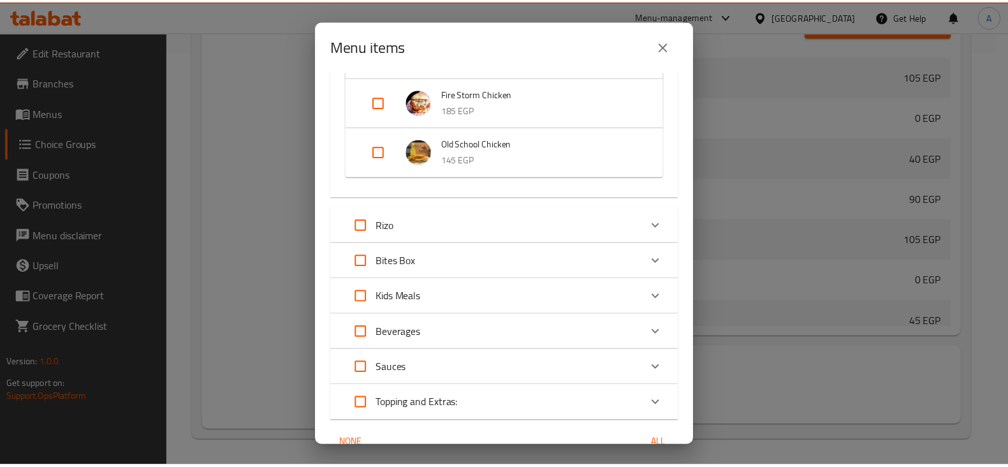
scroll to position [550, 0]
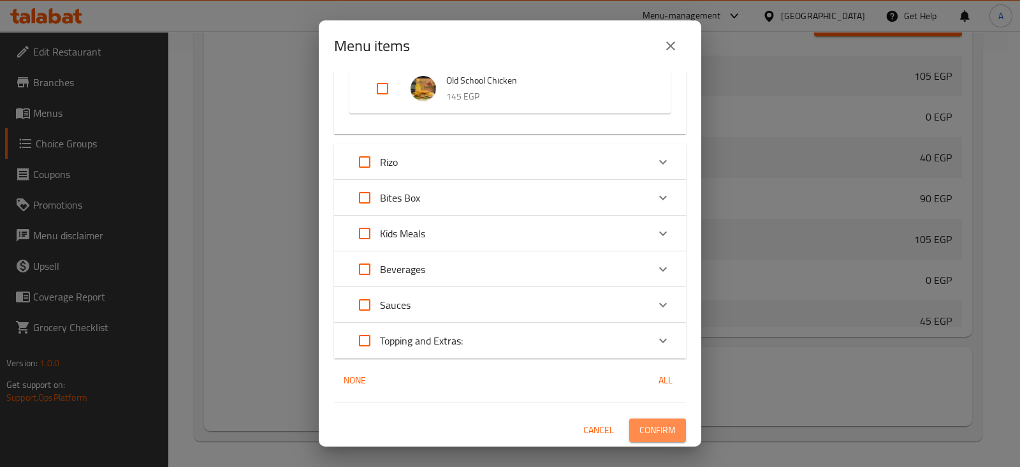
click at [664, 423] on button "Confirm" at bounding box center [657, 430] width 57 height 24
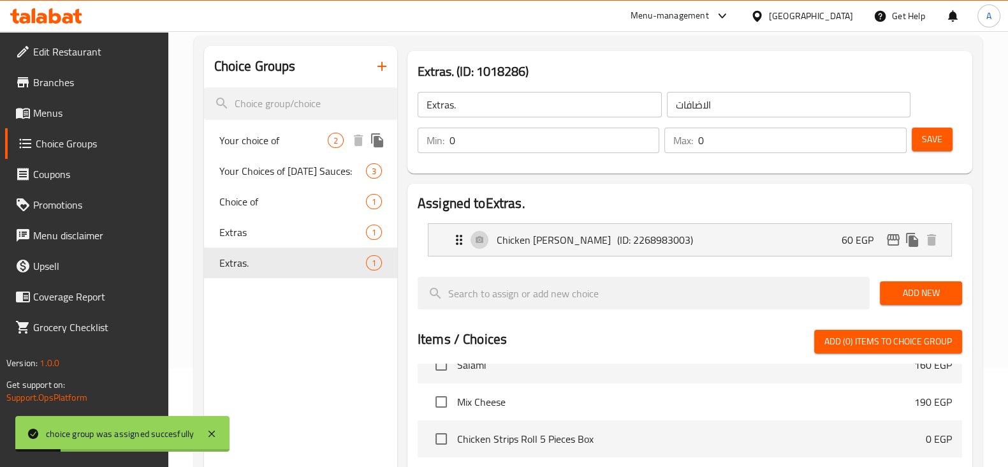
scroll to position [0, 0]
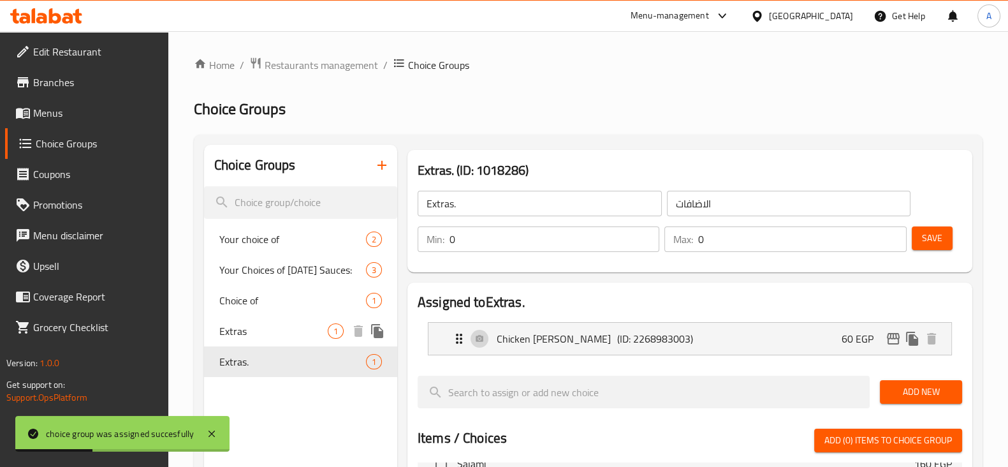
click at [277, 325] on span "Extras" at bounding box center [273, 330] width 108 height 15
type input "Extras"
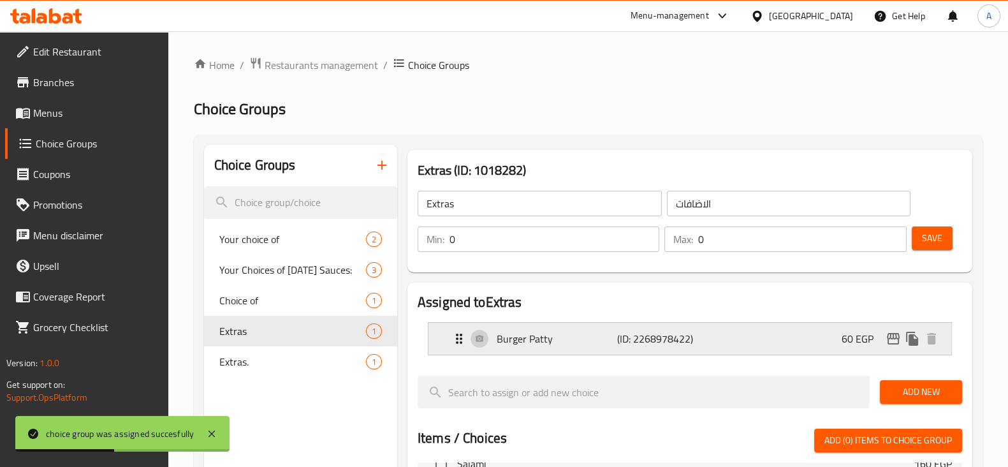
click at [736, 348] on div "[PERSON_NAME] (ID: 2268978422) 60 EGP" at bounding box center [693, 339] width 484 height 32
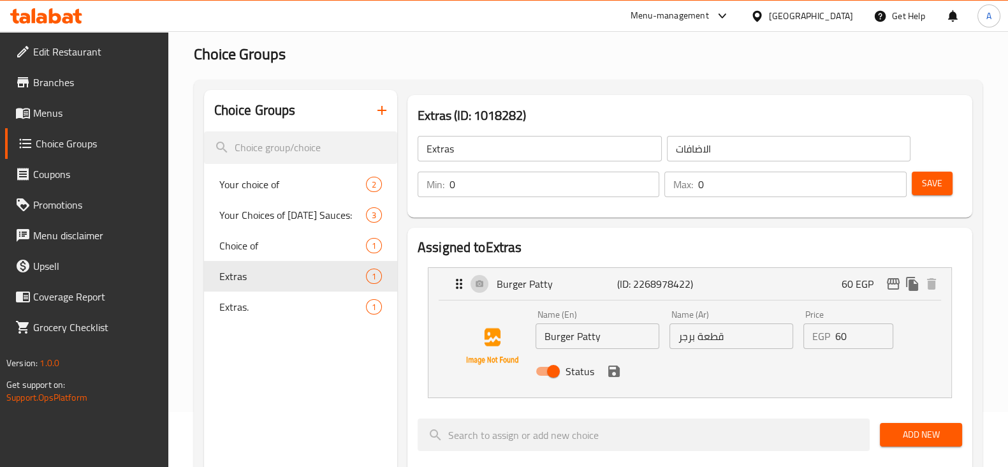
scroll to position [159, 0]
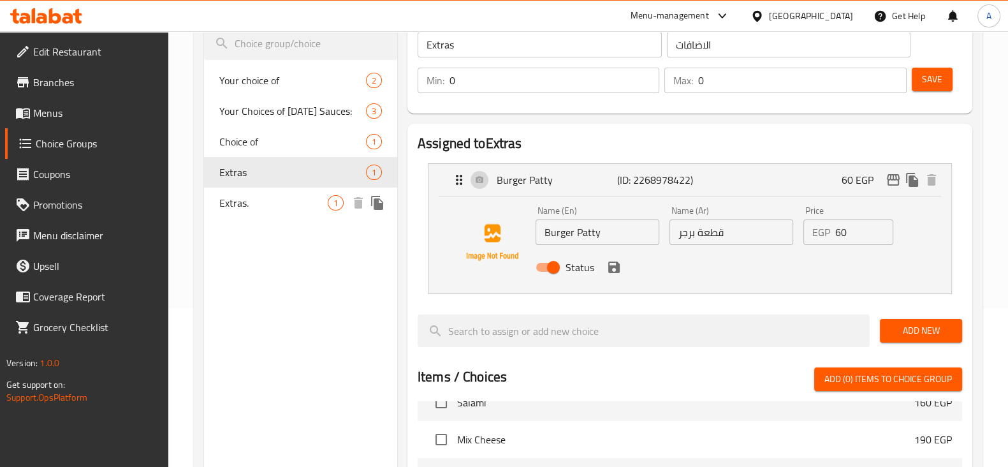
drag, startPoint x: 389, startPoint y: 188, endPoint x: 376, endPoint y: 207, distance: 22.5
click at [376, 207] on icon "duplicate" at bounding box center [377, 203] width 12 height 14
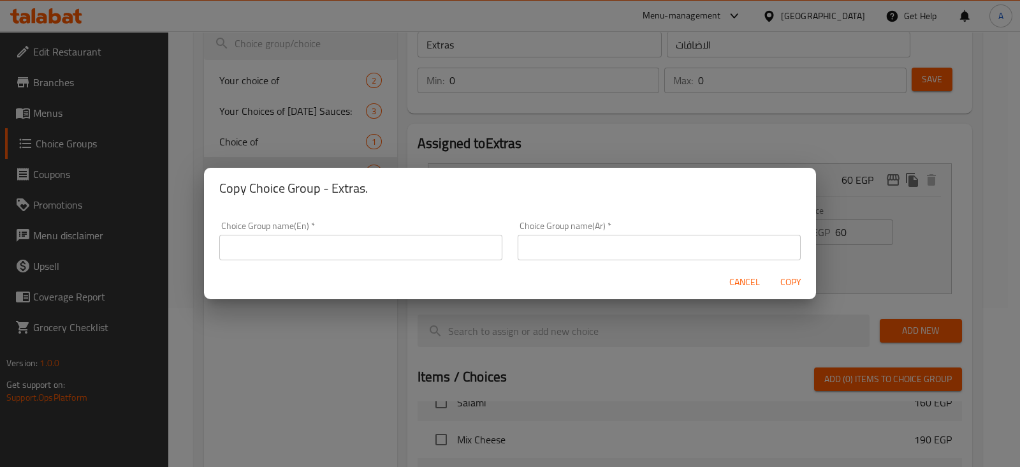
click at [382, 317] on div "Copy Choice Group - Extras. Choice Group name(En)   * Choice Group name(En) * C…" at bounding box center [510, 233] width 1020 height 467
click at [739, 286] on span "Cancel" at bounding box center [744, 282] width 31 height 16
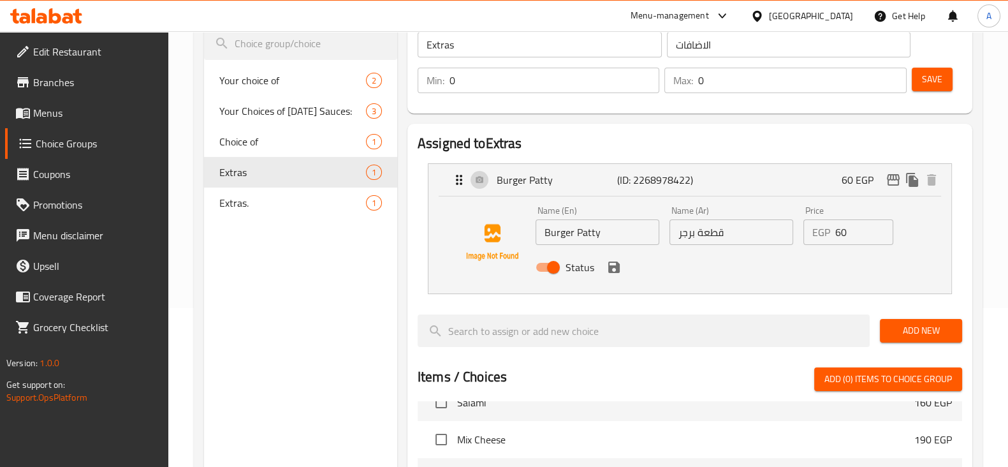
click at [261, 256] on div "Choice Groups Your choice of 2 Your Choices of [DATE] Sauces: 3 Choice of 1 Ext…" at bounding box center [300, 385] width 193 height 799
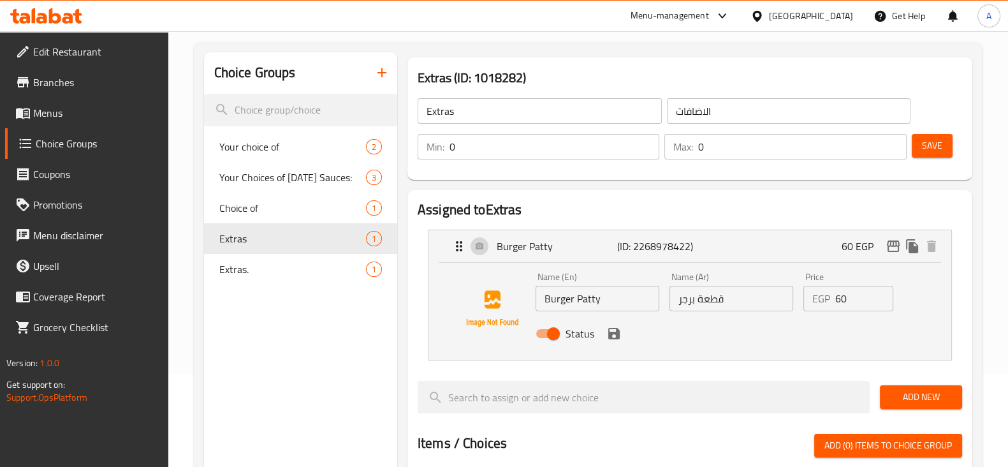
scroll to position [0, 0]
